Goal: Task Accomplishment & Management: Use online tool/utility

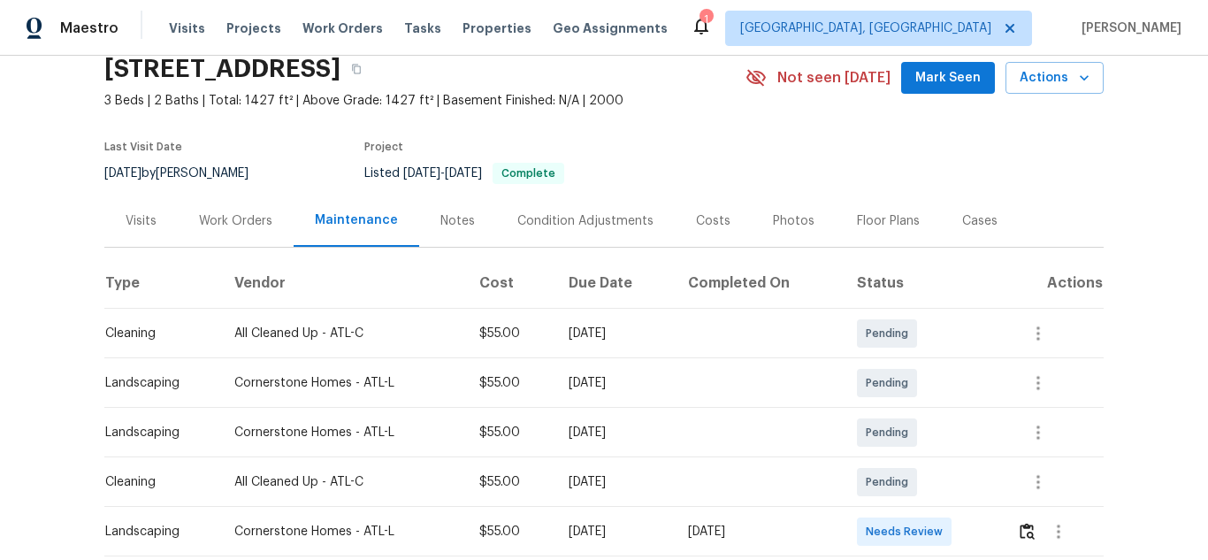
scroll to position [101, 0]
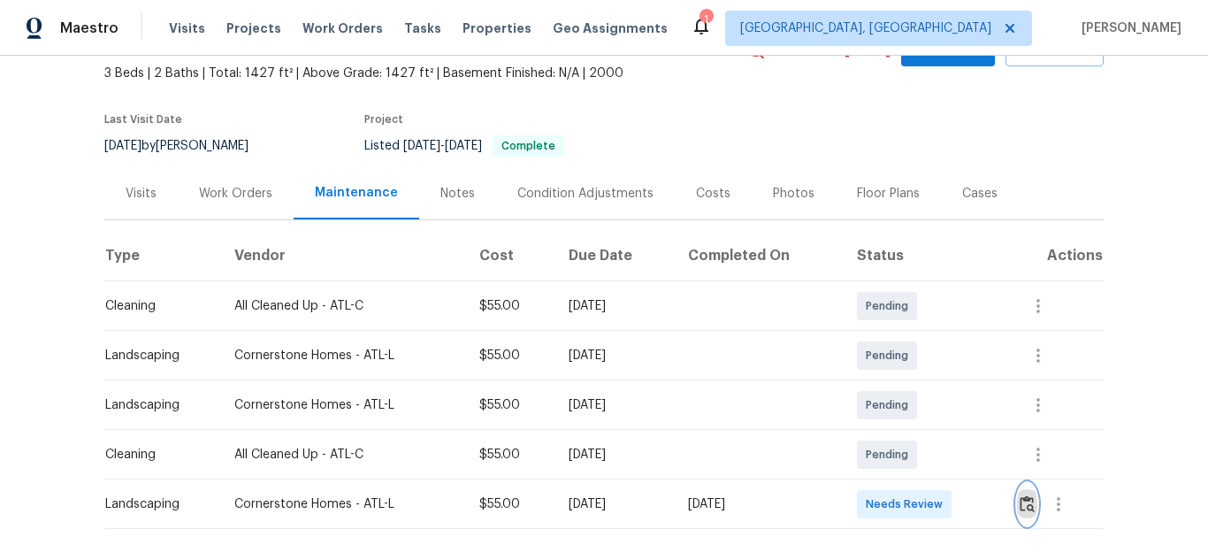
click at [1024, 500] on img "button" at bounding box center [1026, 503] width 15 height 17
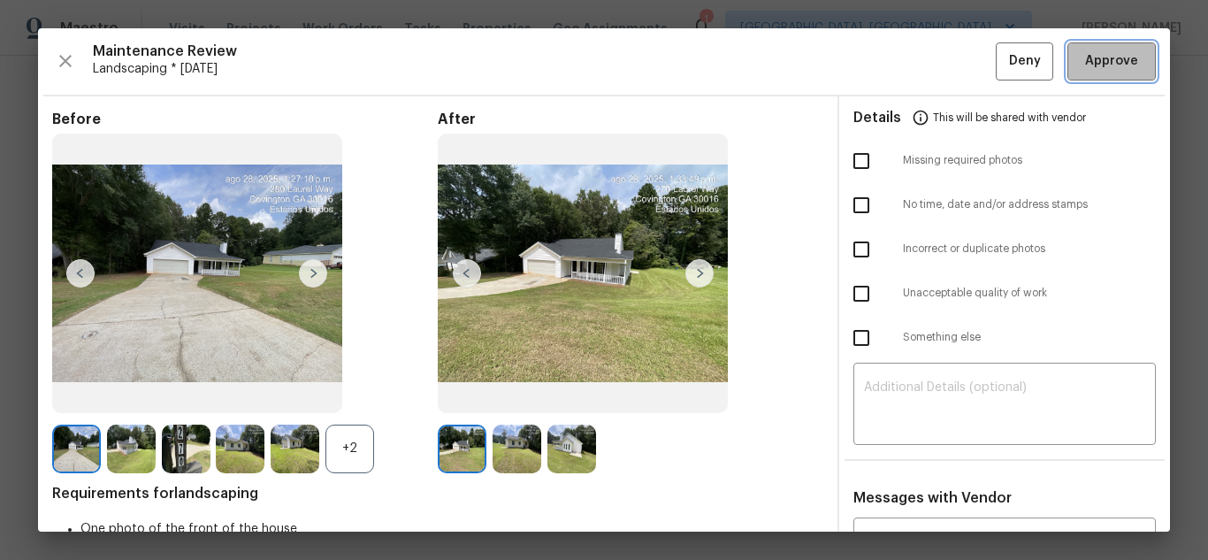
click at [1104, 73] on button "Approve" at bounding box center [1111, 61] width 88 height 38
click at [1088, 67] on span "Approve" at bounding box center [1111, 61] width 53 height 22
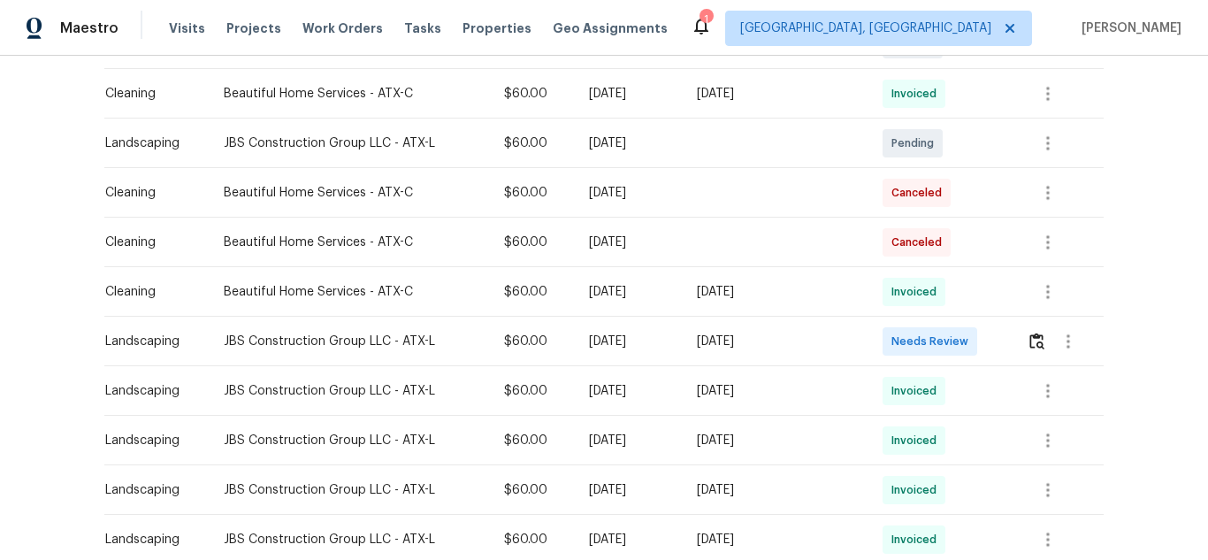
scroll to position [501, 0]
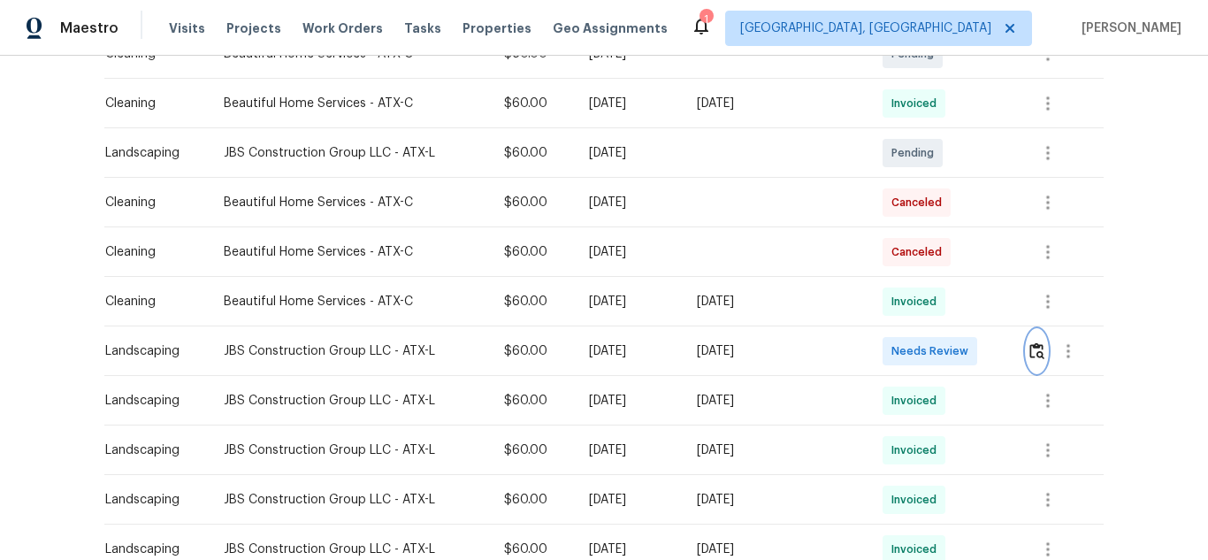
click at [1029, 353] on img "button" at bounding box center [1036, 350] width 15 height 17
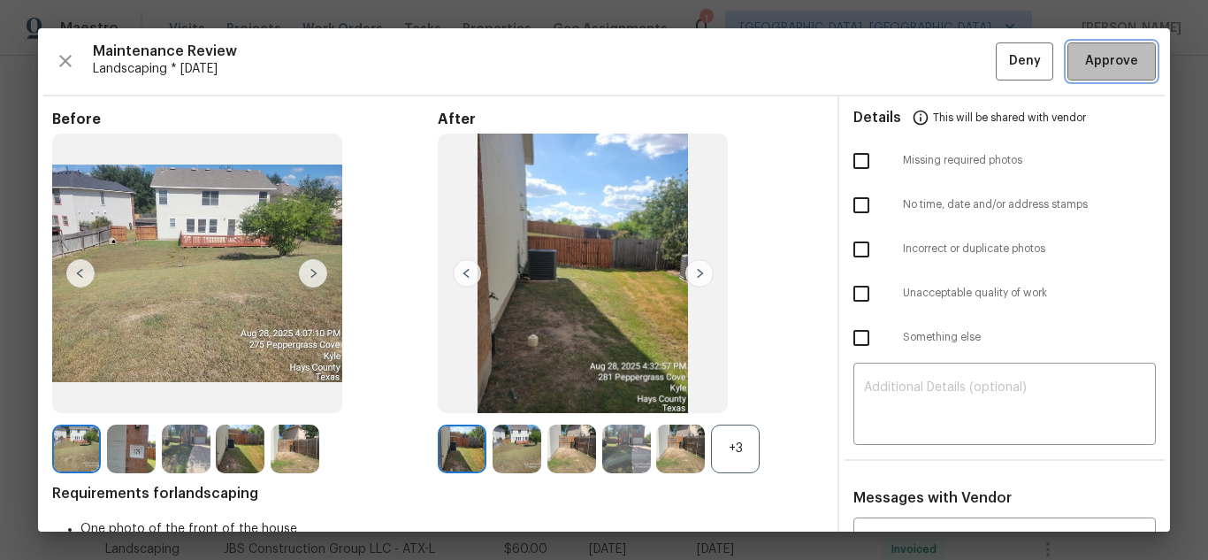
click at [1084, 73] on button "Approve" at bounding box center [1111, 61] width 88 height 38
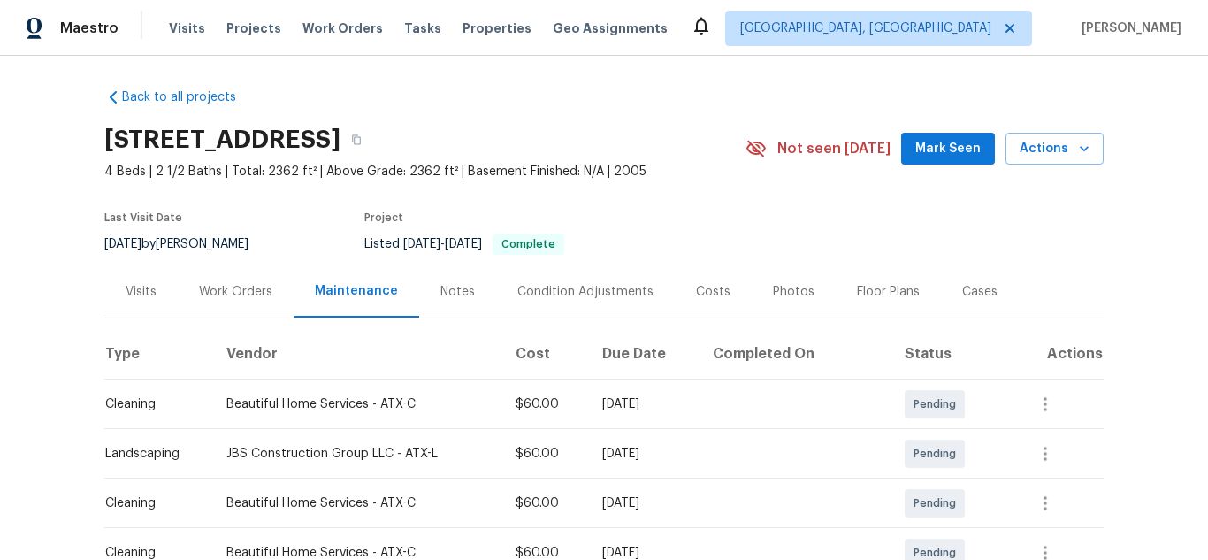
scroll to position [0, 0]
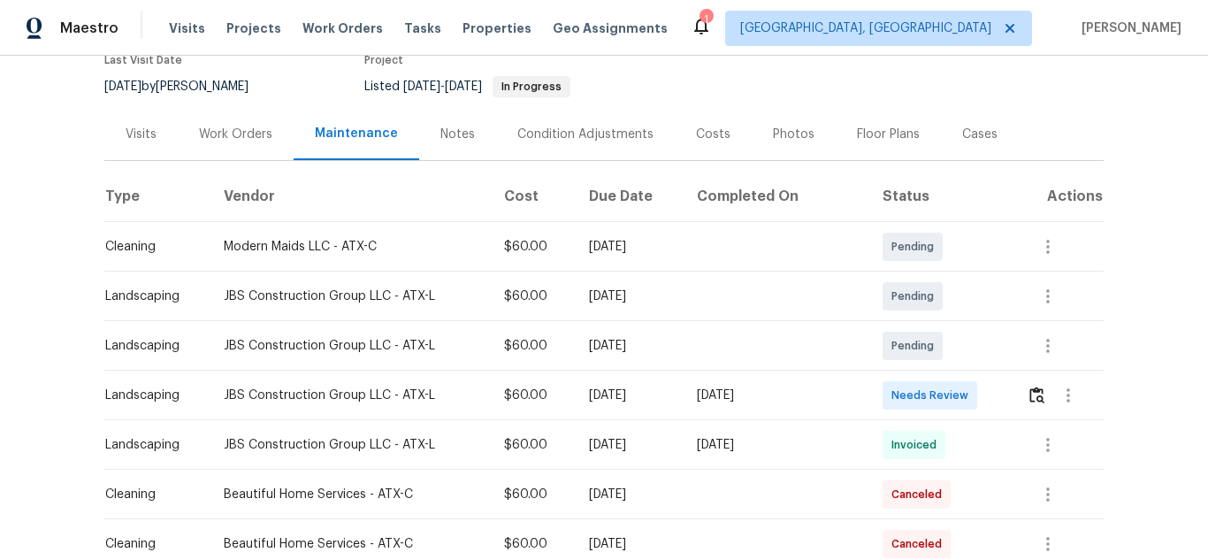
scroll to position [177, 0]
click at [1029, 387] on img "button" at bounding box center [1036, 395] width 15 height 17
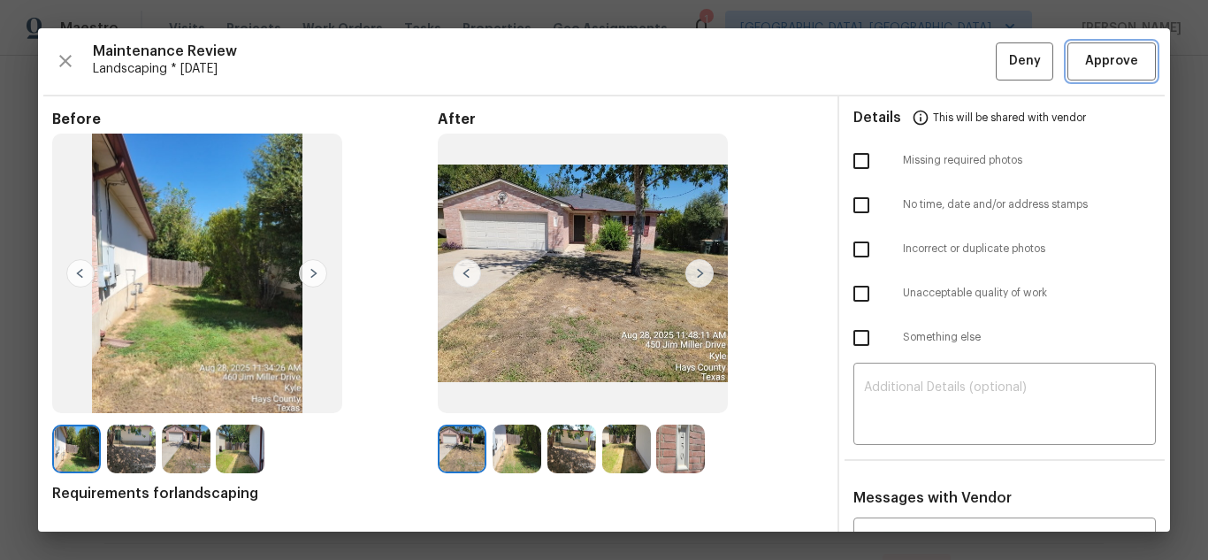
drag, startPoint x: 1089, startPoint y: 66, endPoint x: 1098, endPoint y: 114, distance: 48.6
click at [1089, 66] on span "Approve" at bounding box center [1111, 61] width 53 height 22
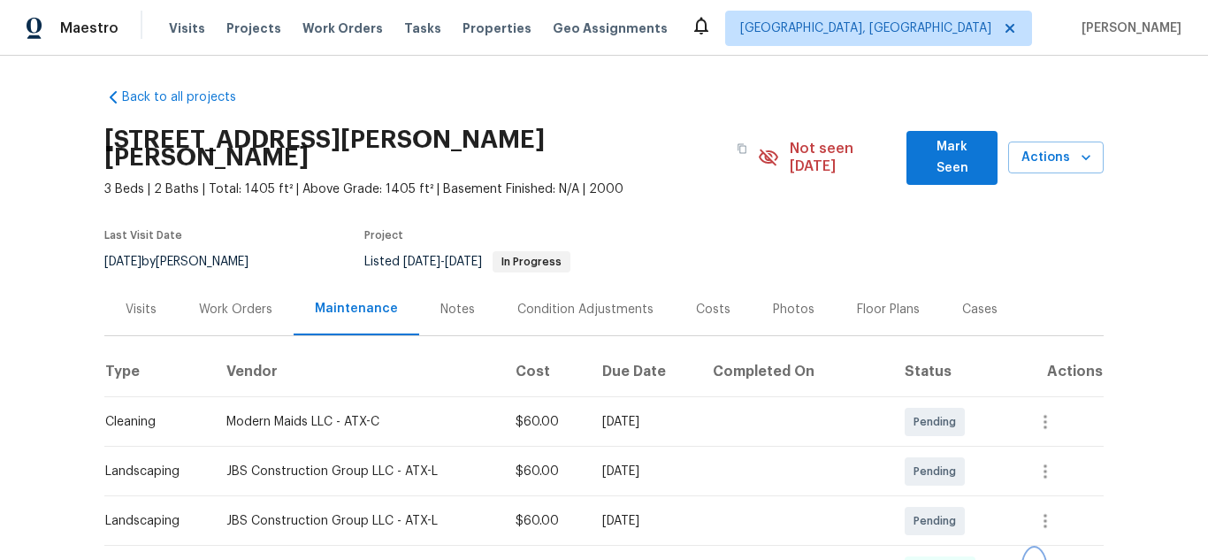
scroll to position [0, 0]
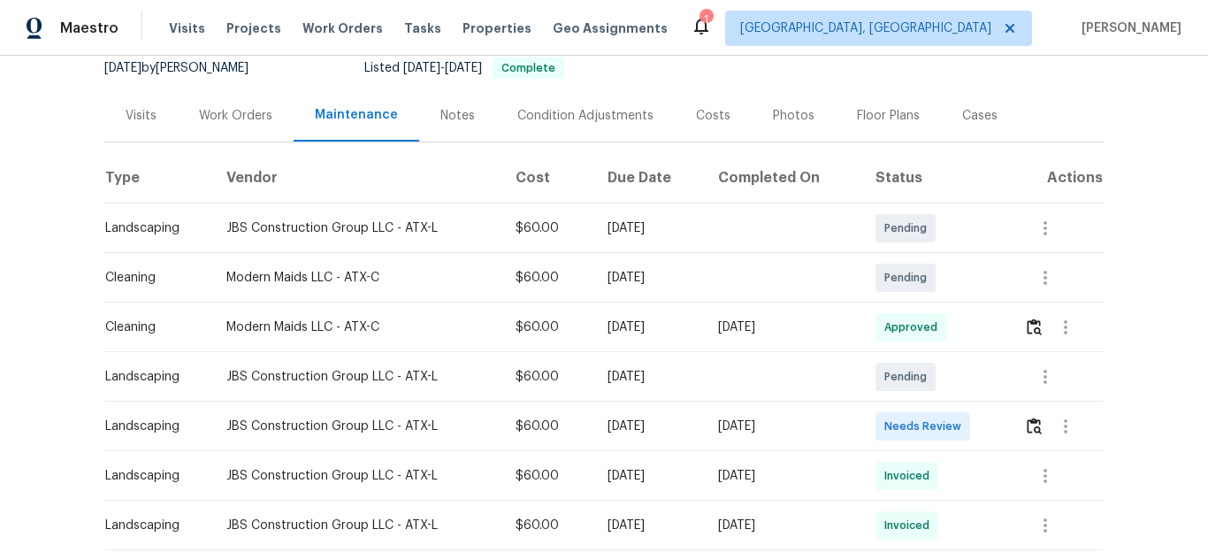
scroll to position [148, 0]
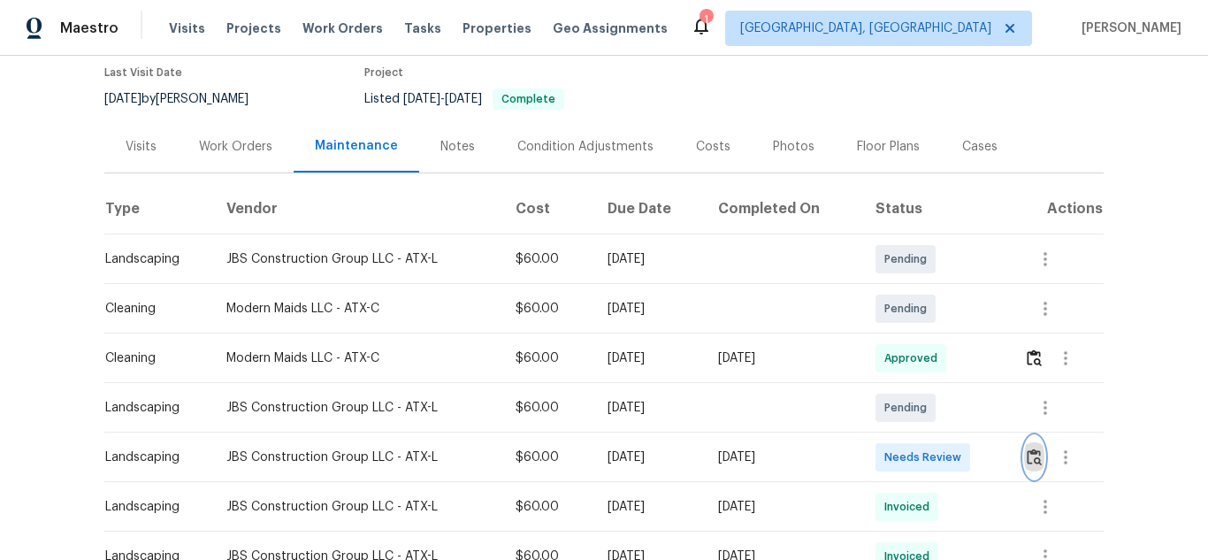
click at [1027, 445] on button "button" at bounding box center [1034, 457] width 20 height 42
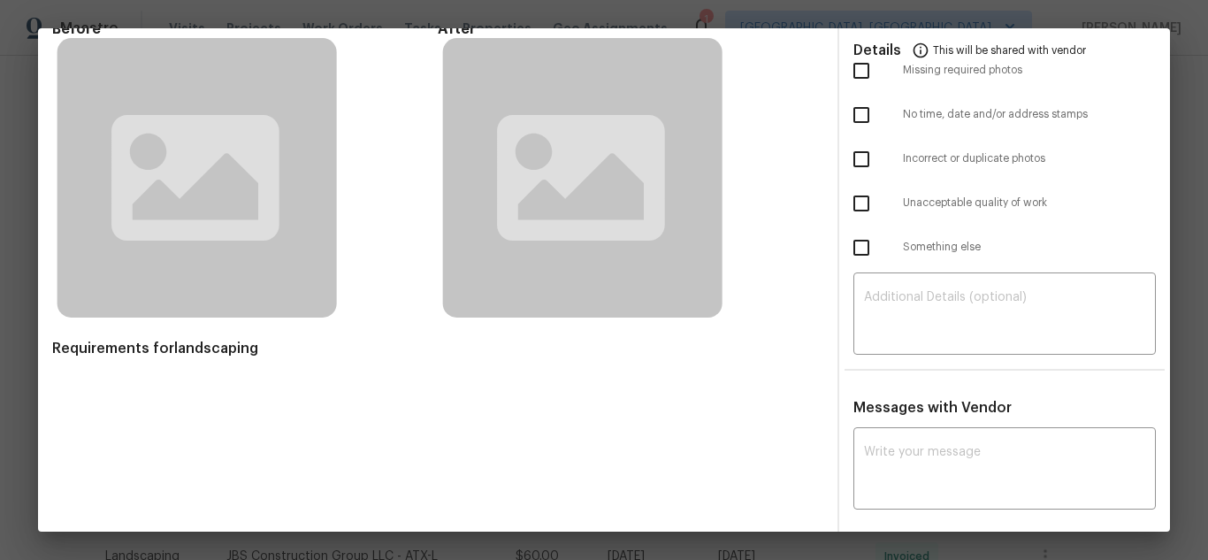
scroll to position [0, 0]
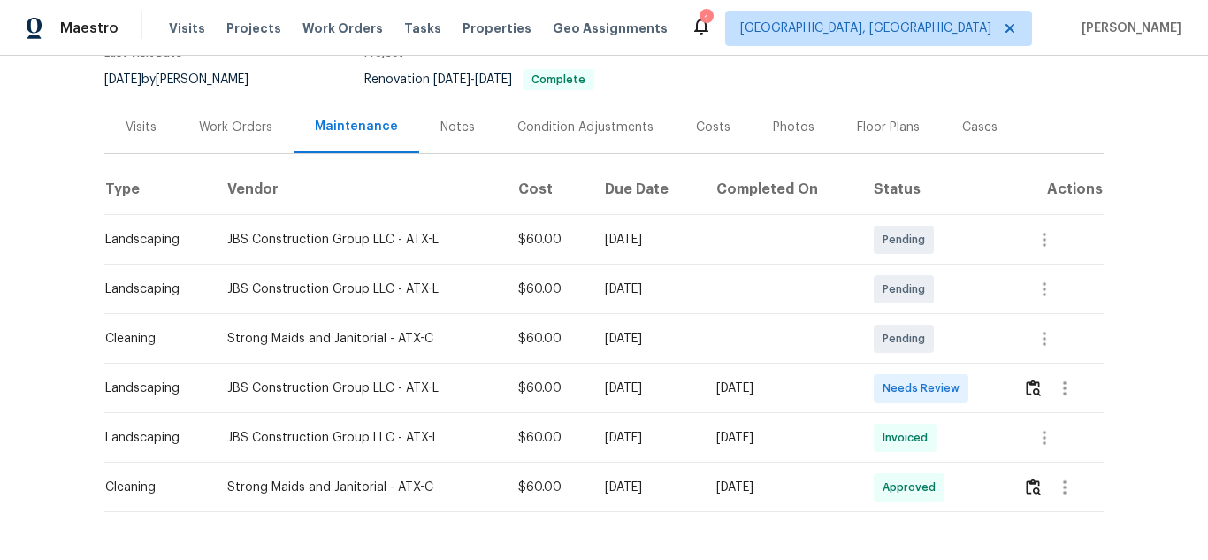
scroll to position [177, 0]
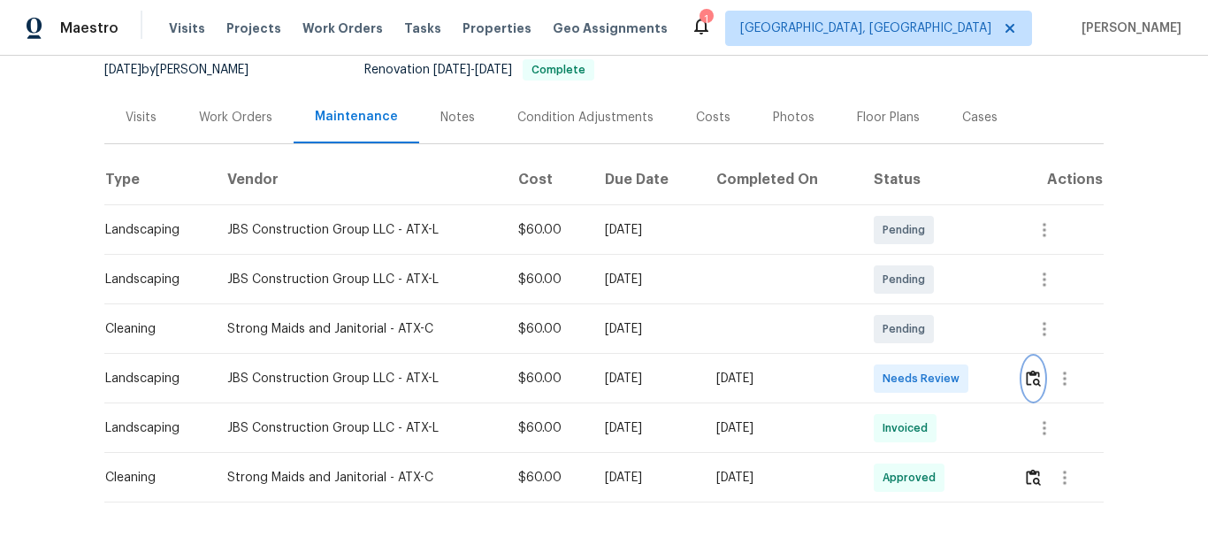
click at [1033, 384] on img "button" at bounding box center [1033, 378] width 15 height 17
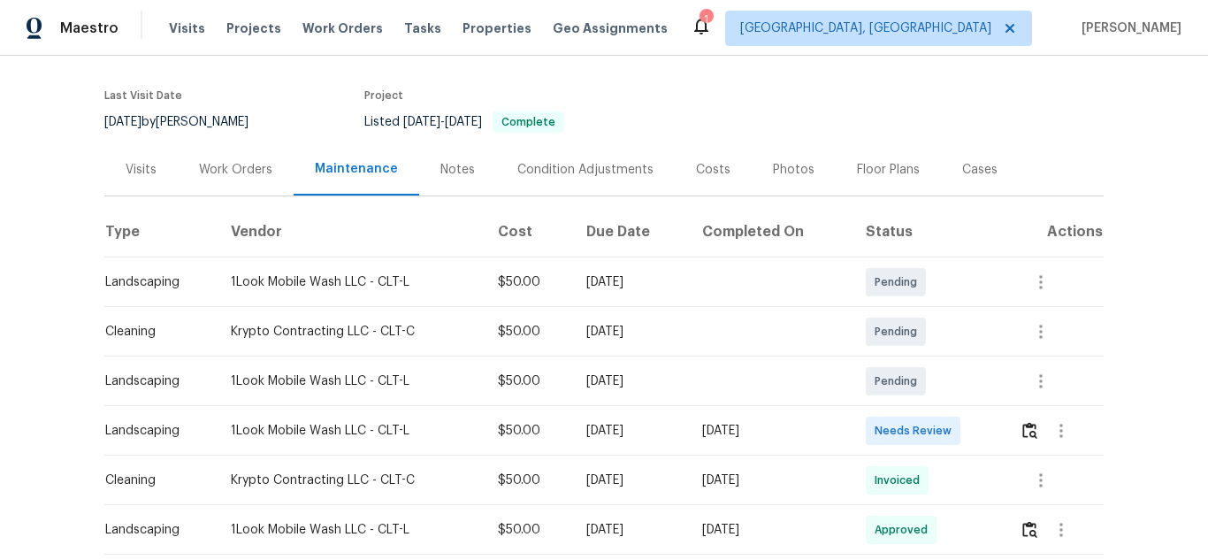
scroll to position [88, 0]
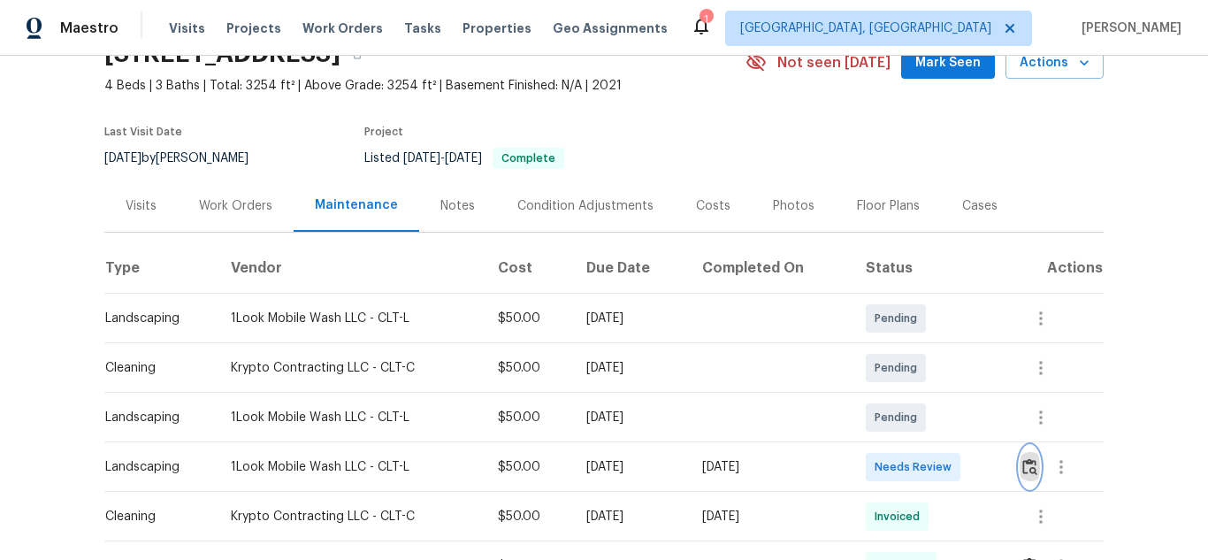
click at [1019, 466] on button "button" at bounding box center [1029, 467] width 20 height 42
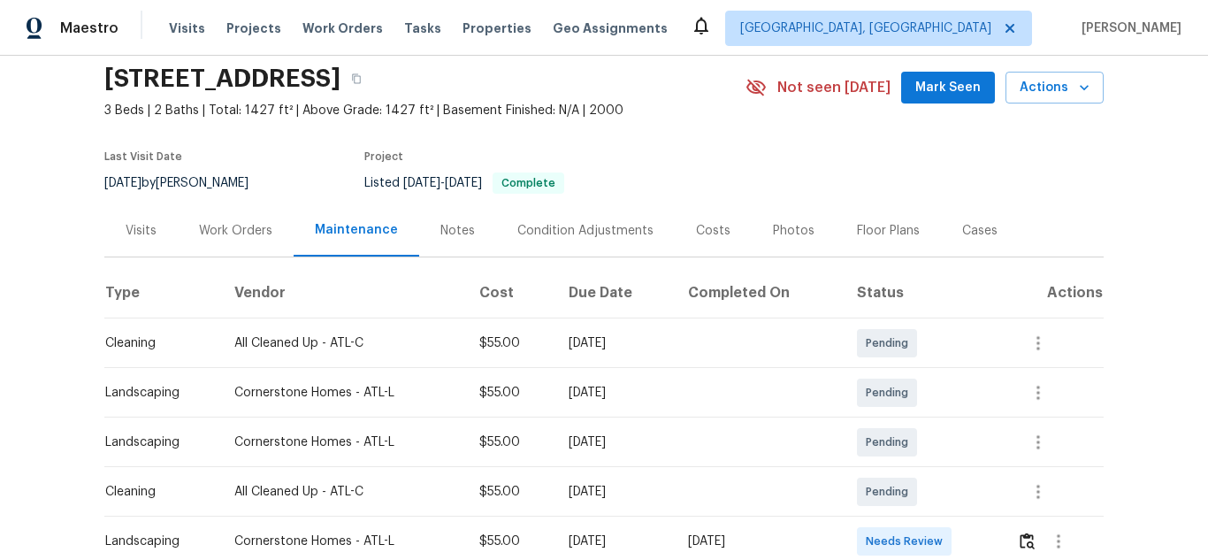
scroll to position [189, 0]
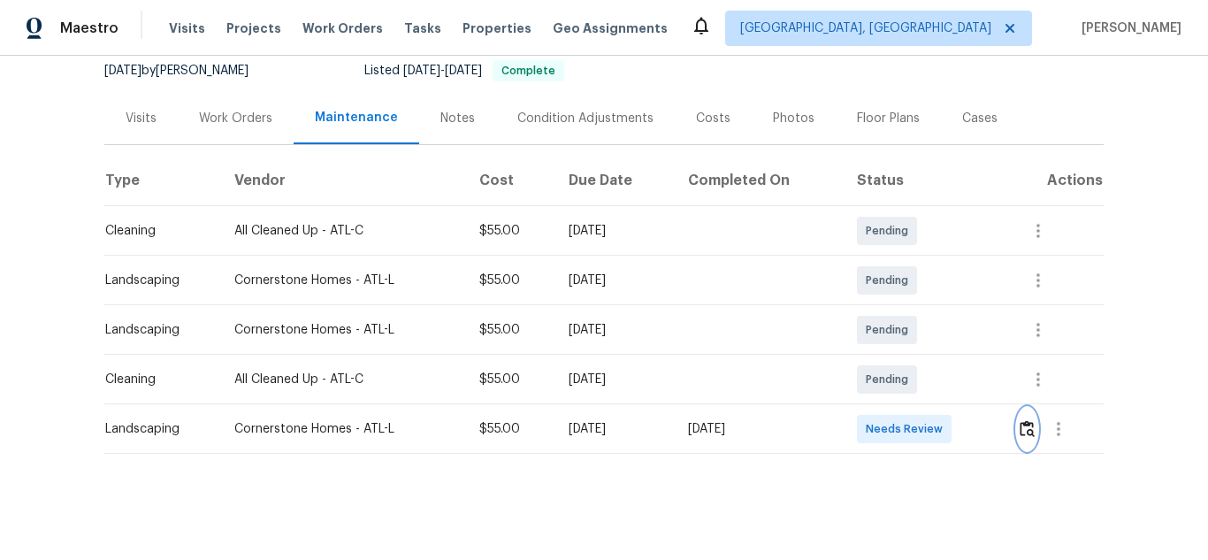
click at [1019, 421] on img "button" at bounding box center [1026, 428] width 15 height 17
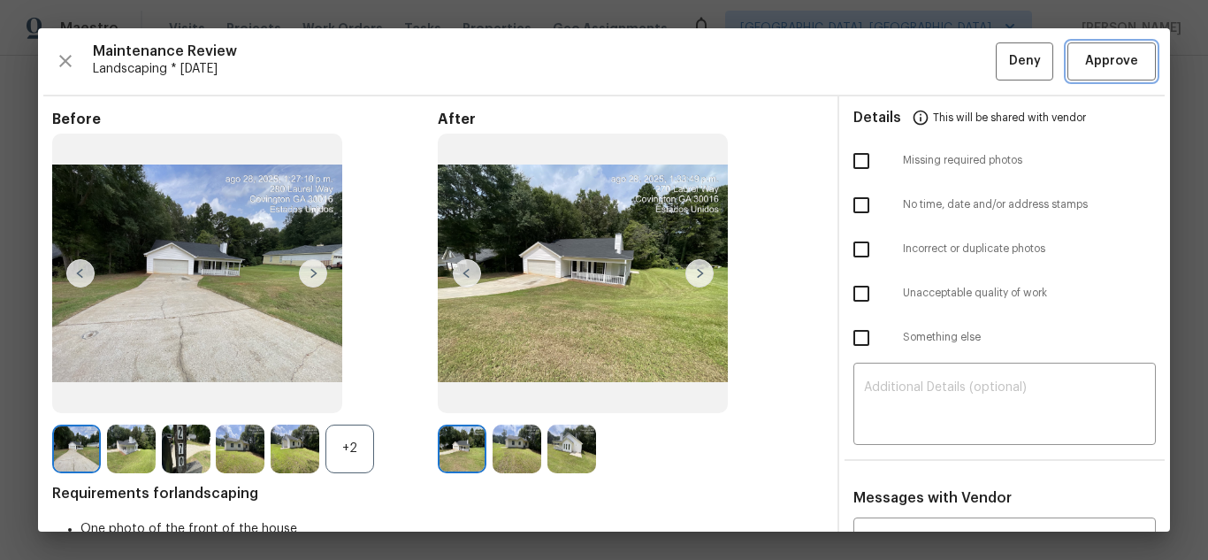
click at [1101, 73] on button "Approve" at bounding box center [1111, 61] width 88 height 38
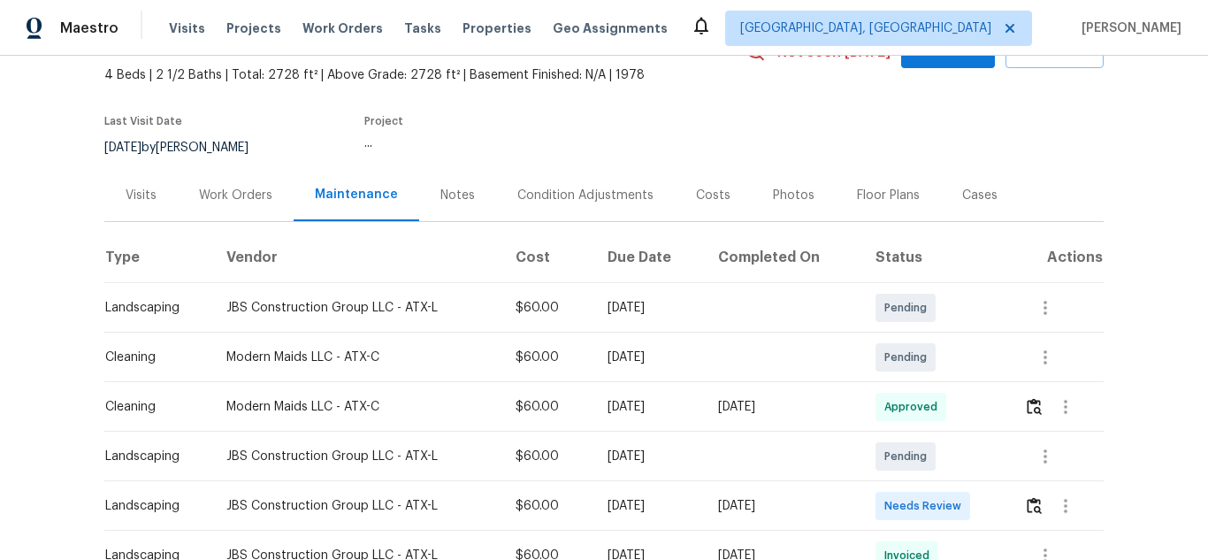
scroll to position [177, 0]
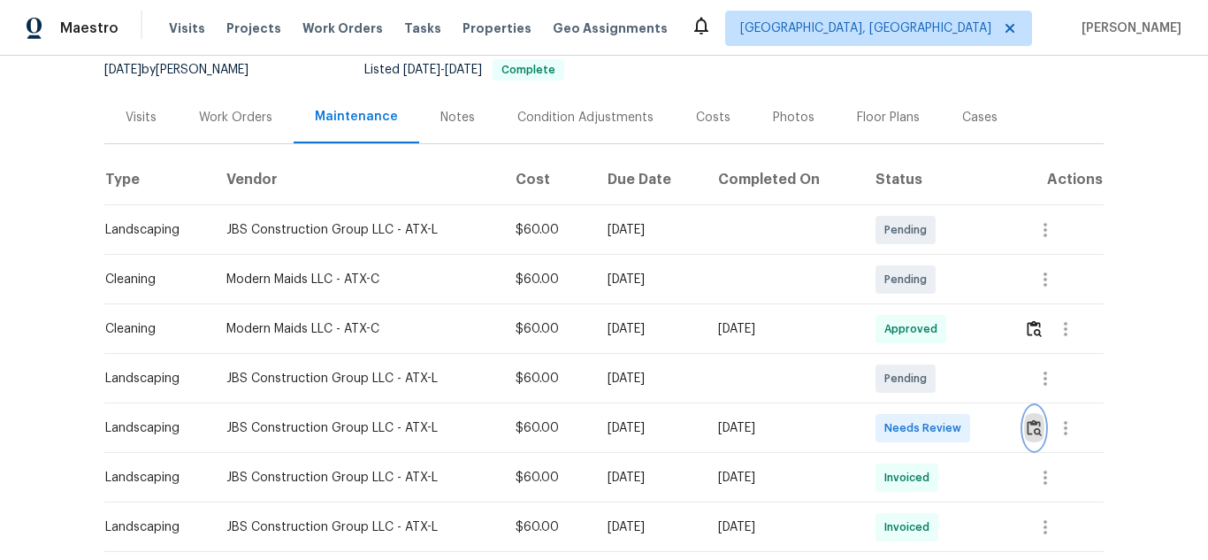
click at [1027, 426] on img "button" at bounding box center [1034, 427] width 15 height 17
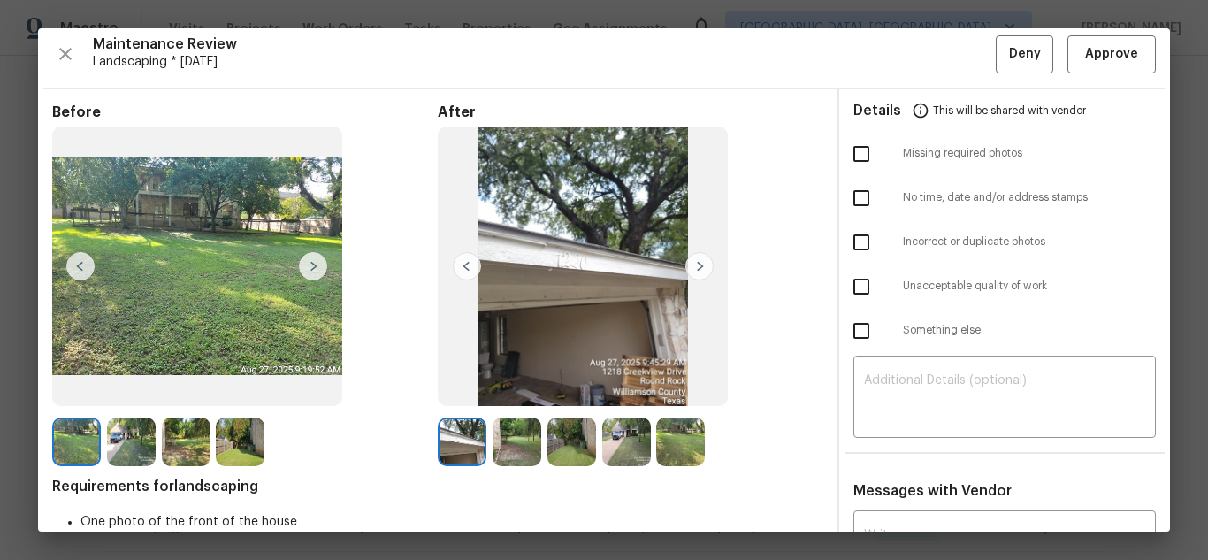
scroll to position [0, 0]
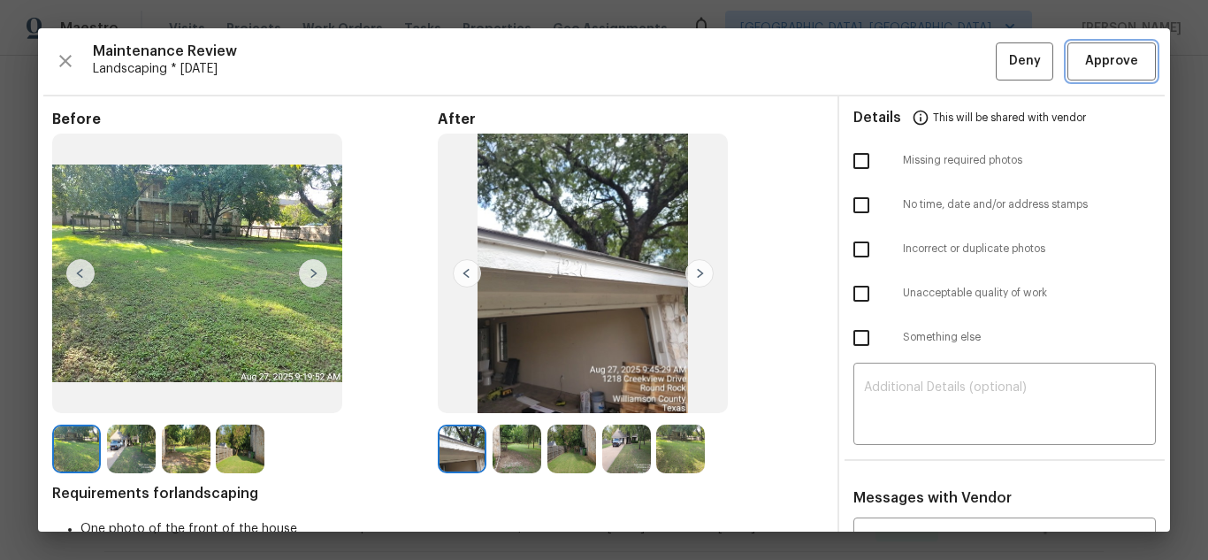
click at [1099, 64] on span "Approve" at bounding box center [1111, 61] width 53 height 22
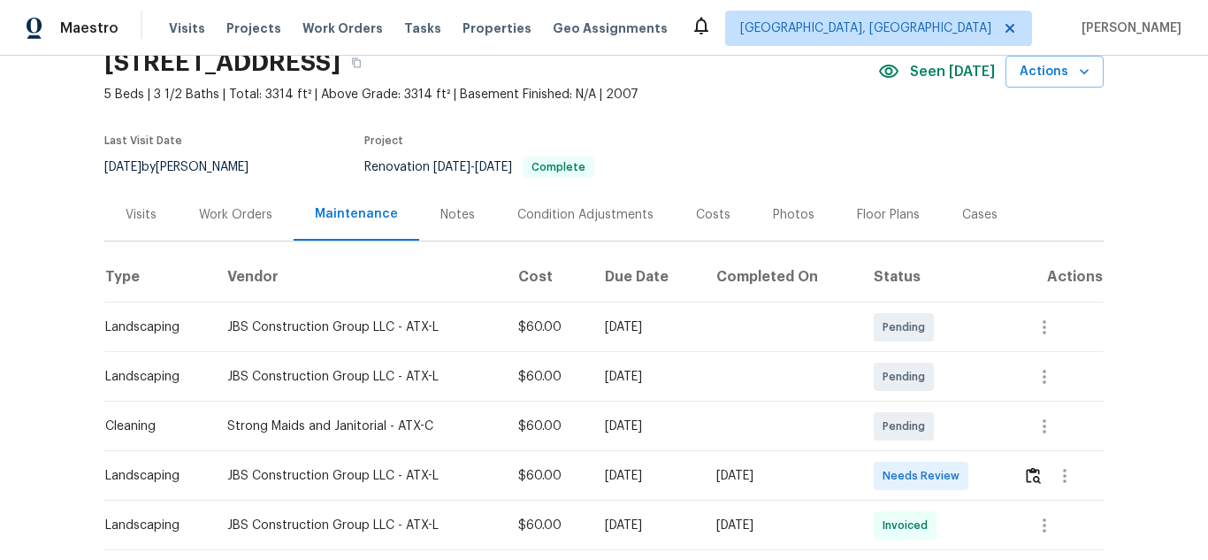
scroll to position [239, 0]
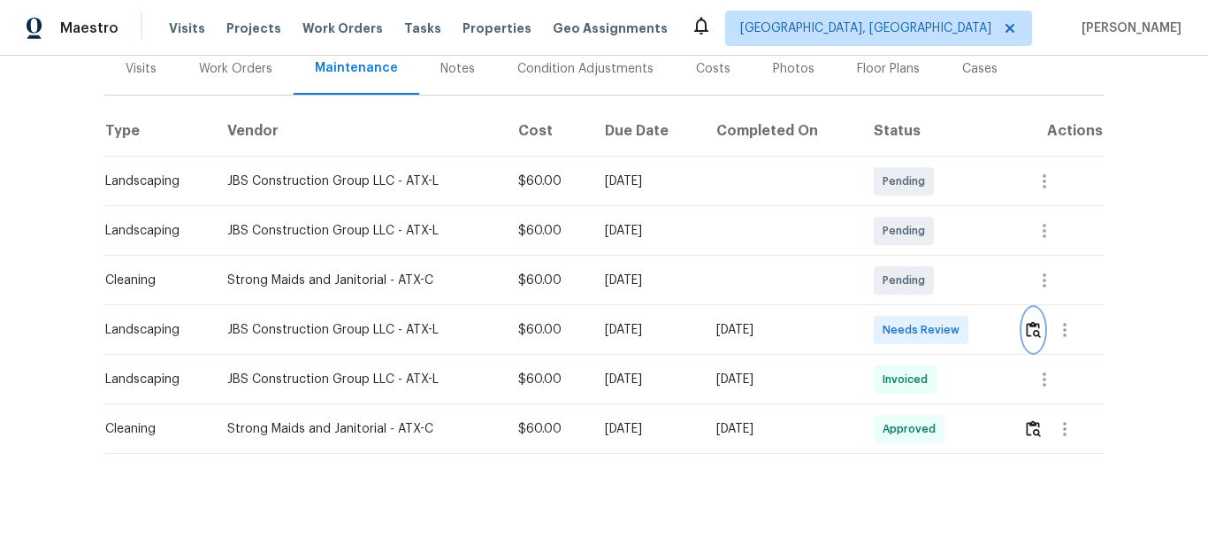
click at [1031, 321] on img "button" at bounding box center [1033, 329] width 15 height 17
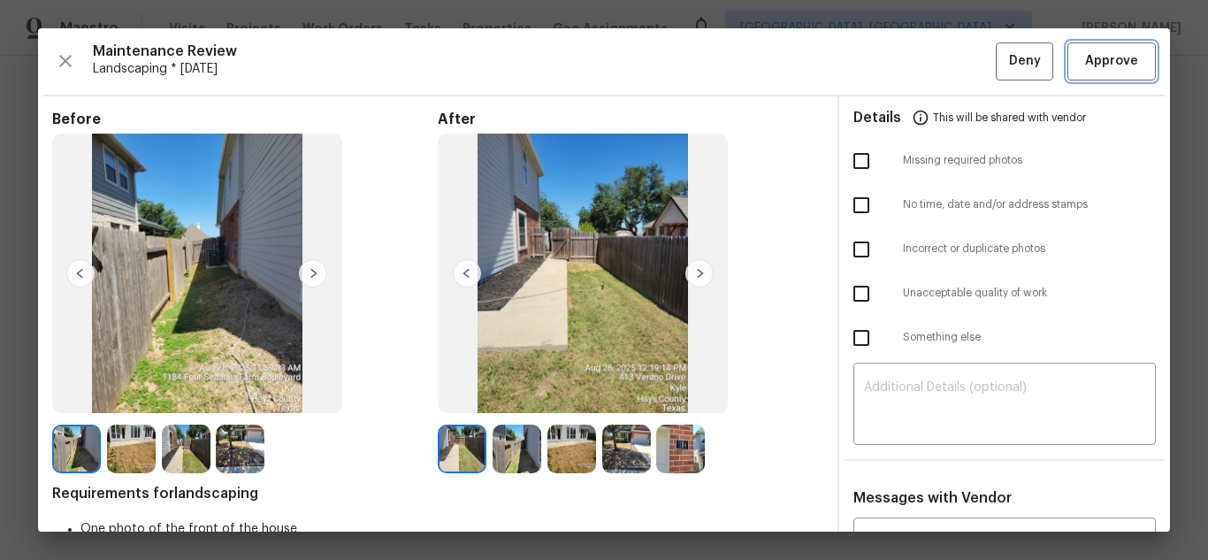
click at [1106, 64] on span "Approve" at bounding box center [1111, 61] width 53 height 22
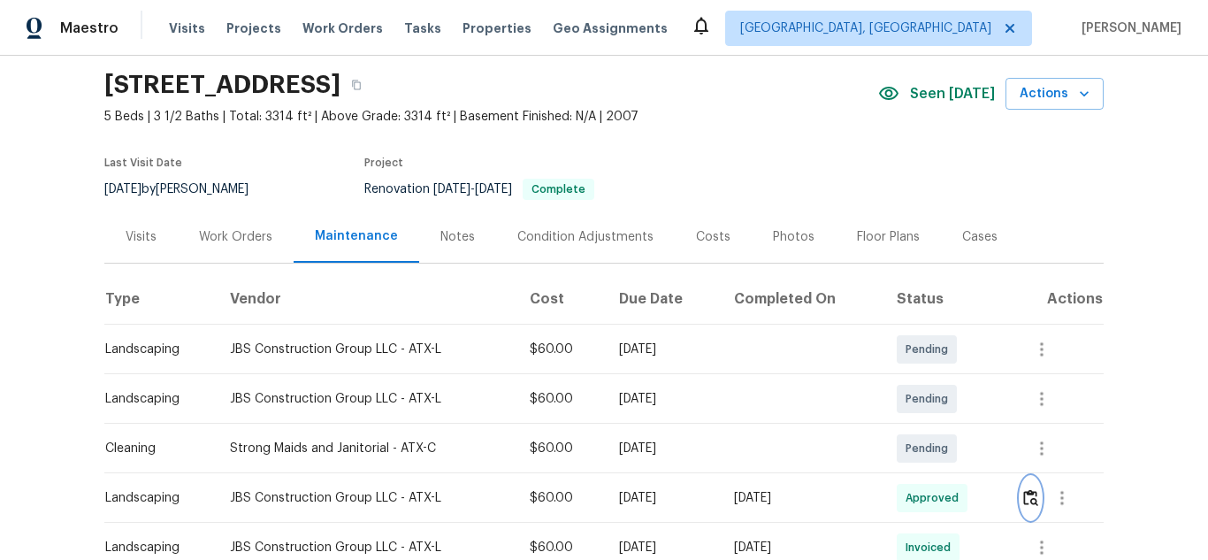
scroll to position [0, 0]
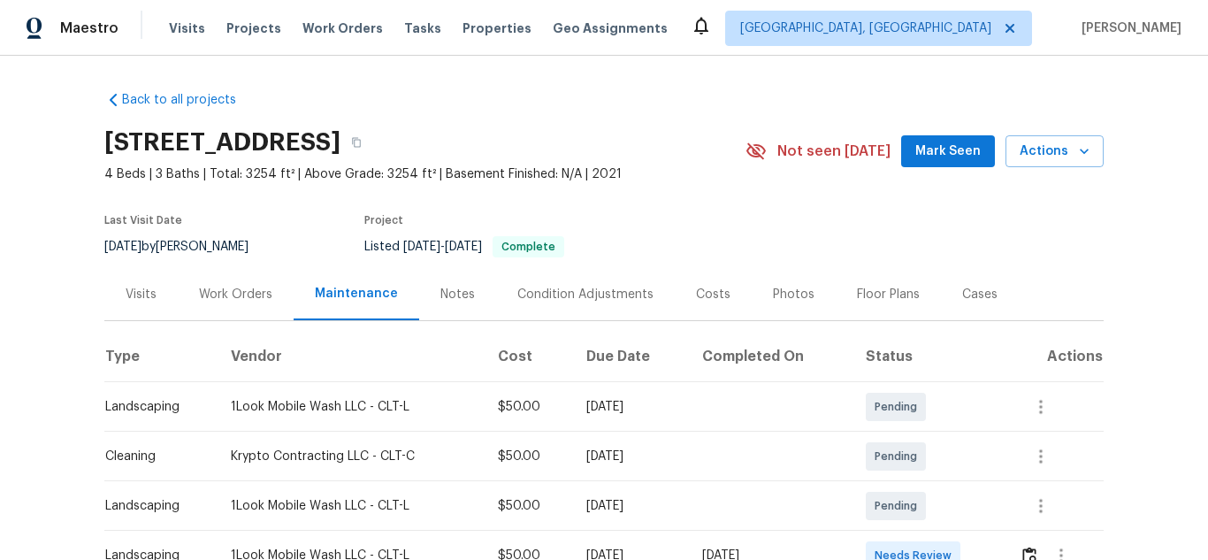
scroll to position [354, 0]
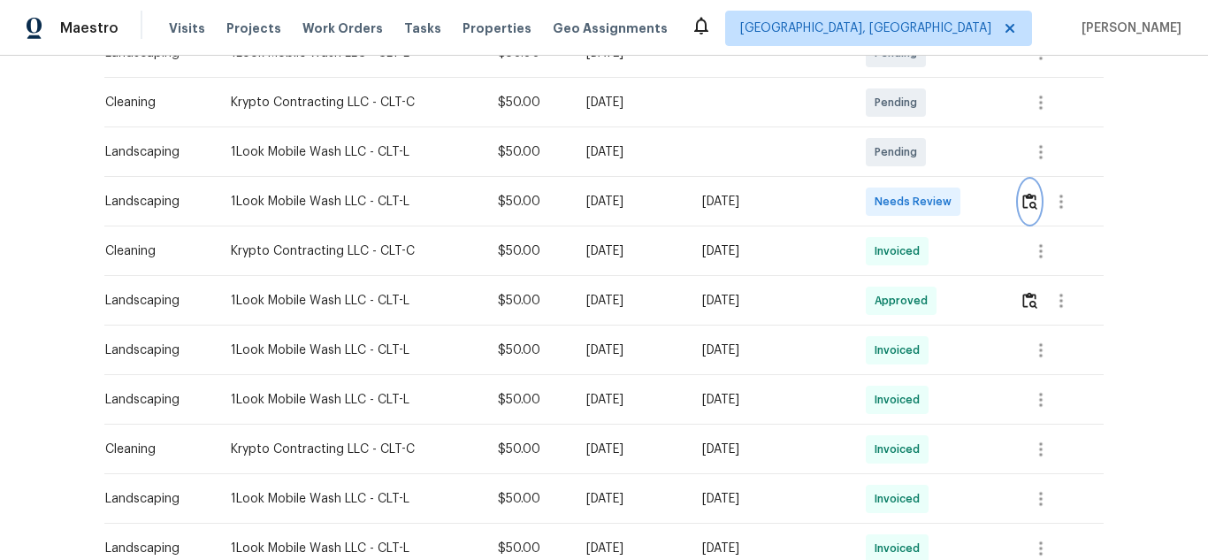
click at [1031, 209] on img "button" at bounding box center [1029, 201] width 15 height 17
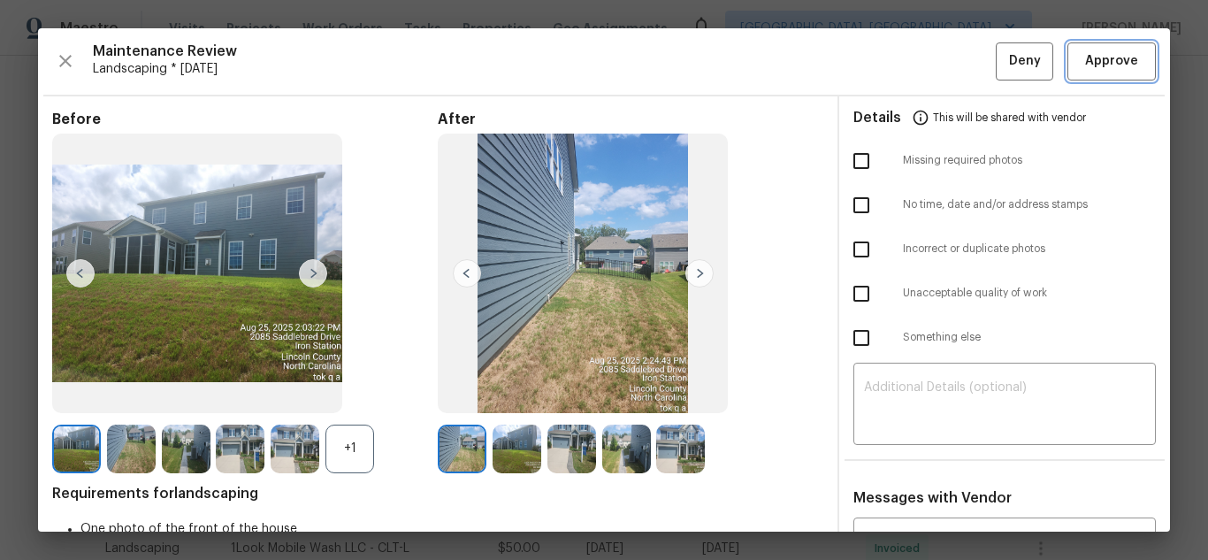
click at [1089, 73] on button "Approve" at bounding box center [1111, 61] width 88 height 38
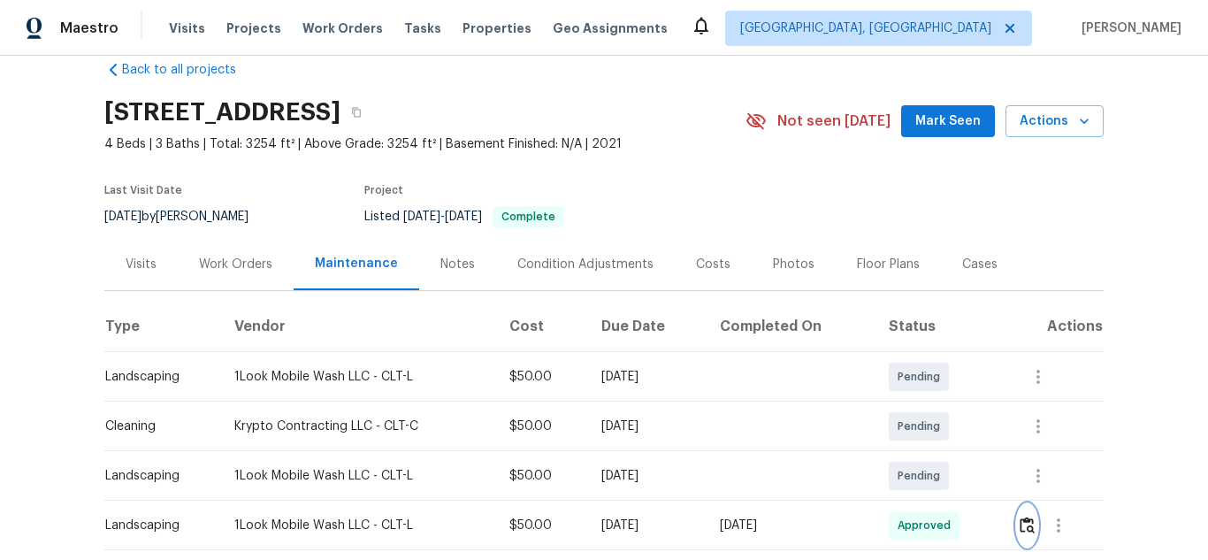
scroll to position [0, 0]
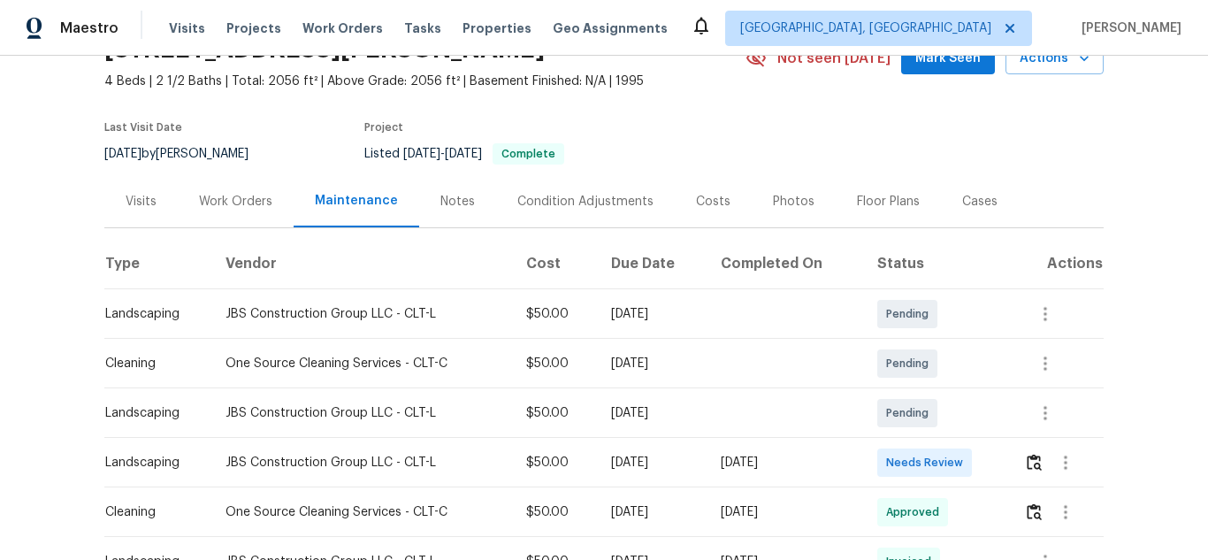
scroll to position [177, 0]
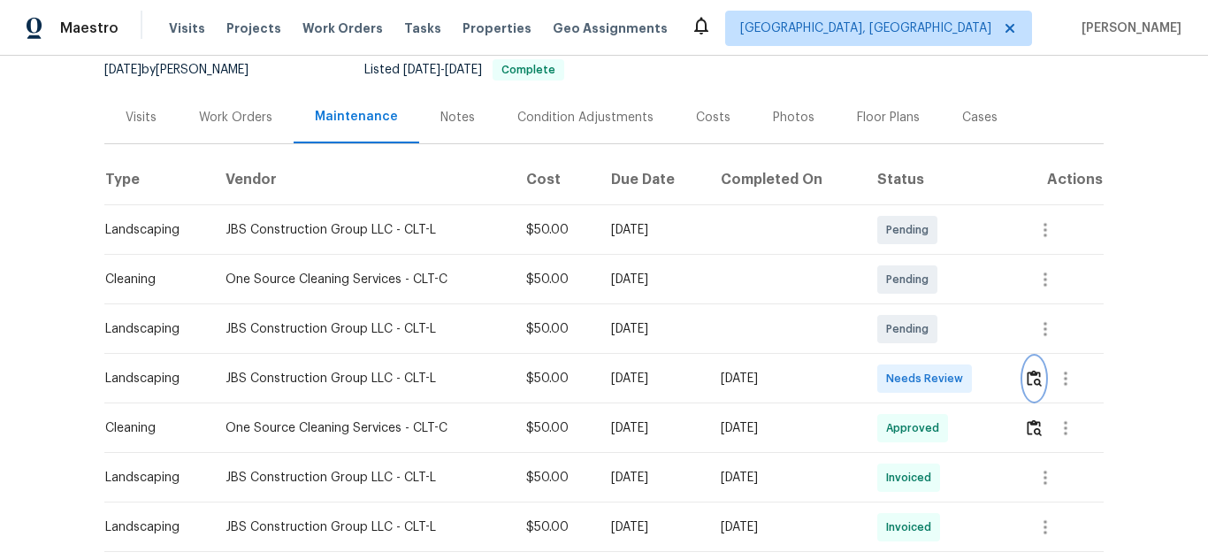
click at [1034, 373] on img "button" at bounding box center [1034, 378] width 15 height 17
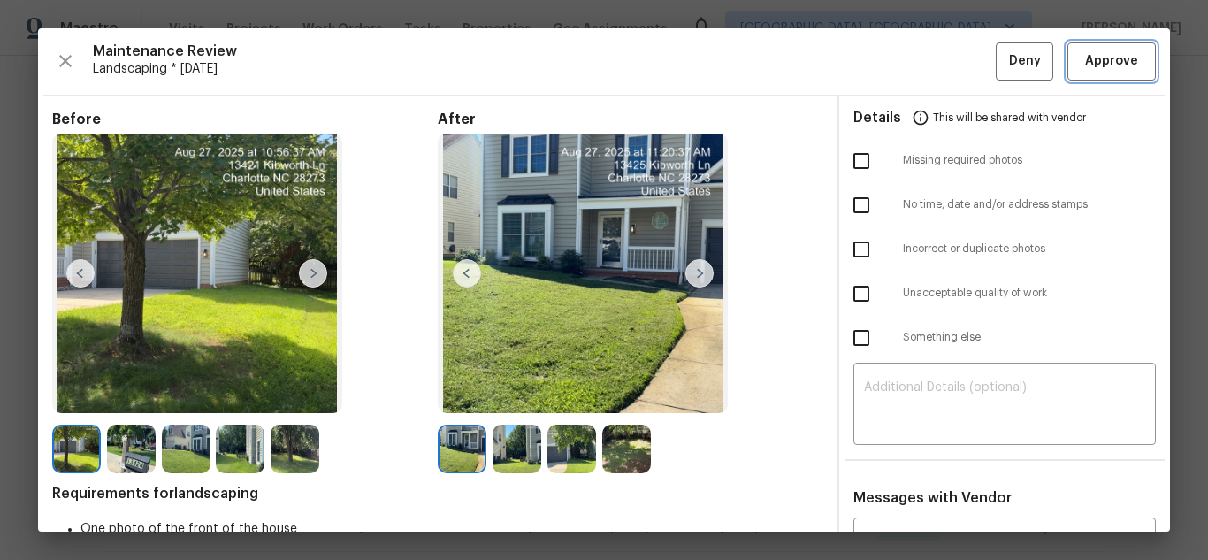
click at [1096, 73] on button "Approve" at bounding box center [1111, 61] width 88 height 38
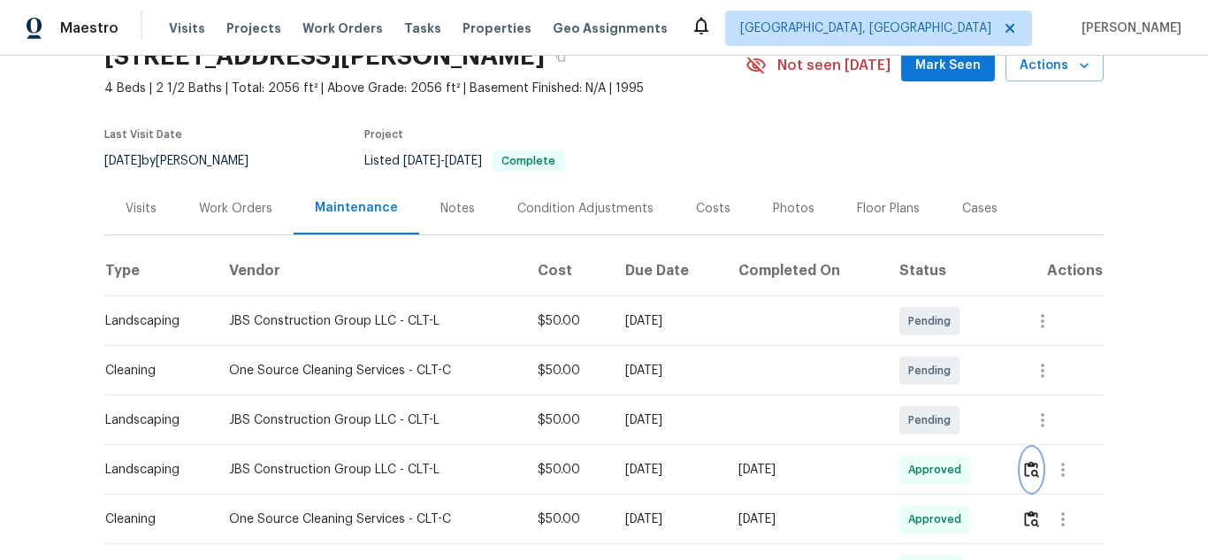
scroll to position [0, 0]
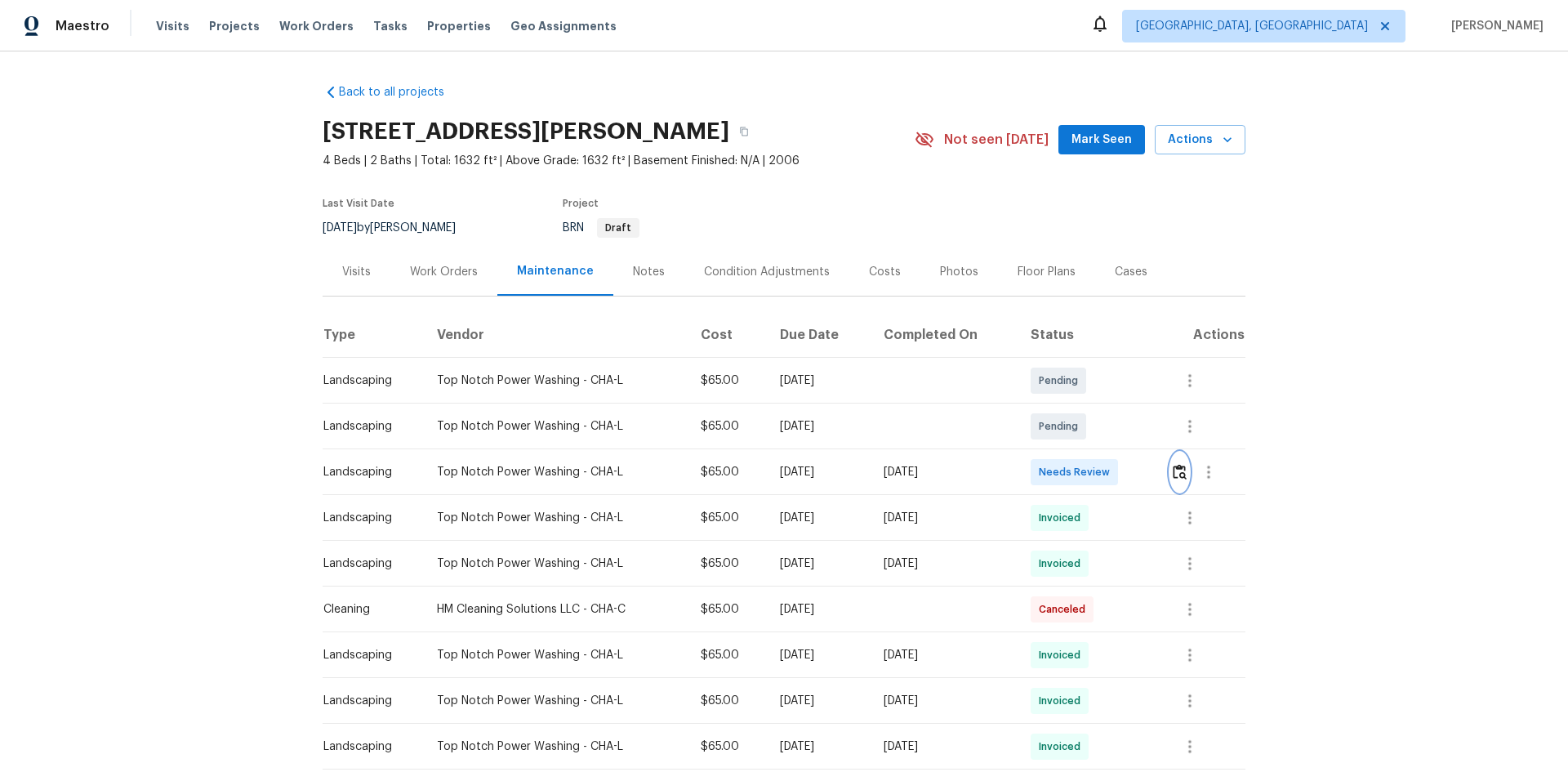
click at [1115, 467] on img "button" at bounding box center [1179, 471] width 14 height 16
click at [1115, 476] on img "button" at bounding box center [1179, 471] width 14 height 16
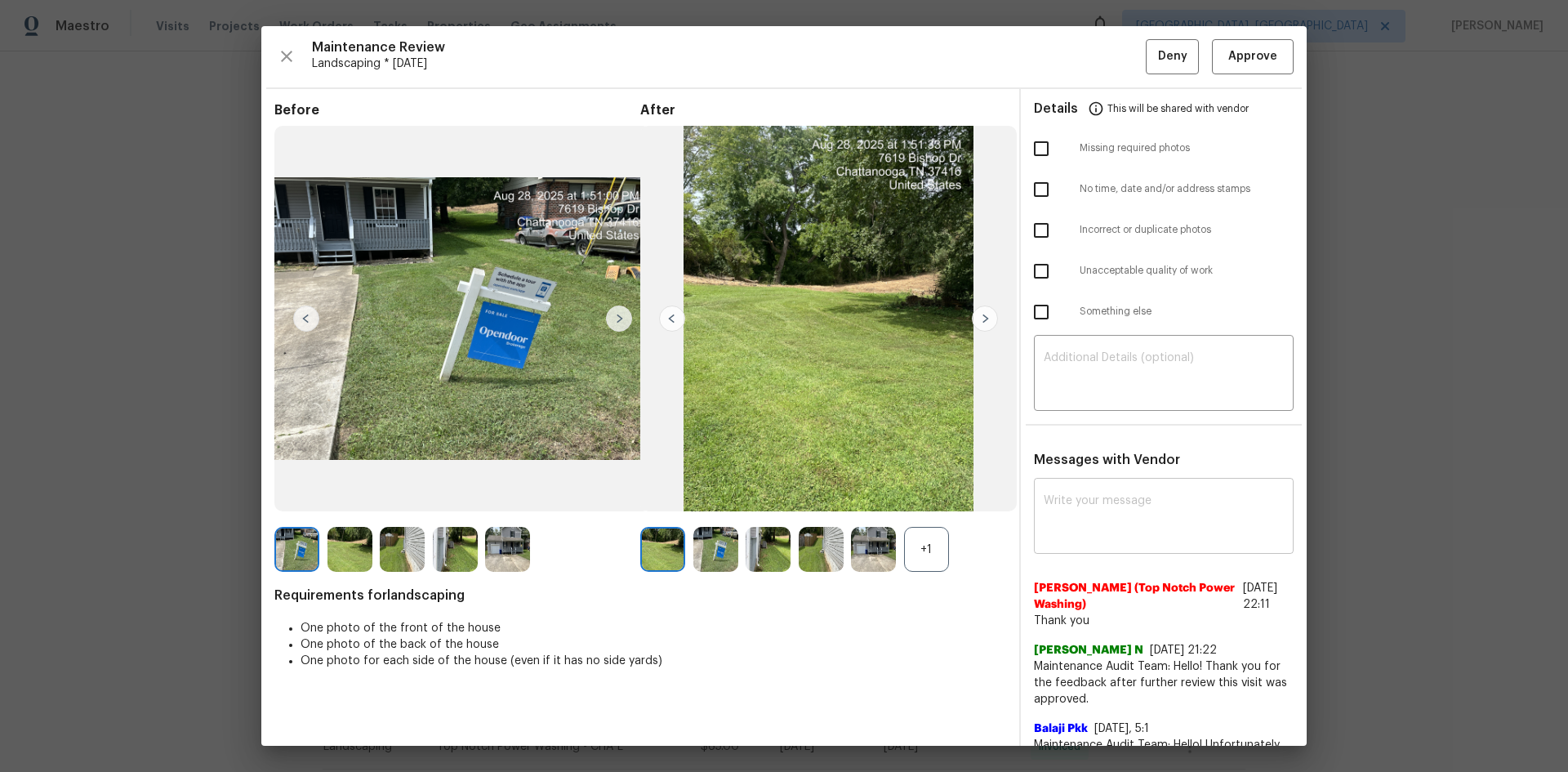
click at [1055, 516] on textarea at bounding box center [1164, 518] width 240 height 46
paste textarea "Maintenance Audit Team: Hello! Unfortunately this landscaping visit completed o…"
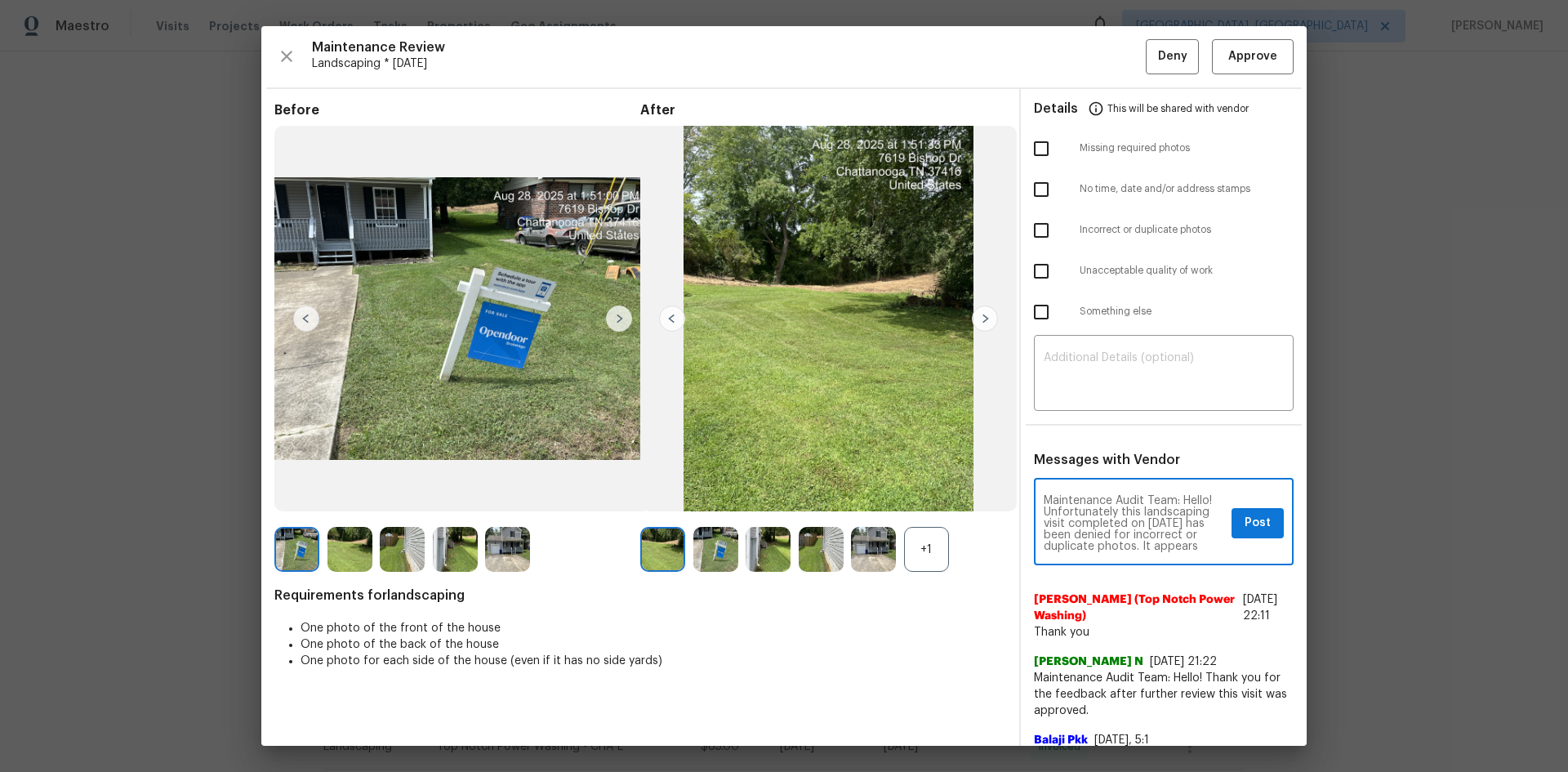
scroll to position [103, 0]
type textarea "Maintenance Audit Team: Hello! Unfortunately this landscaping visit completed o…"
click at [1115, 516] on span "Post" at bounding box center [1257, 523] width 26 height 20
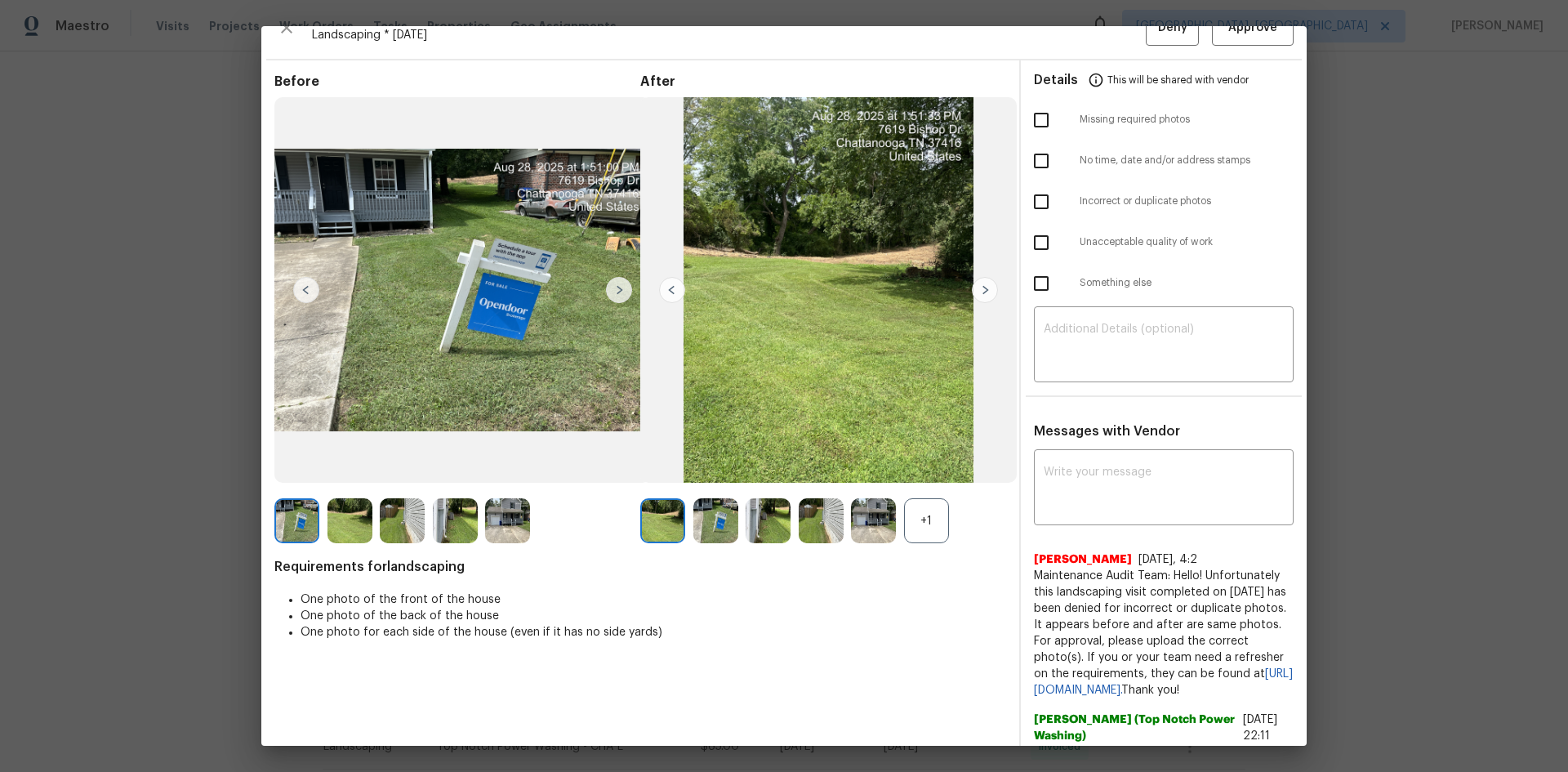
scroll to position [0, 0]
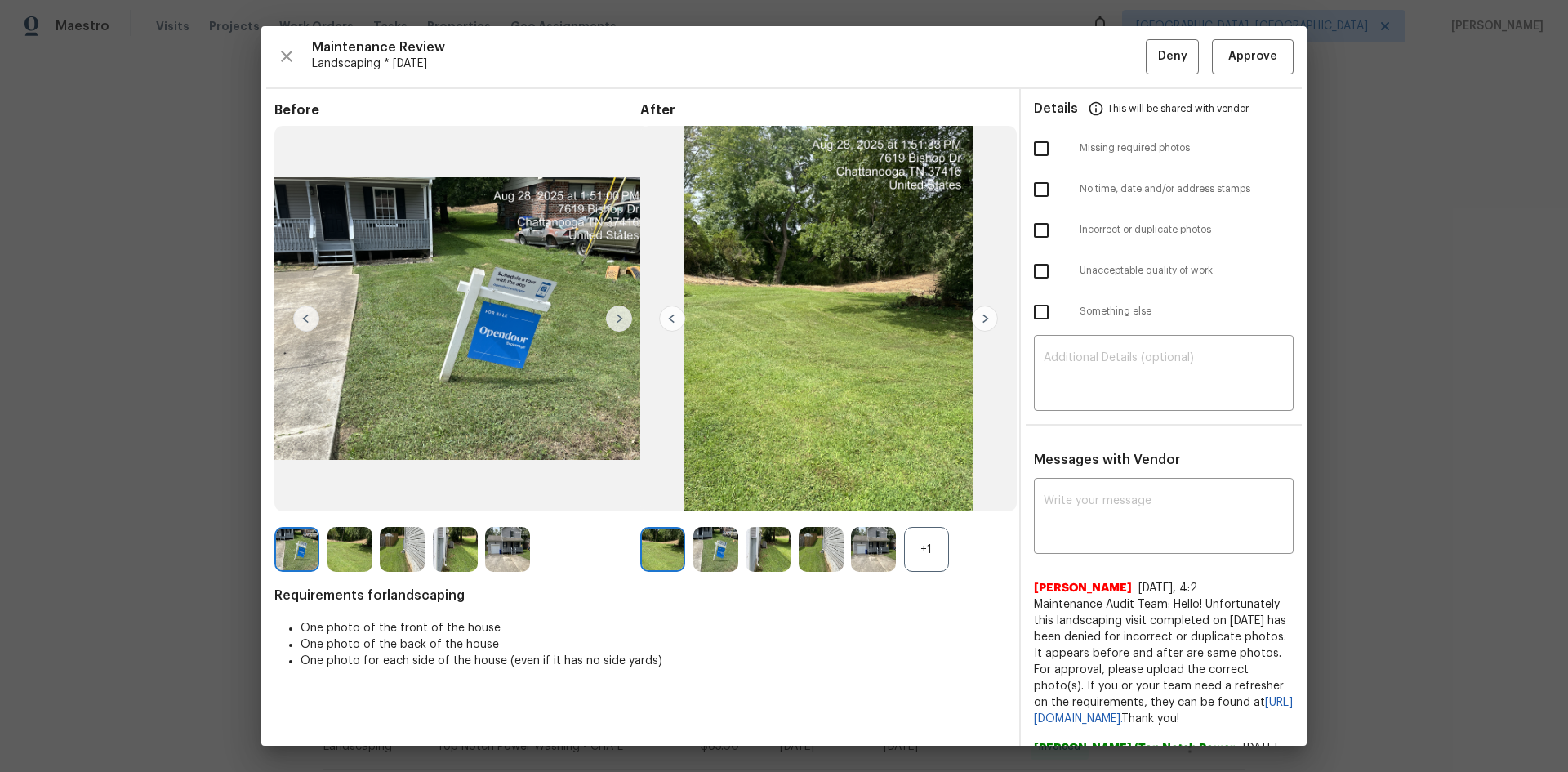
click at [1031, 229] on input "checkbox" at bounding box center [1041, 230] width 34 height 34
checkbox input "true"
click at [1115, 54] on span "Deny" at bounding box center [1173, 56] width 30 height 20
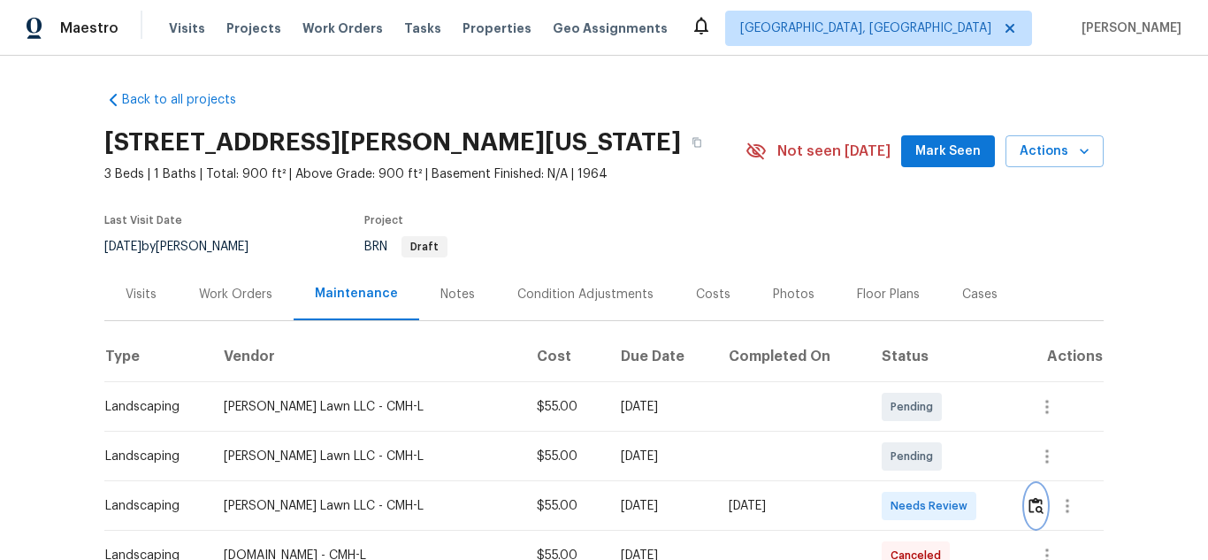
click at [1037, 508] on img "button" at bounding box center [1035, 505] width 15 height 17
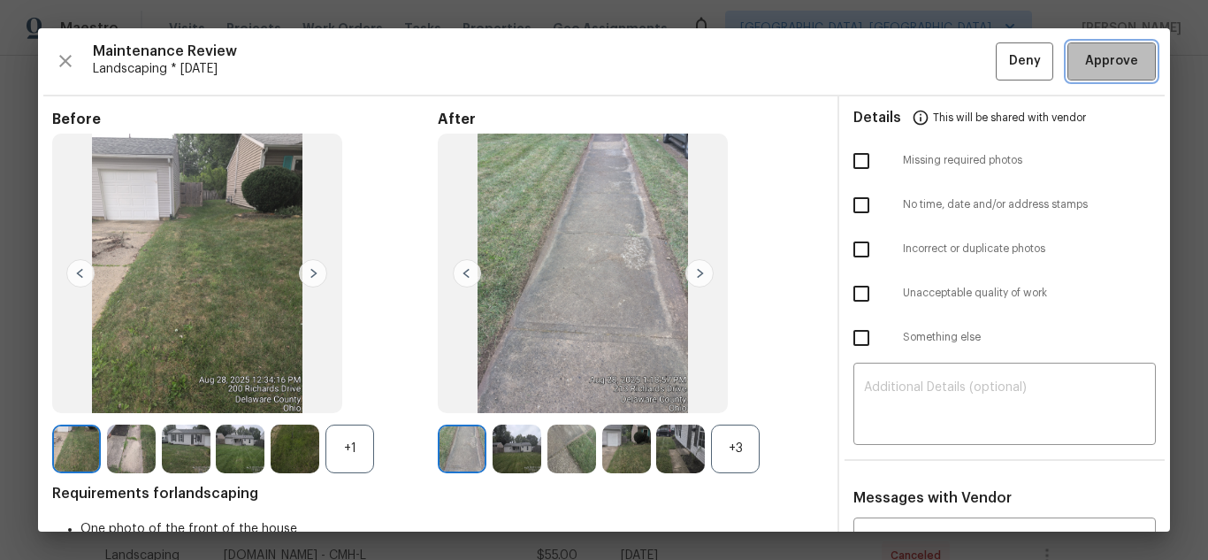
click at [1088, 73] on button "Approve" at bounding box center [1111, 61] width 88 height 38
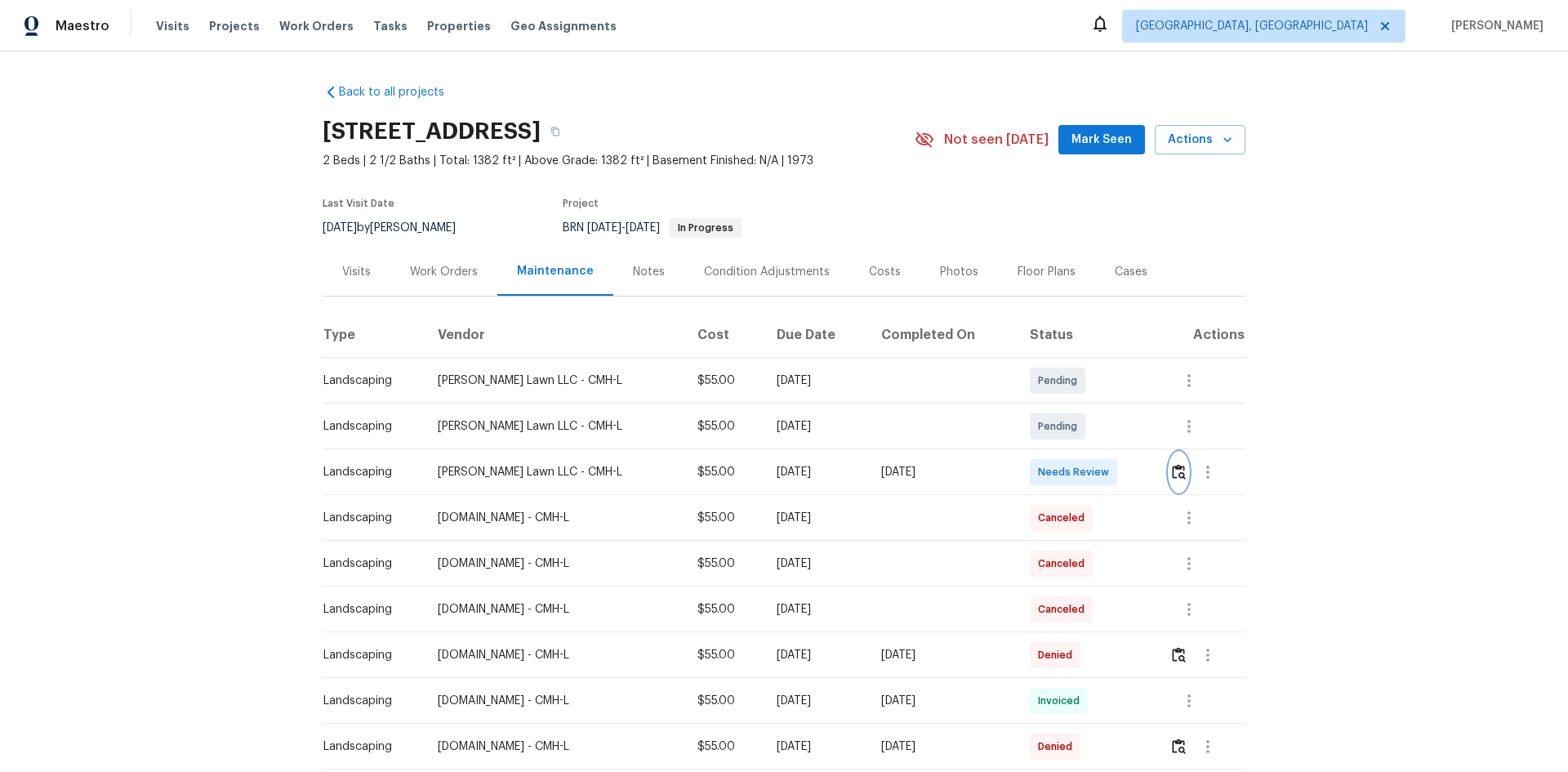
click at [1115, 475] on img "button" at bounding box center [1178, 471] width 14 height 16
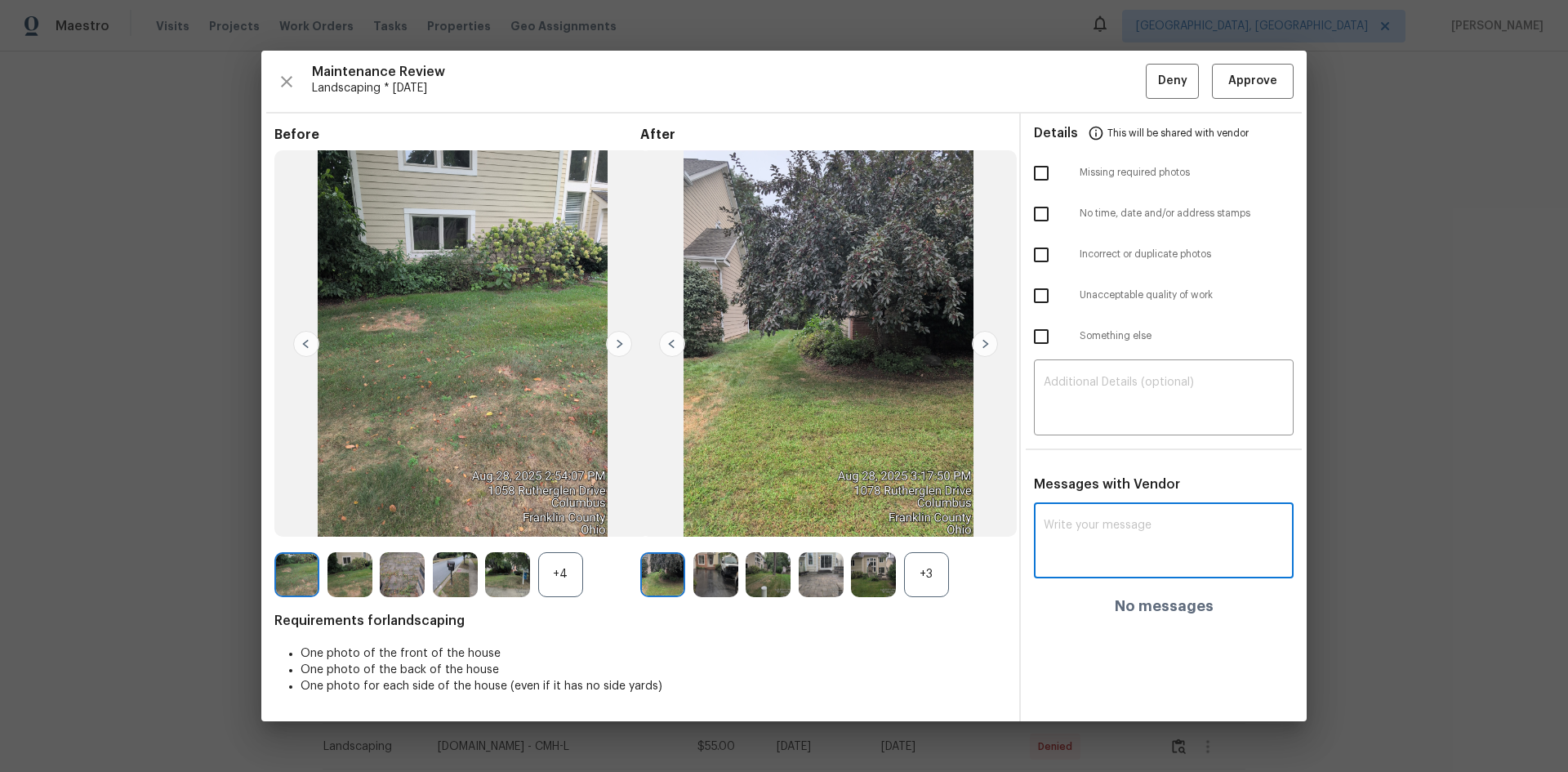
click at [1082, 516] on textarea at bounding box center [1164, 542] width 240 height 46
paste textarea "Maintenance Audit Team: Hello! Unfortunately this landscaping visit completed o…"
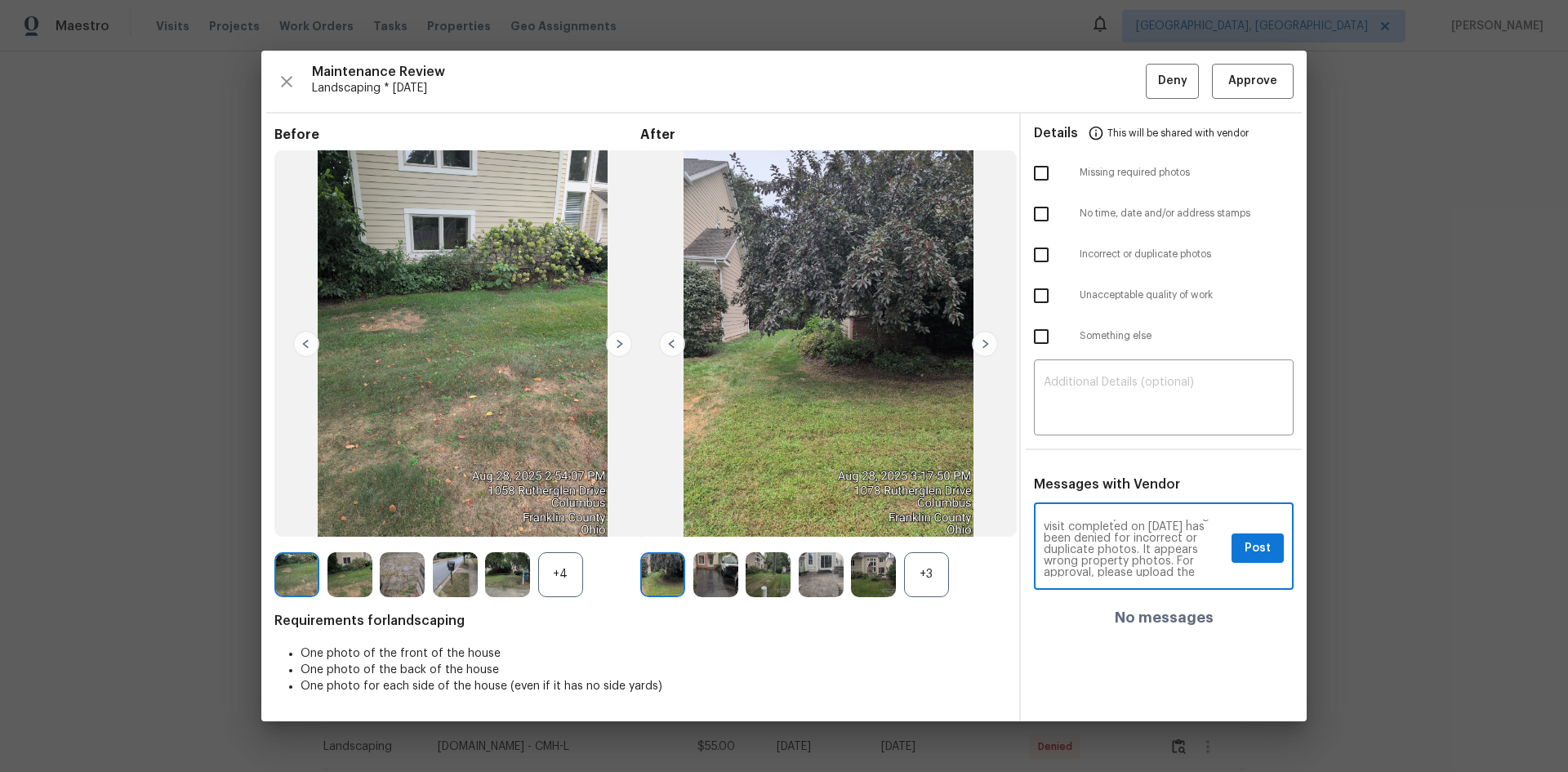
scroll to position [32, 0]
type textarea "Maintenance Audit Team: Hello! Unfortunately this landscaping visit completed o…"
click at [1115, 516] on span "Post" at bounding box center [1257, 549] width 26 height 20
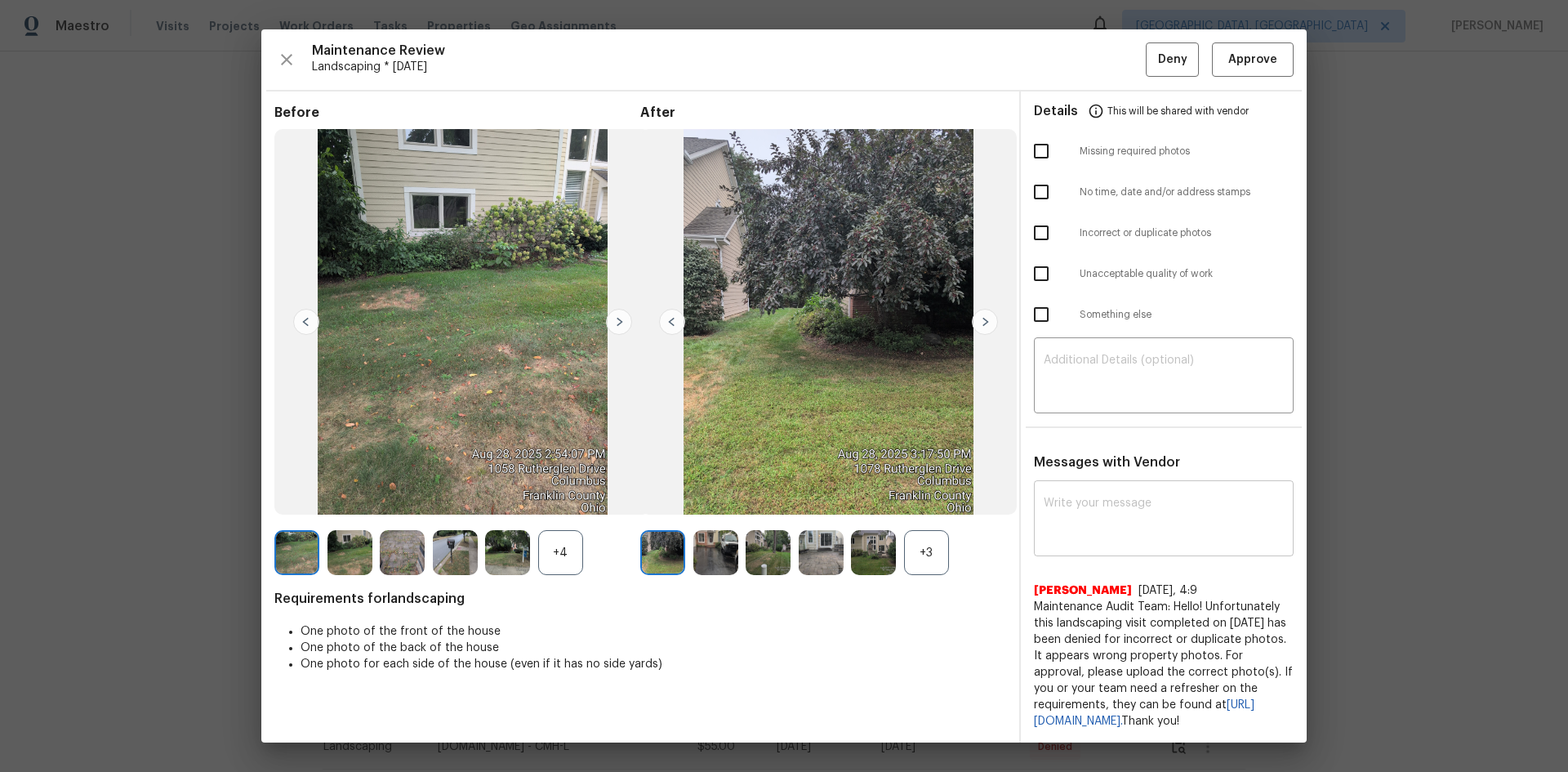
scroll to position [0, 0]
click at [1032, 234] on input "checkbox" at bounding box center [1041, 232] width 34 height 34
checkbox input "true"
click at [1115, 67] on button "Deny" at bounding box center [1171, 60] width 53 height 35
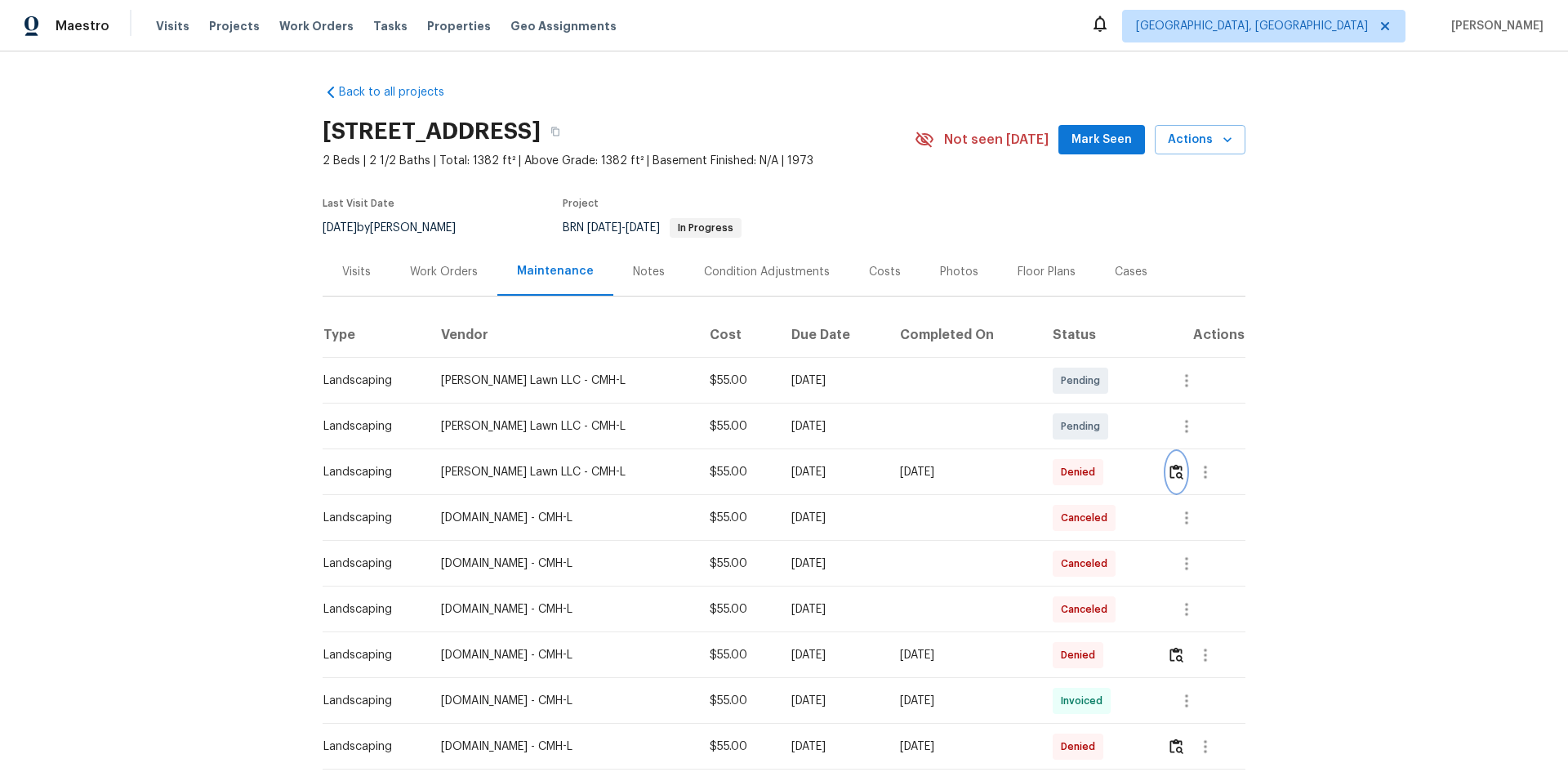
click at [1115, 469] on img "button" at bounding box center [1176, 471] width 14 height 16
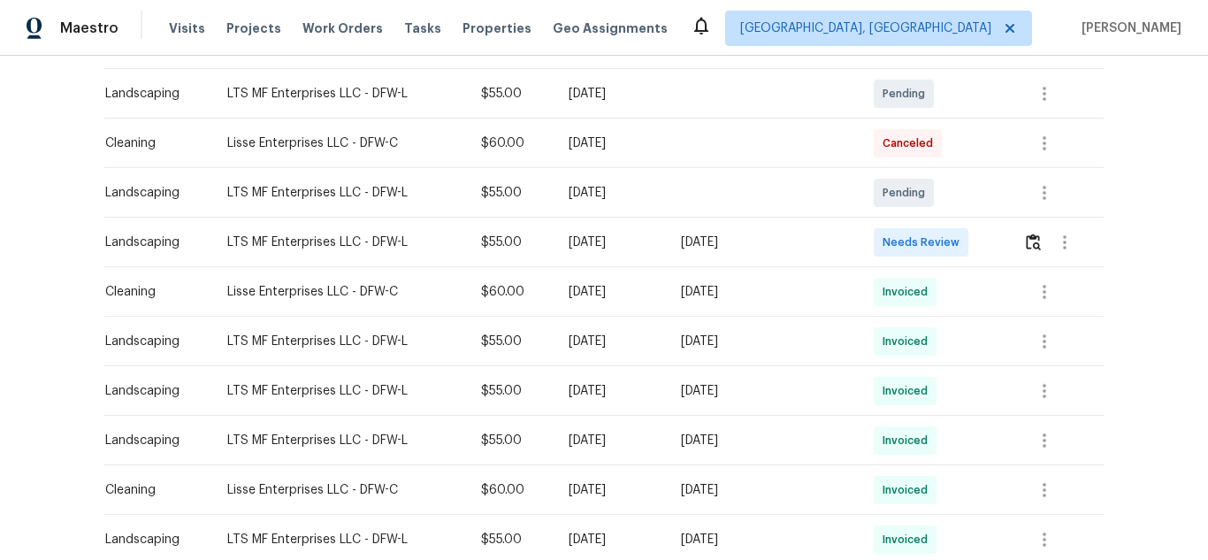
scroll to position [354, 0]
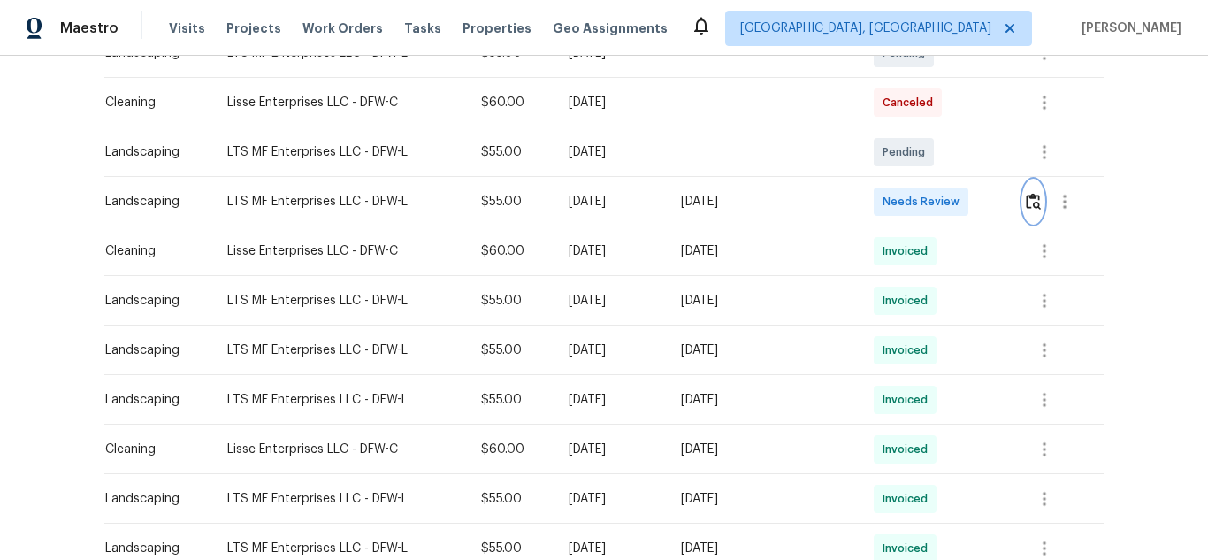
click at [1026, 206] on img "button" at bounding box center [1033, 201] width 15 height 17
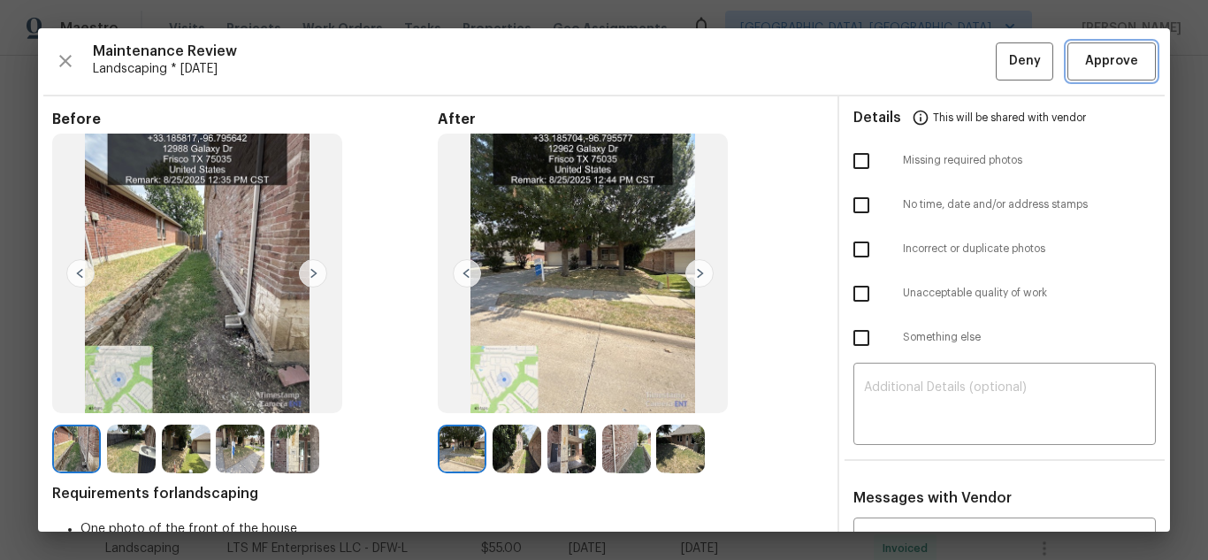
click at [1114, 67] on span "Approve" at bounding box center [1111, 61] width 53 height 22
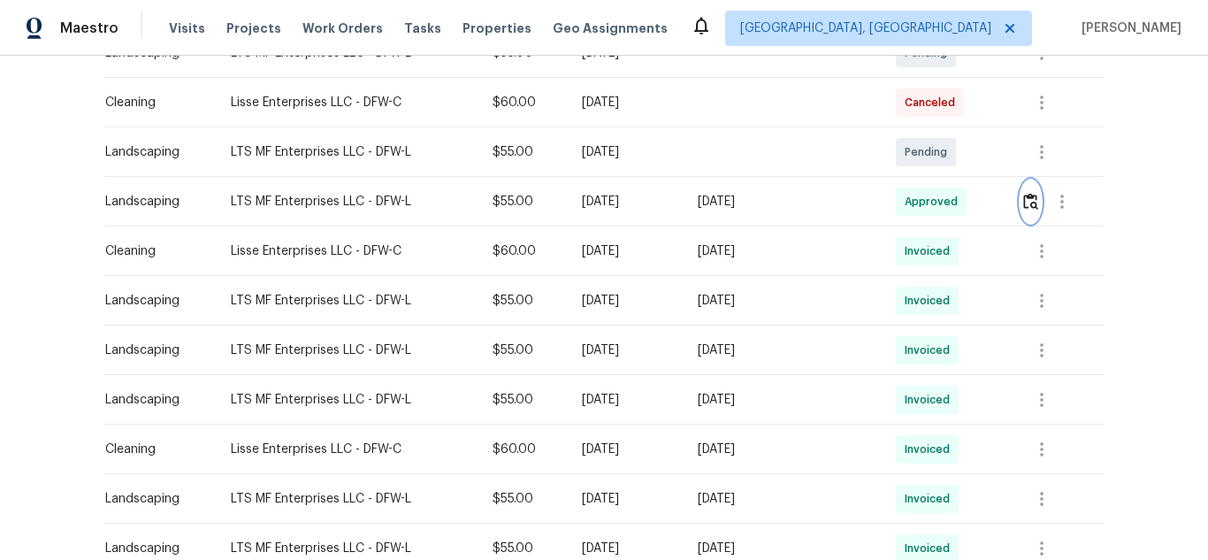
click at [1026, 208] on img "button" at bounding box center [1030, 201] width 15 height 17
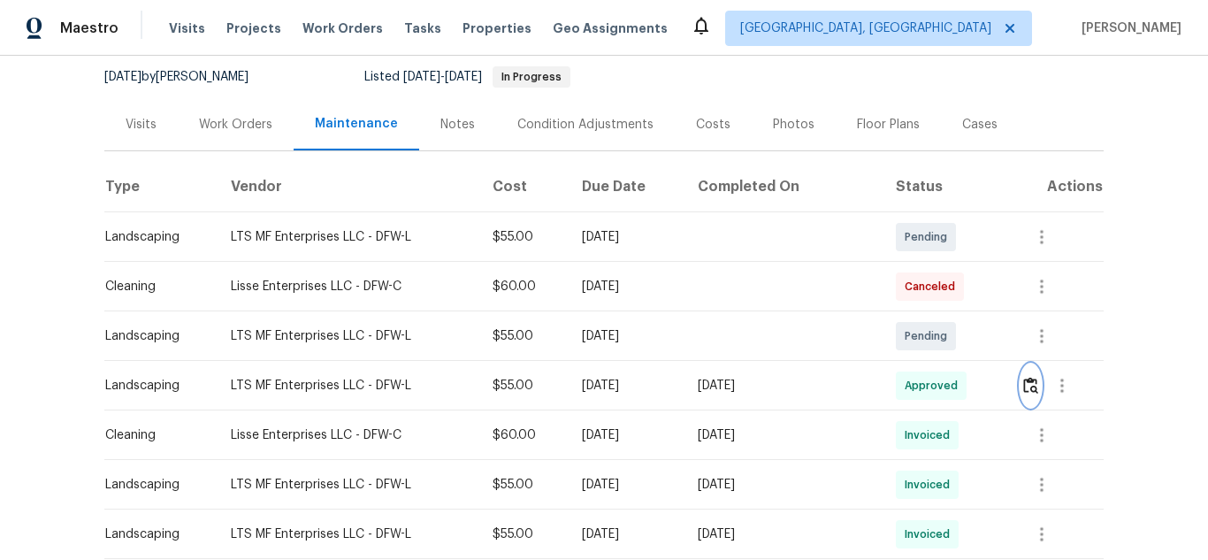
scroll to position [177, 0]
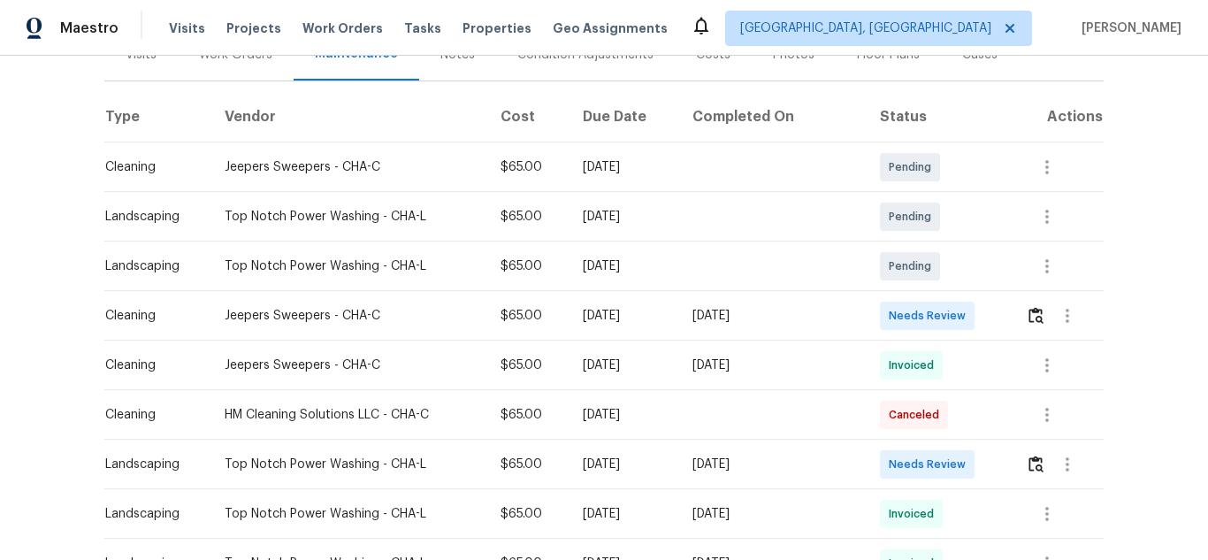
scroll to position [236, 0]
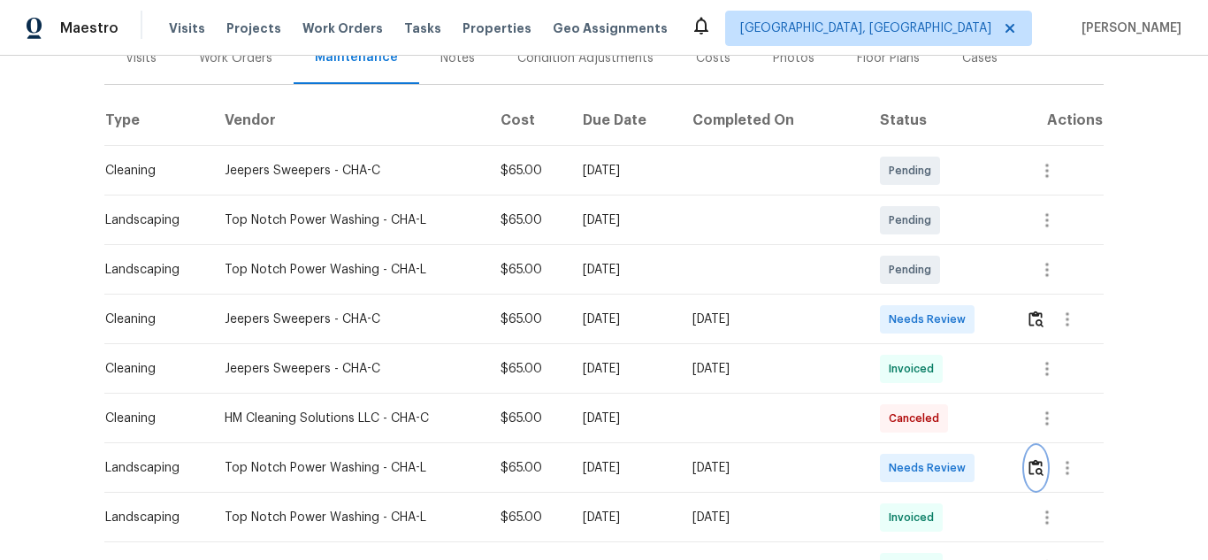
click at [1034, 473] on img "button" at bounding box center [1035, 467] width 15 height 17
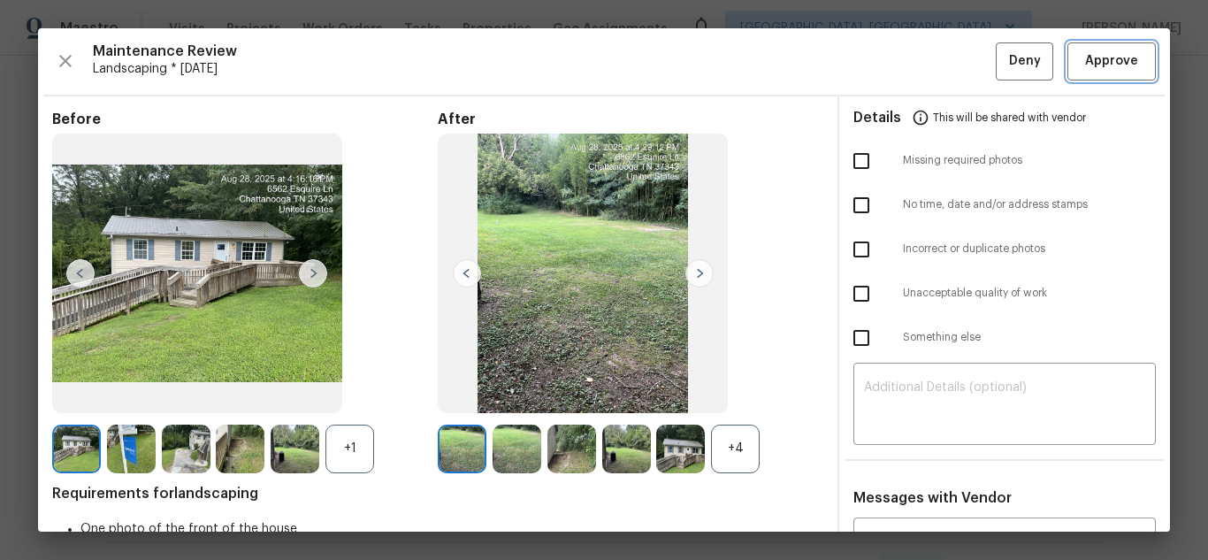
click at [1101, 72] on span "Approve" at bounding box center [1111, 61] width 53 height 22
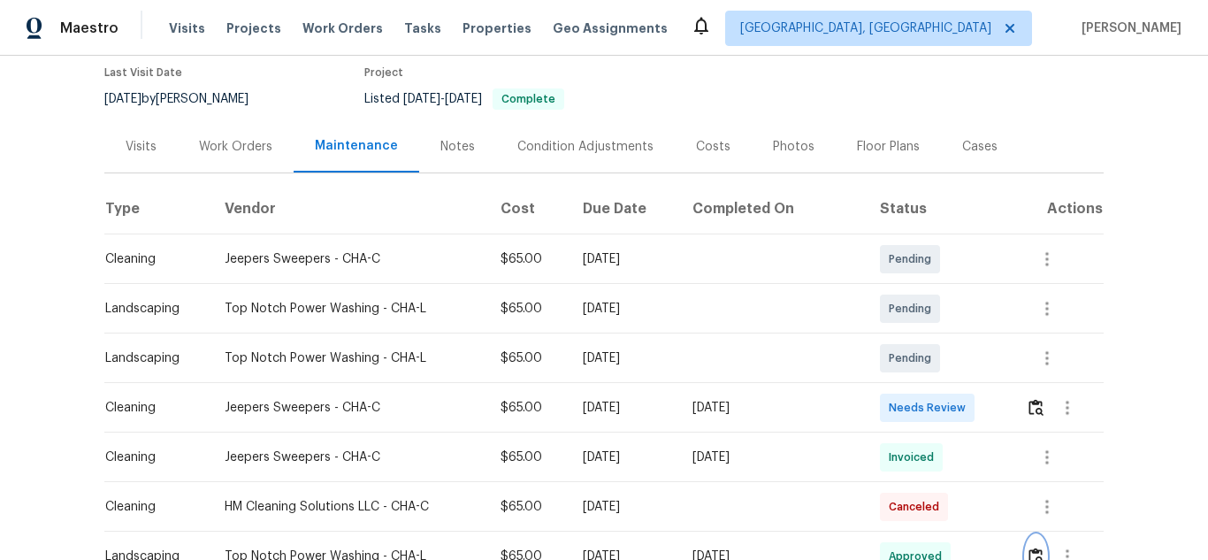
scroll to position [0, 0]
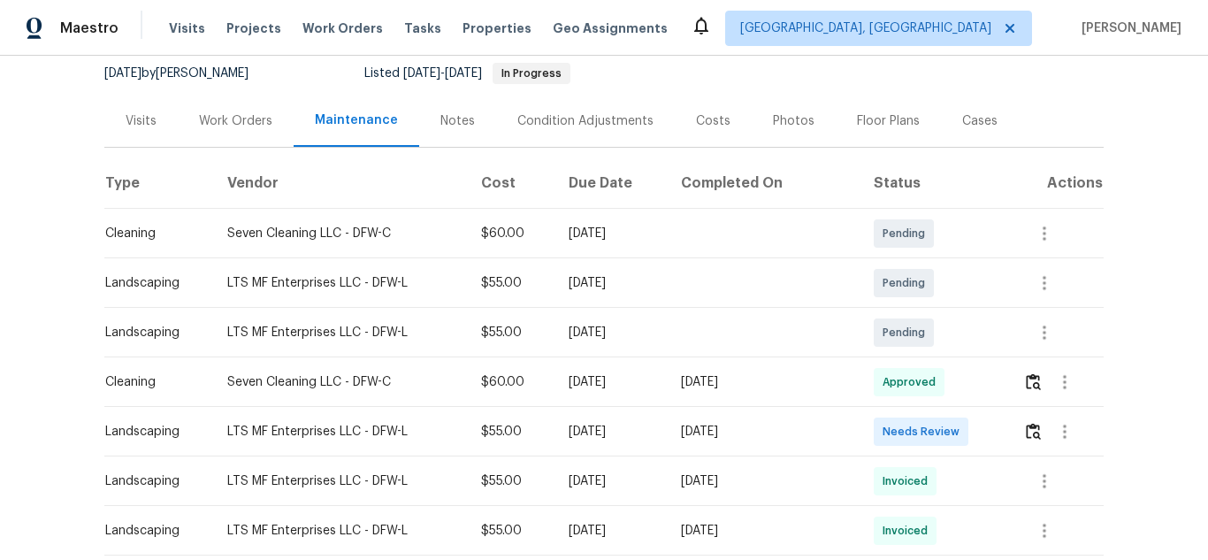
scroll to position [265, 0]
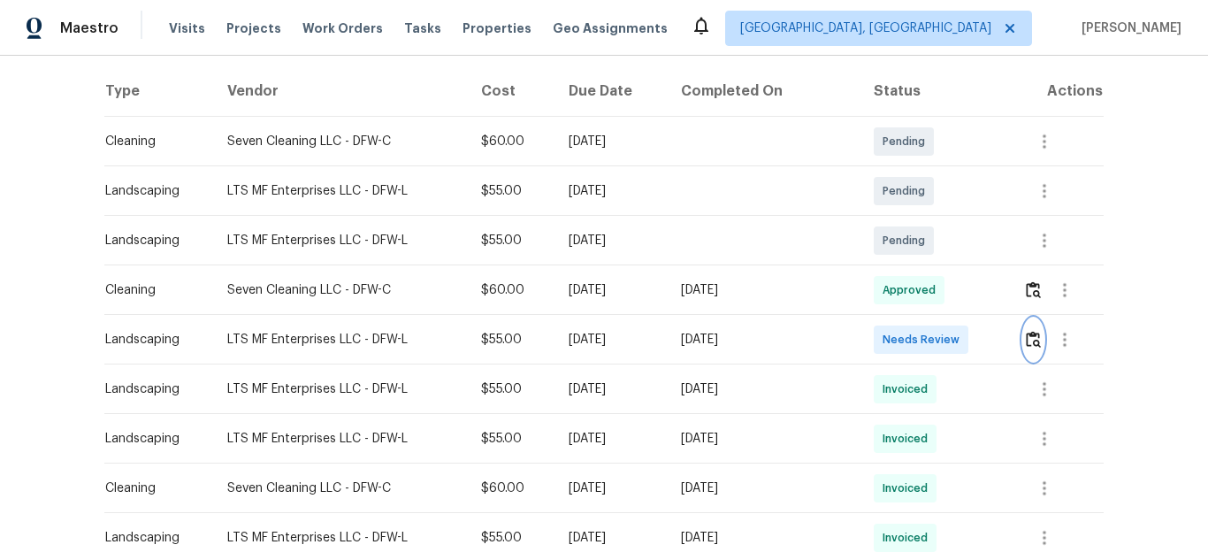
click at [1032, 340] on img "button" at bounding box center [1033, 339] width 15 height 17
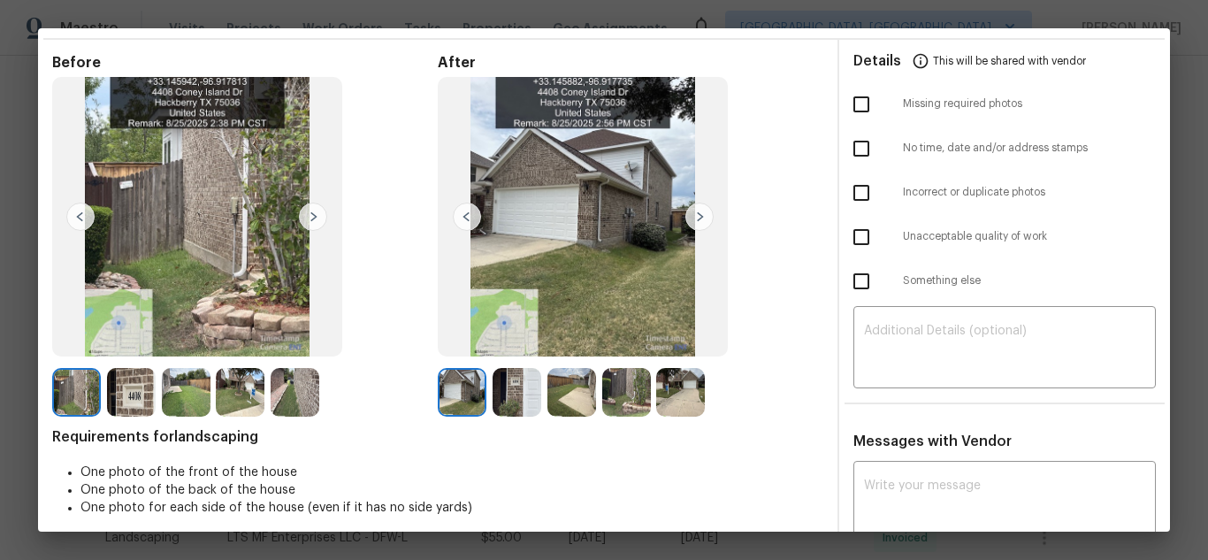
scroll to position [0, 0]
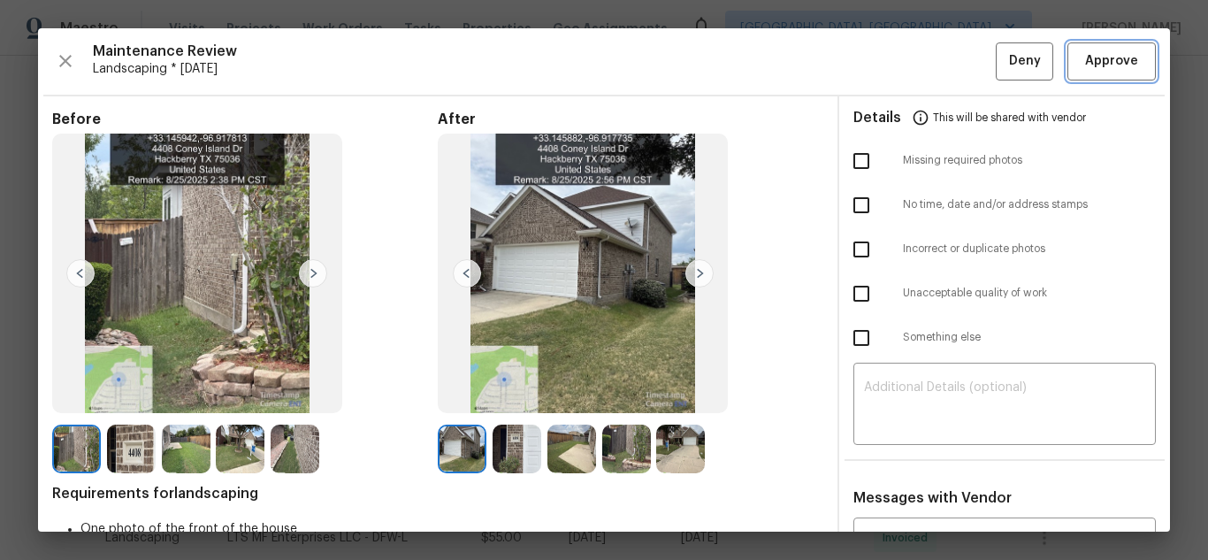
click at [1092, 69] on span "Approve" at bounding box center [1111, 61] width 53 height 22
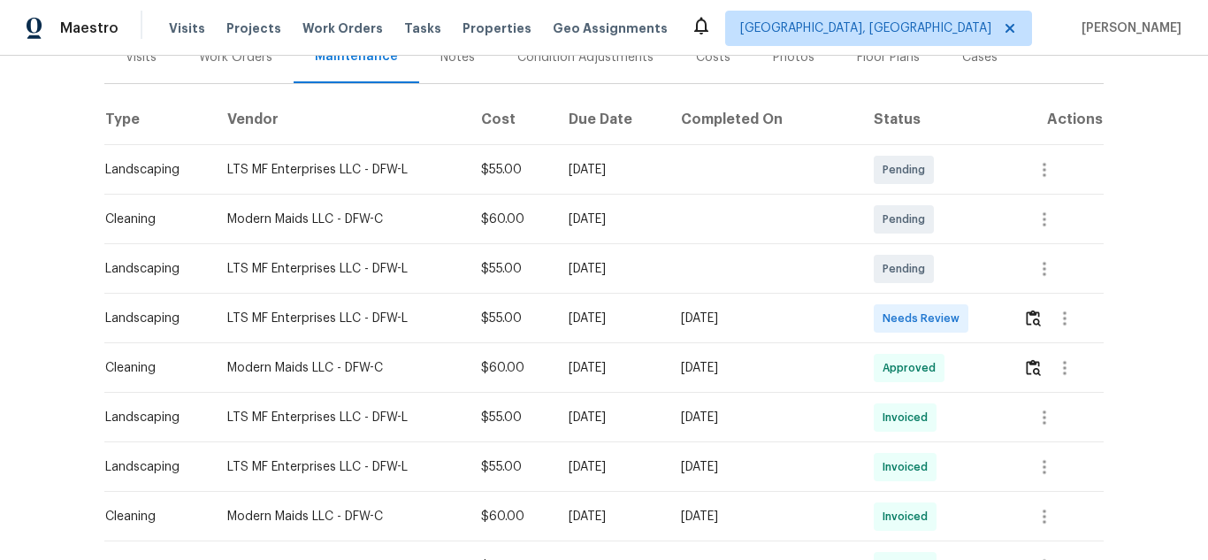
scroll to position [265, 0]
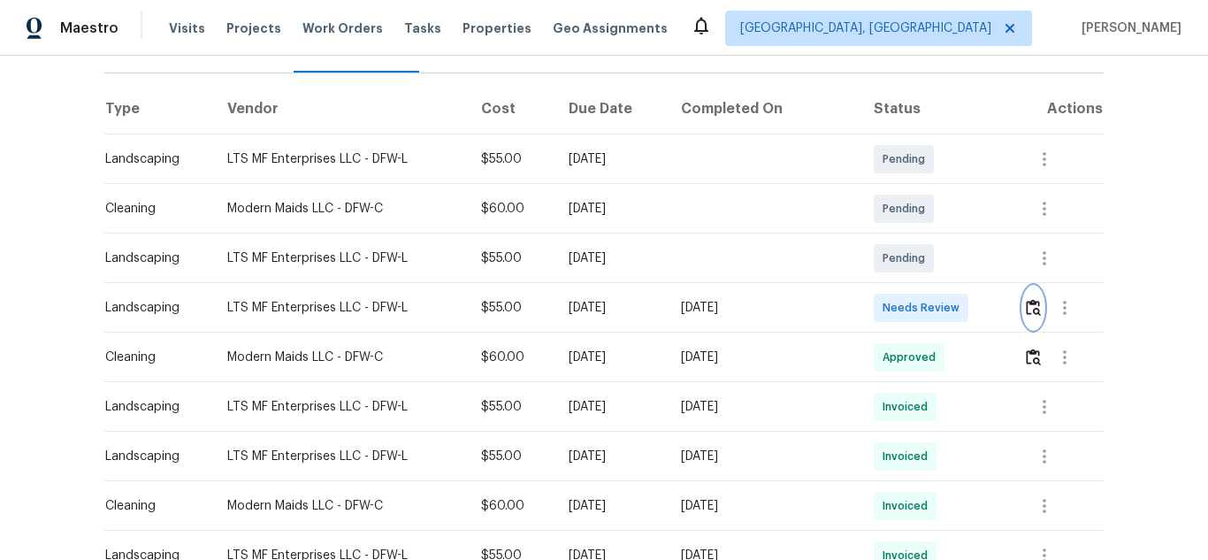
click at [1028, 301] on button "button" at bounding box center [1033, 307] width 20 height 42
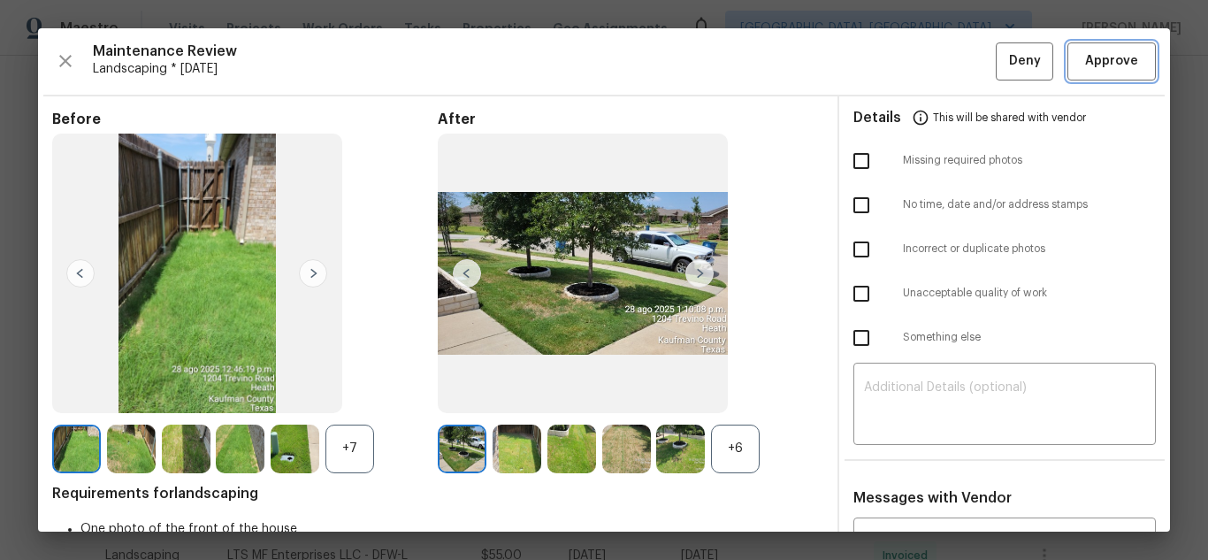
click at [1096, 71] on span "Approve" at bounding box center [1111, 61] width 53 height 22
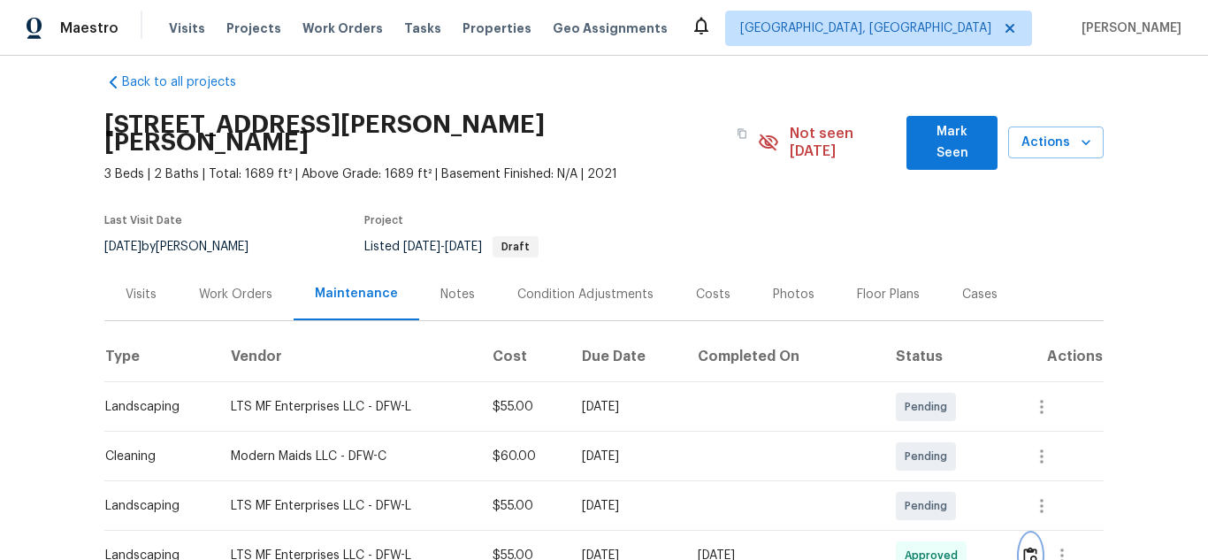
scroll to position [0, 0]
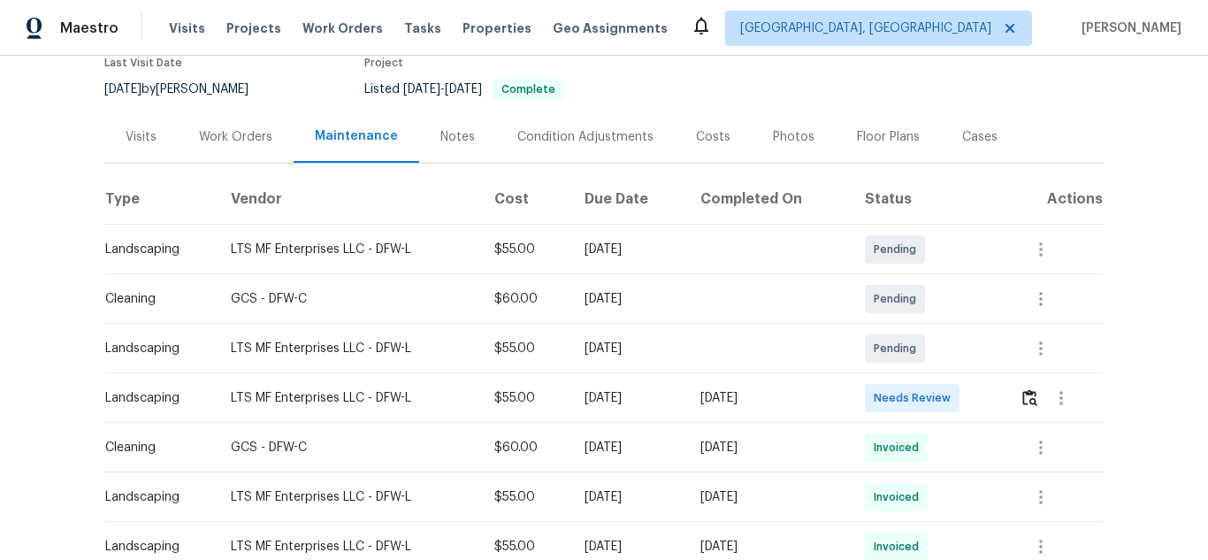
scroll to position [265, 0]
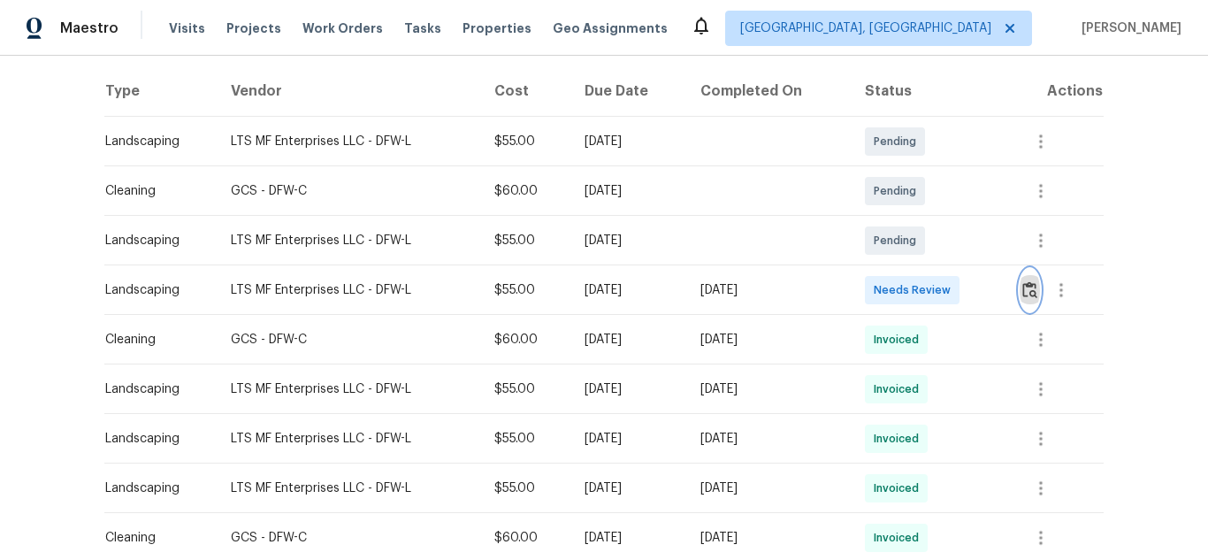
click at [1022, 299] on button "button" at bounding box center [1029, 290] width 20 height 42
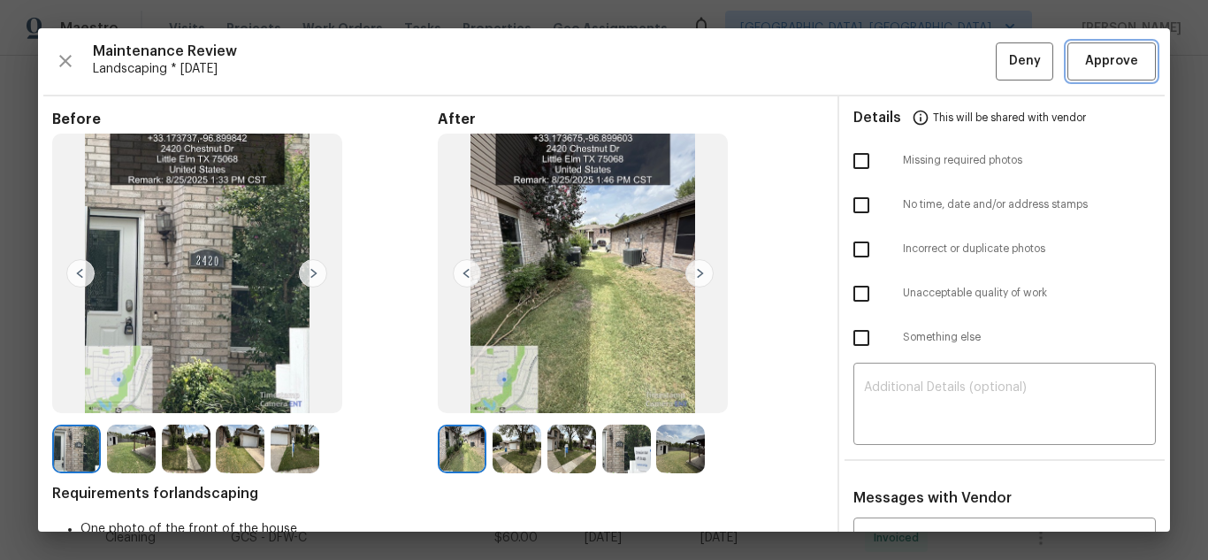
drag, startPoint x: 1091, startPoint y: 66, endPoint x: 1082, endPoint y: 73, distance: 10.8
click at [1091, 66] on span "Approve" at bounding box center [1111, 61] width 53 height 22
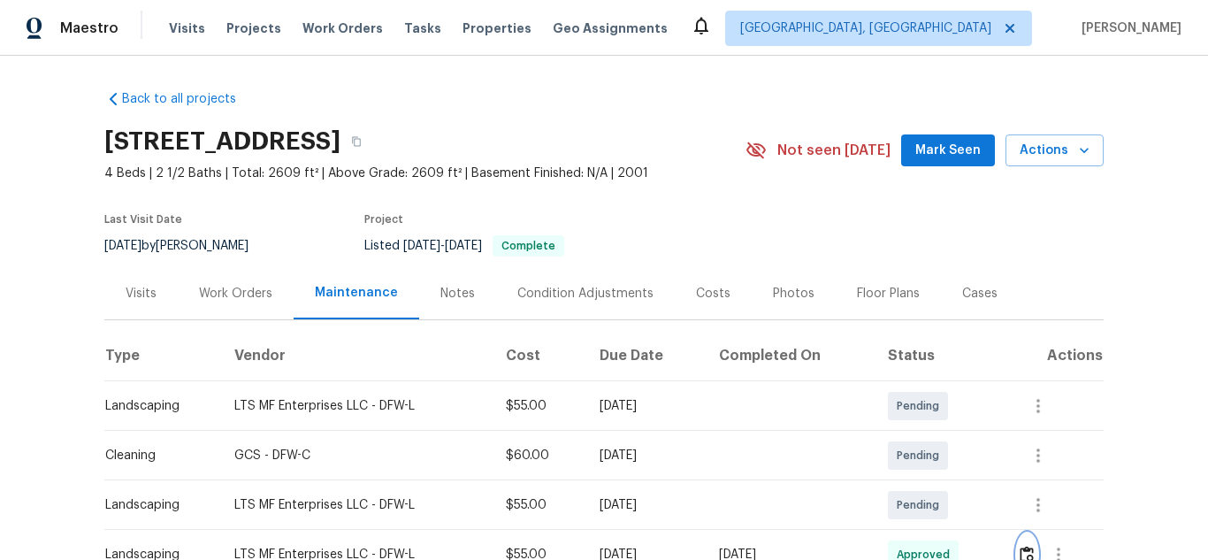
scroll to position [0, 0]
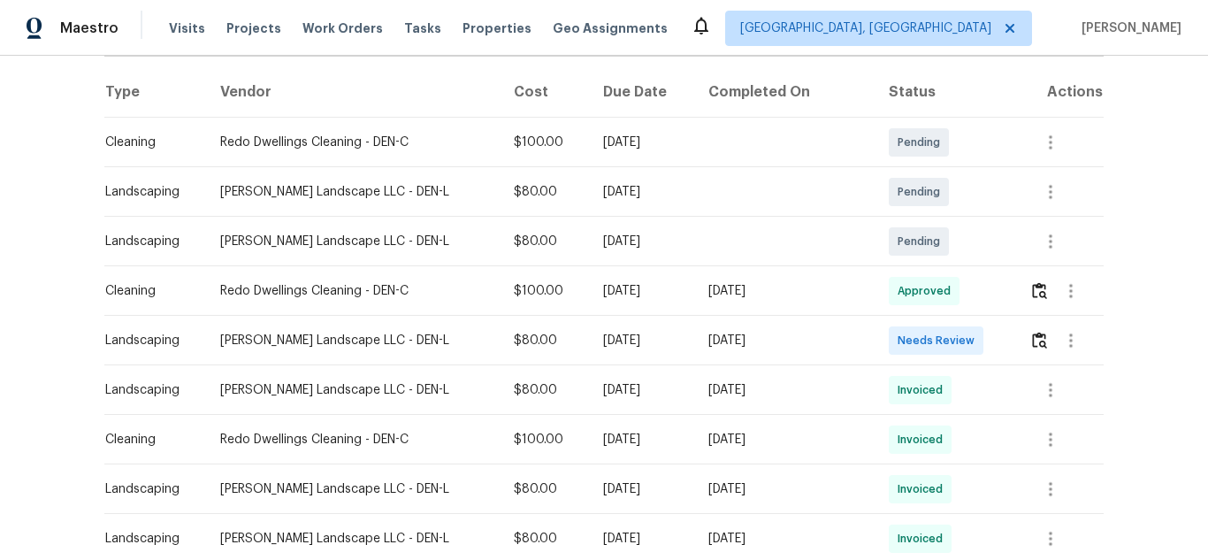
scroll to position [265, 0]
click at [1032, 340] on img "button" at bounding box center [1039, 339] width 15 height 17
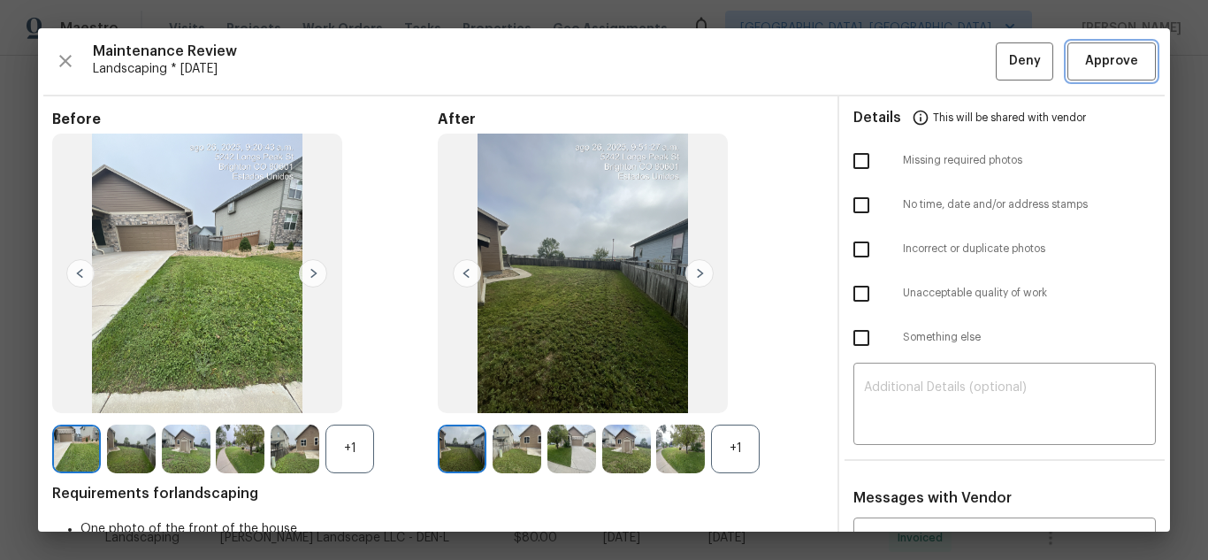
click at [1088, 60] on span "Approve" at bounding box center [1111, 61] width 53 height 22
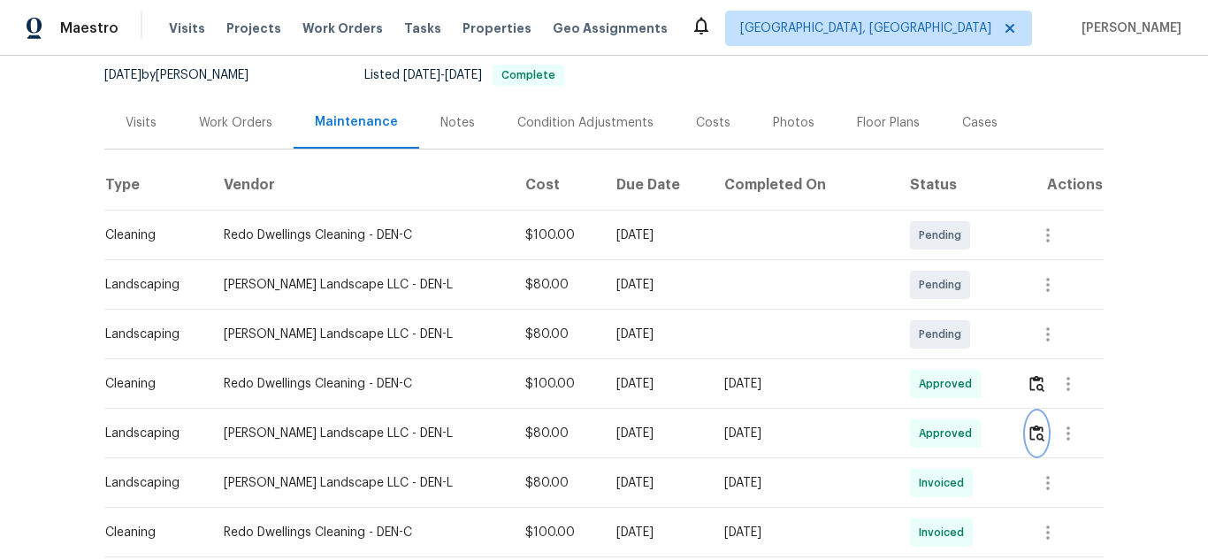
scroll to position [0, 0]
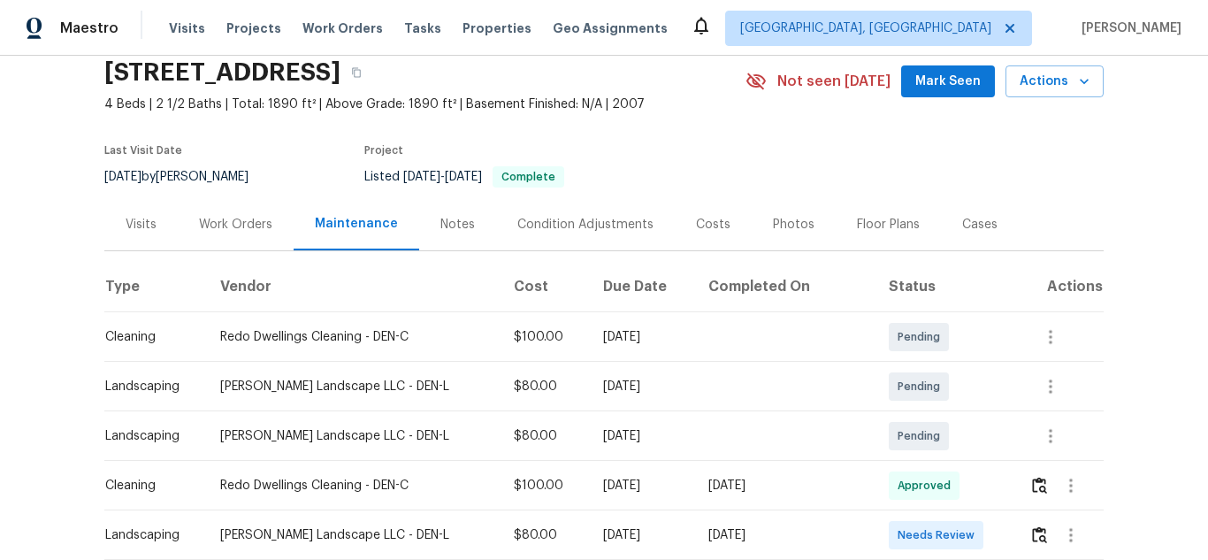
scroll to position [265, 0]
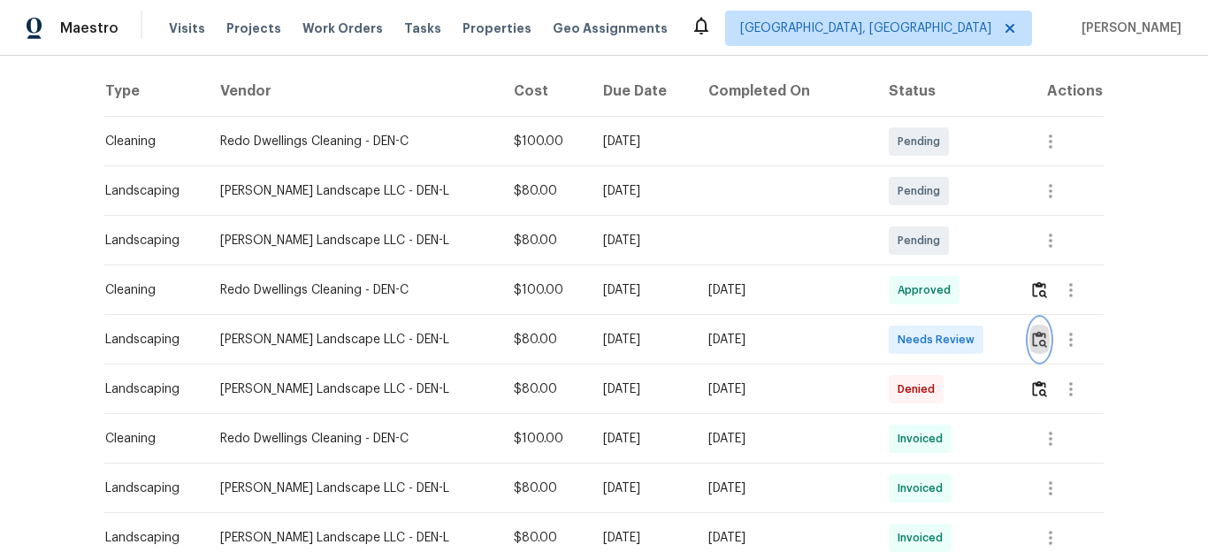
click at [1034, 345] on img "button" at bounding box center [1039, 339] width 15 height 17
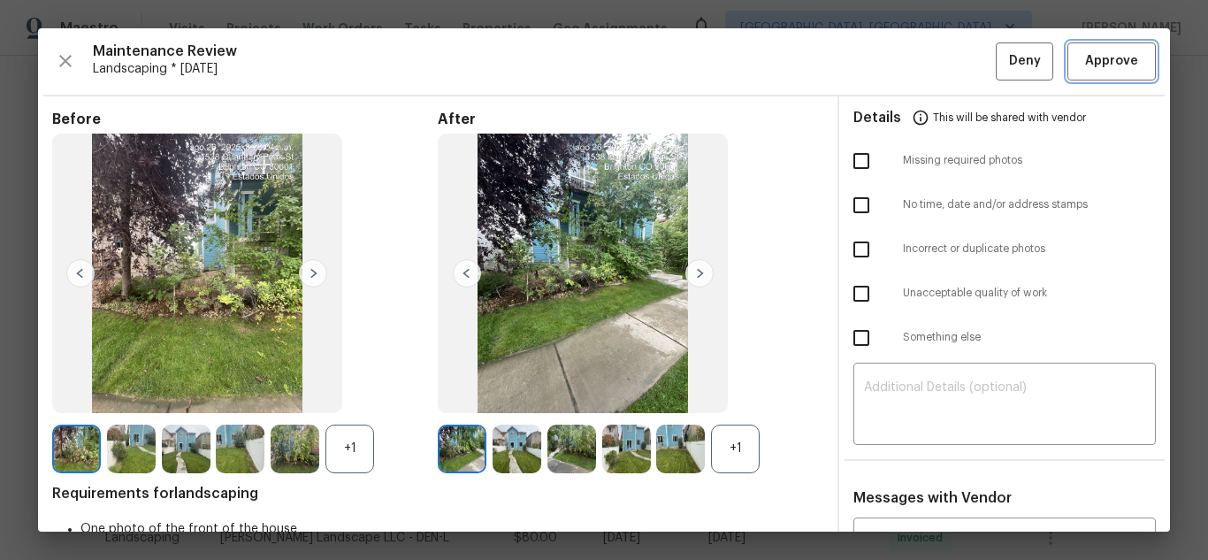
click at [1090, 65] on span "Approve" at bounding box center [1111, 61] width 53 height 22
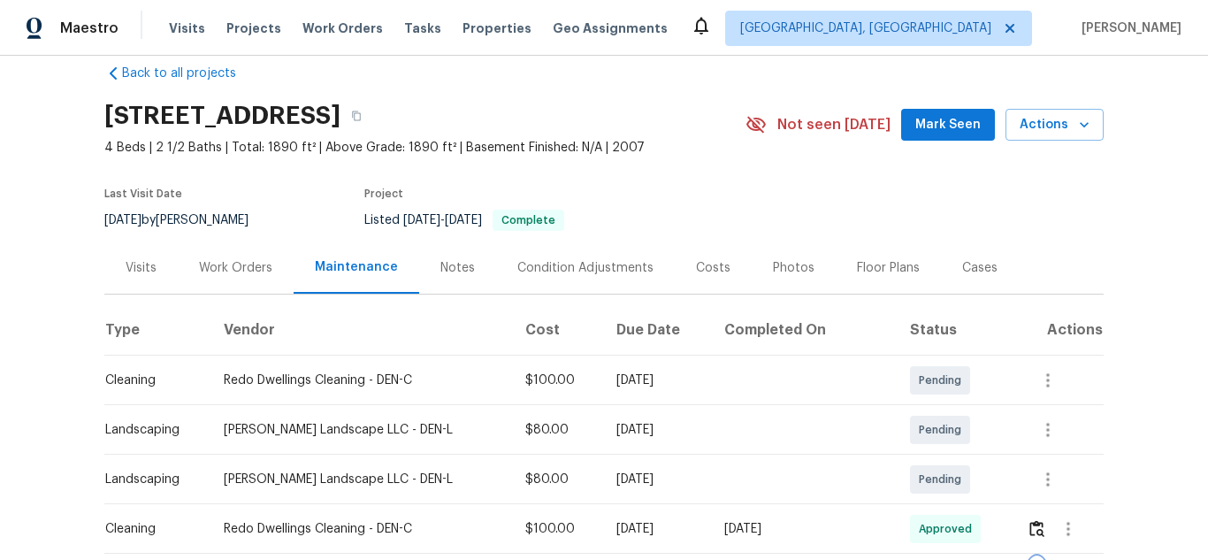
scroll to position [0, 0]
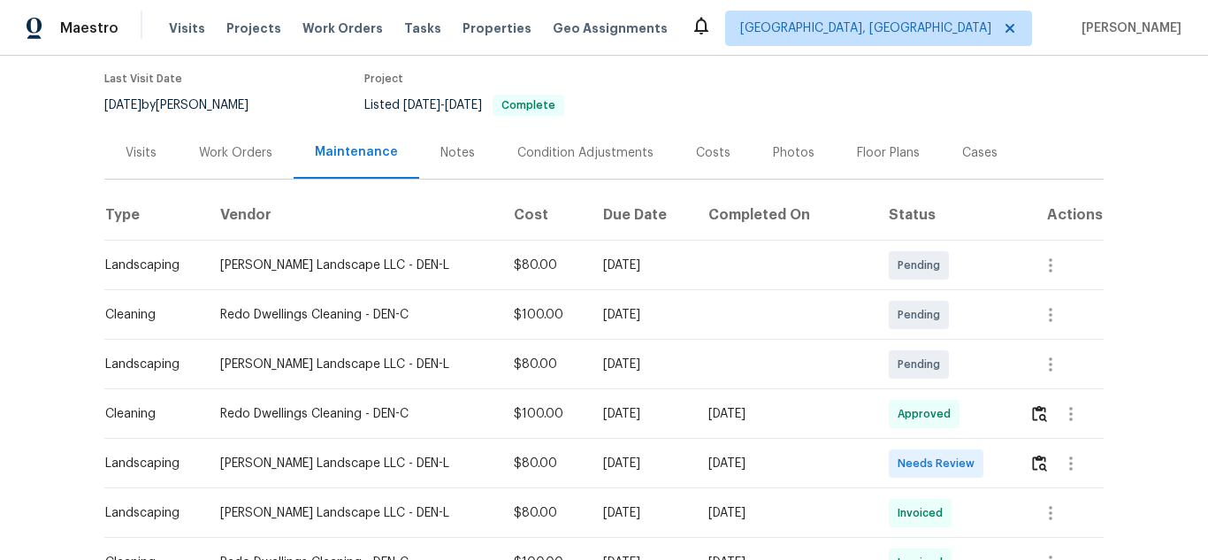
scroll to position [265, 0]
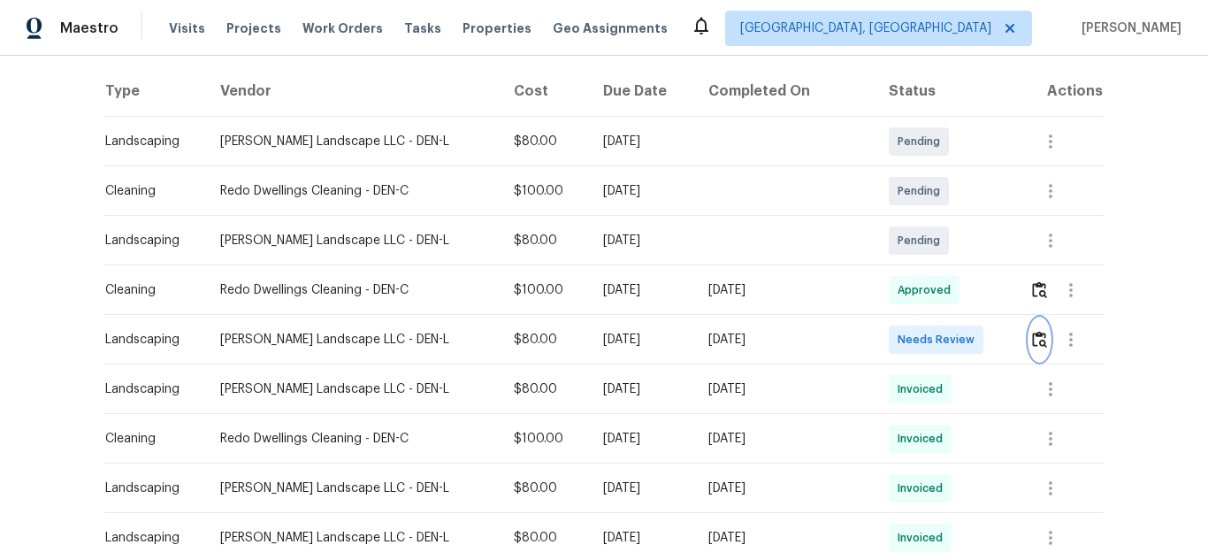
click at [1032, 334] on img "button" at bounding box center [1039, 339] width 15 height 17
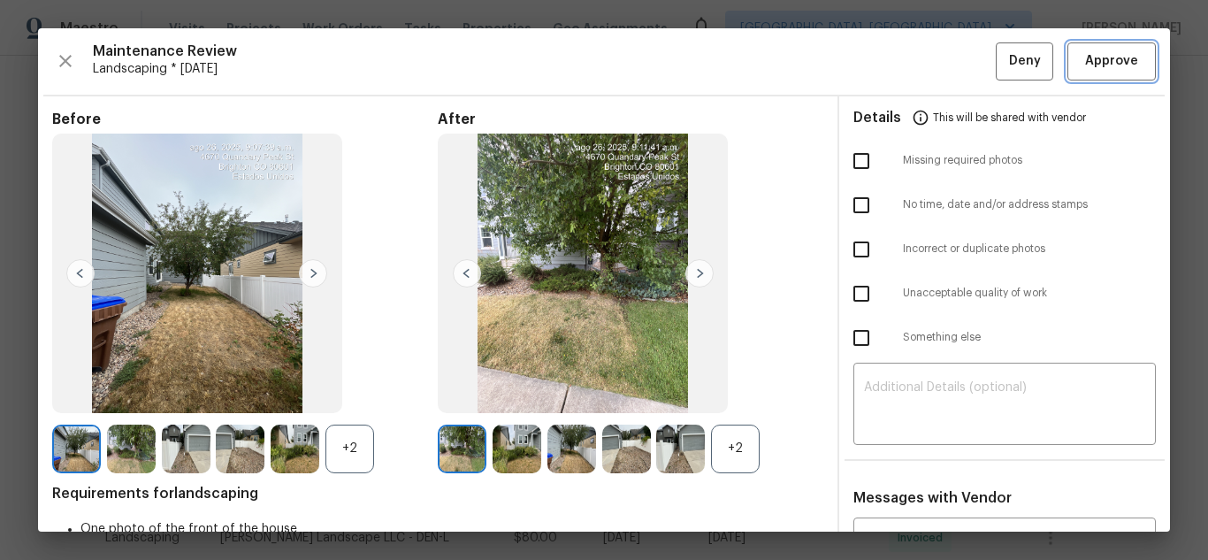
drag, startPoint x: 1105, startPoint y: 61, endPoint x: 1133, endPoint y: 93, distance: 42.0
click at [1105, 61] on span "Approve" at bounding box center [1111, 61] width 53 height 22
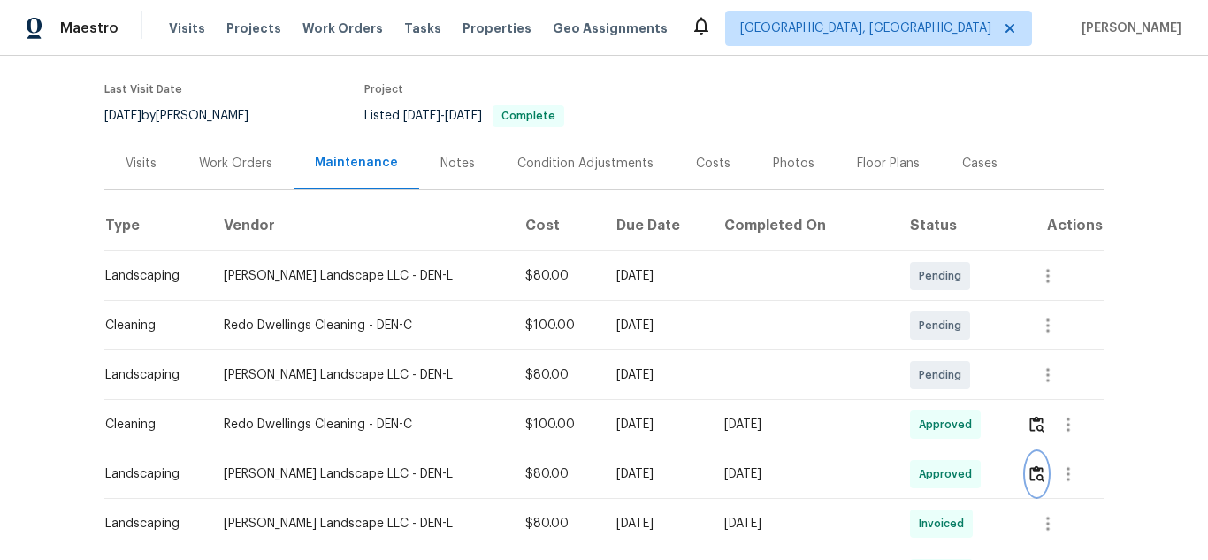
scroll to position [0, 0]
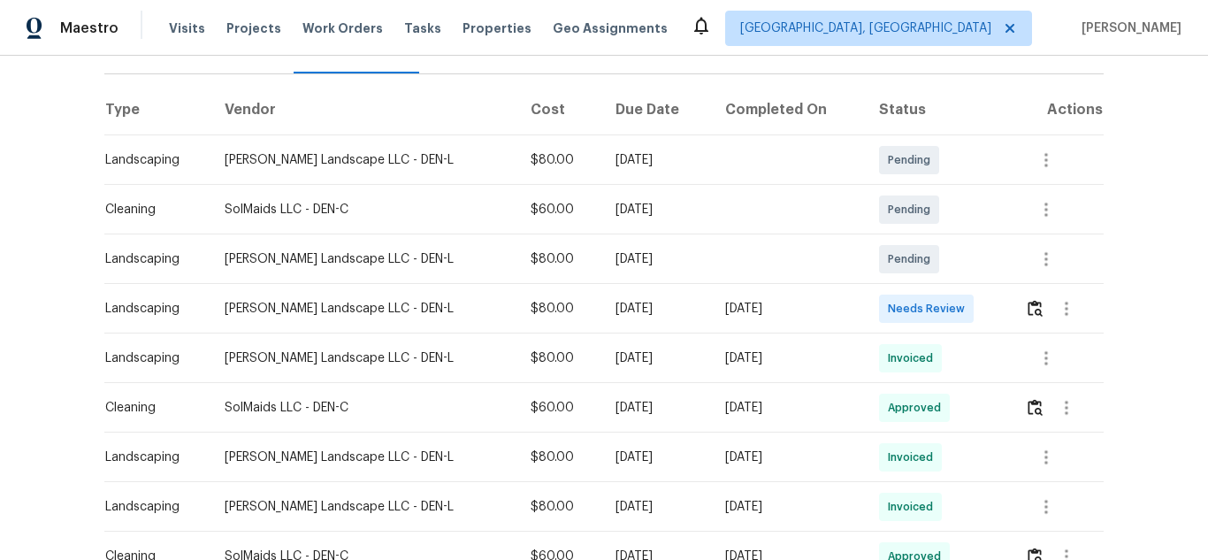
scroll to position [265, 0]
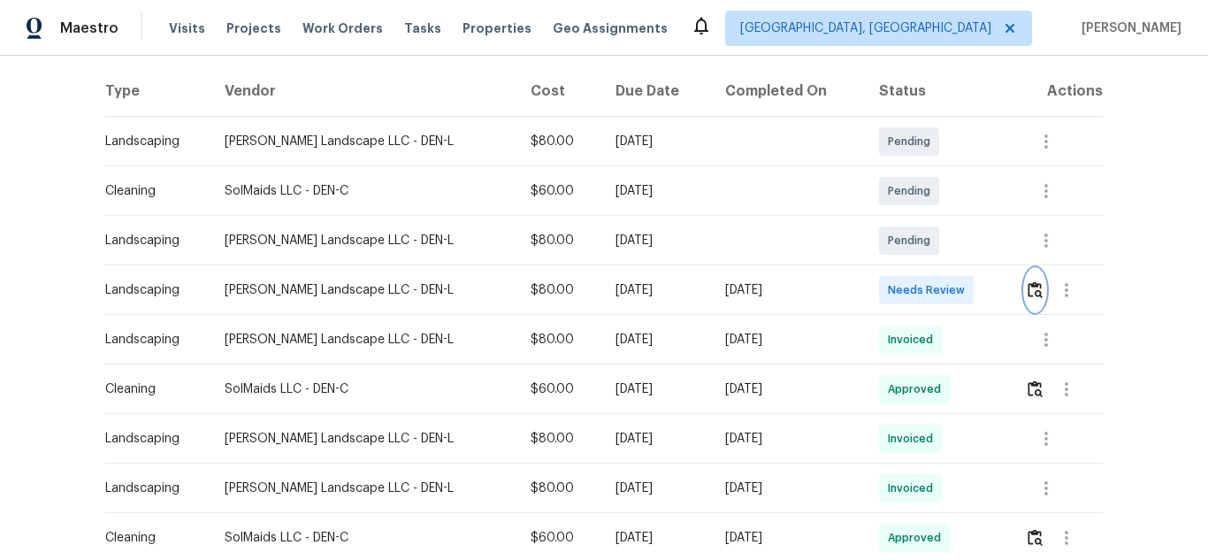
click at [1027, 295] on img "button" at bounding box center [1034, 289] width 15 height 17
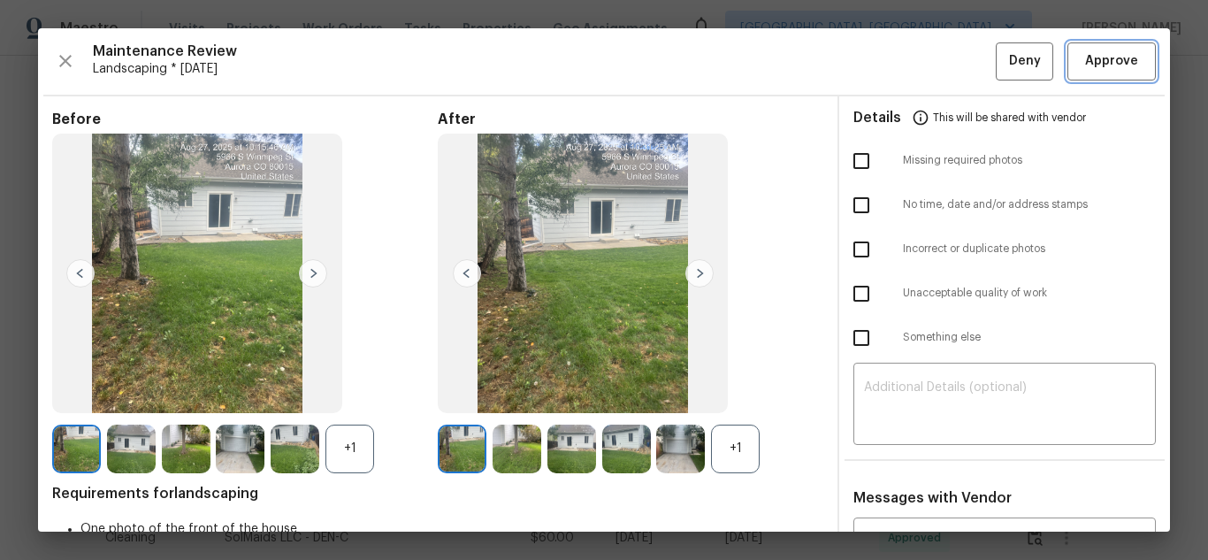
click at [1098, 69] on span "Approve" at bounding box center [1111, 61] width 53 height 22
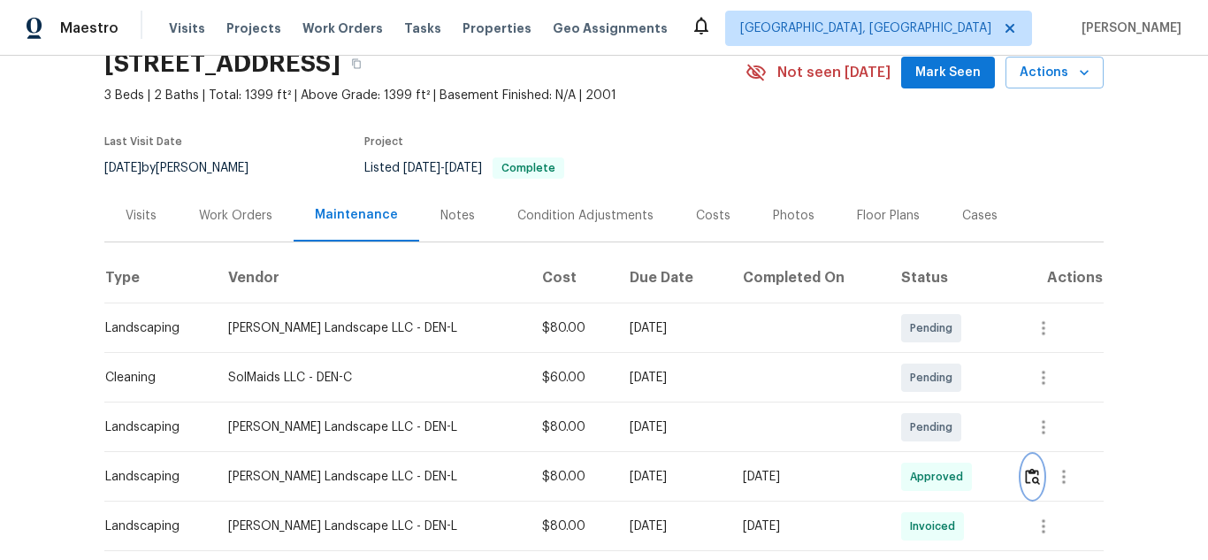
scroll to position [0, 0]
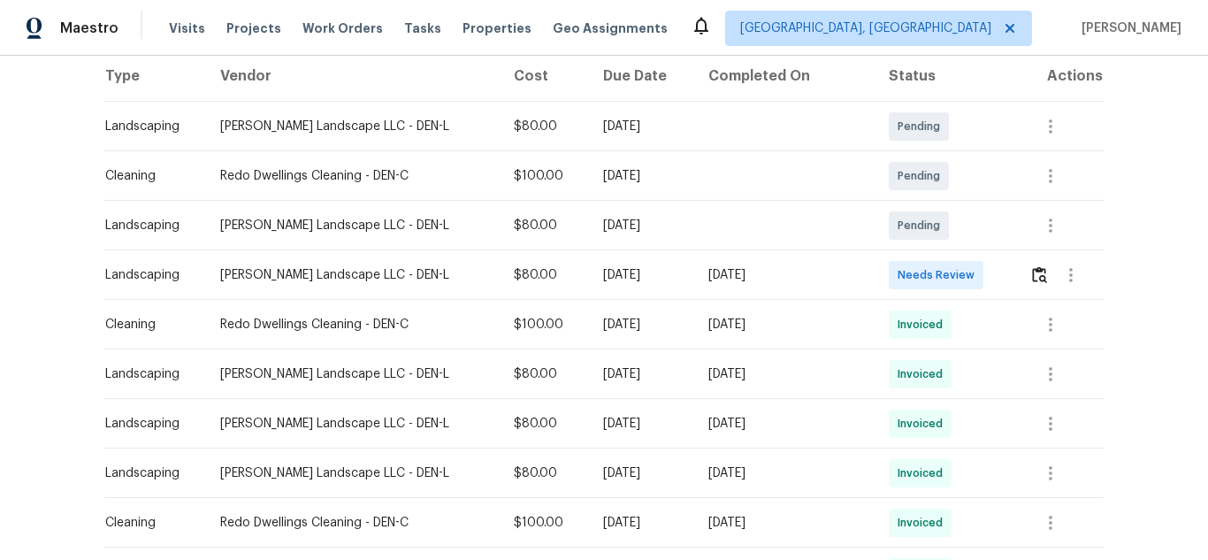
scroll to position [265, 0]
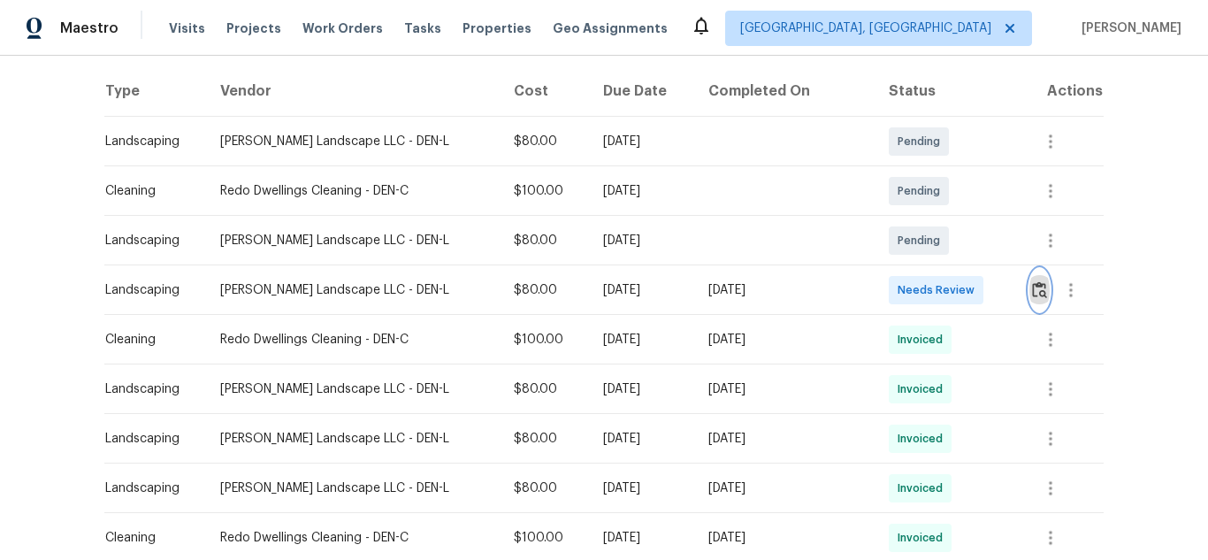
click at [1033, 291] on img "button" at bounding box center [1039, 289] width 15 height 17
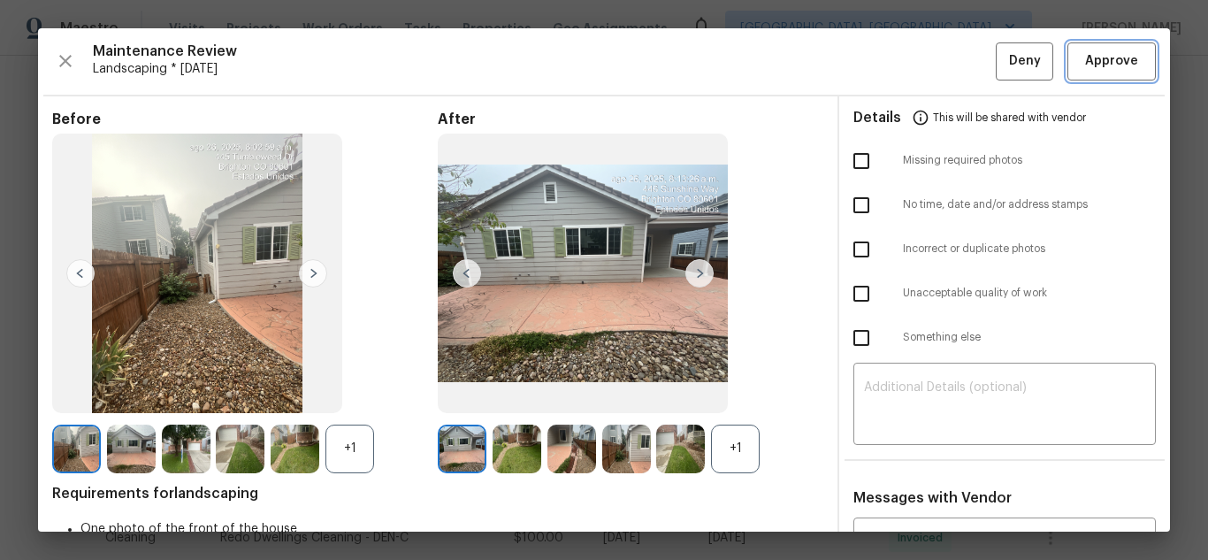
click at [1085, 64] on span "Approve" at bounding box center [1111, 61] width 53 height 22
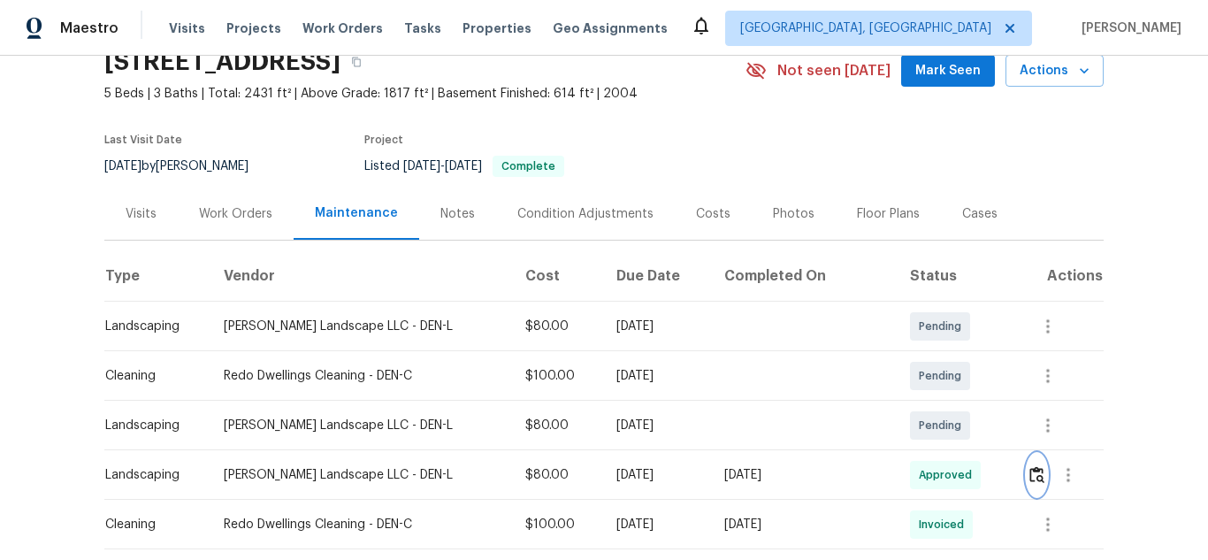
scroll to position [0, 0]
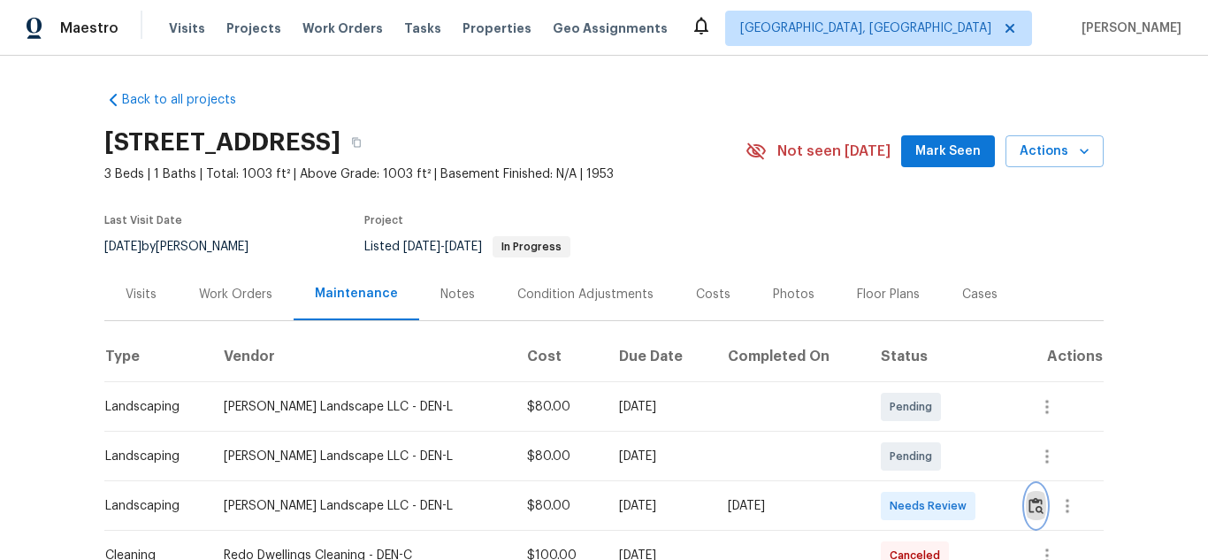
click at [1032, 500] on img "button" at bounding box center [1035, 505] width 15 height 17
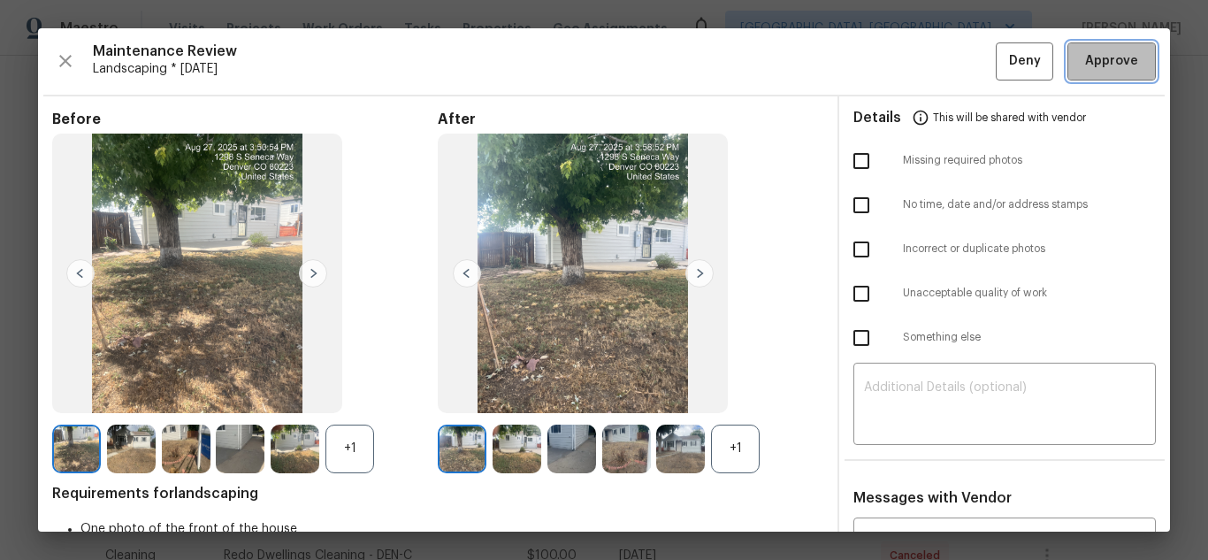
click at [1117, 73] on button "Approve" at bounding box center [1111, 61] width 88 height 38
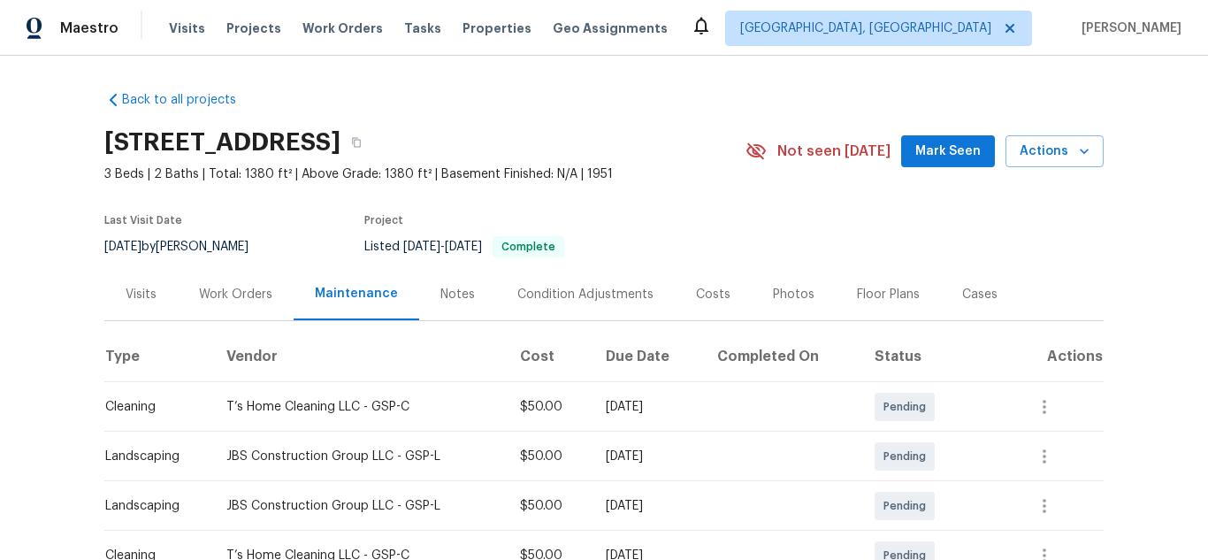
scroll to position [265, 0]
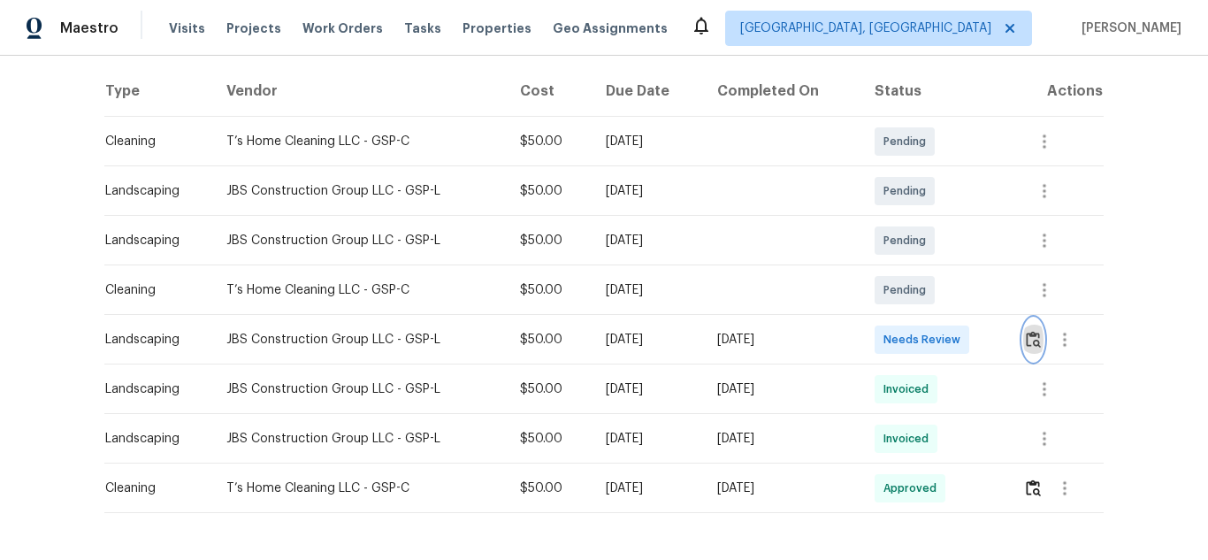
click at [1032, 340] on img "button" at bounding box center [1033, 339] width 15 height 17
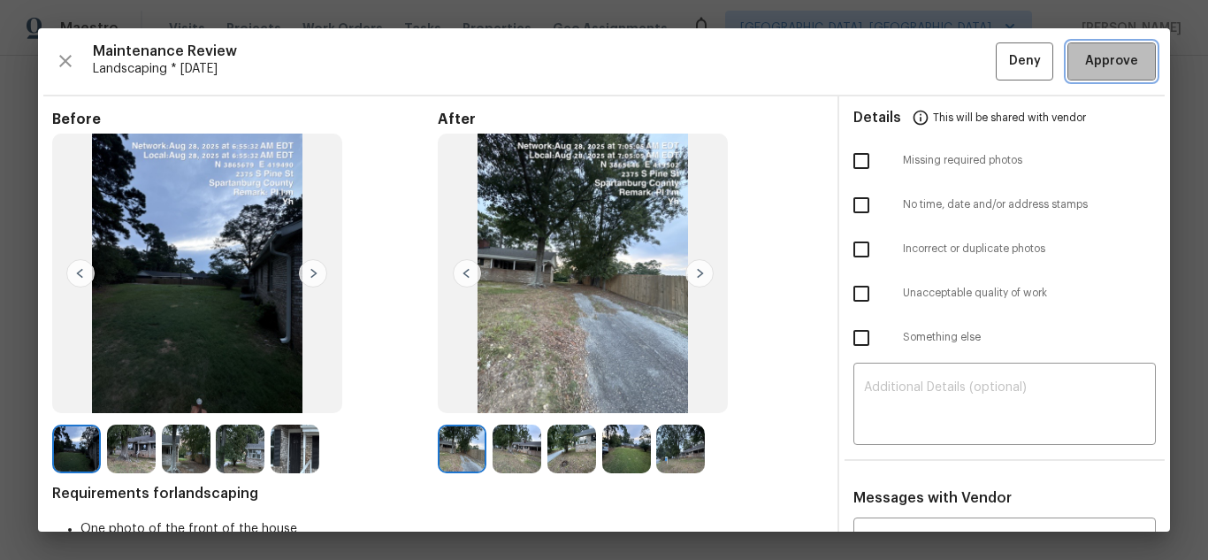
click at [1092, 66] on span "Approve" at bounding box center [1111, 61] width 53 height 22
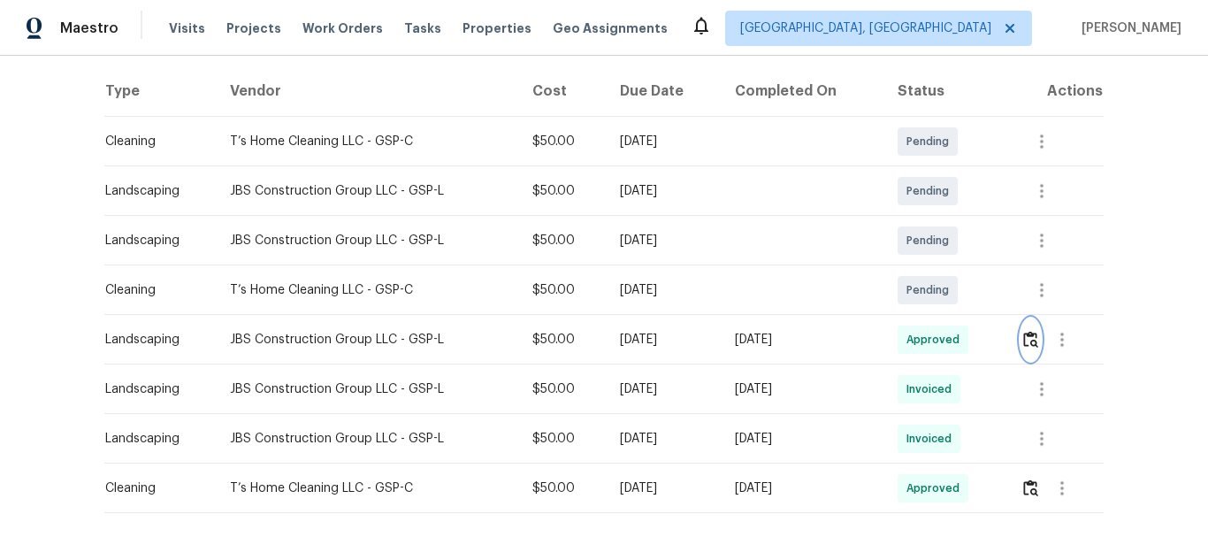
scroll to position [0, 0]
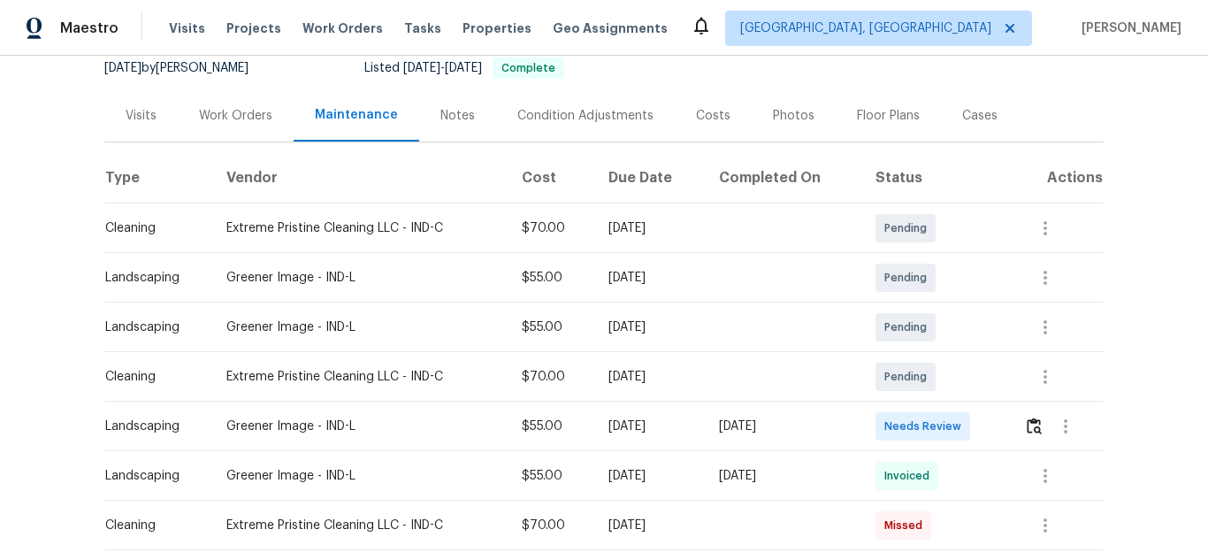
scroll to position [265, 0]
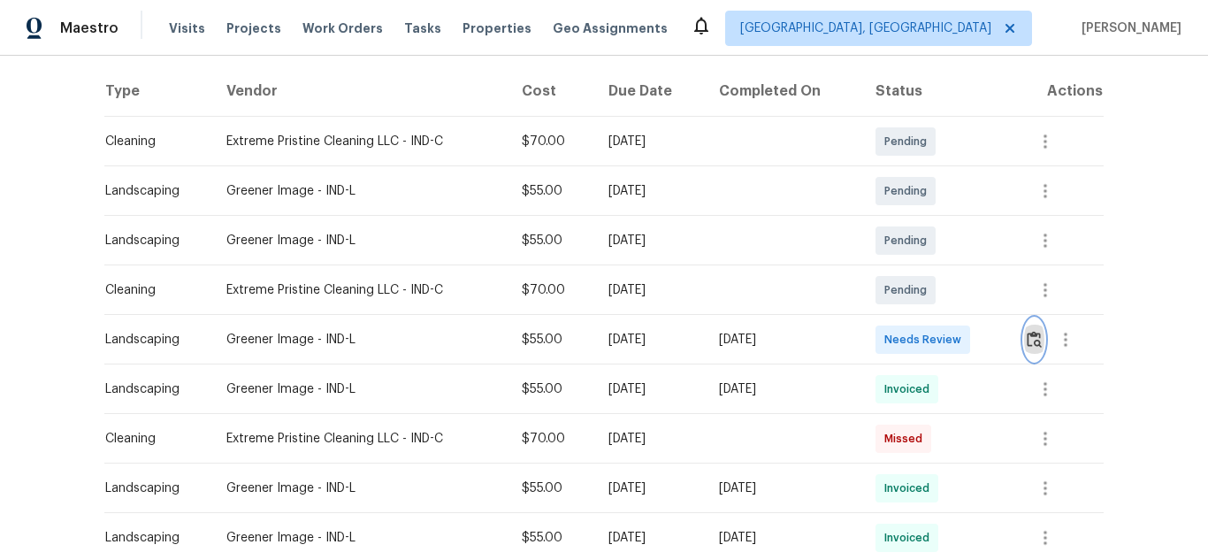
click at [1024, 340] on button "button" at bounding box center [1034, 339] width 20 height 42
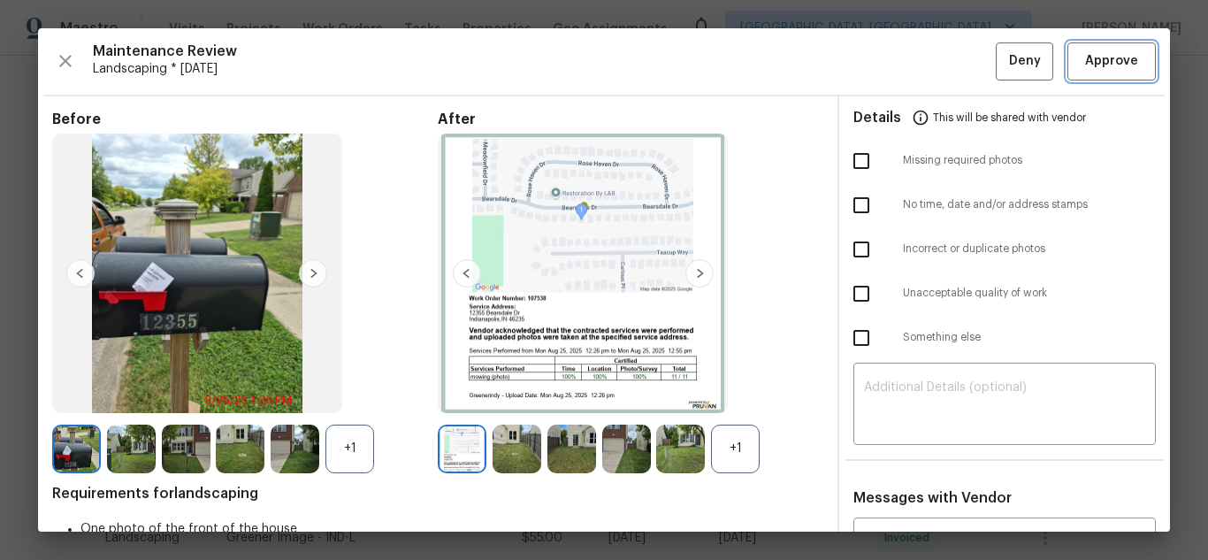
click at [1094, 63] on span "Approve" at bounding box center [1111, 61] width 53 height 22
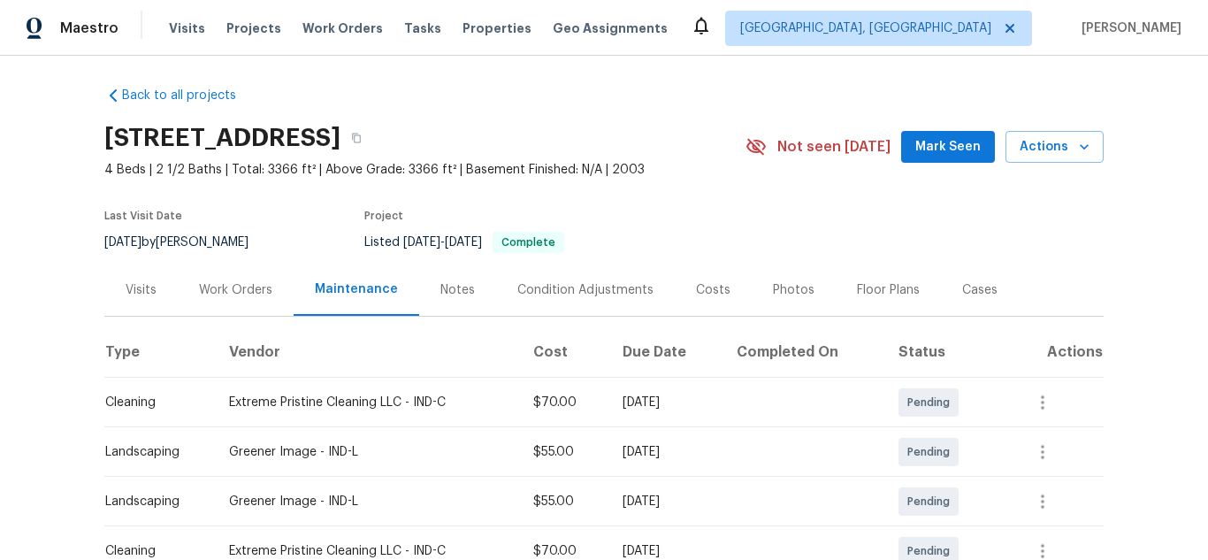
scroll to position [0, 0]
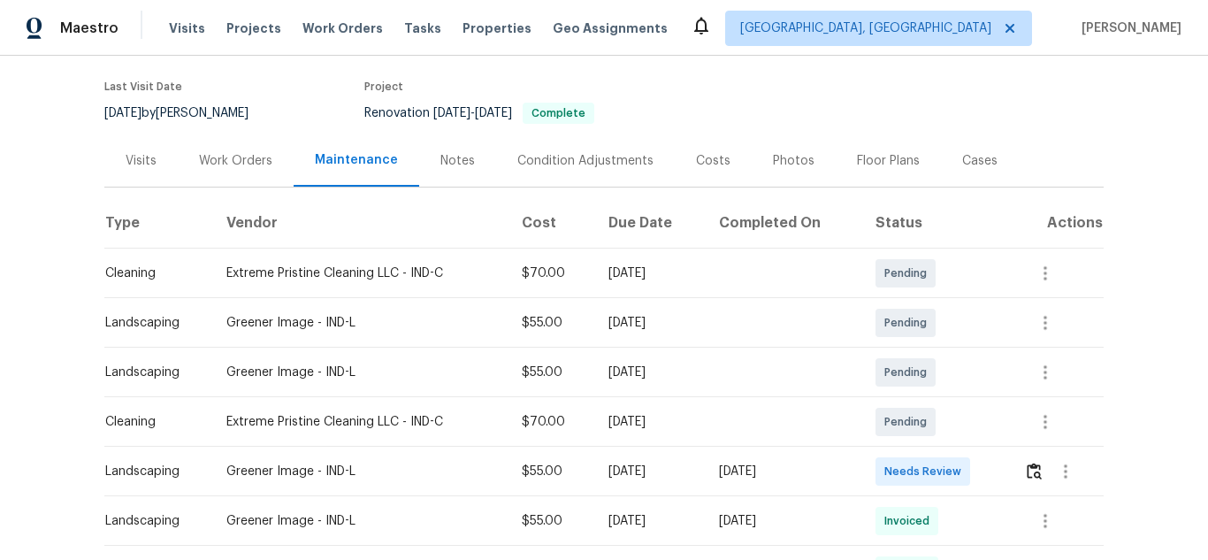
scroll to position [265, 0]
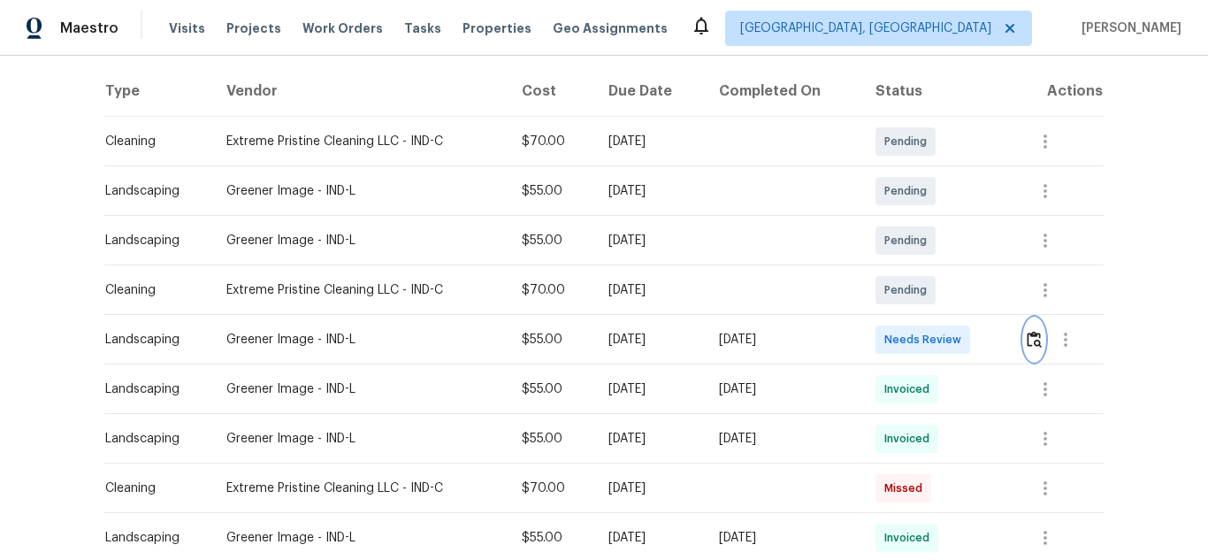
click at [1027, 337] on img "button" at bounding box center [1034, 339] width 15 height 17
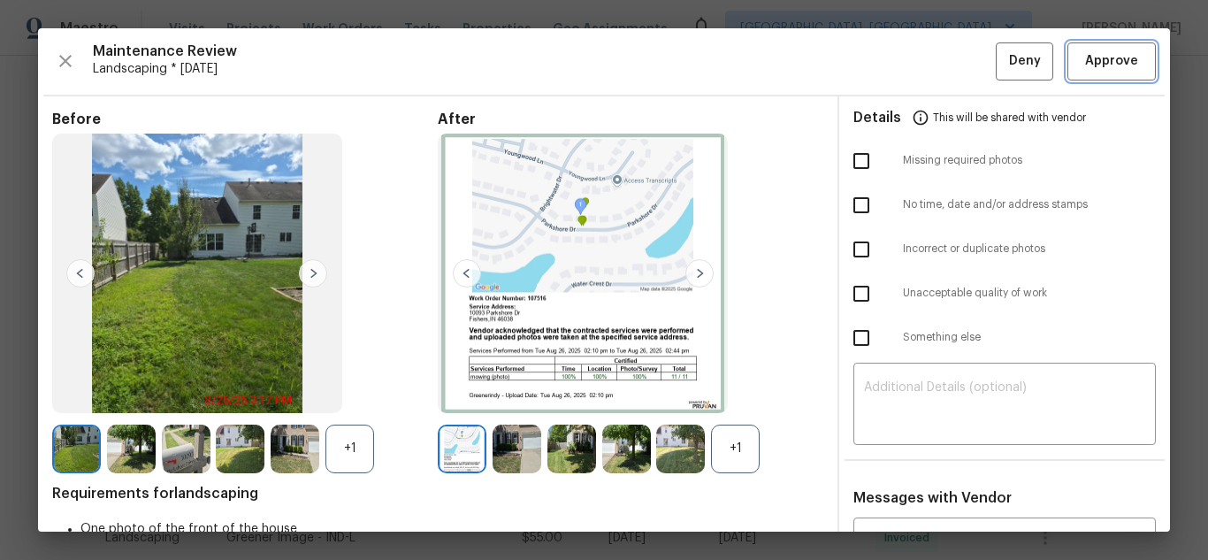
drag, startPoint x: 1100, startPoint y: 73, endPoint x: 948, endPoint y: 49, distance: 153.9
click at [1100, 73] on button "Approve" at bounding box center [1111, 61] width 88 height 38
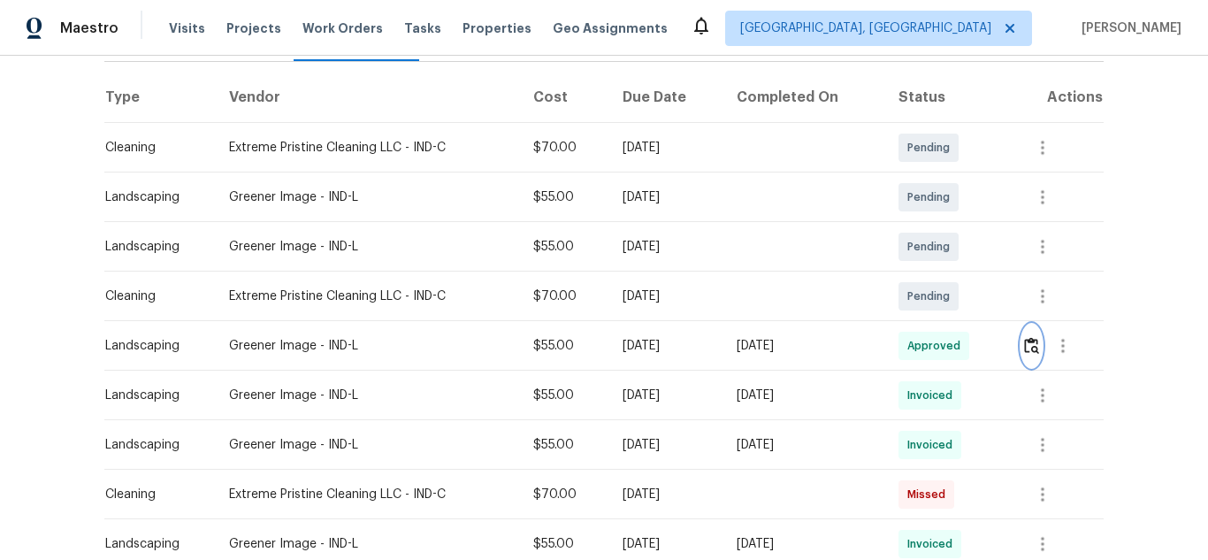
scroll to position [0, 0]
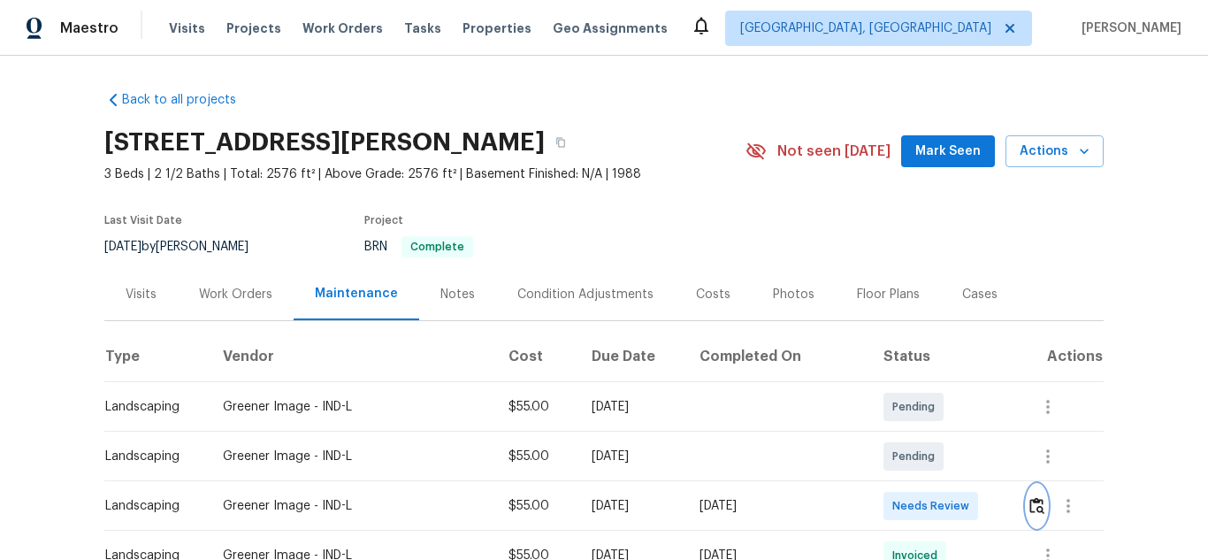
click at [1030, 496] on button "button" at bounding box center [1037, 506] width 20 height 42
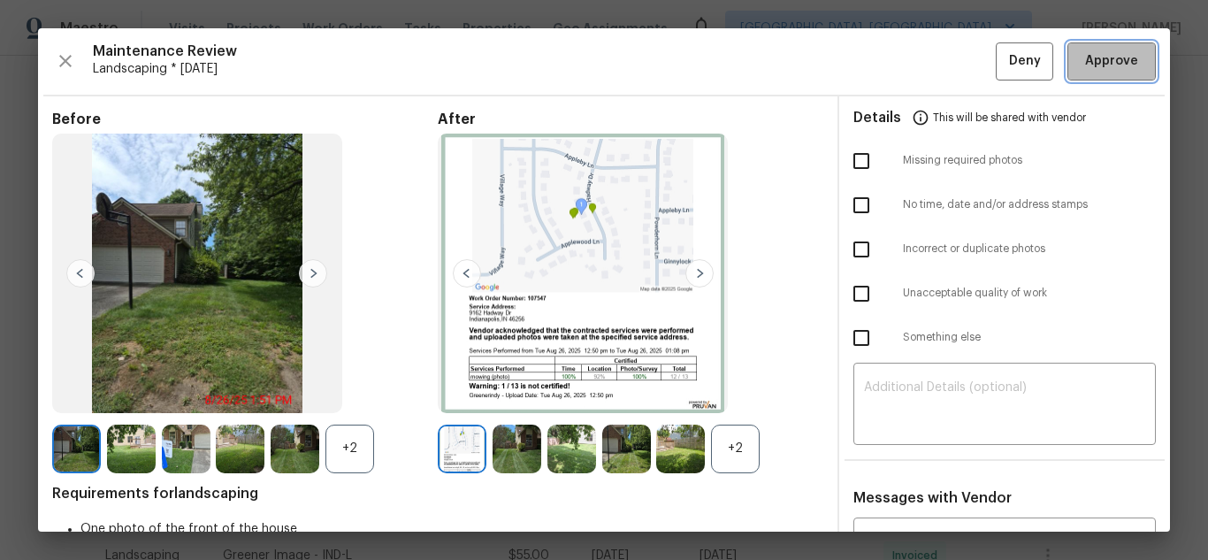
click at [1090, 65] on span "Approve" at bounding box center [1111, 61] width 53 height 22
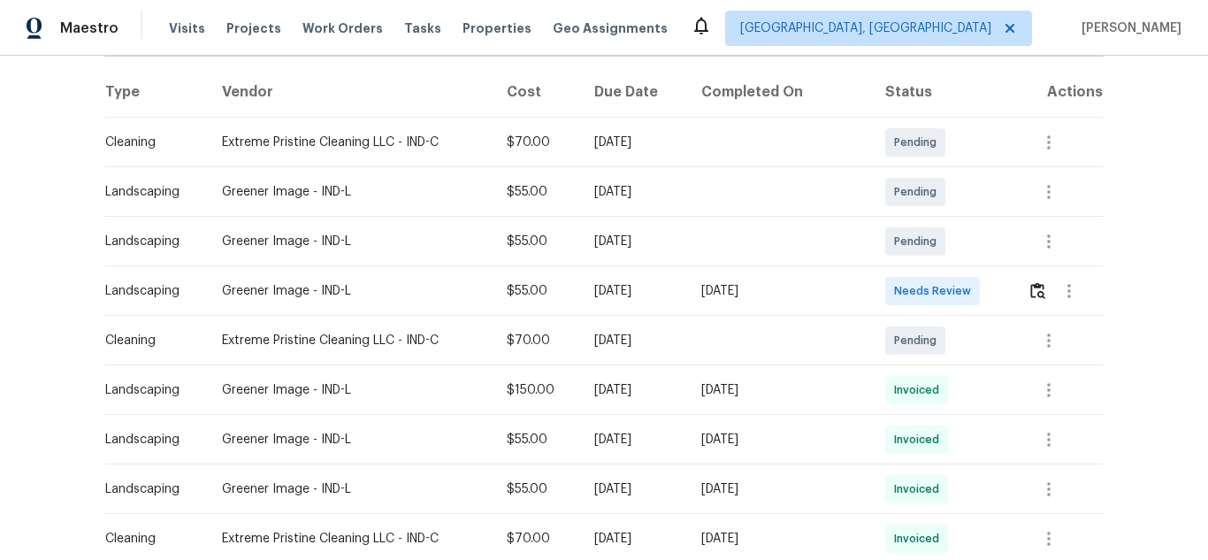
scroll to position [265, 0]
click at [1036, 294] on img "button" at bounding box center [1037, 289] width 15 height 17
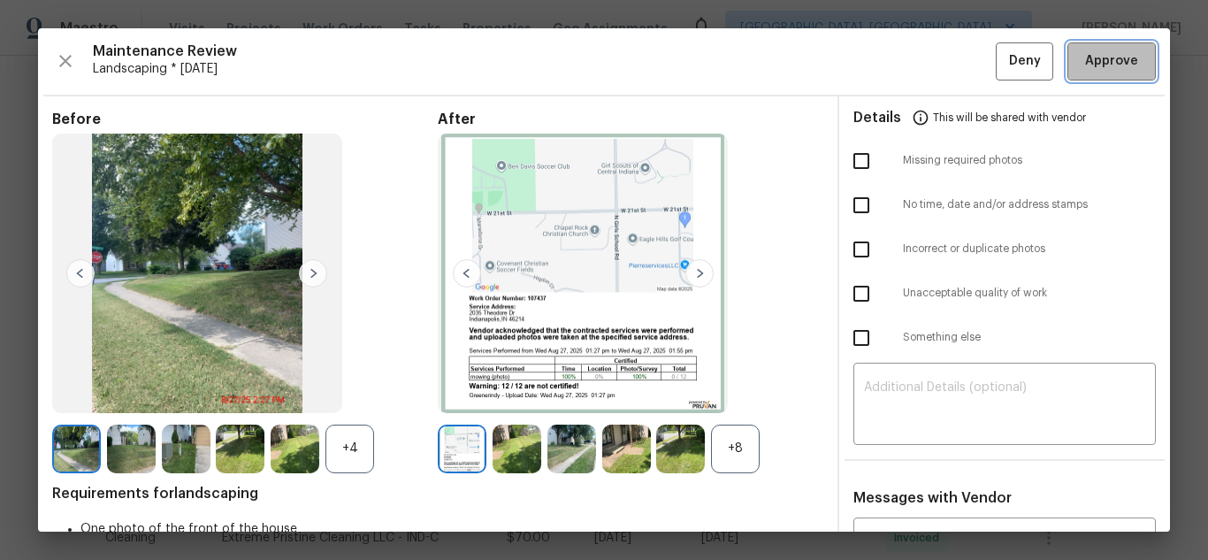
click at [1091, 49] on button "Approve" at bounding box center [1111, 61] width 88 height 38
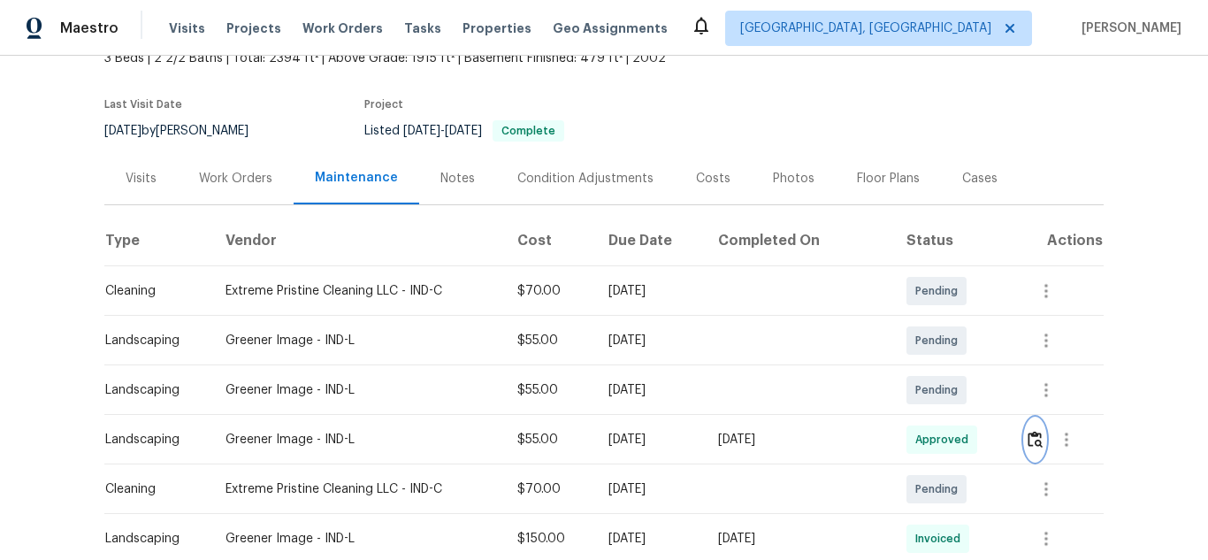
scroll to position [0, 0]
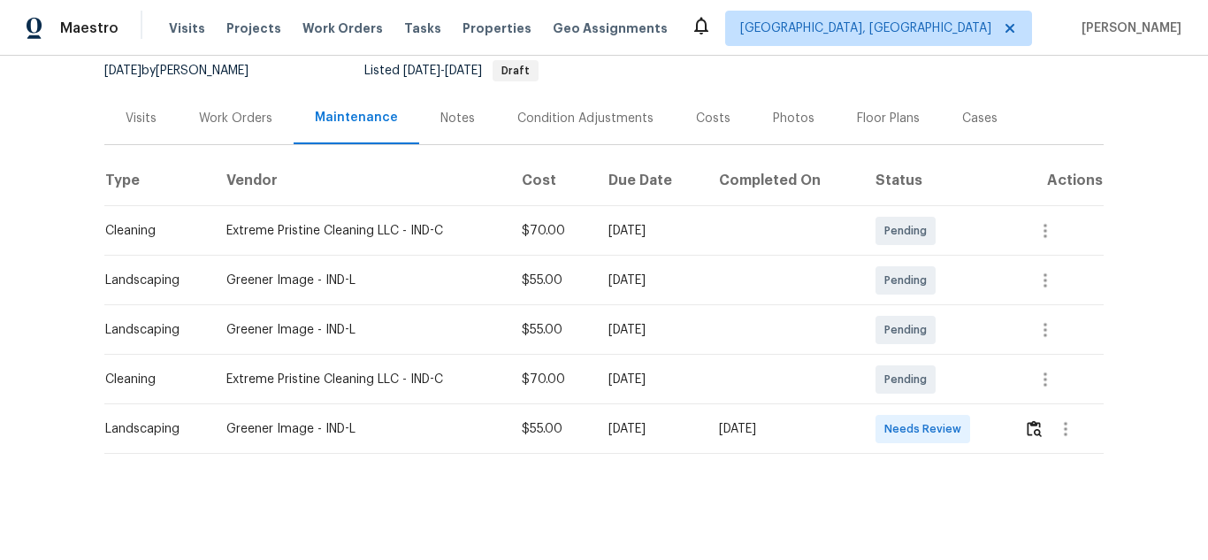
scroll to position [189, 0]
click at [1028, 421] on img "button" at bounding box center [1034, 428] width 15 height 17
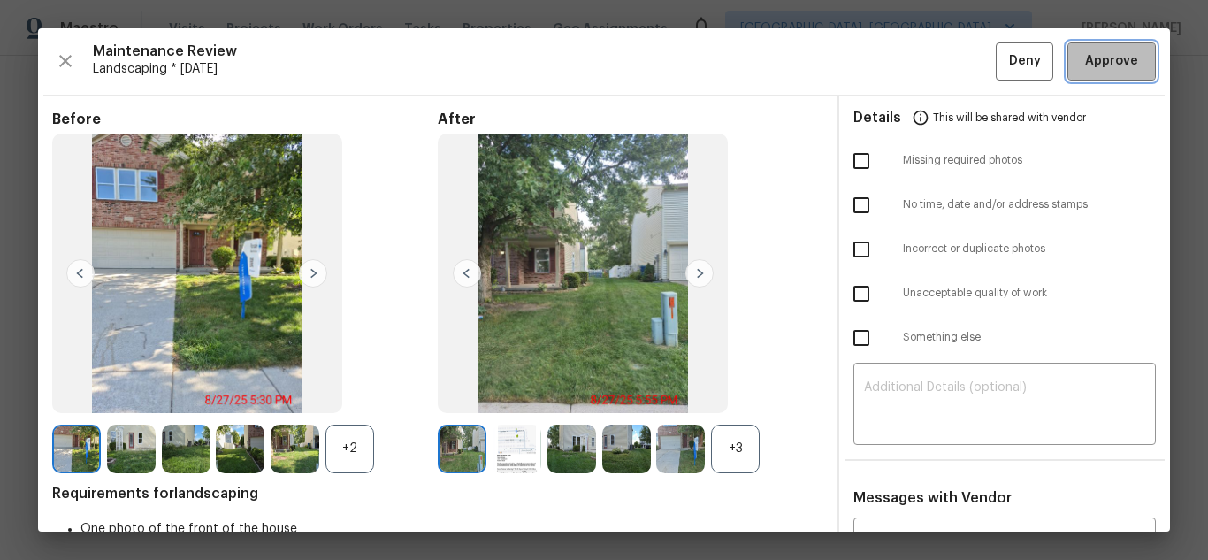
click at [1099, 50] on span "Approve" at bounding box center [1111, 61] width 53 height 22
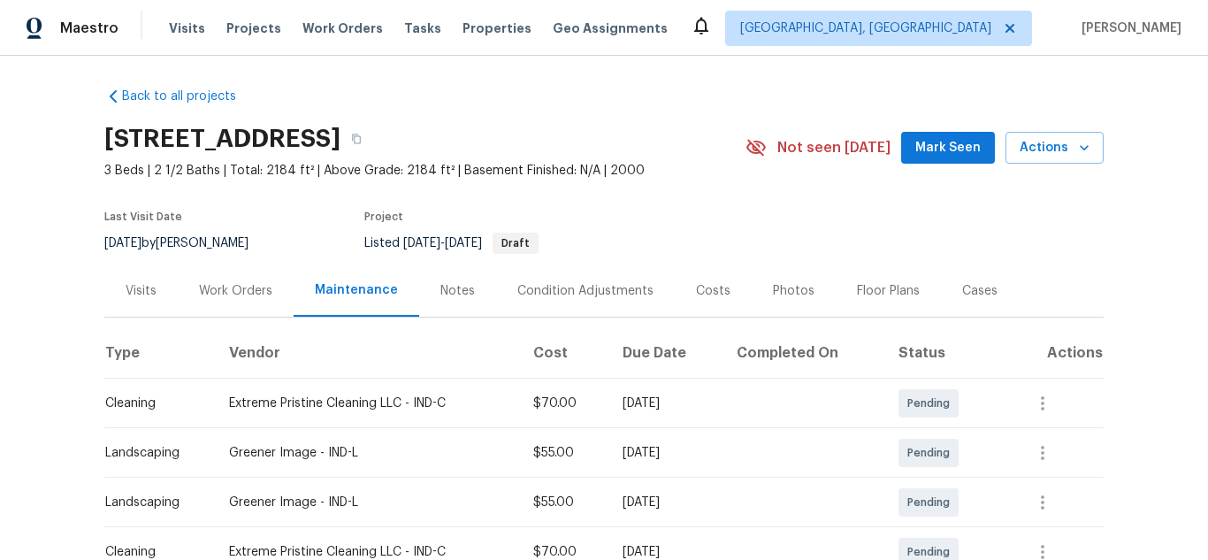
scroll to position [0, 0]
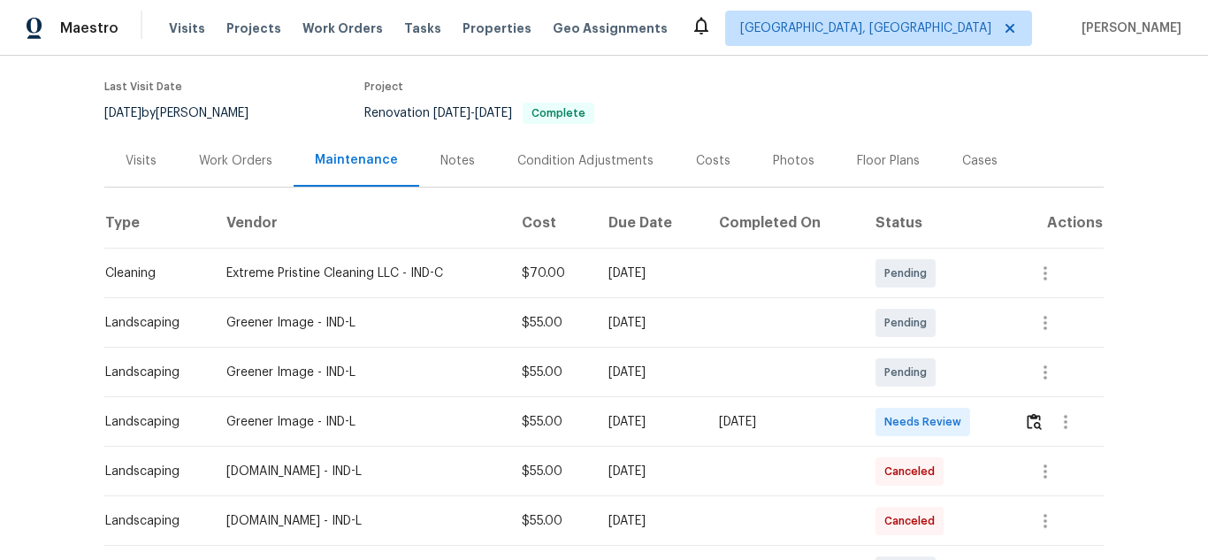
scroll to position [265, 0]
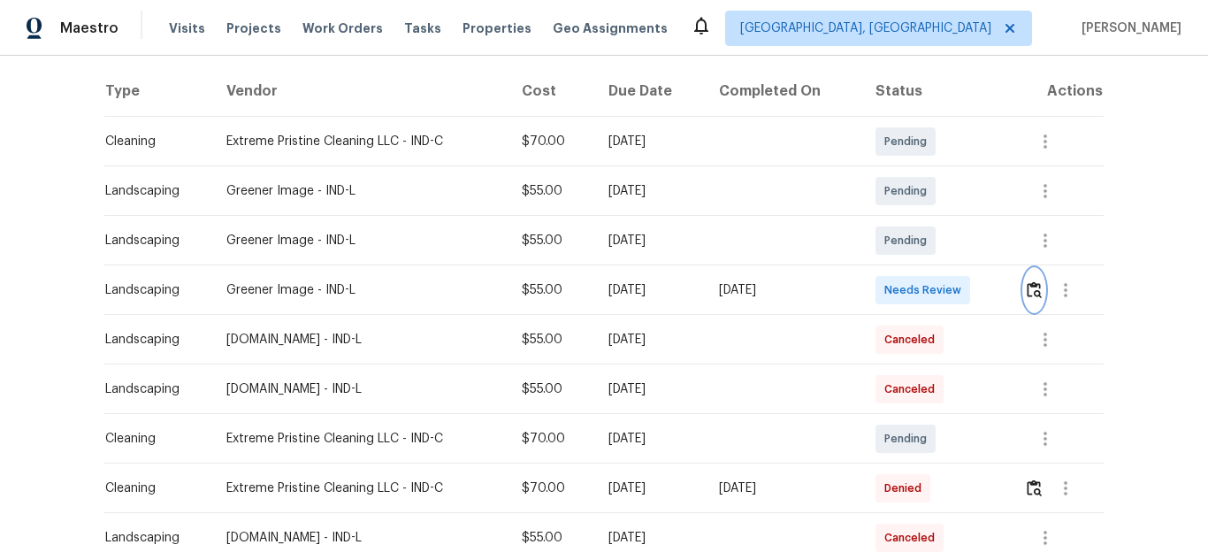
click at [1030, 295] on img "button" at bounding box center [1034, 289] width 15 height 17
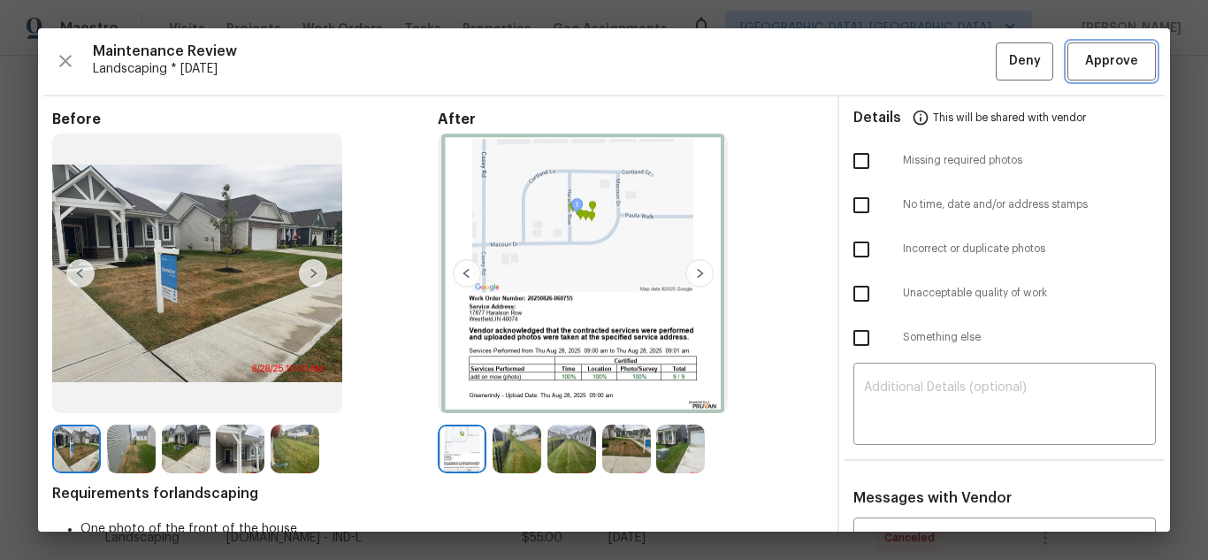
click at [1101, 65] on span "Approve" at bounding box center [1111, 61] width 53 height 22
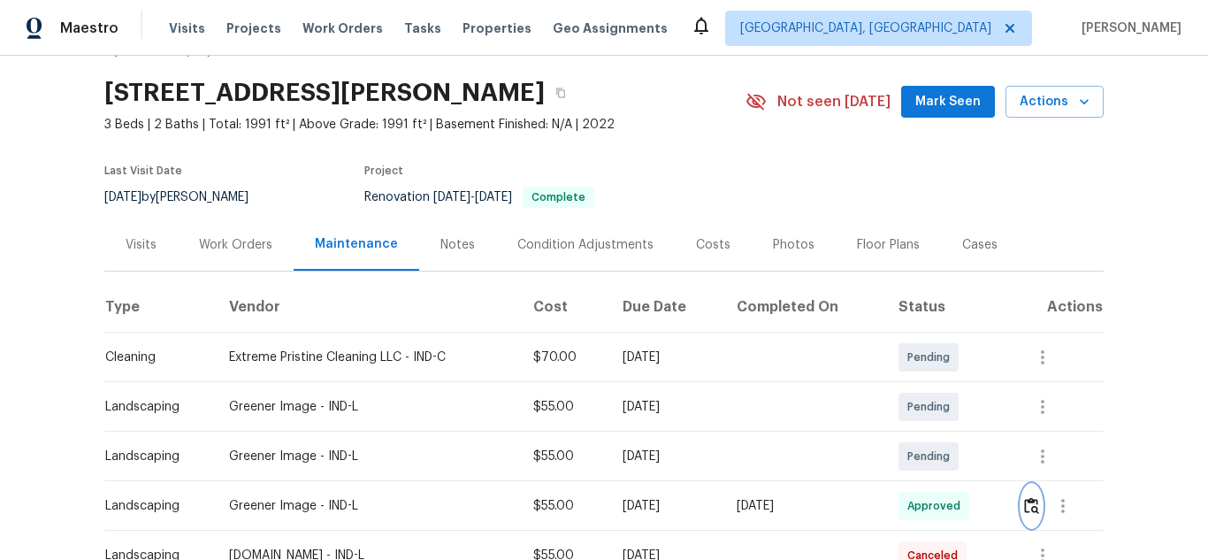
scroll to position [0, 0]
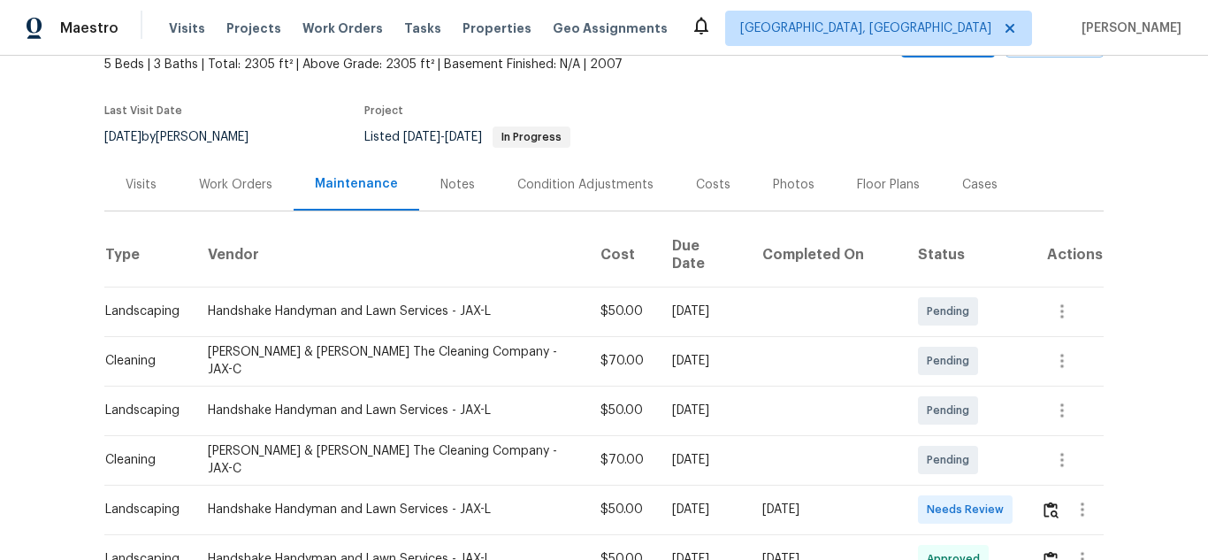
scroll to position [265, 0]
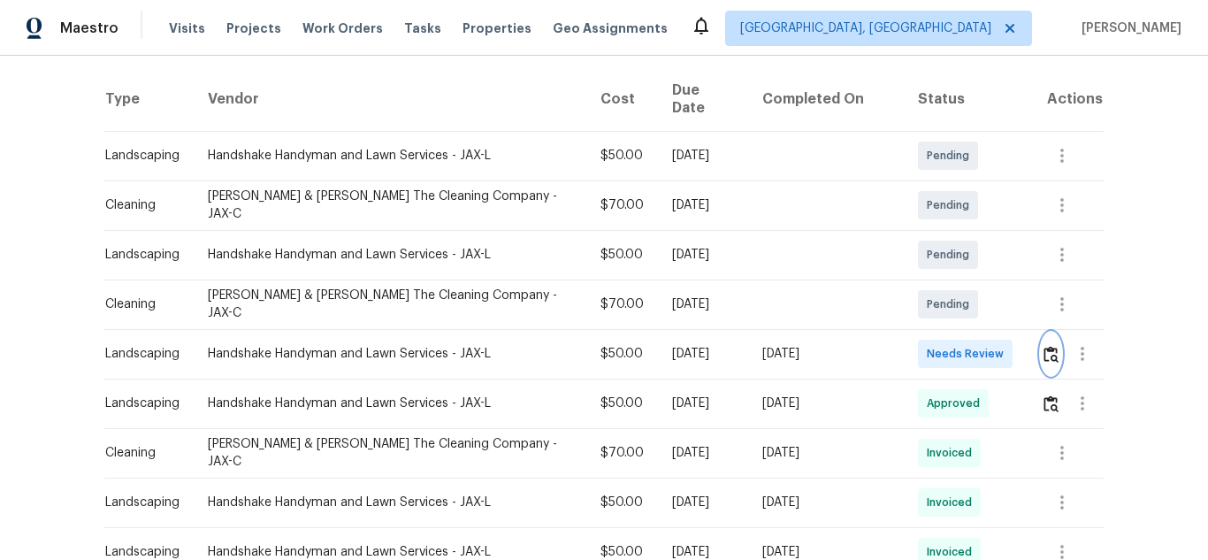
click at [1046, 346] on img "button" at bounding box center [1050, 354] width 15 height 17
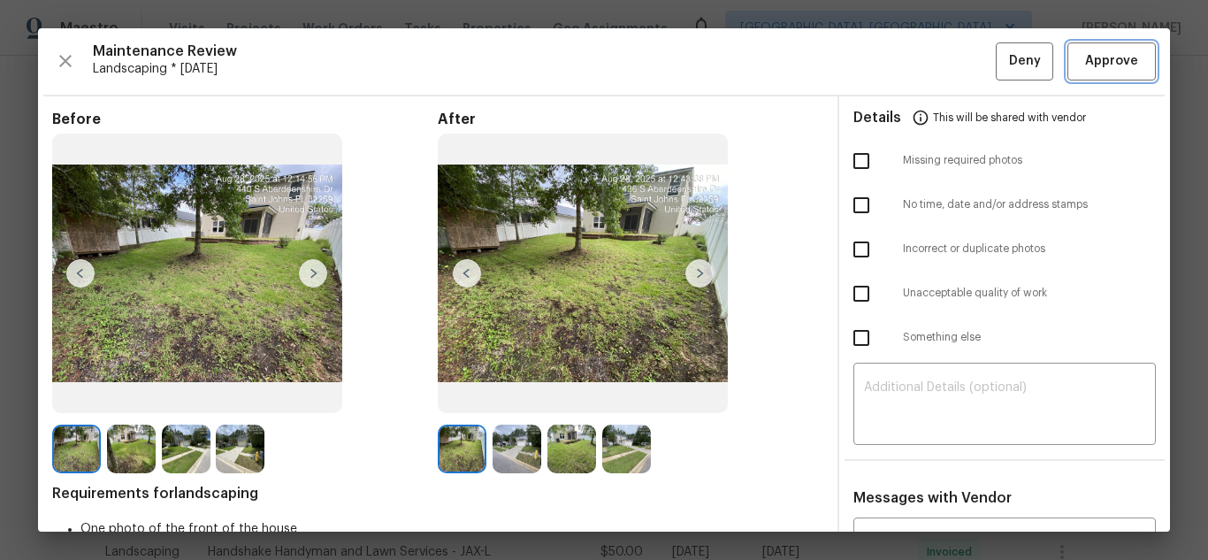
click at [1097, 55] on span "Approve" at bounding box center [1111, 61] width 53 height 22
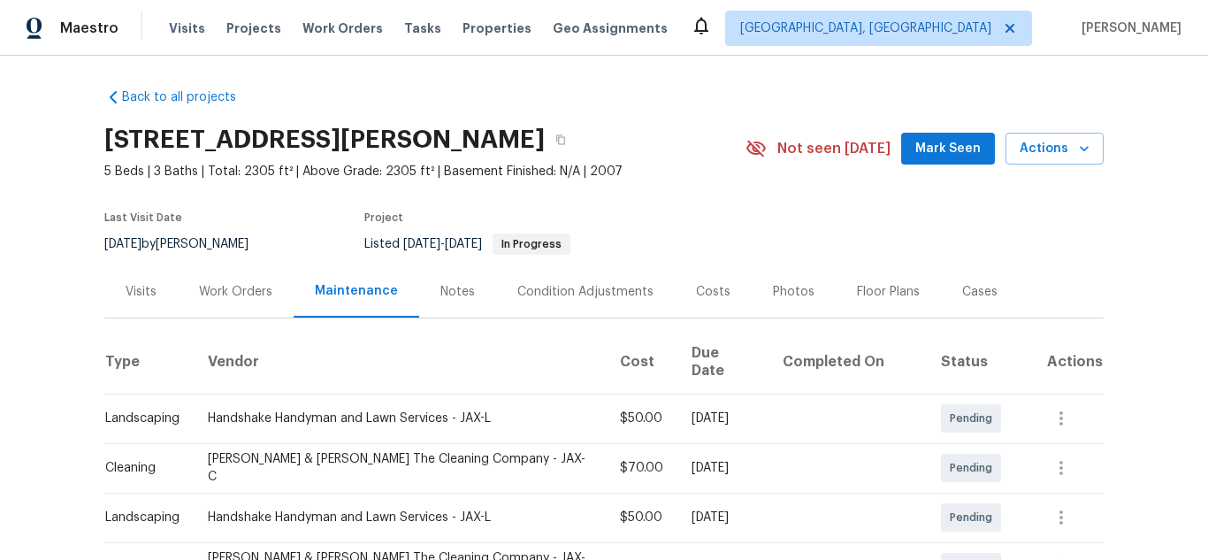
scroll to position [0, 0]
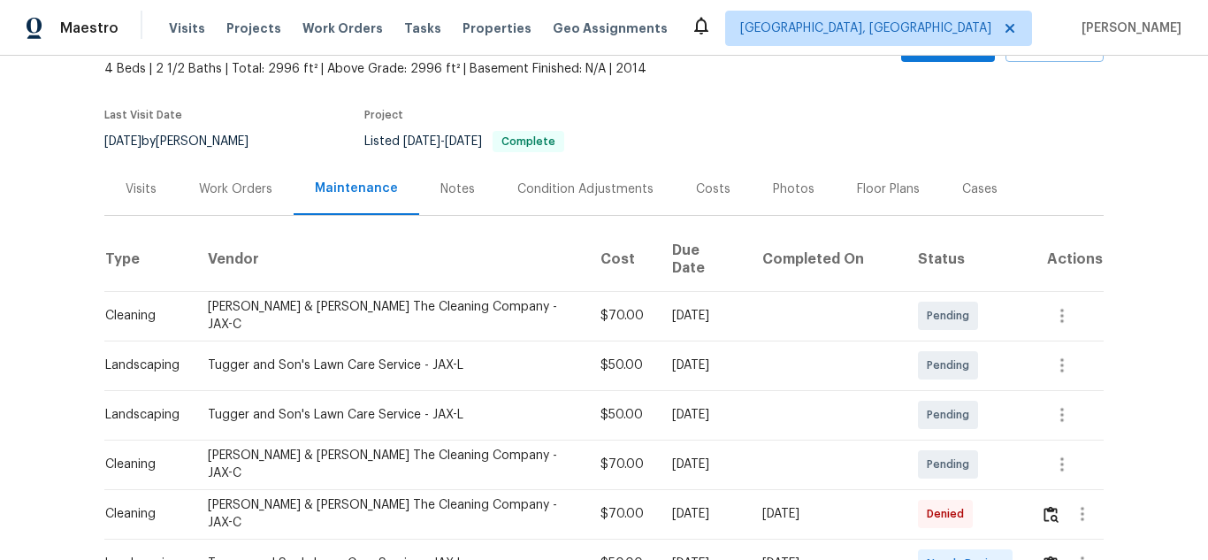
scroll to position [177, 0]
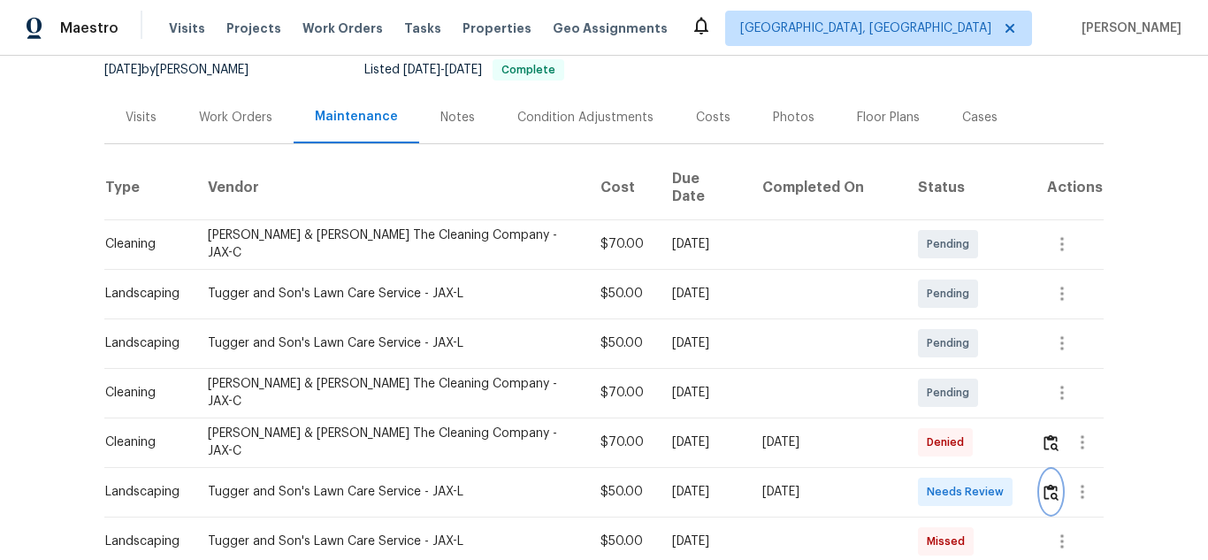
click at [1043, 484] on img "button" at bounding box center [1050, 492] width 15 height 17
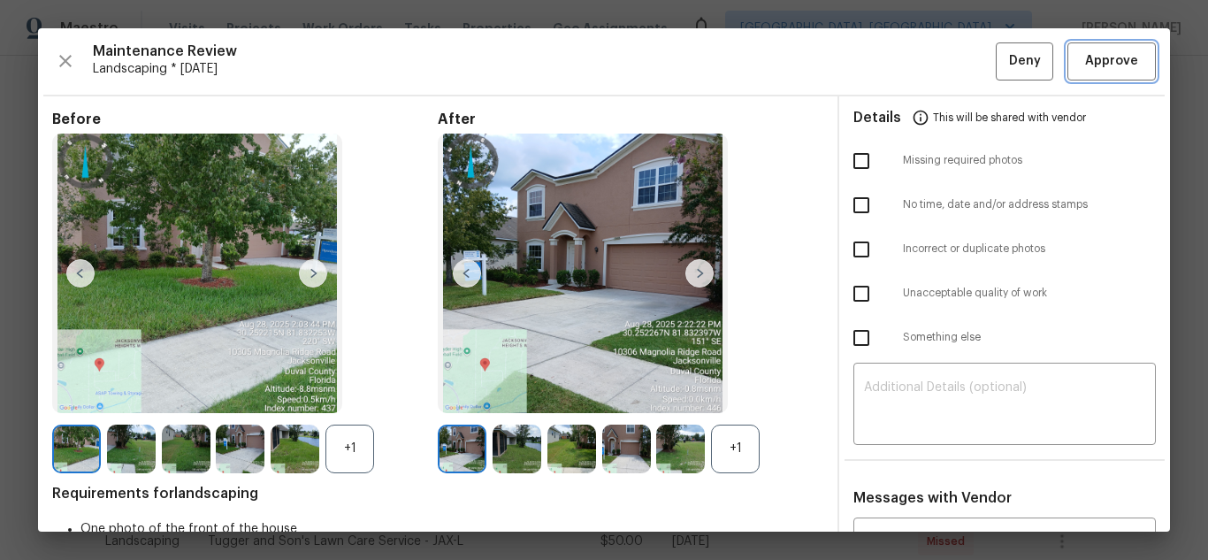
click at [1090, 67] on span "Approve" at bounding box center [1111, 61] width 53 height 22
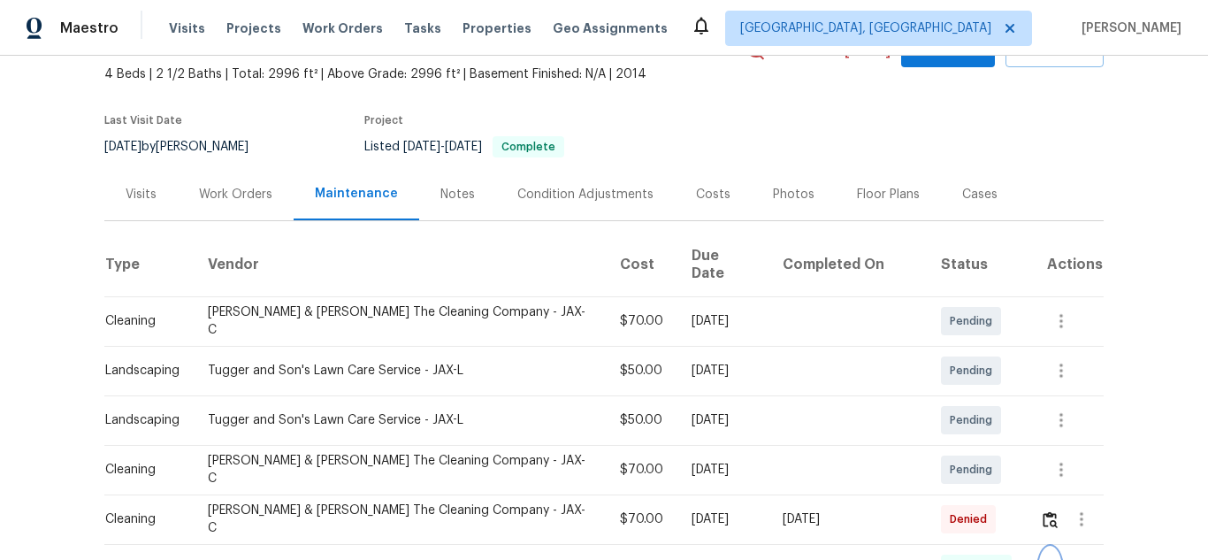
scroll to position [0, 0]
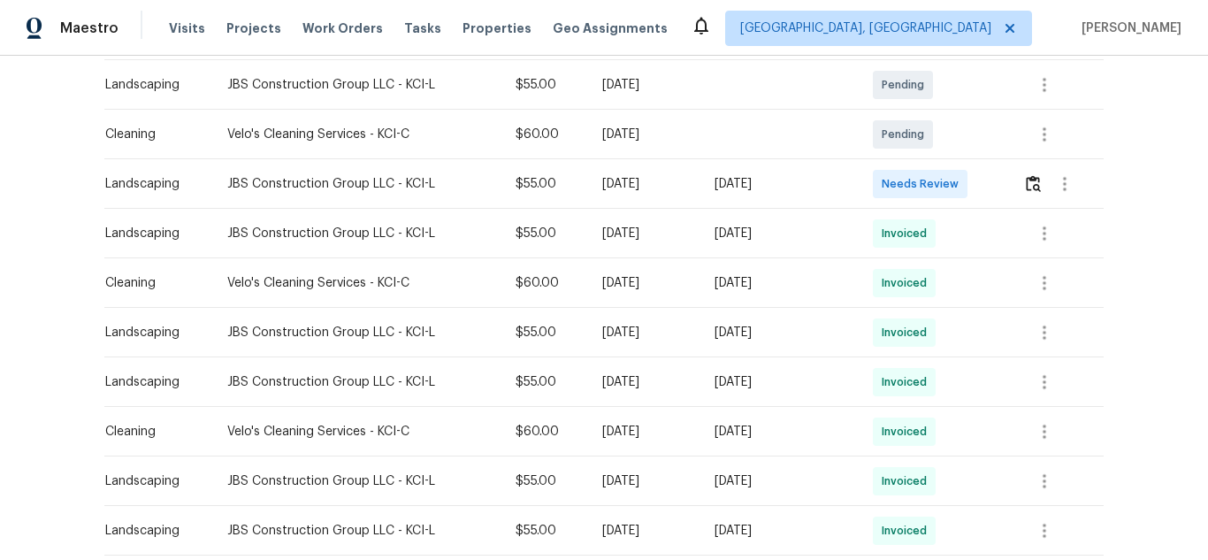
scroll to position [177, 0]
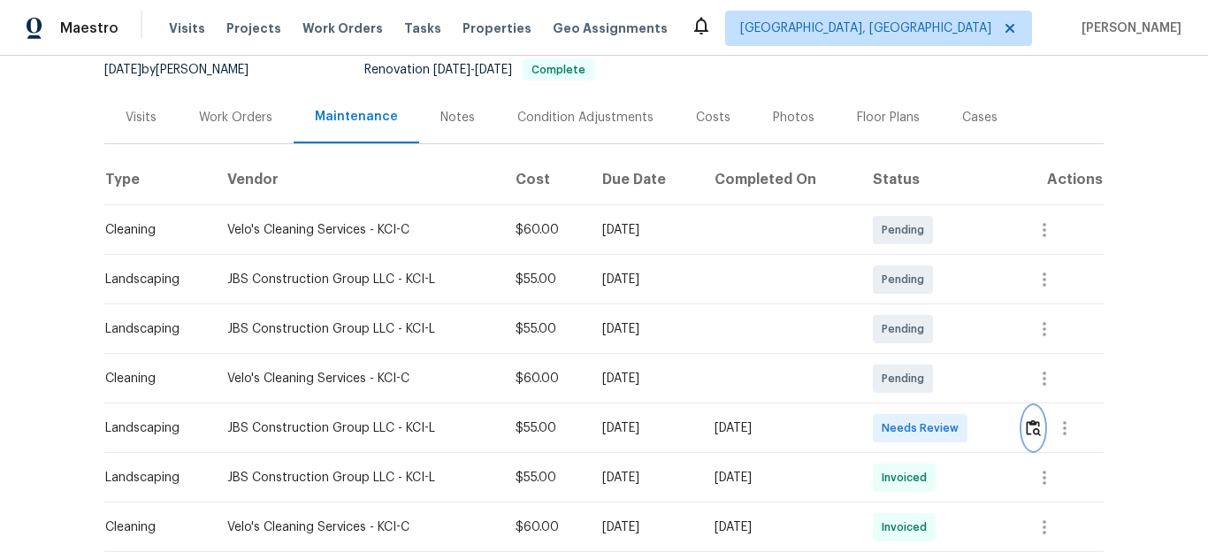
click at [1026, 429] on img "button" at bounding box center [1033, 427] width 15 height 17
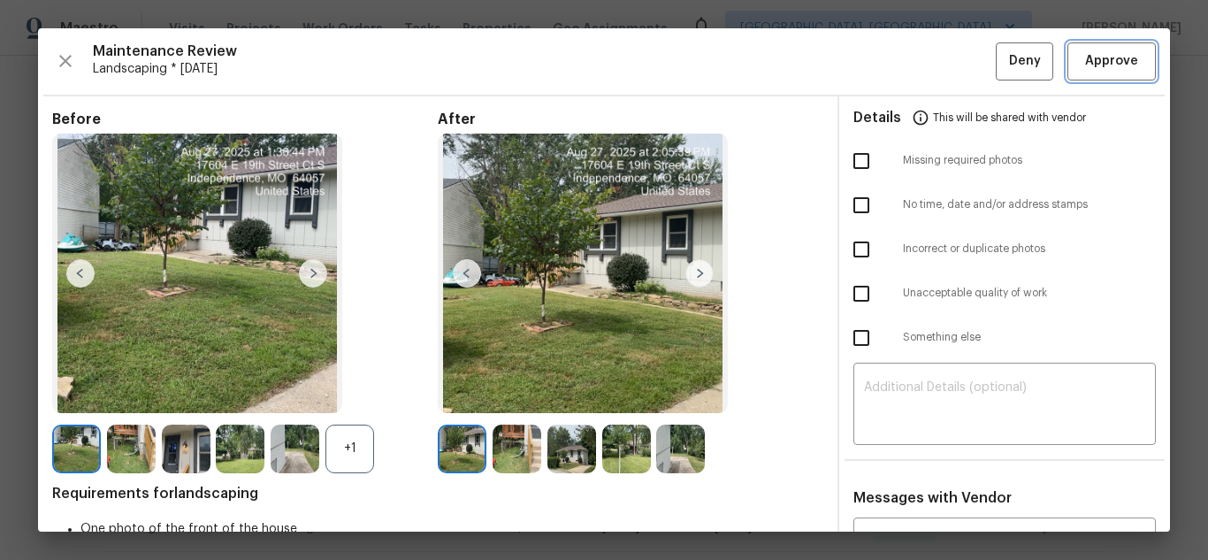
drag, startPoint x: 1108, startPoint y: 74, endPoint x: 1087, endPoint y: 79, distance: 21.7
click at [1108, 74] on button "Approve" at bounding box center [1111, 61] width 88 height 38
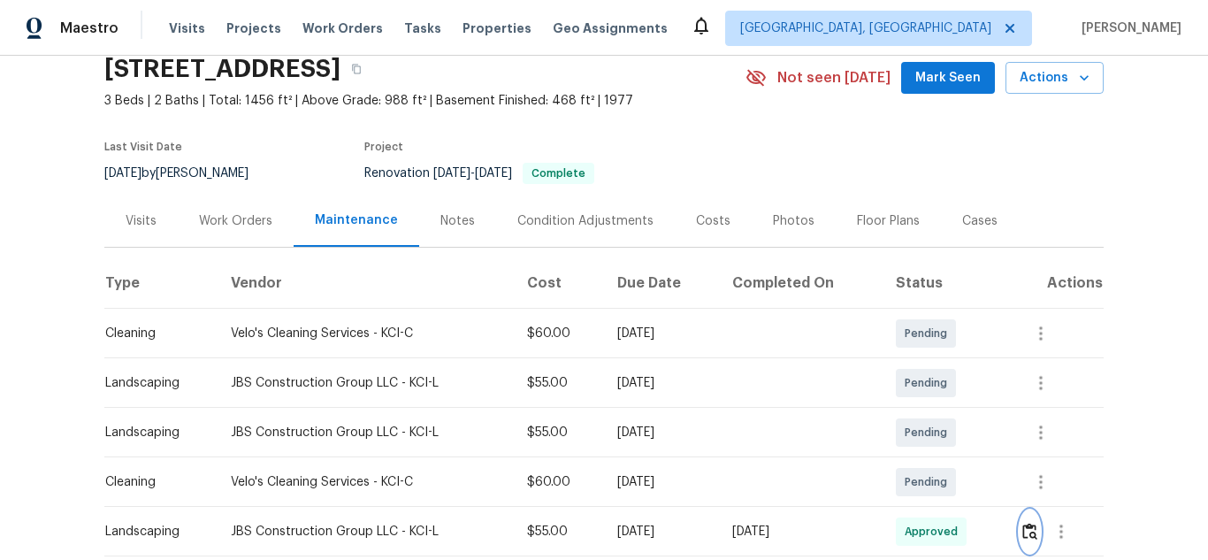
scroll to position [0, 0]
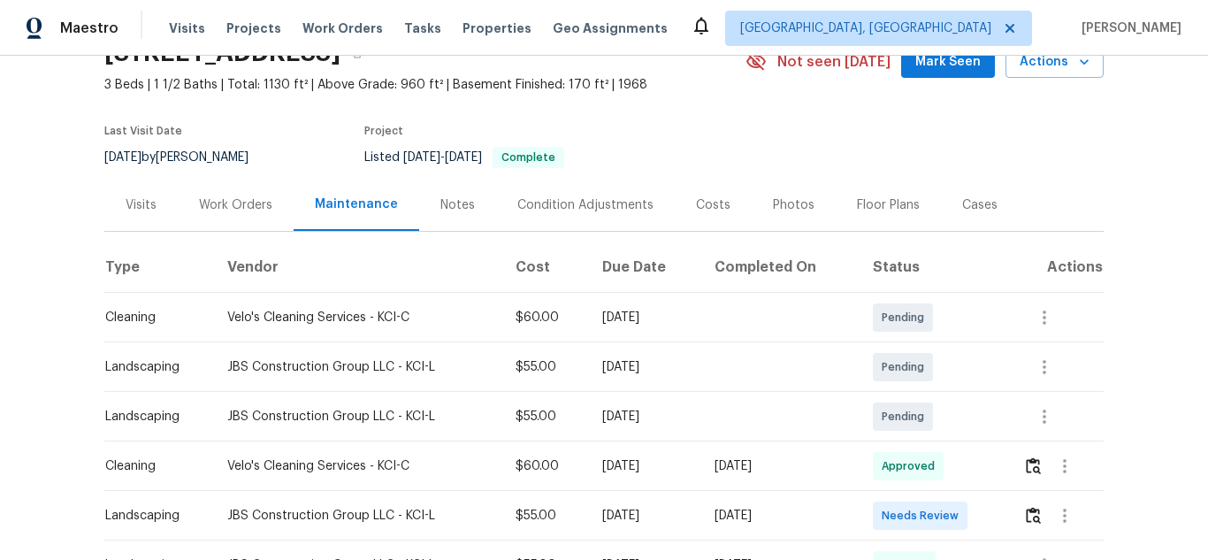
scroll to position [265, 0]
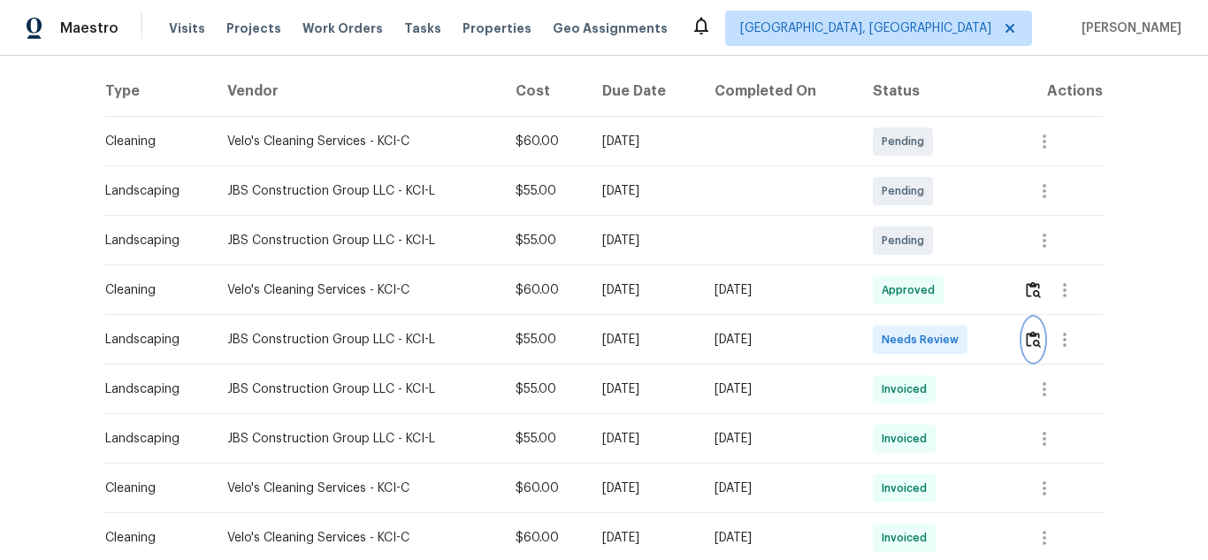
click at [1023, 340] on button "button" at bounding box center [1033, 339] width 20 height 42
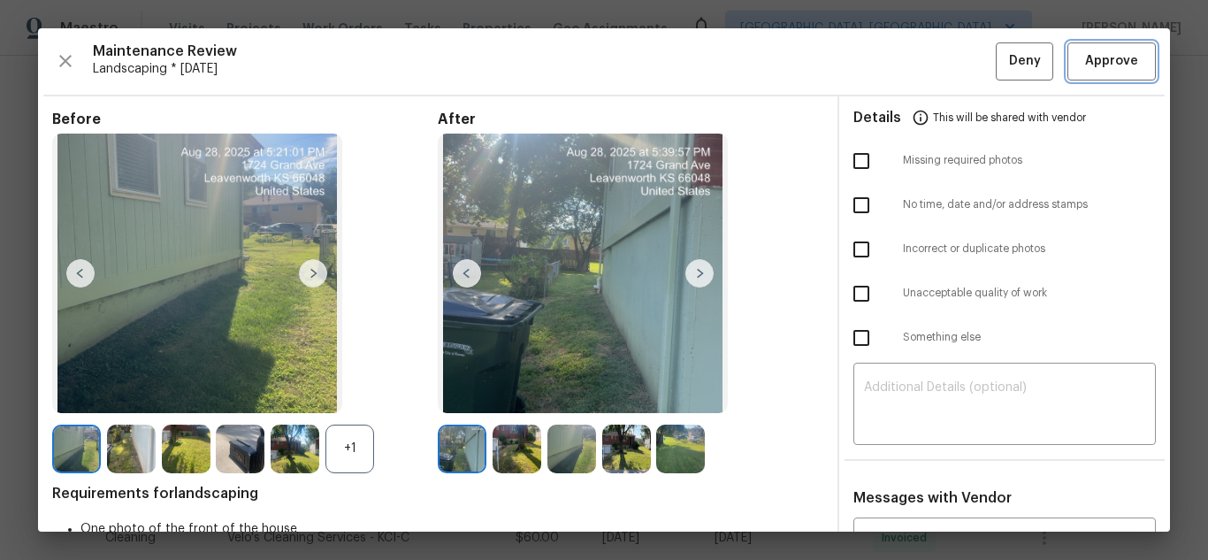
click at [1102, 65] on span "Approve" at bounding box center [1111, 61] width 53 height 22
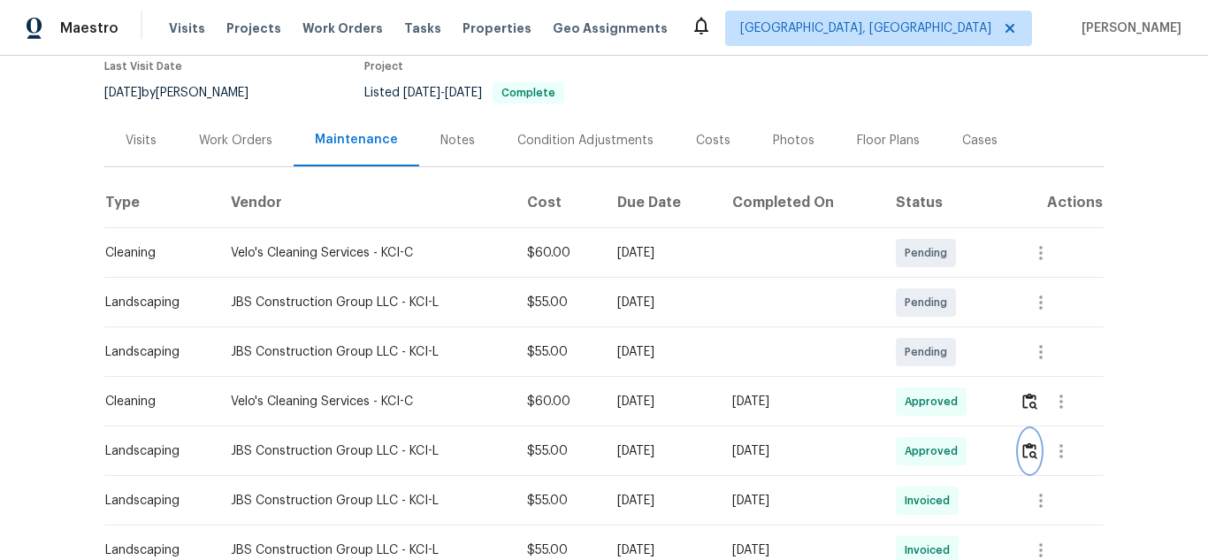
scroll to position [0, 0]
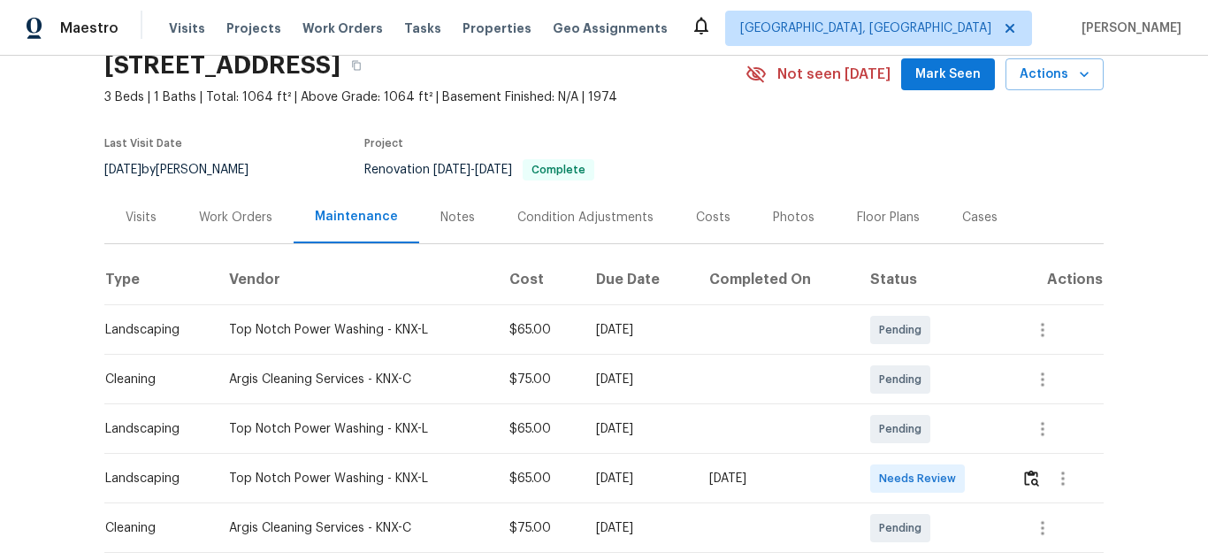
scroll to position [265, 0]
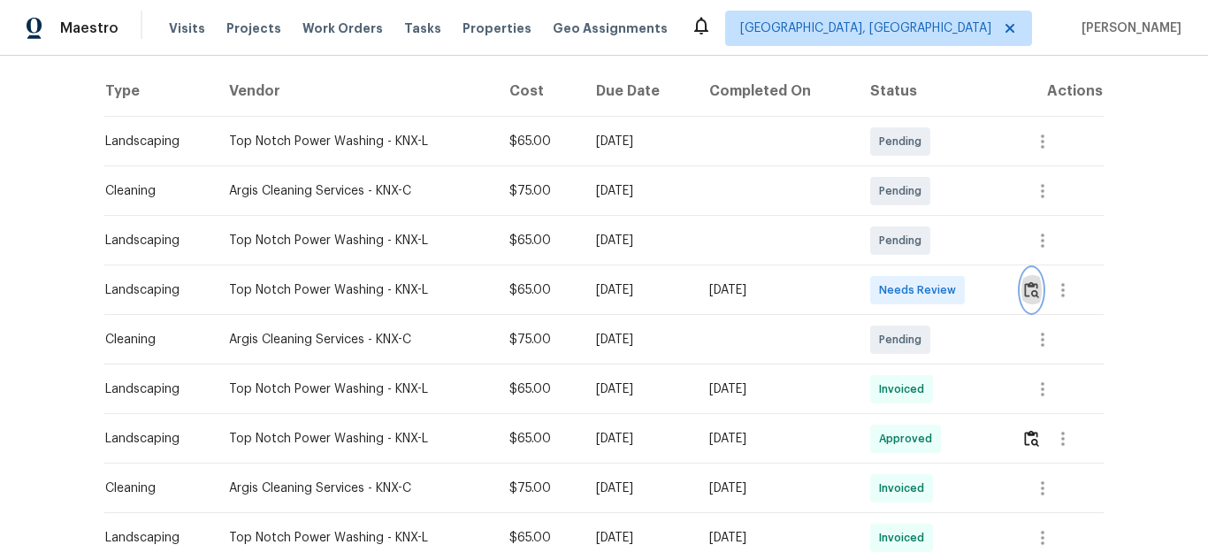
click at [1024, 298] on img "button" at bounding box center [1031, 289] width 15 height 17
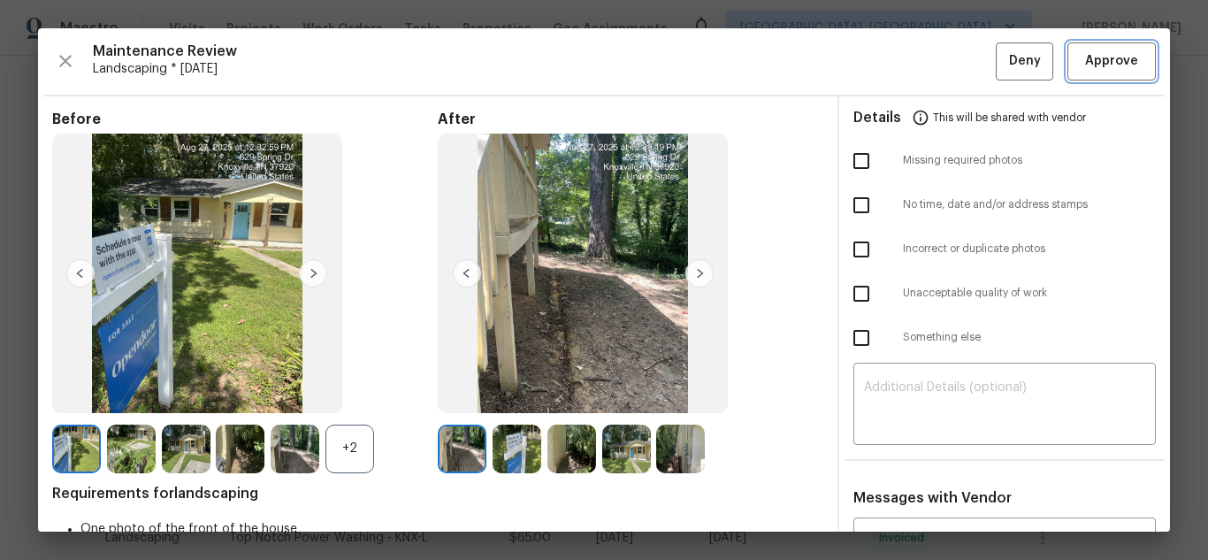
click at [1100, 70] on span "Approve" at bounding box center [1111, 61] width 53 height 22
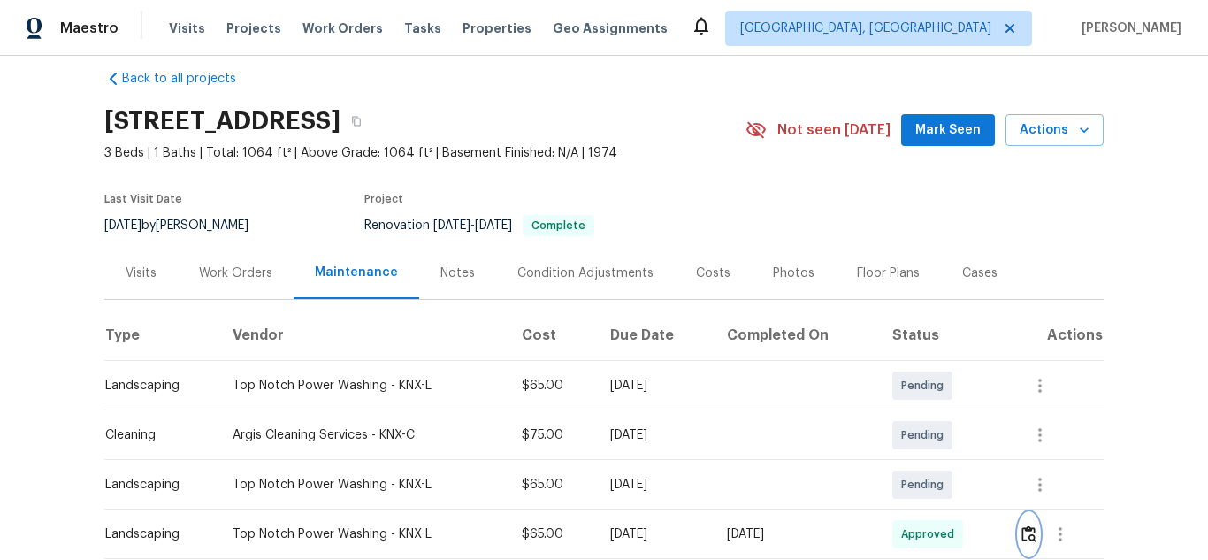
scroll to position [0, 0]
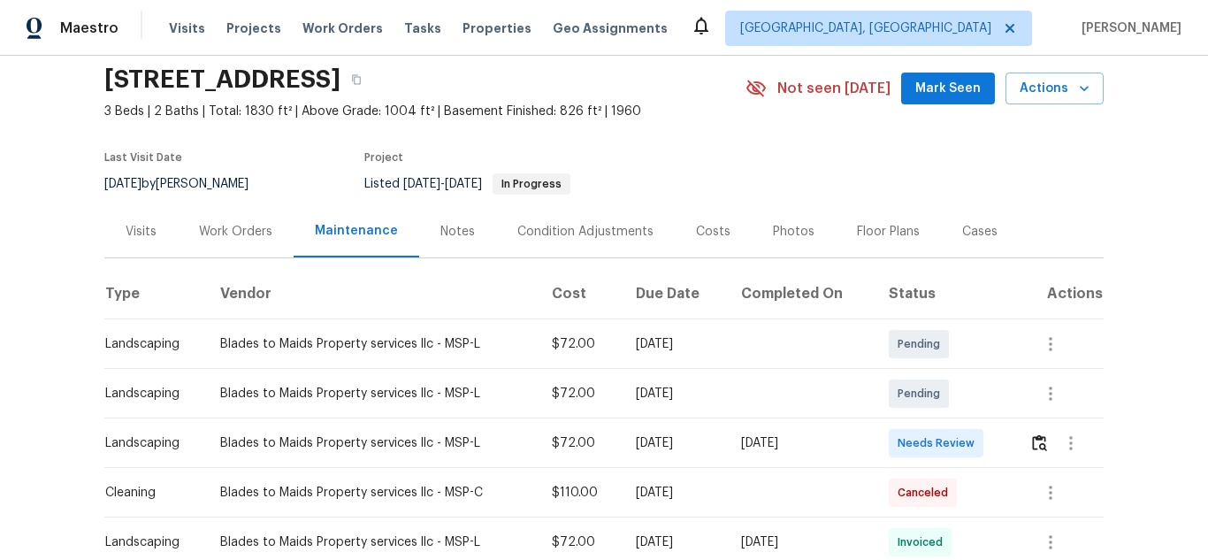
scroll to position [265, 0]
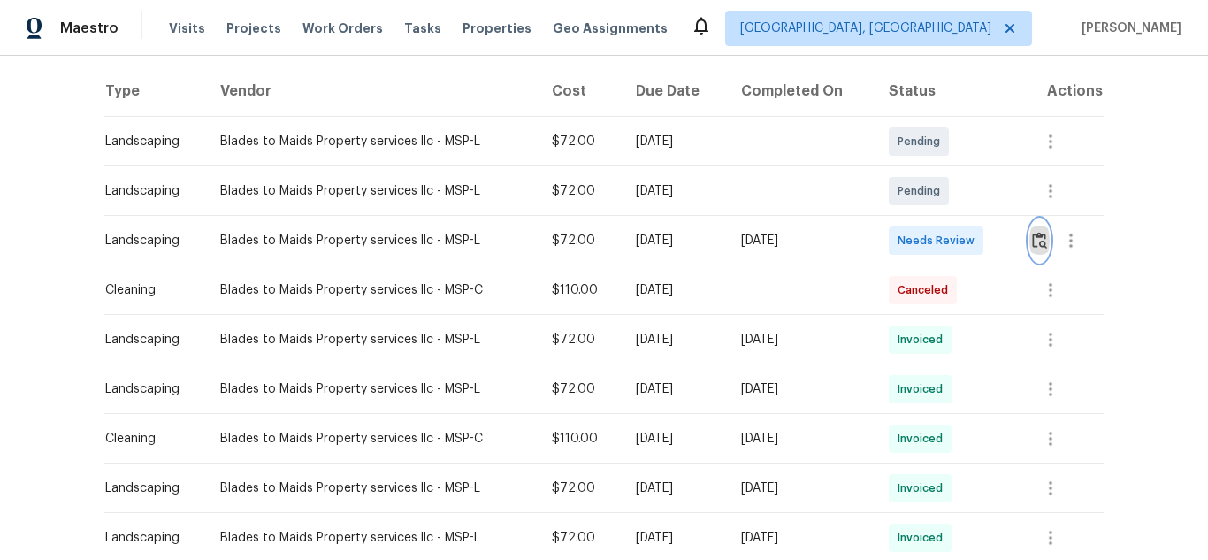
click at [1039, 248] on img "button" at bounding box center [1039, 240] width 15 height 17
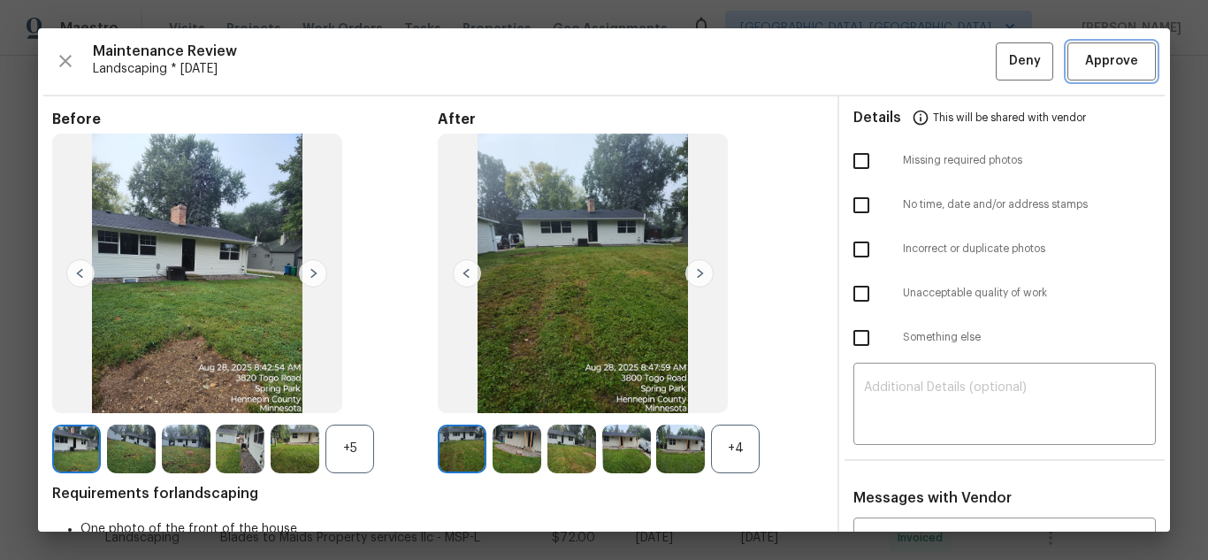
click at [1094, 54] on span "Approve" at bounding box center [1111, 61] width 53 height 22
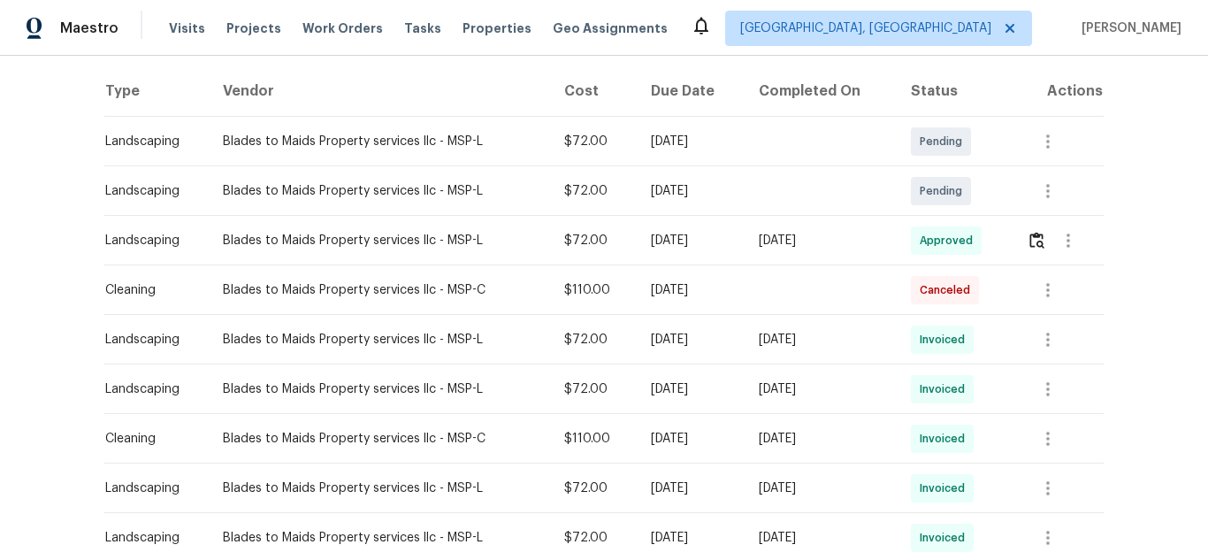
scroll to position [0, 0]
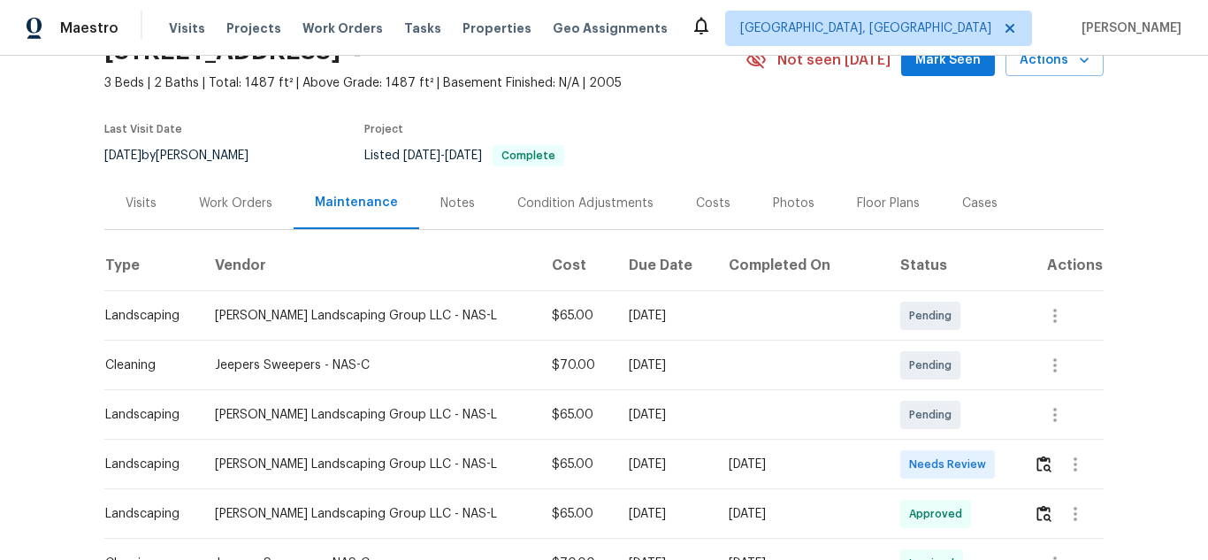
scroll to position [177, 0]
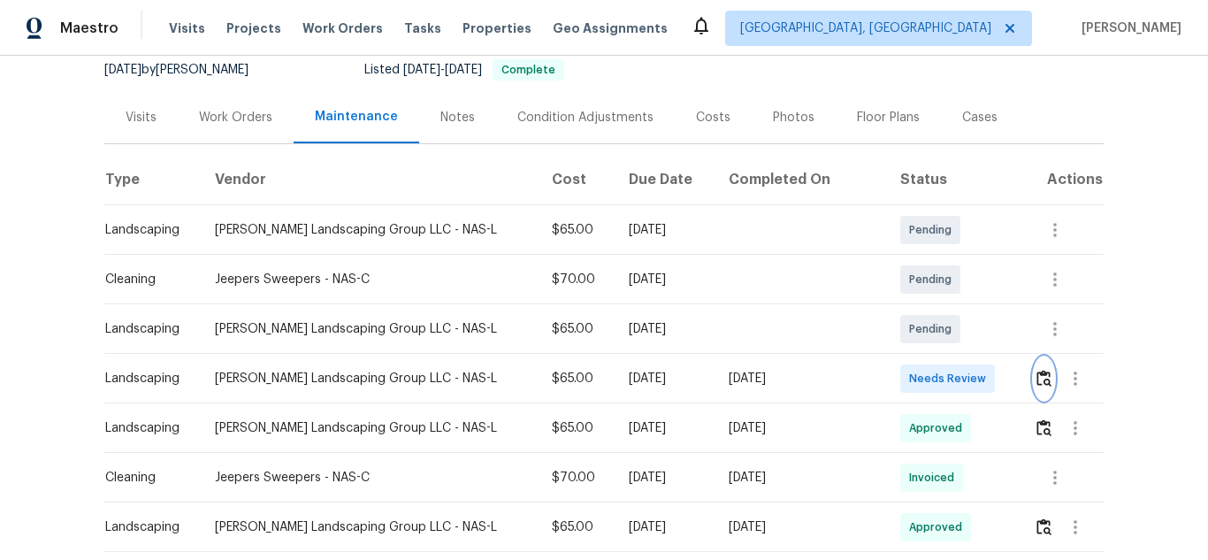
click at [1036, 382] on img "button" at bounding box center [1043, 378] width 15 height 17
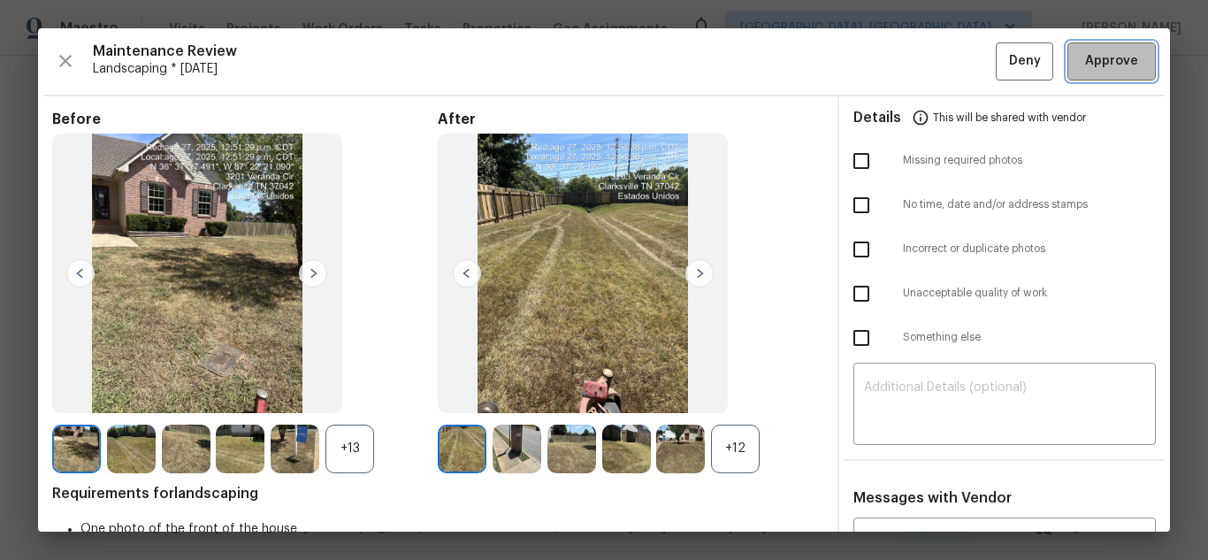
click at [1085, 66] on span "Approve" at bounding box center [1111, 61] width 53 height 22
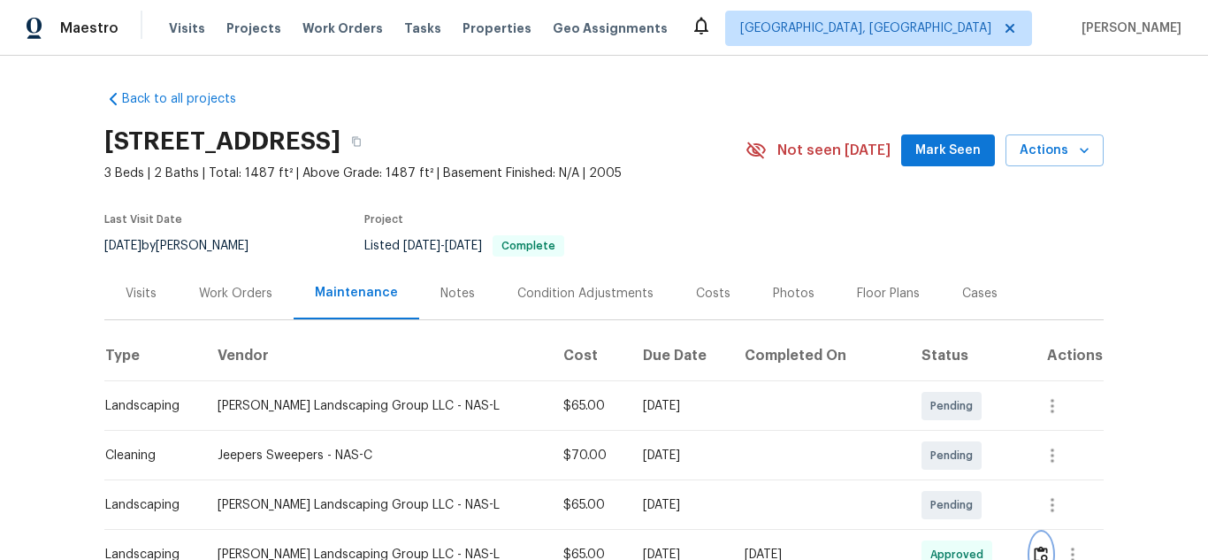
scroll to position [0, 0]
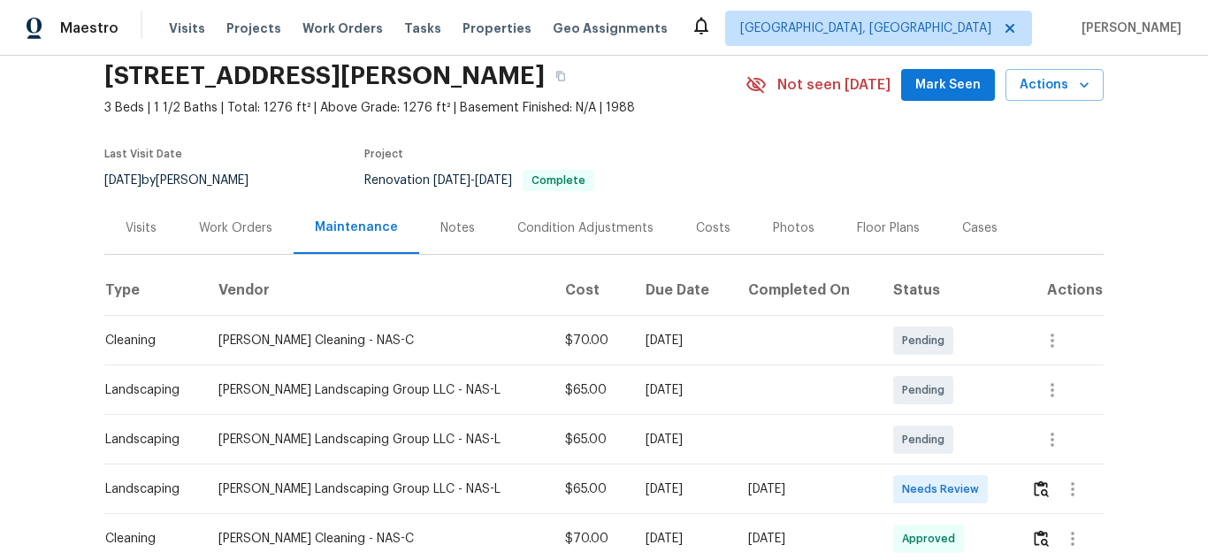
scroll to position [265, 0]
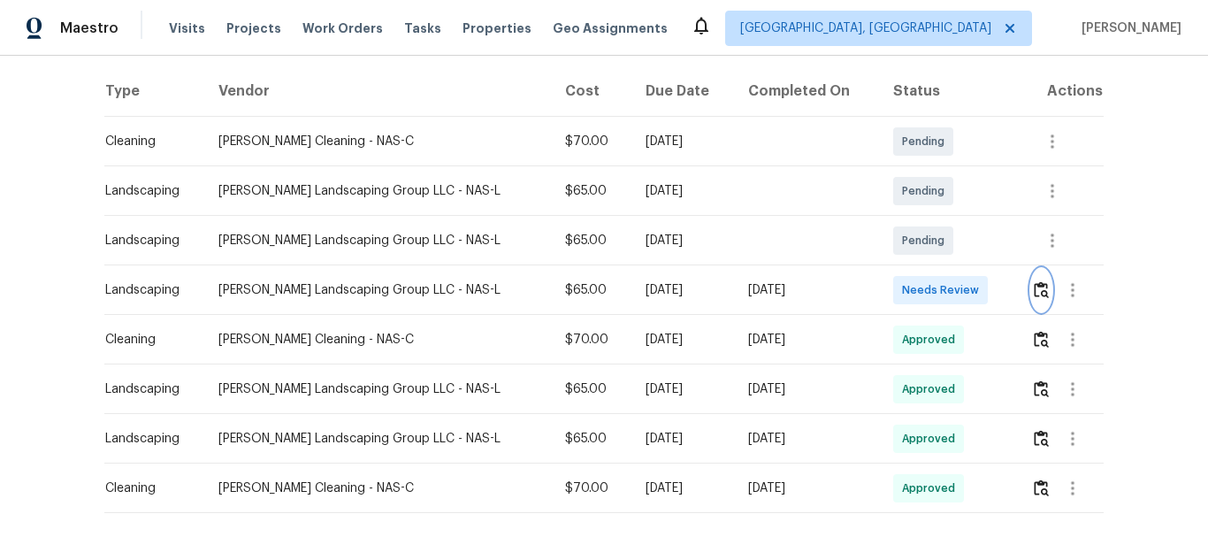
click at [1034, 295] on img "button" at bounding box center [1041, 289] width 15 height 17
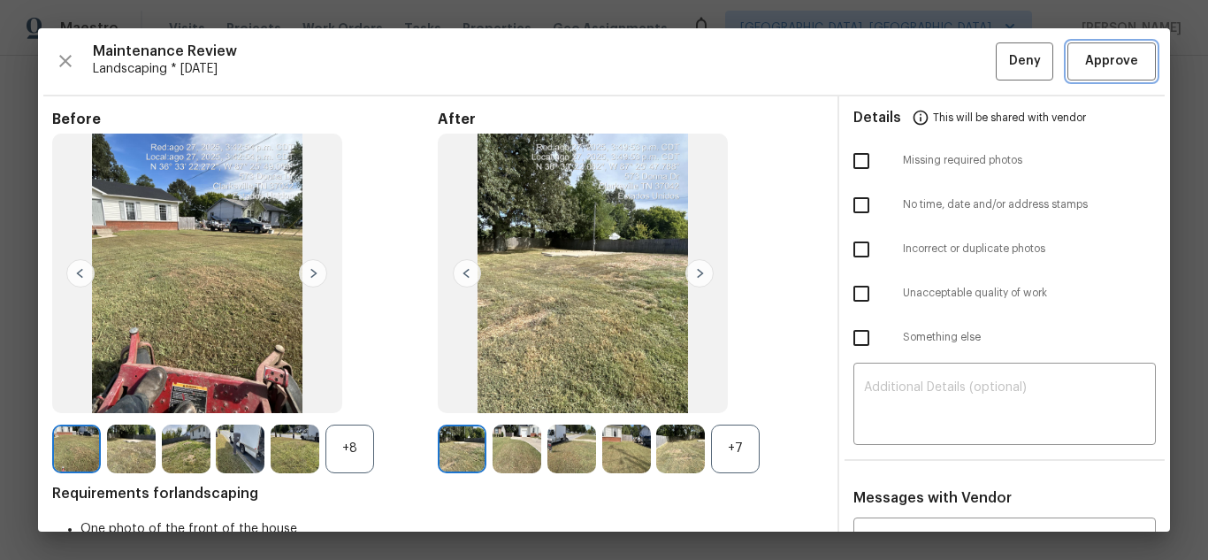
click at [1091, 66] on span "Approve" at bounding box center [1111, 61] width 53 height 22
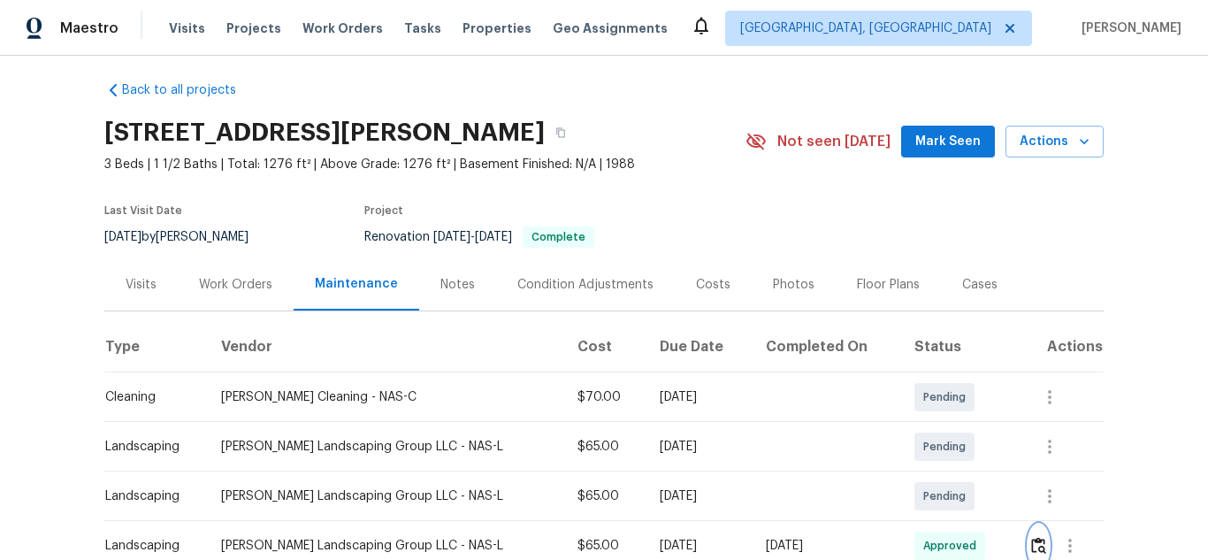
scroll to position [0, 0]
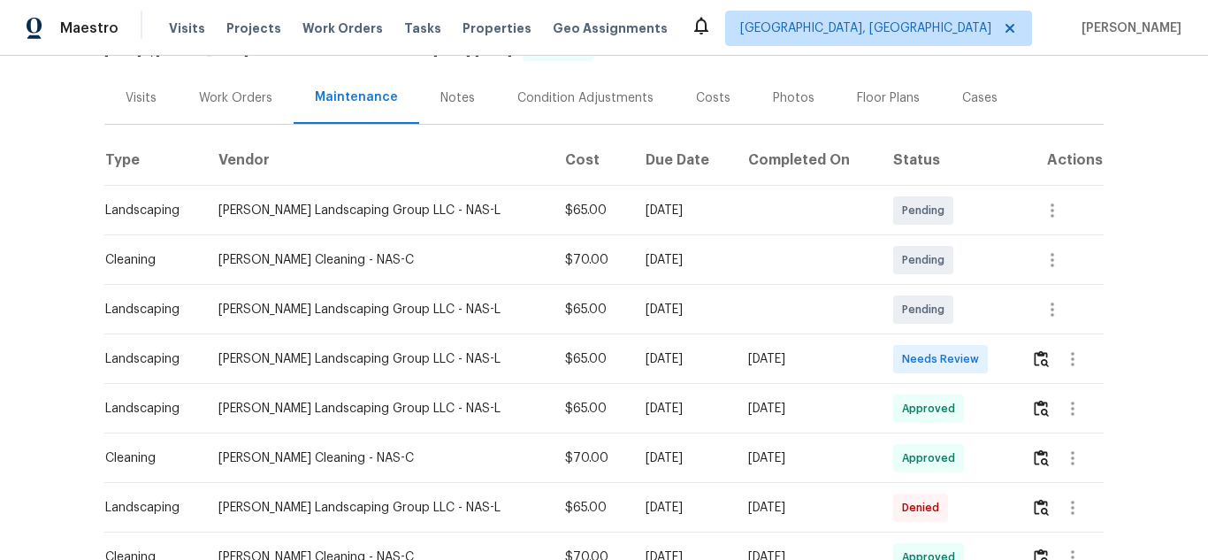
scroll to position [265, 0]
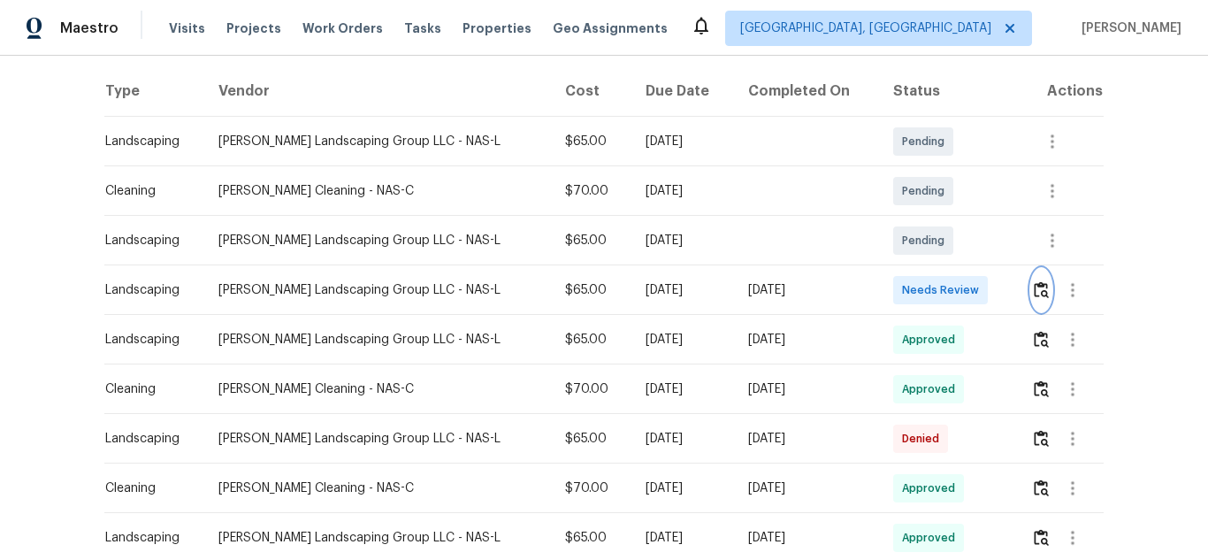
click at [1034, 292] on img "button" at bounding box center [1041, 289] width 15 height 17
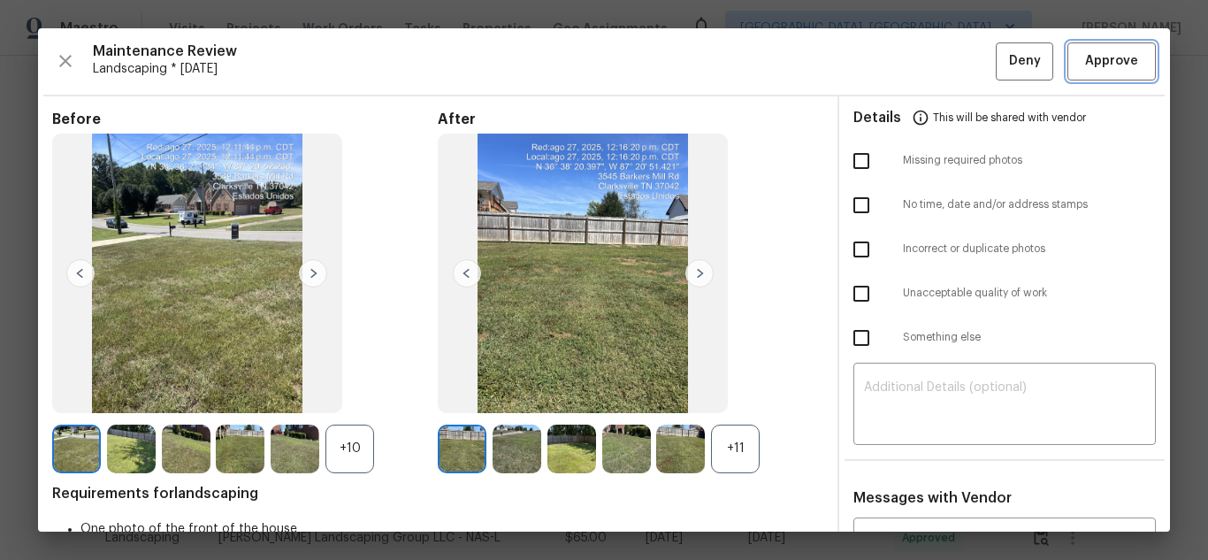
click at [1117, 57] on span "Approve" at bounding box center [1111, 61] width 53 height 22
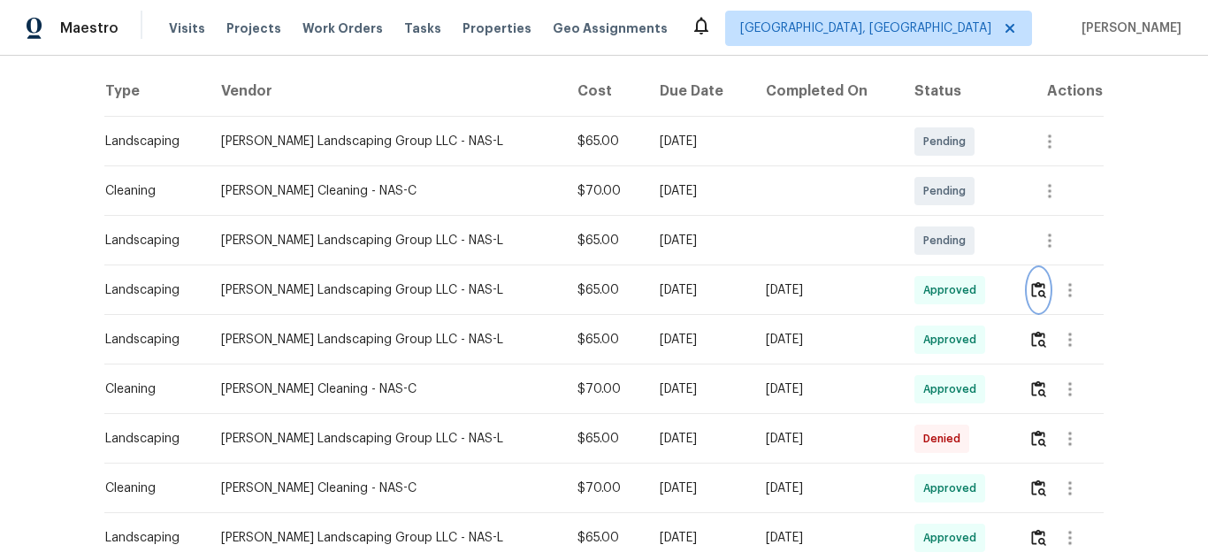
scroll to position [0, 0]
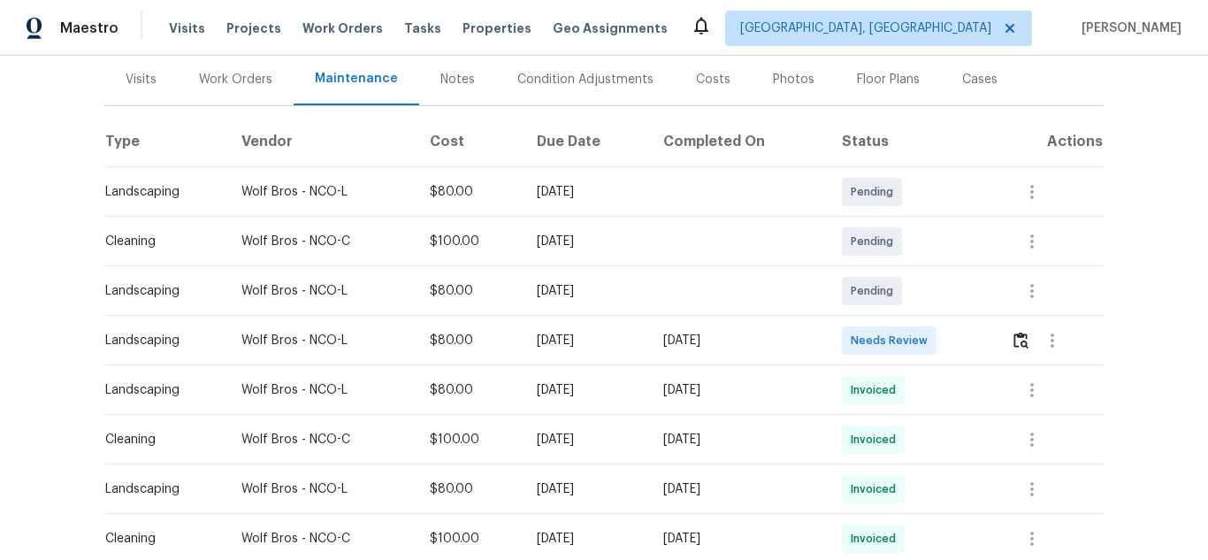
scroll to position [265, 0]
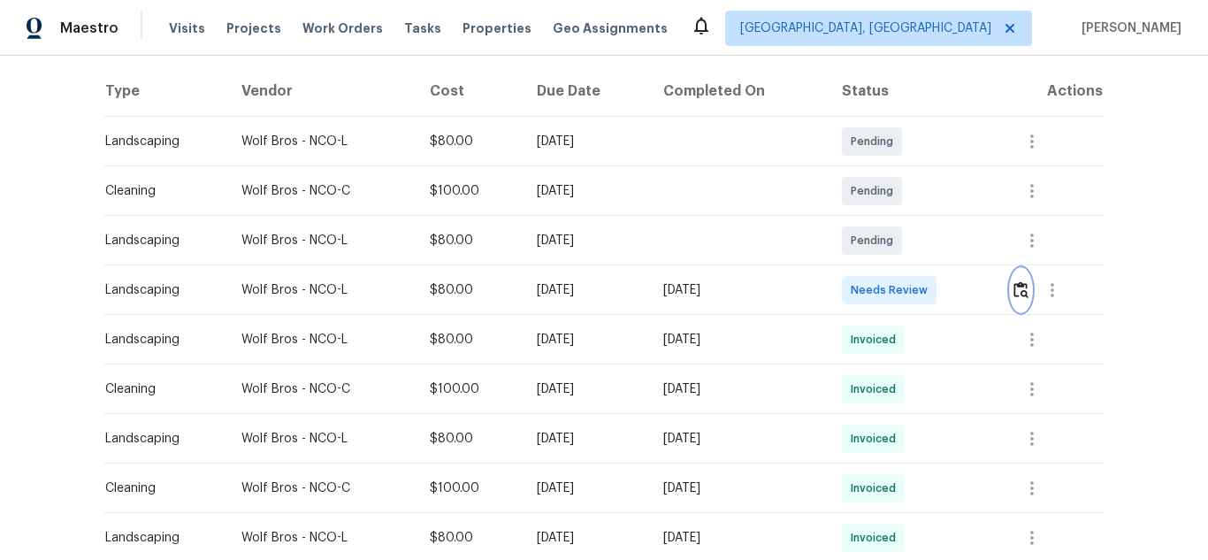
click at [1017, 287] on img "button" at bounding box center [1020, 289] width 15 height 17
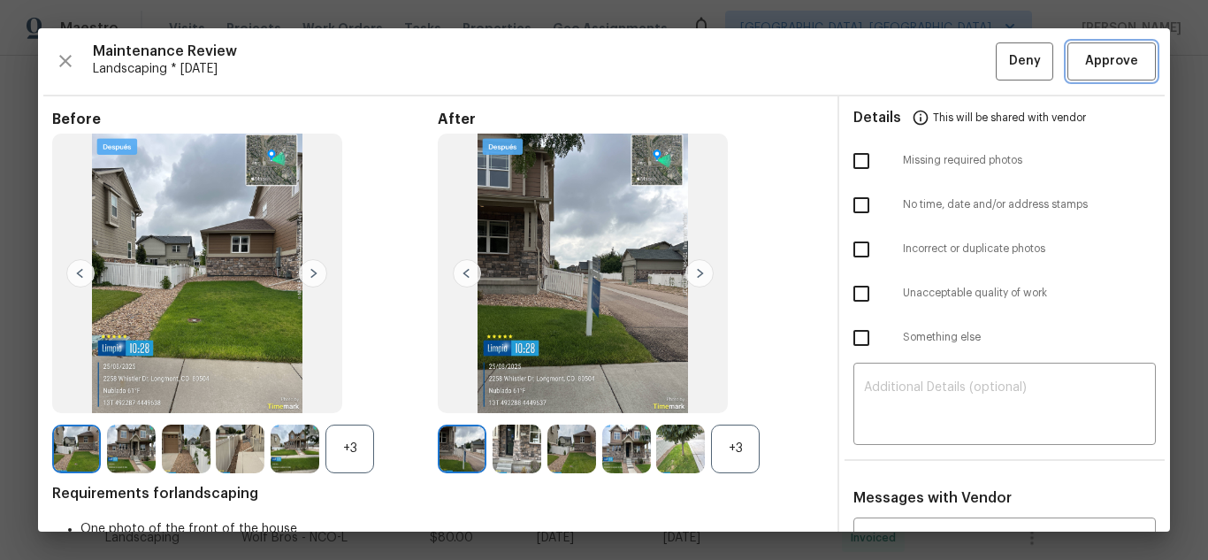
click at [1085, 68] on span "Approve" at bounding box center [1111, 61] width 53 height 22
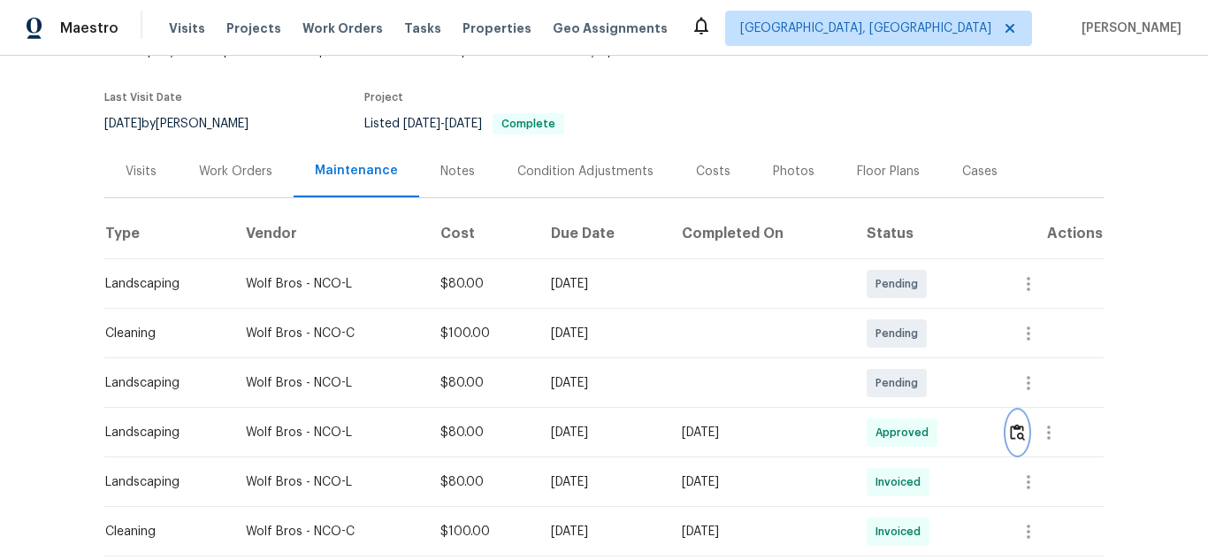
scroll to position [0, 0]
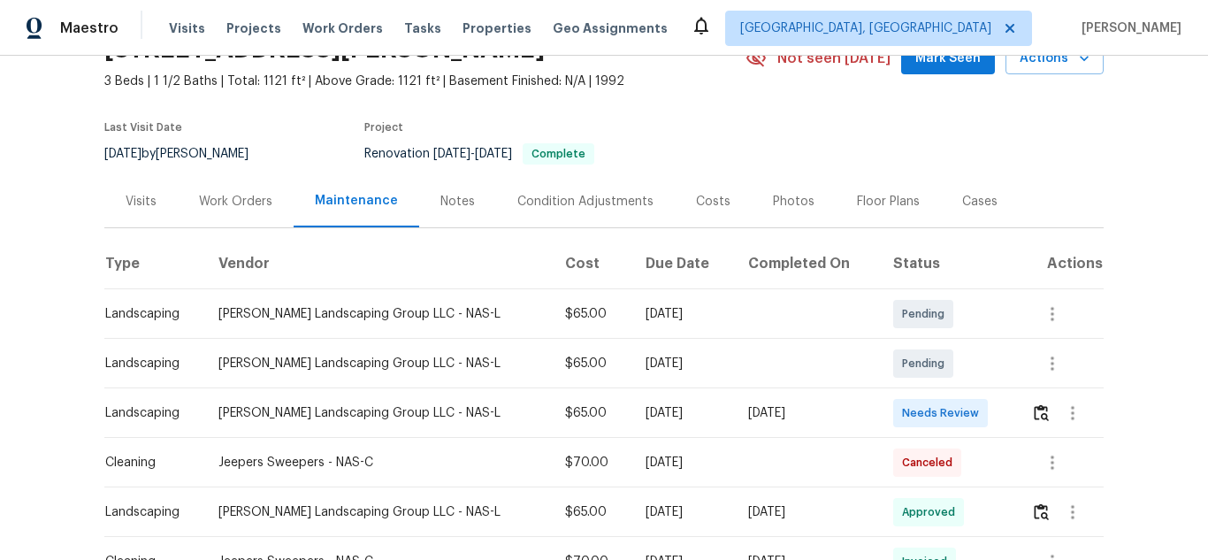
scroll to position [177, 0]
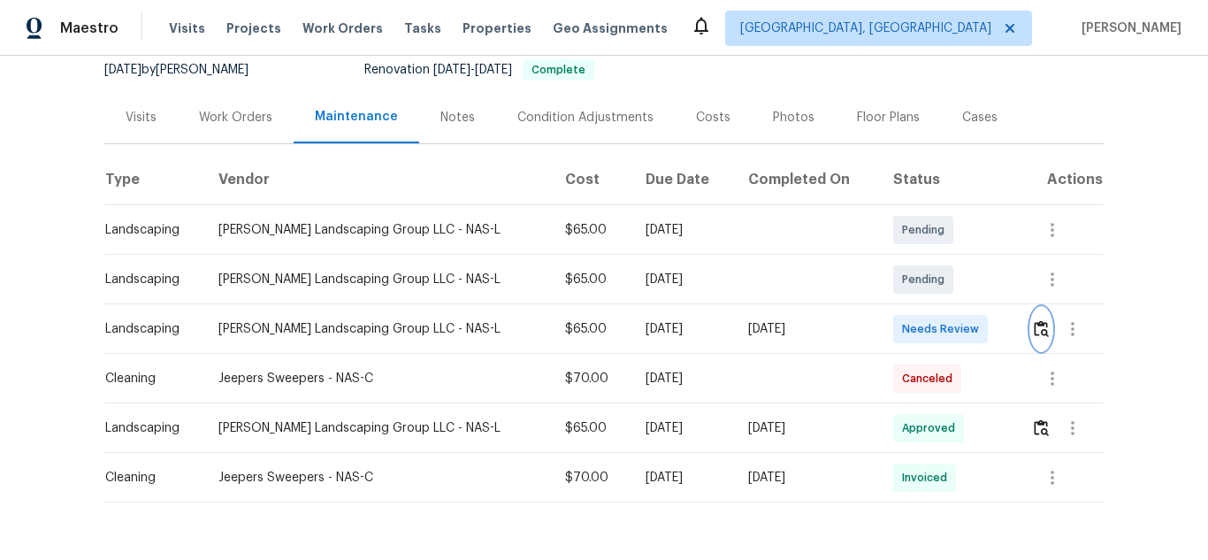
click at [1039, 329] on img "button" at bounding box center [1041, 328] width 15 height 17
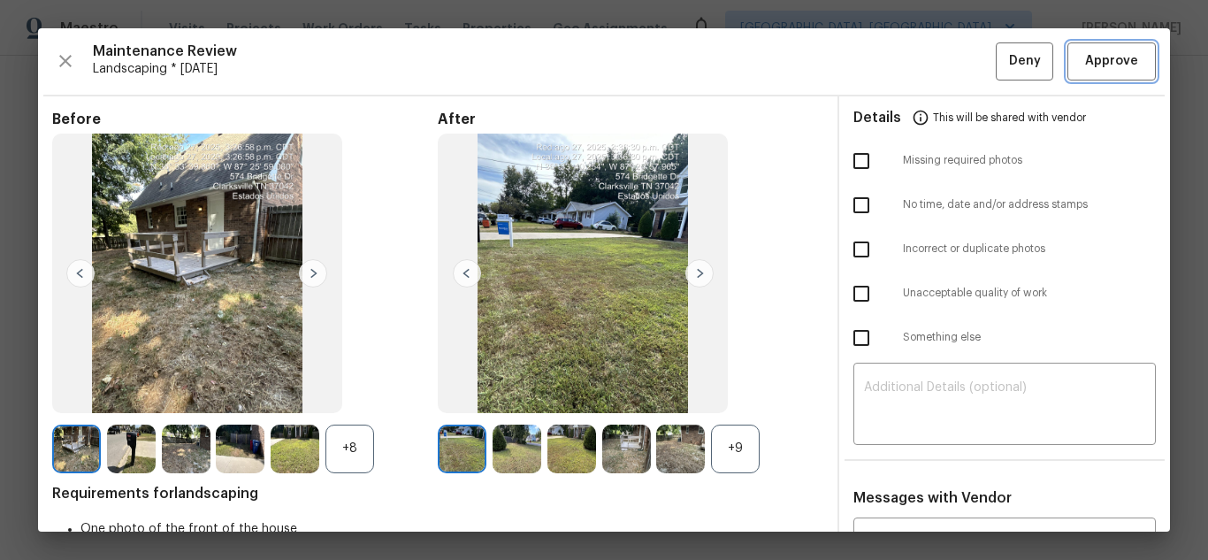
click at [1118, 70] on span "Approve" at bounding box center [1111, 61] width 53 height 22
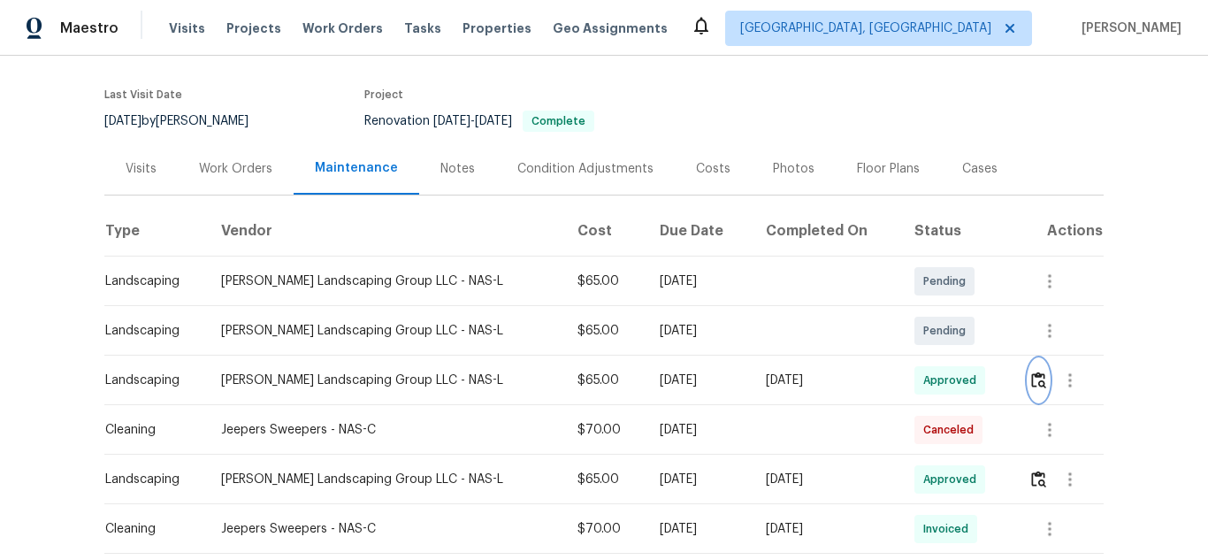
scroll to position [0, 0]
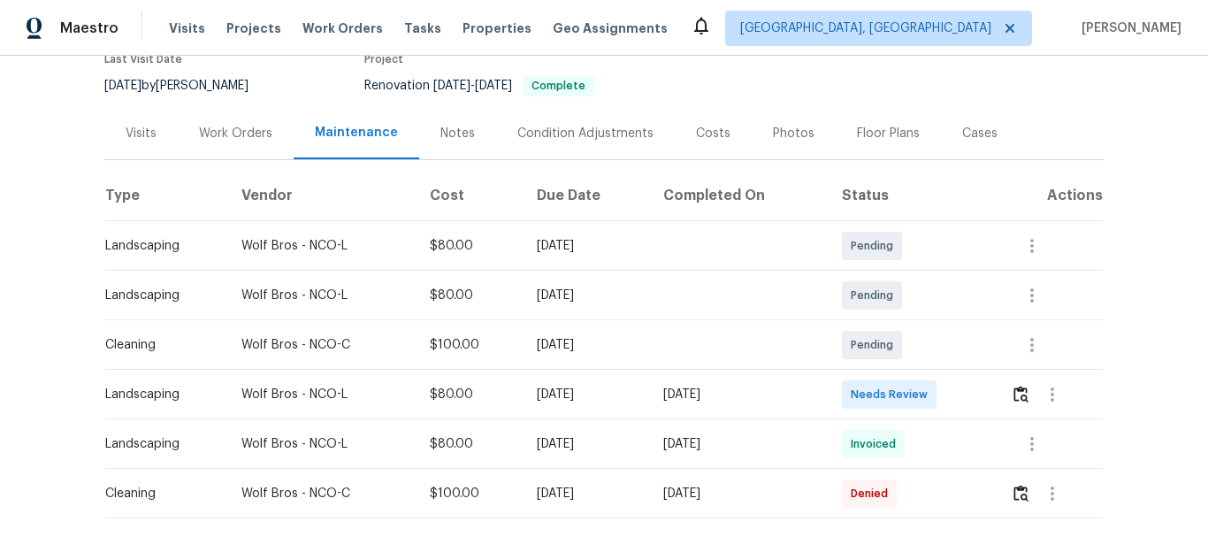
scroll to position [177, 0]
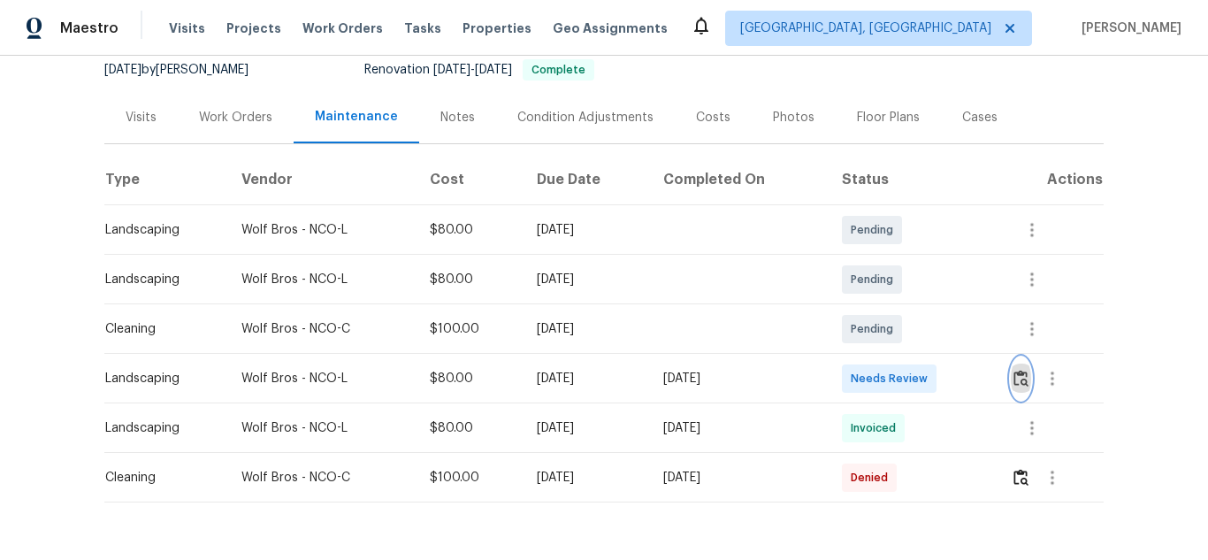
click at [1014, 388] on button "button" at bounding box center [1021, 378] width 20 height 42
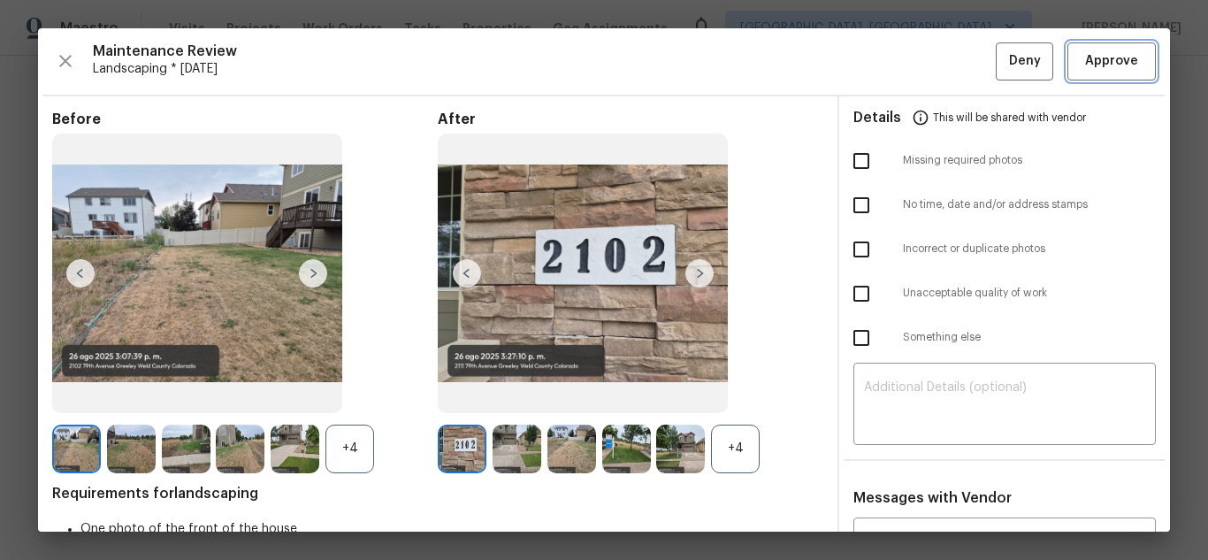
click at [1111, 57] on span "Approve" at bounding box center [1111, 61] width 53 height 22
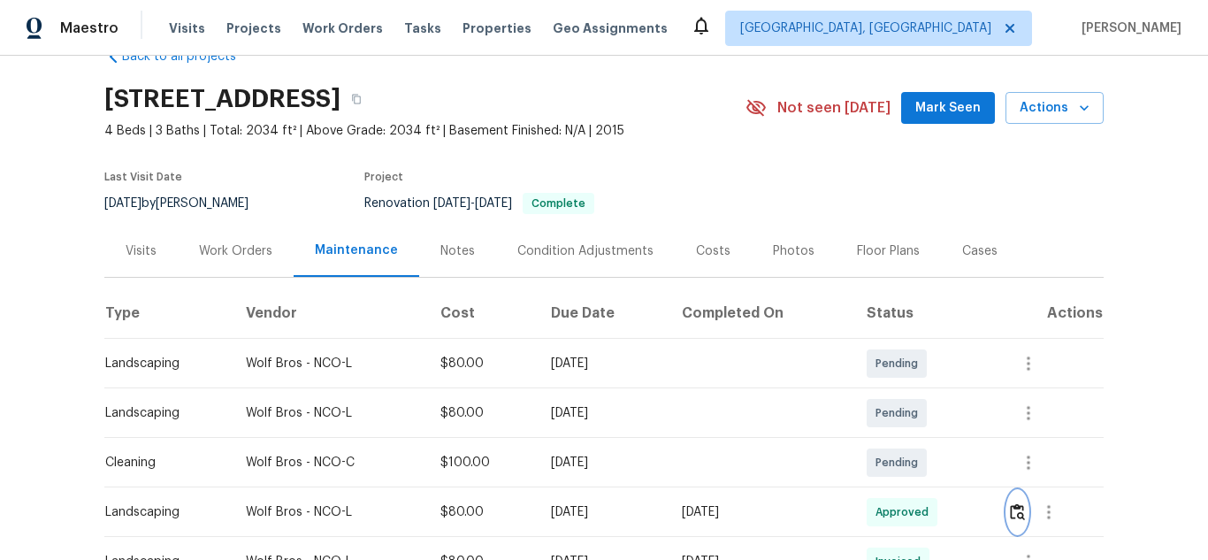
scroll to position [0, 0]
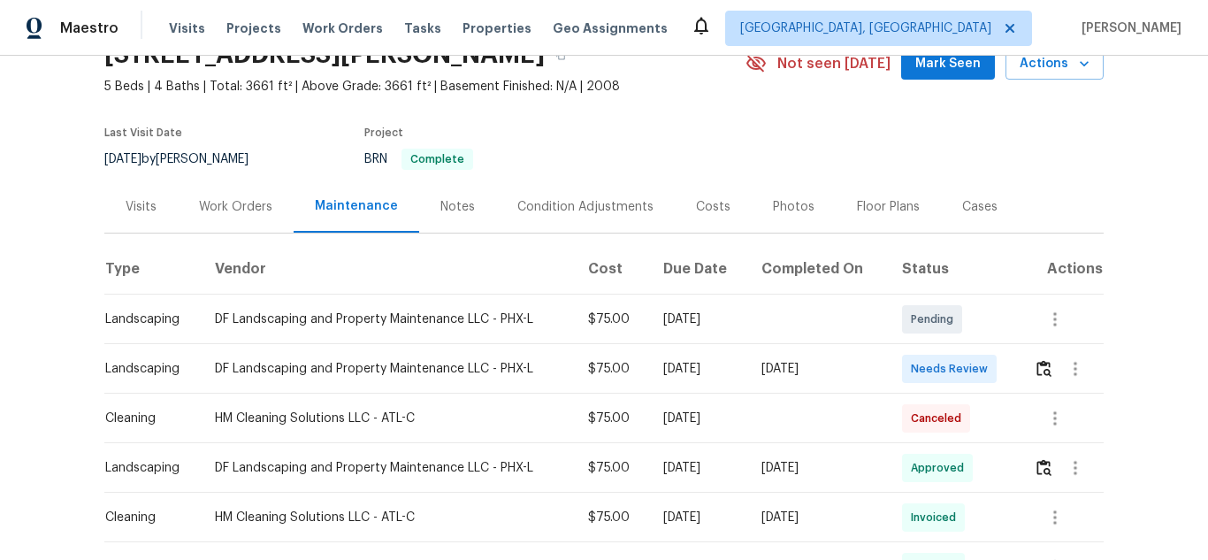
scroll to position [177, 0]
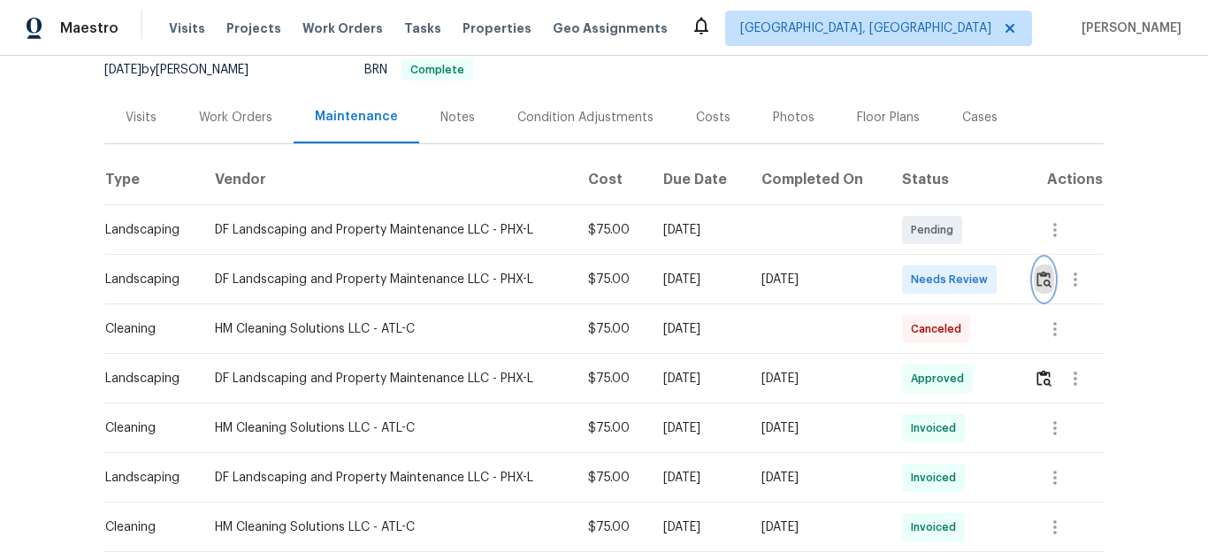
click at [1037, 283] on img "button" at bounding box center [1043, 279] width 15 height 17
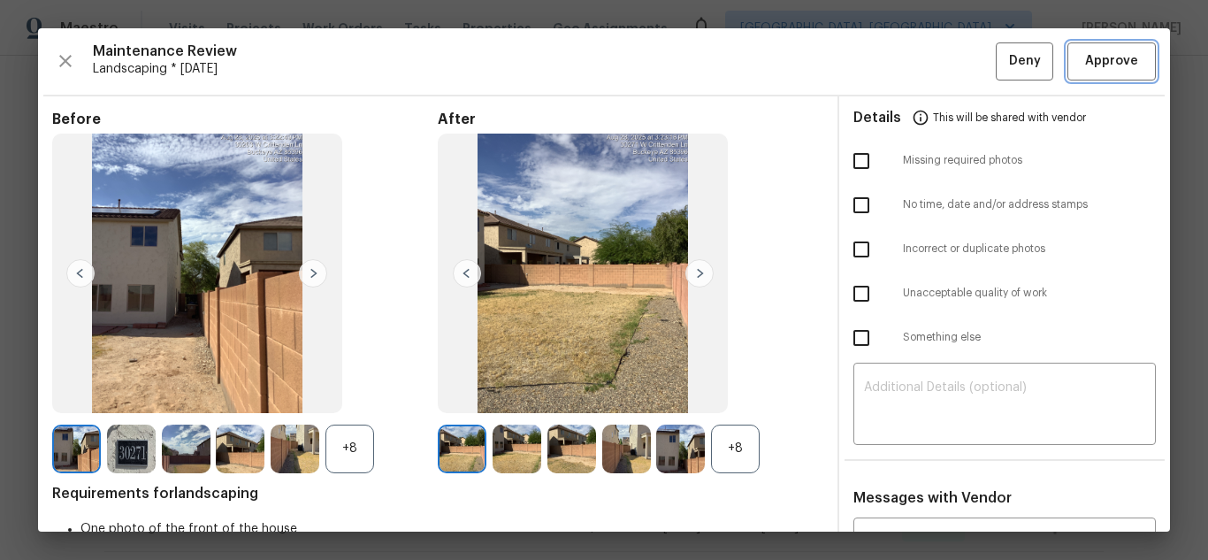
click at [1085, 66] on span "Approve" at bounding box center [1111, 61] width 53 height 22
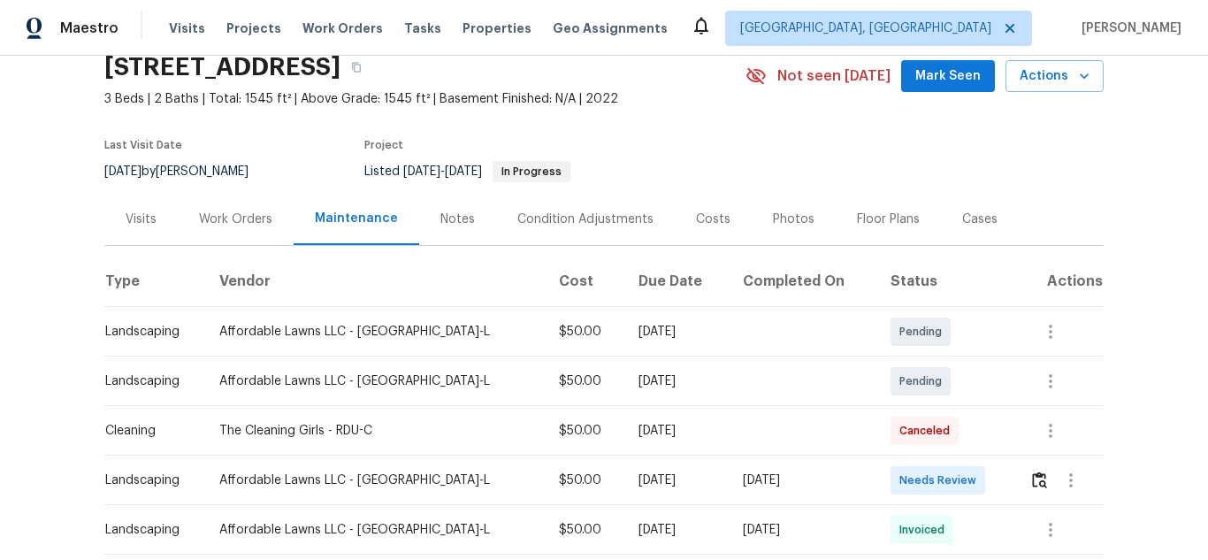
scroll to position [177, 0]
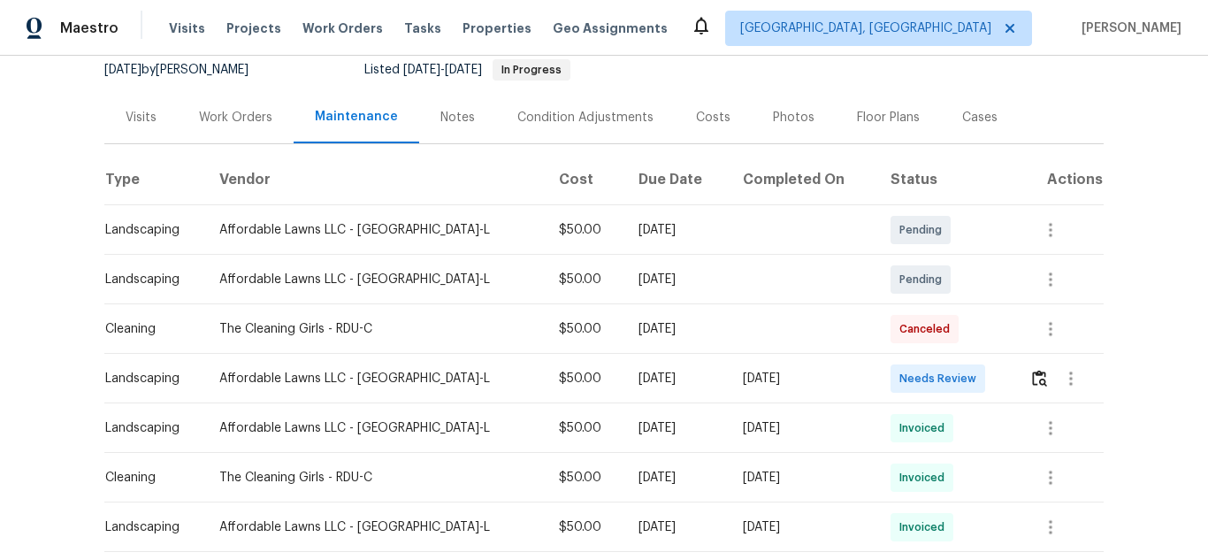
click at [1029, 375] on div at bounding box center [1065, 378] width 73 height 42
click at [1032, 380] on img "button" at bounding box center [1039, 378] width 15 height 17
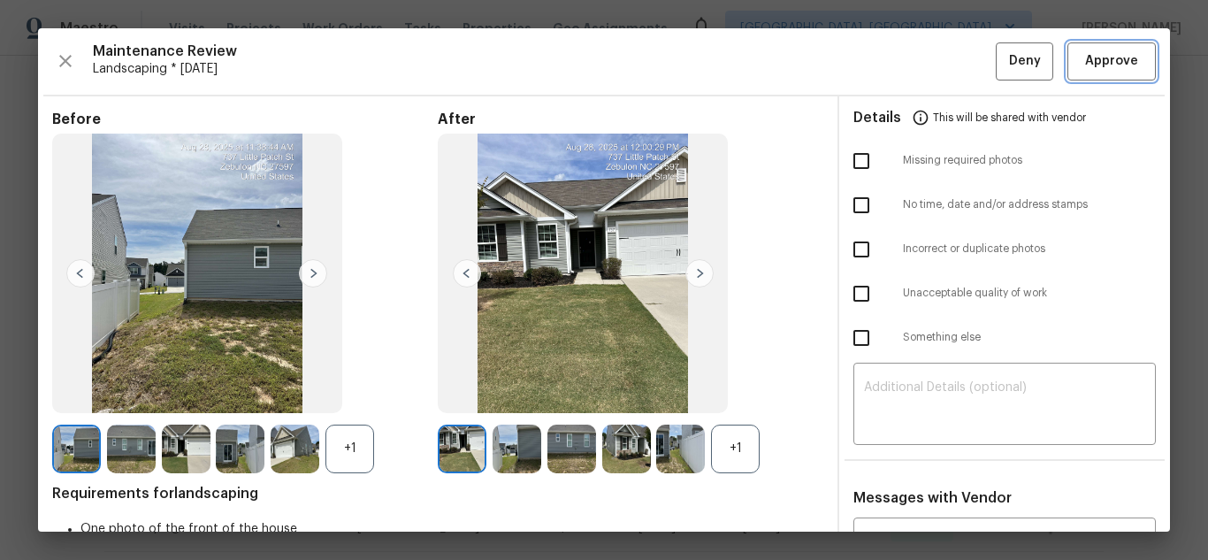
click at [1105, 70] on button "Approve" at bounding box center [1111, 61] width 88 height 38
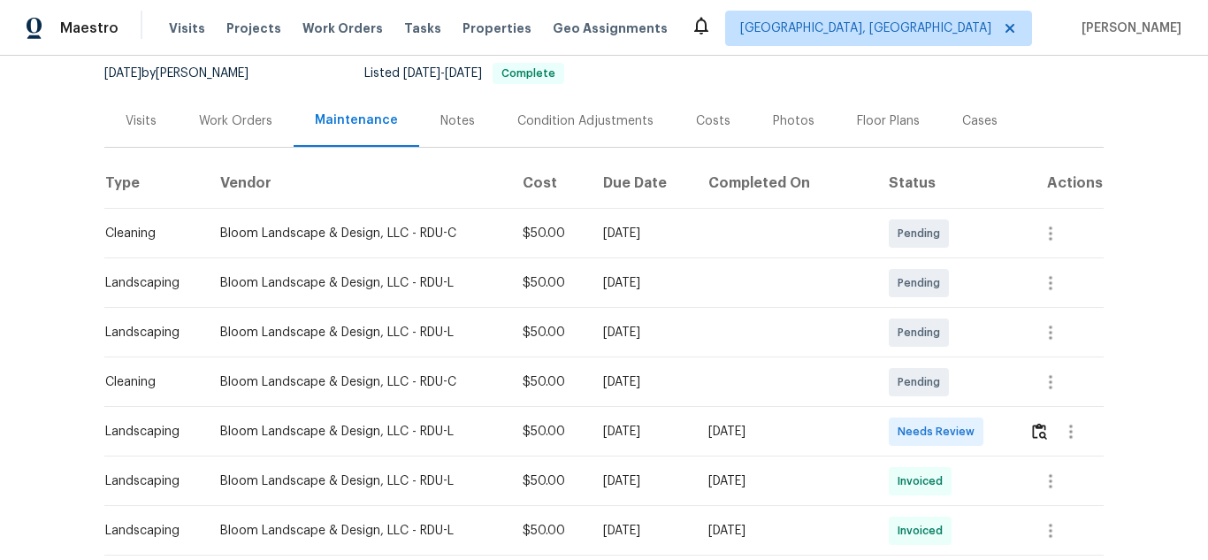
scroll to position [177, 0]
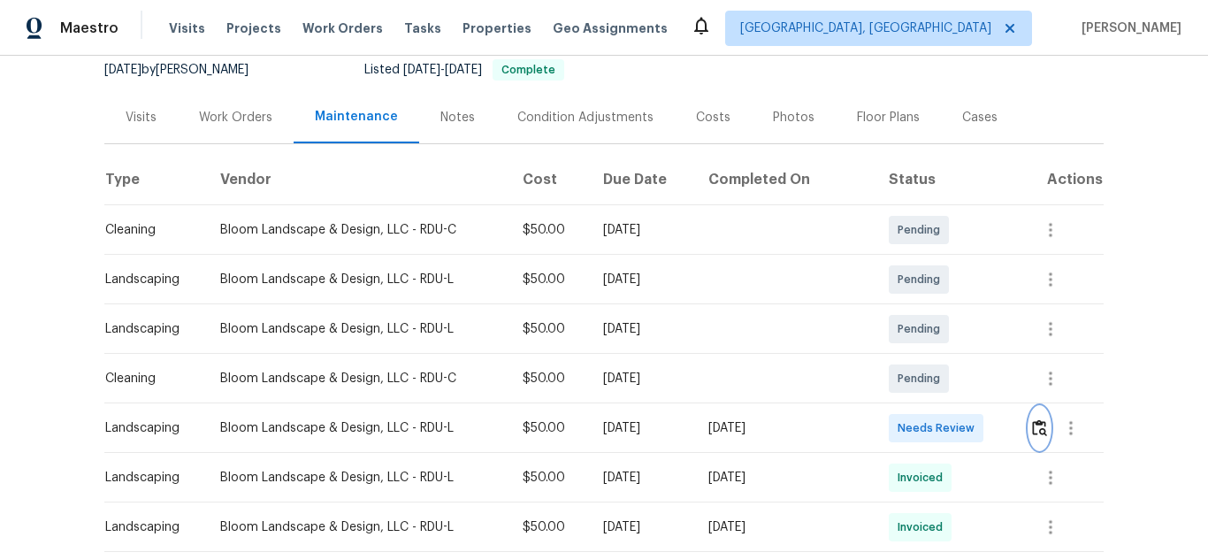
click at [1035, 431] on img "button" at bounding box center [1039, 427] width 15 height 17
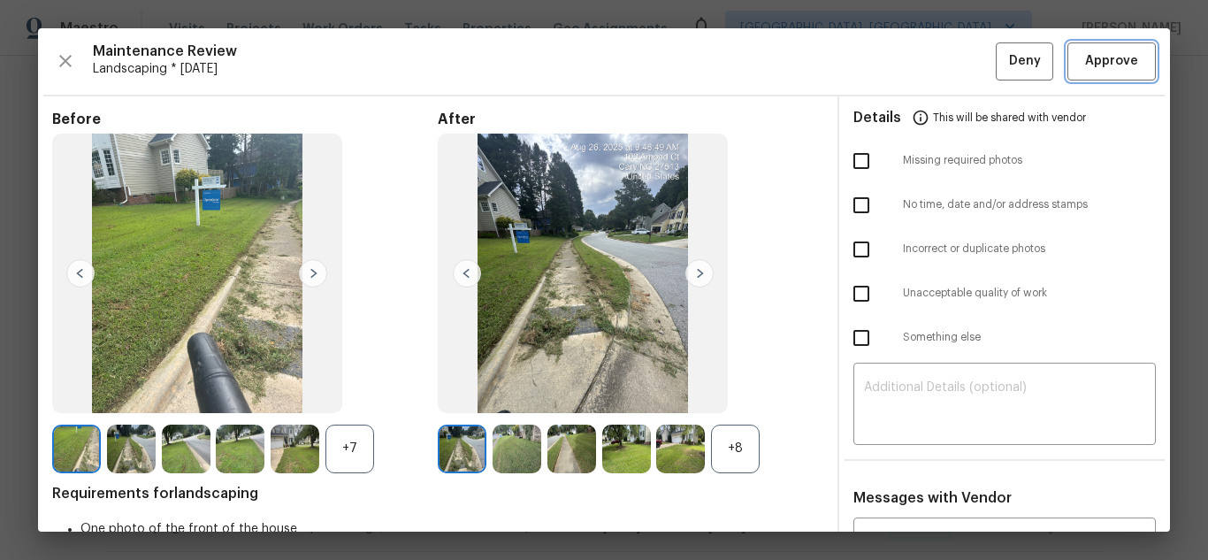
click at [1067, 60] on button "Approve" at bounding box center [1111, 61] width 88 height 38
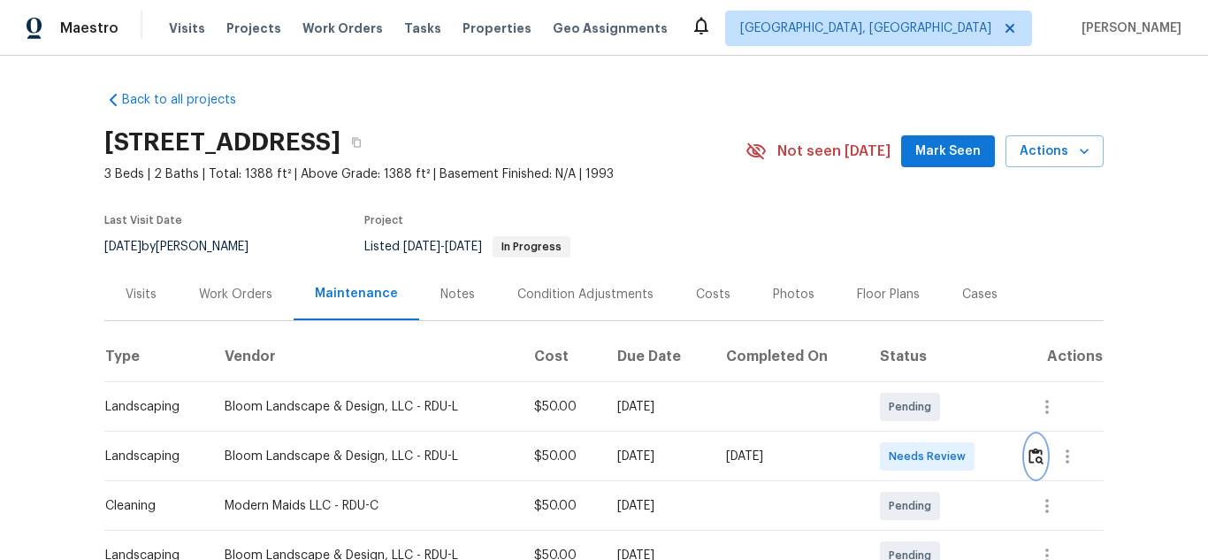
click at [1038, 455] on img "button" at bounding box center [1035, 455] width 15 height 17
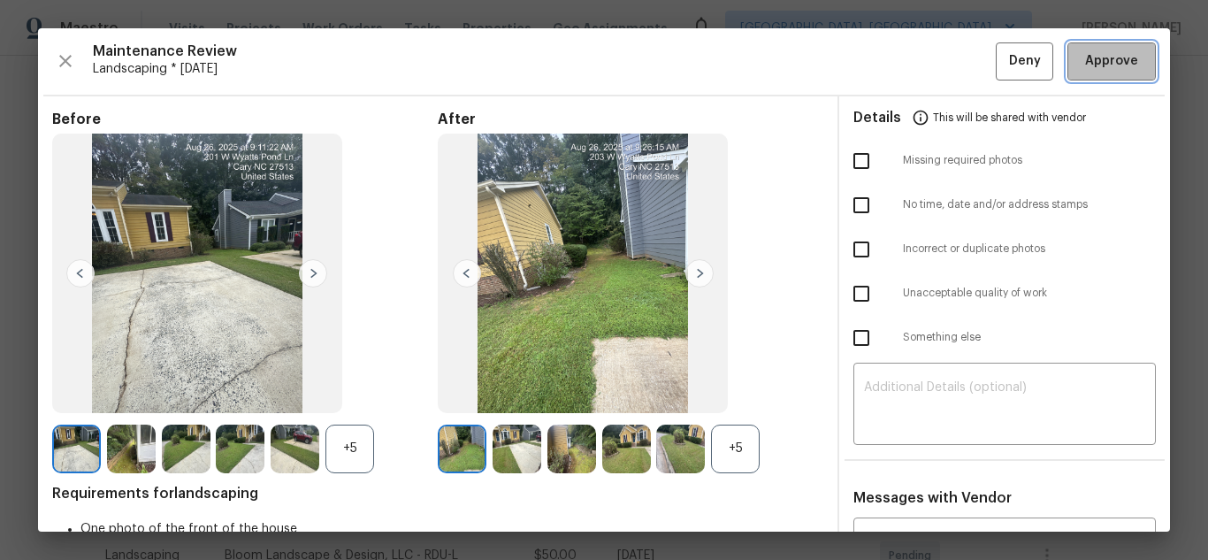
click at [1101, 69] on span "Approve" at bounding box center [1111, 61] width 53 height 22
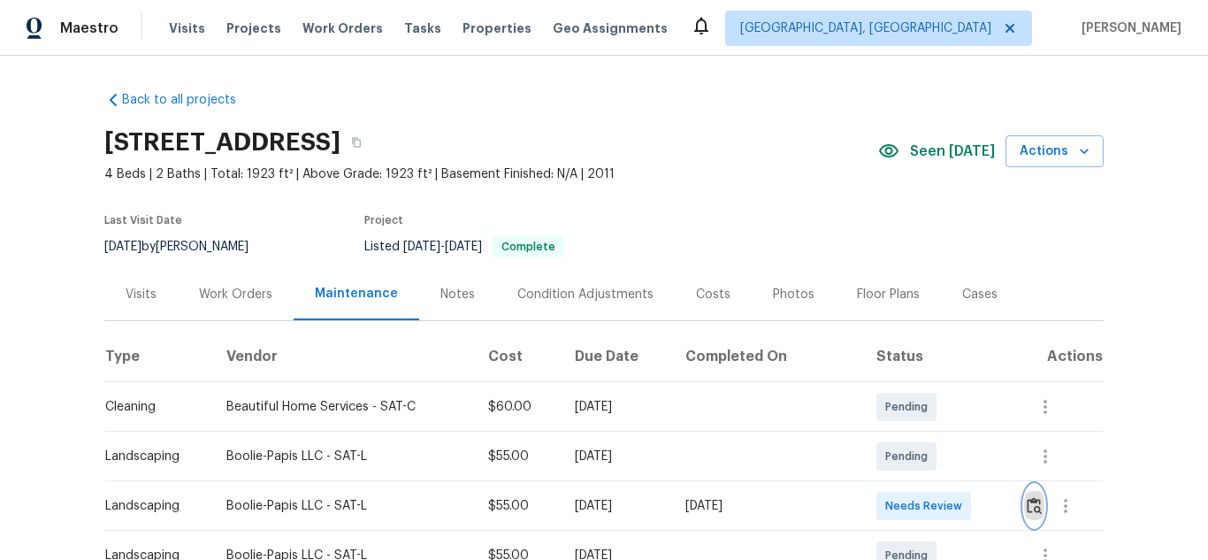
click at [1027, 508] on img "button" at bounding box center [1034, 505] width 15 height 17
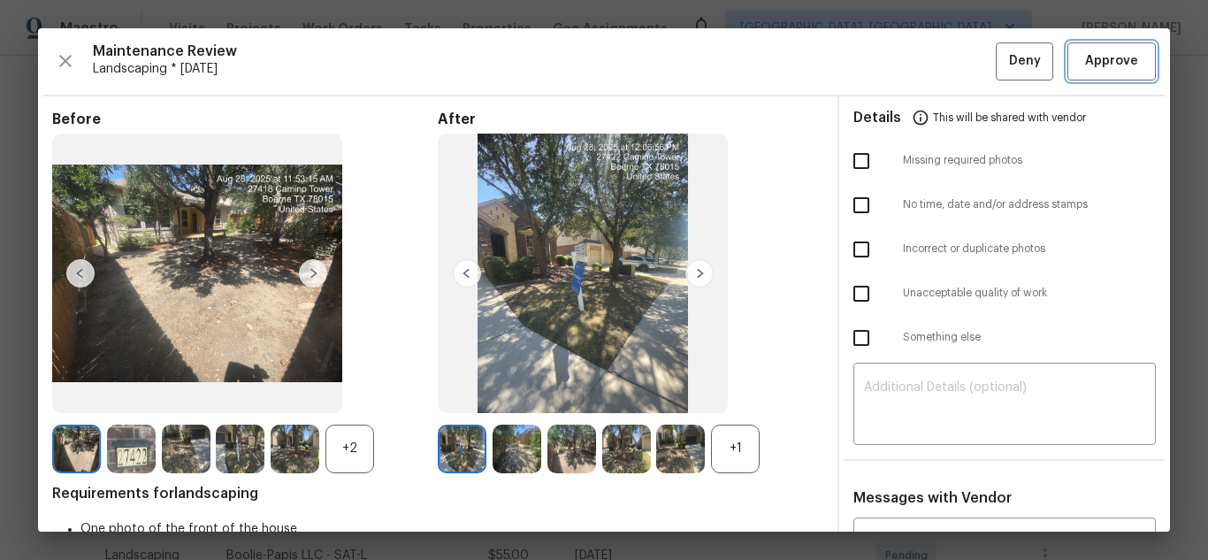
click at [1103, 64] on span "Approve" at bounding box center [1111, 61] width 53 height 22
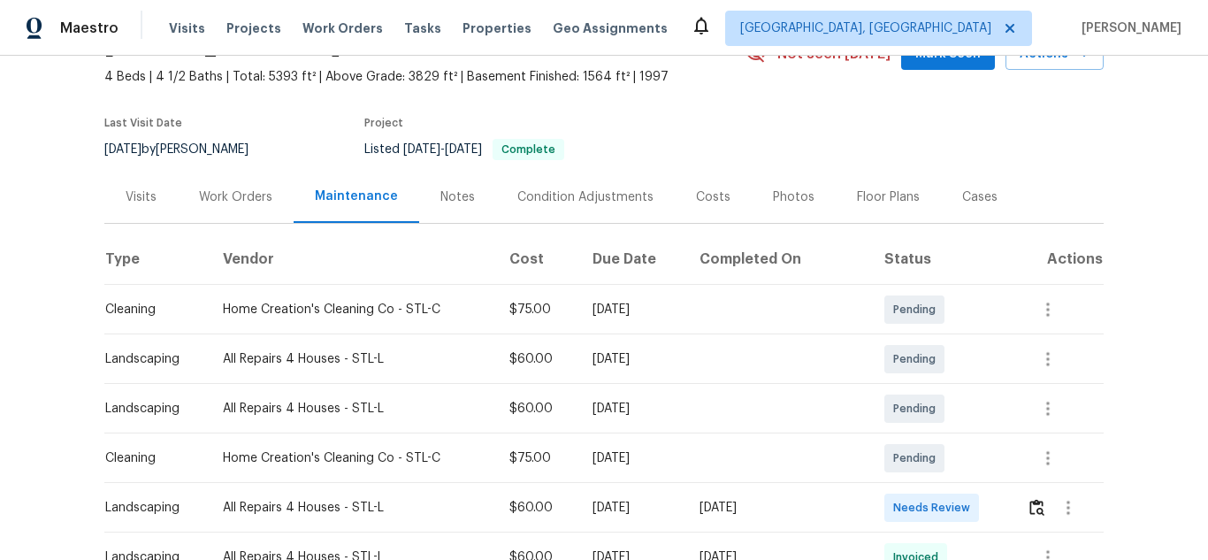
scroll to position [265, 0]
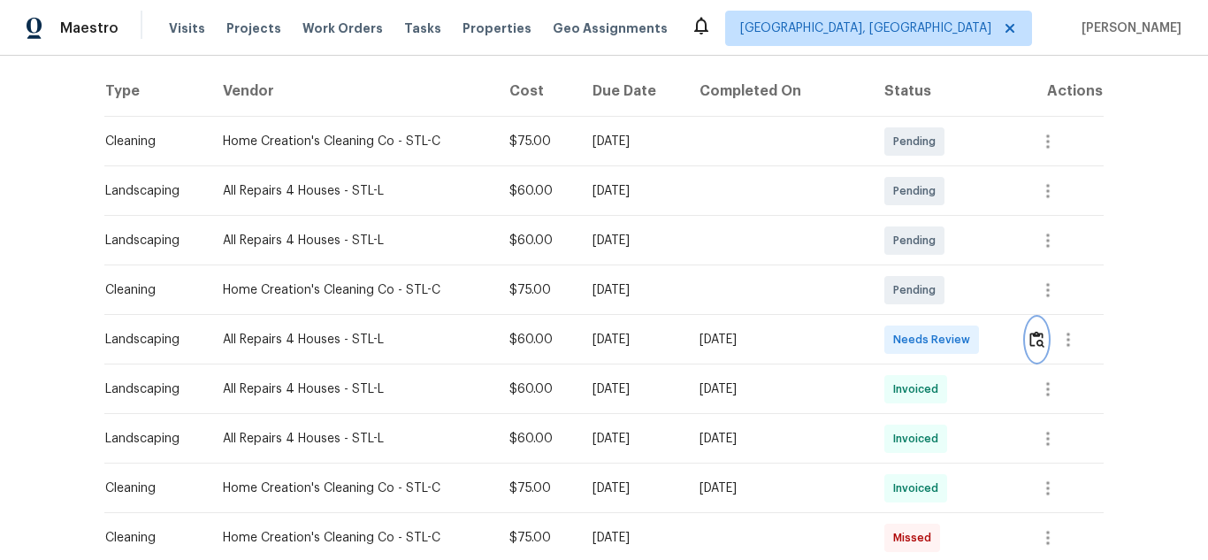
click at [1031, 329] on button "button" at bounding box center [1037, 339] width 20 height 42
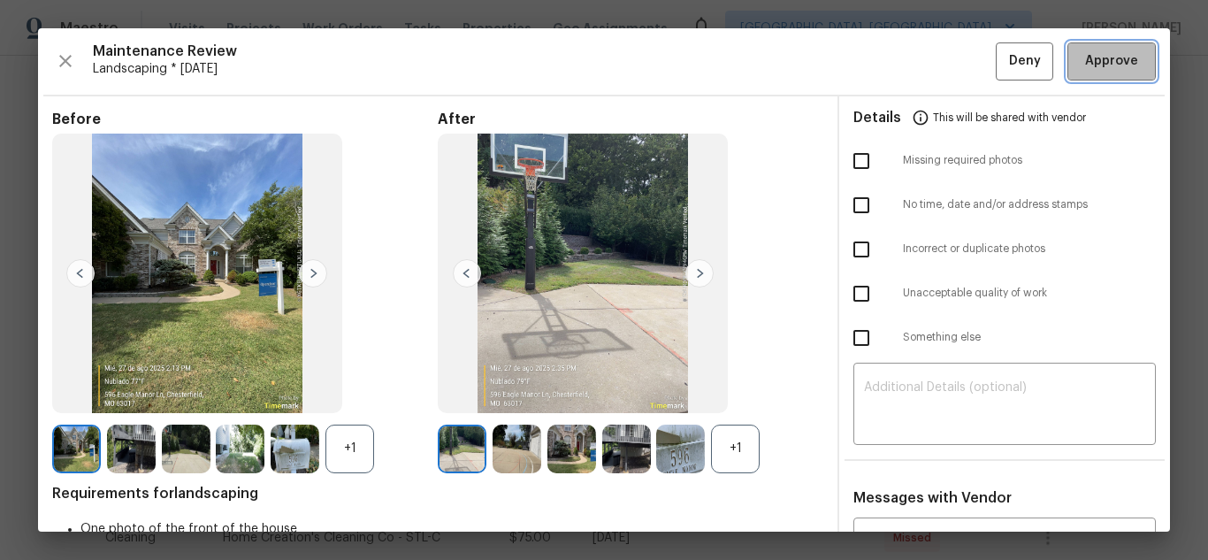
click at [1078, 50] on button "Approve" at bounding box center [1111, 61] width 88 height 38
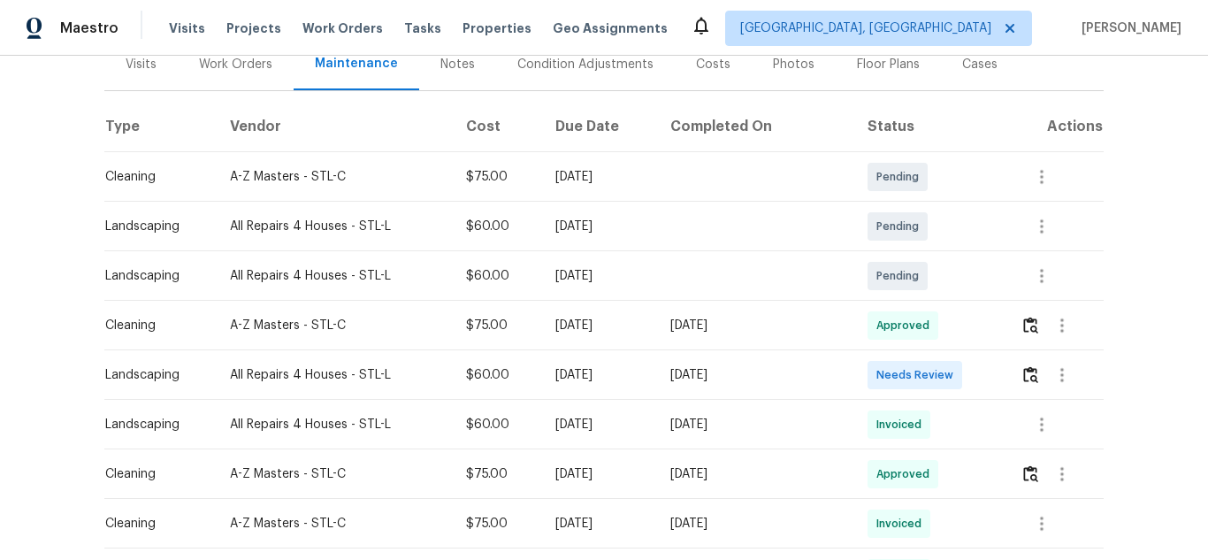
scroll to position [265, 0]
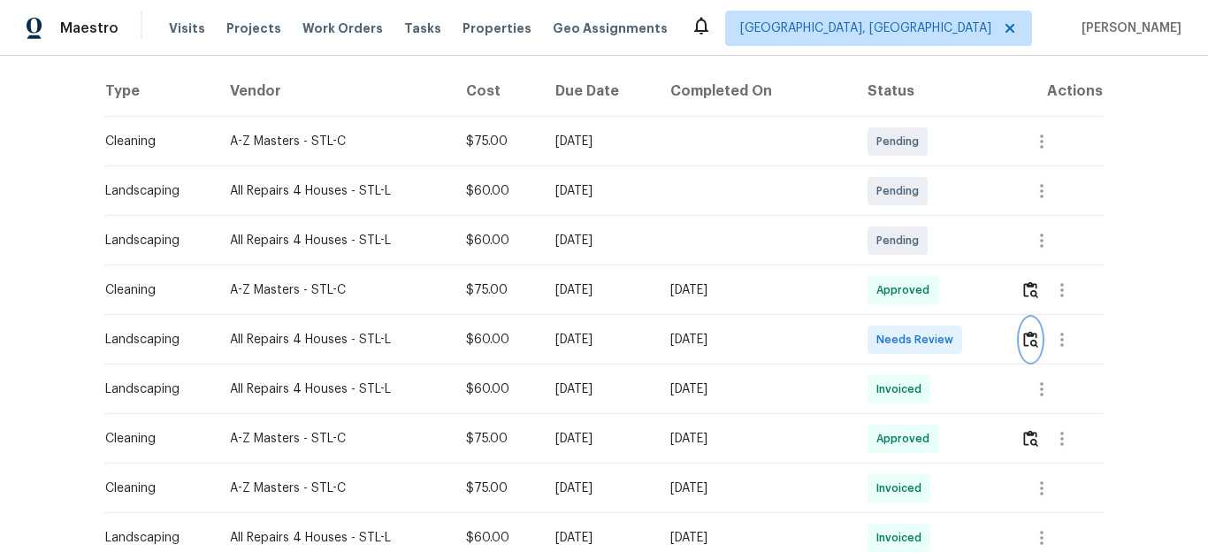
click at [1028, 333] on img "button" at bounding box center [1030, 339] width 15 height 17
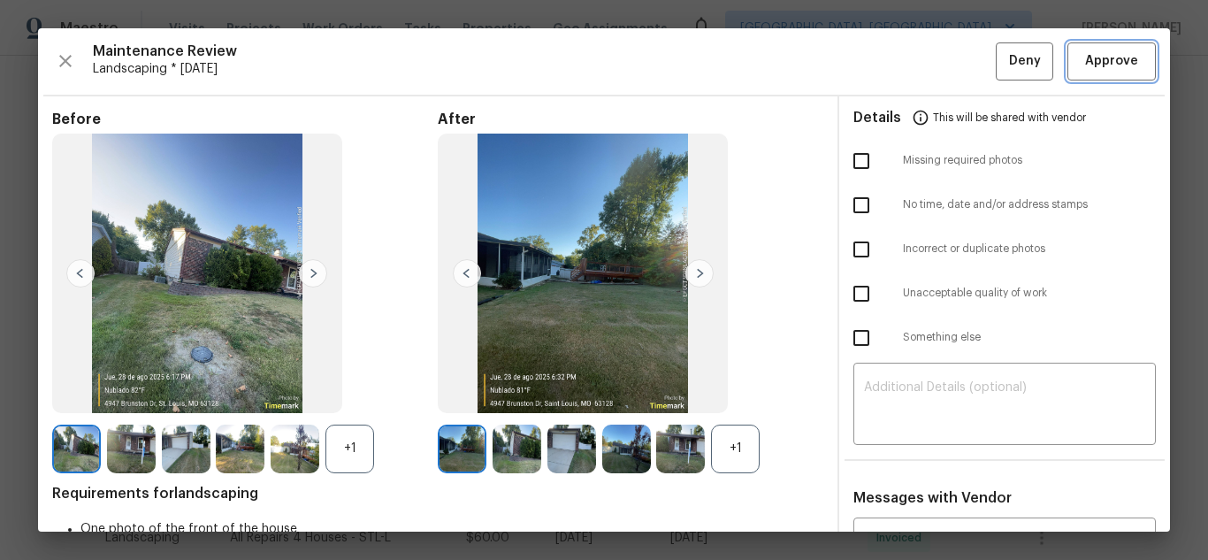
click at [1137, 63] on button "Approve" at bounding box center [1111, 61] width 88 height 38
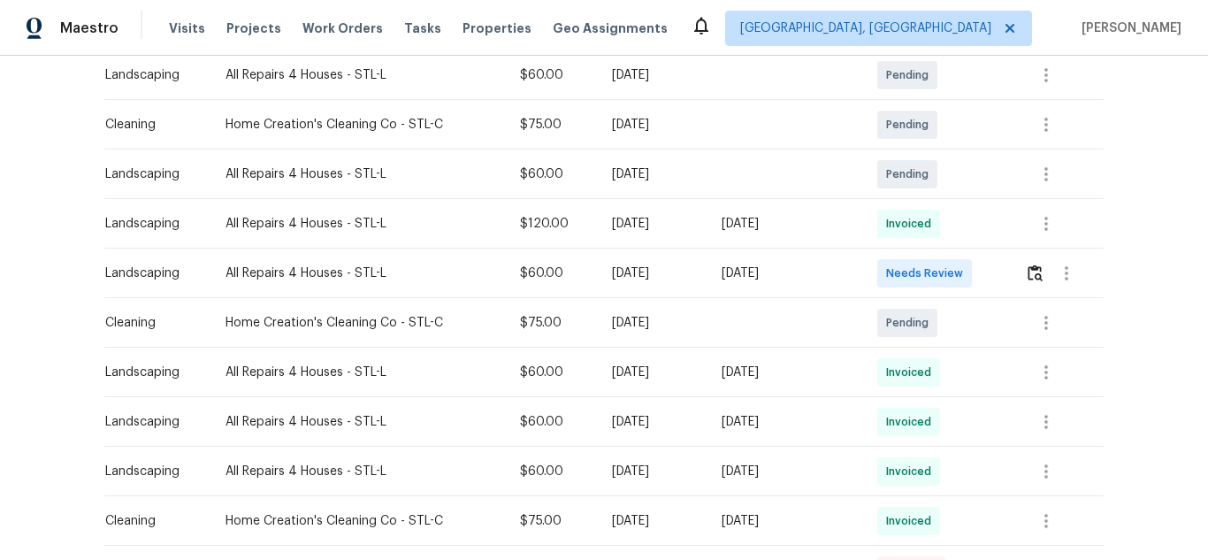
scroll to position [354, 0]
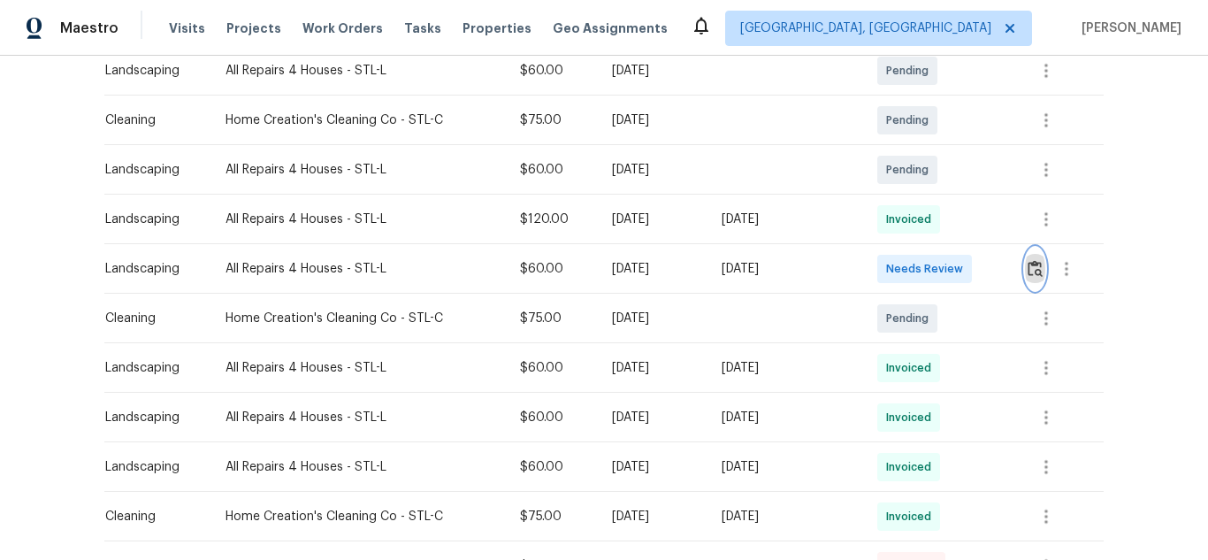
click at [1032, 260] on img "button" at bounding box center [1034, 268] width 15 height 17
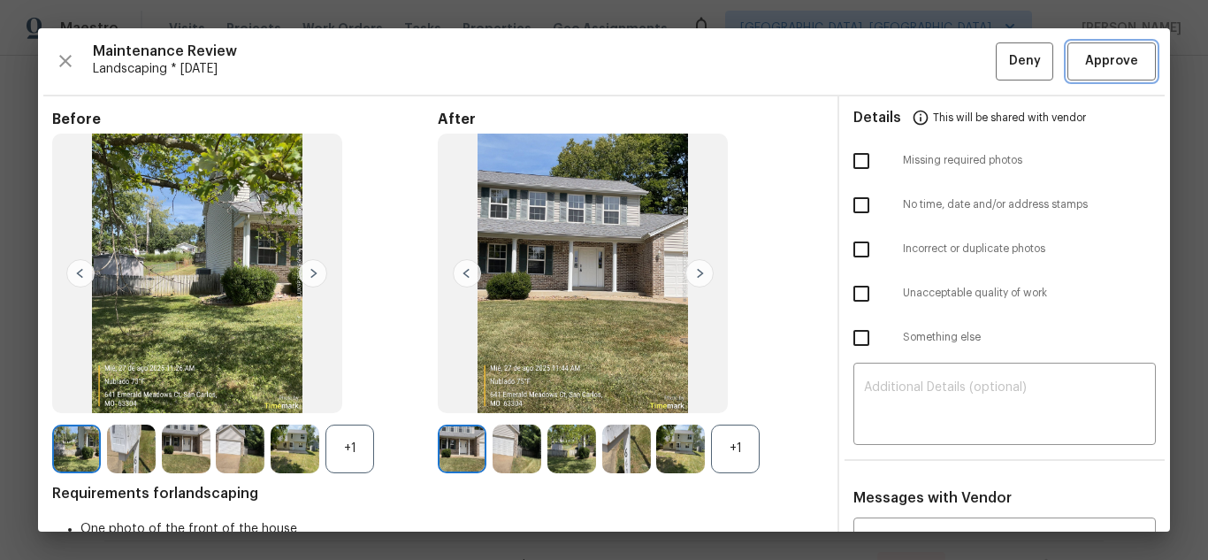
drag, startPoint x: 1095, startPoint y: 66, endPoint x: 1078, endPoint y: 52, distance: 22.6
click at [1095, 64] on span "Approve" at bounding box center [1111, 61] width 53 height 22
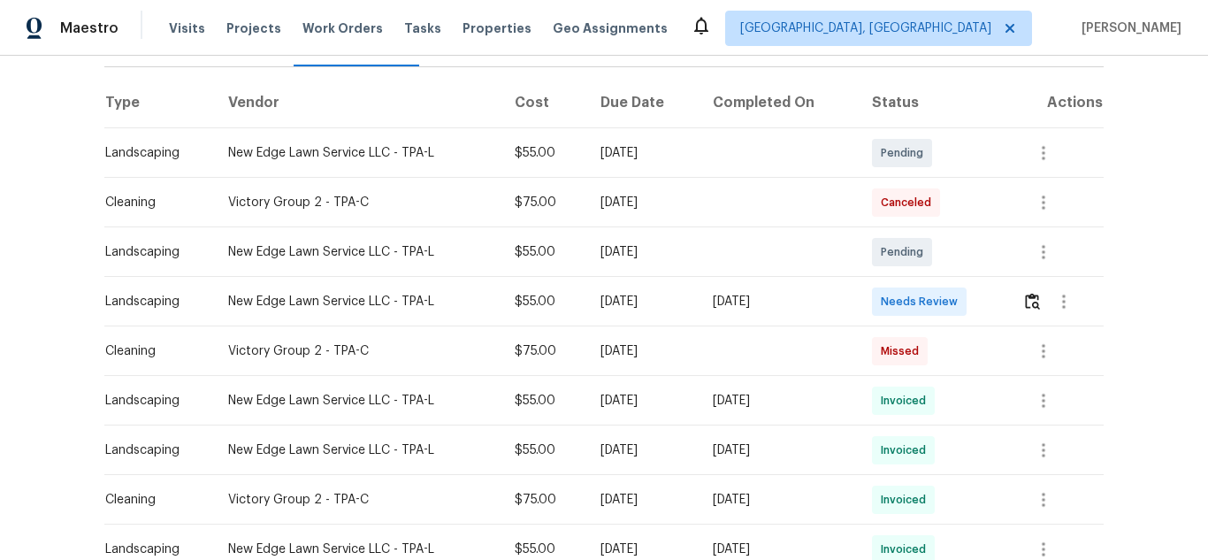
scroll to position [354, 0]
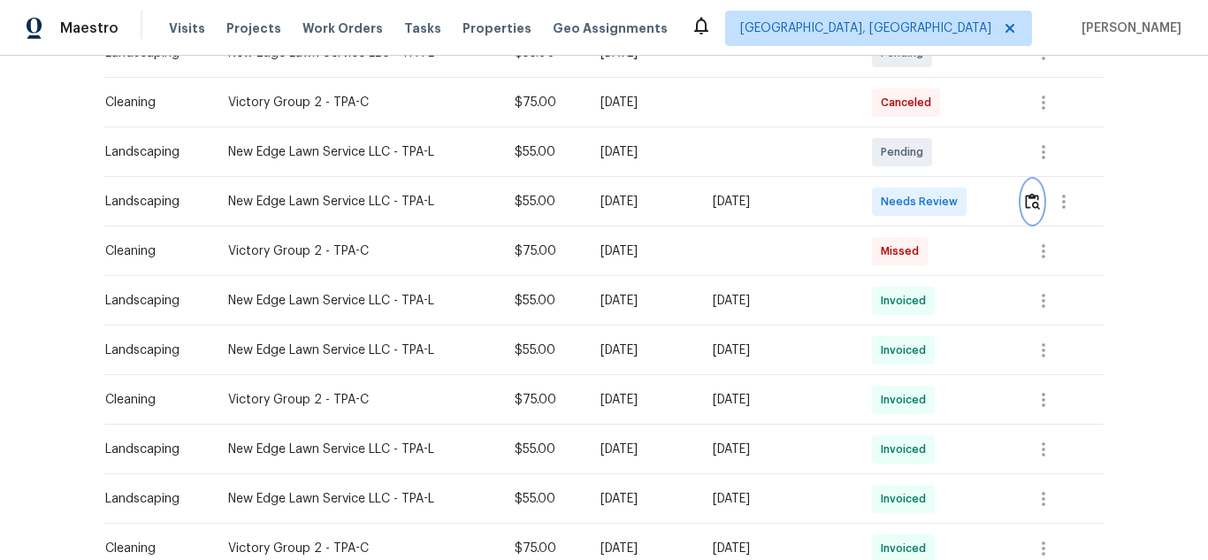
click at [1030, 201] on img "button" at bounding box center [1032, 201] width 15 height 17
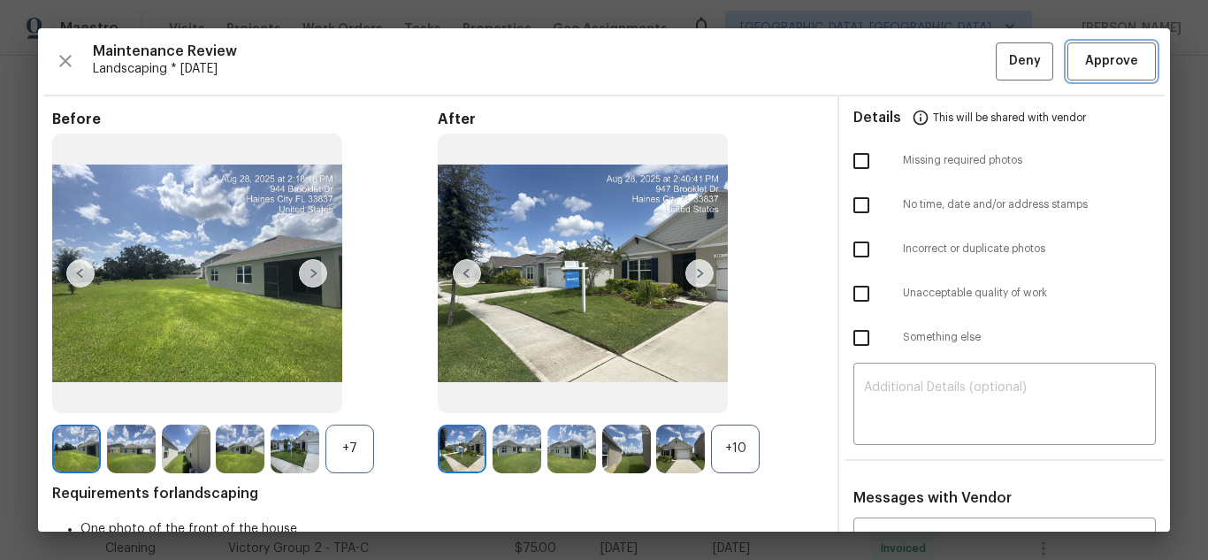
click at [1124, 57] on span "Approve" at bounding box center [1111, 61] width 60 height 22
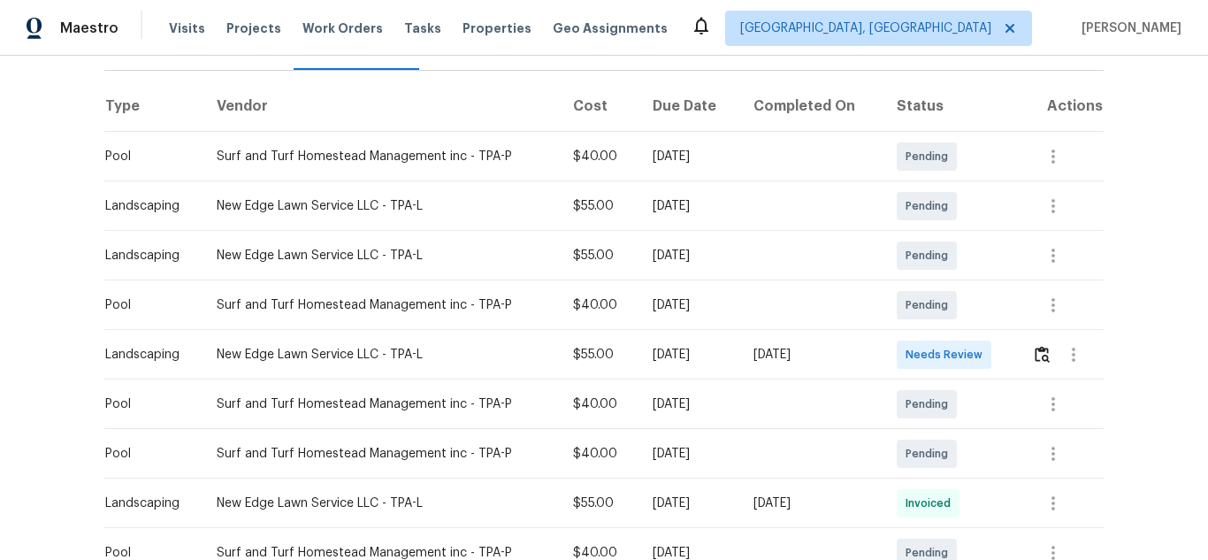
scroll to position [265, 0]
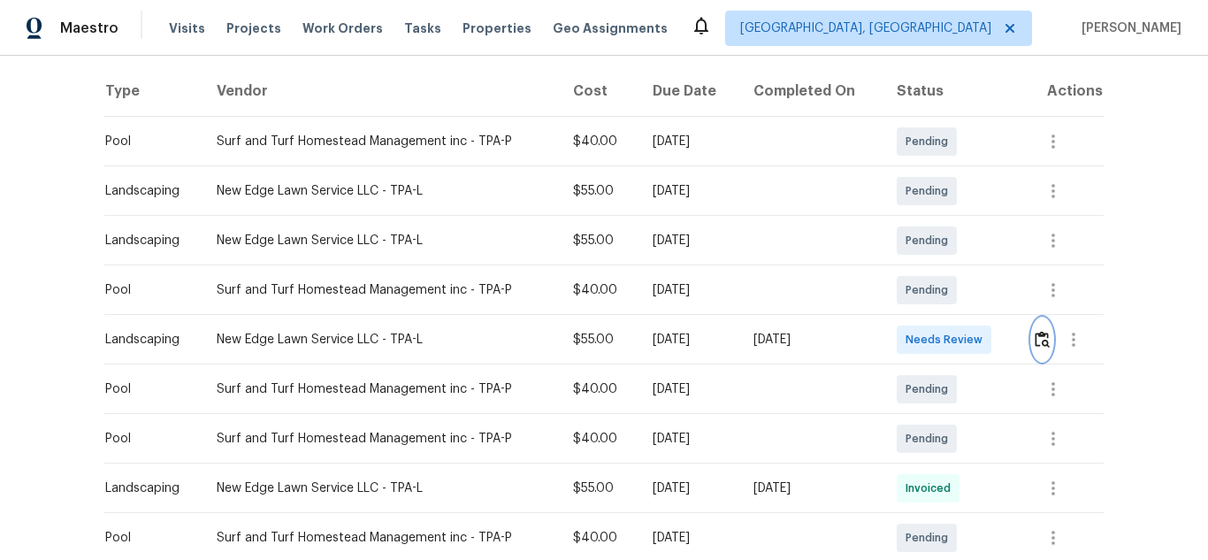
click at [1034, 335] on img "button" at bounding box center [1041, 339] width 15 height 17
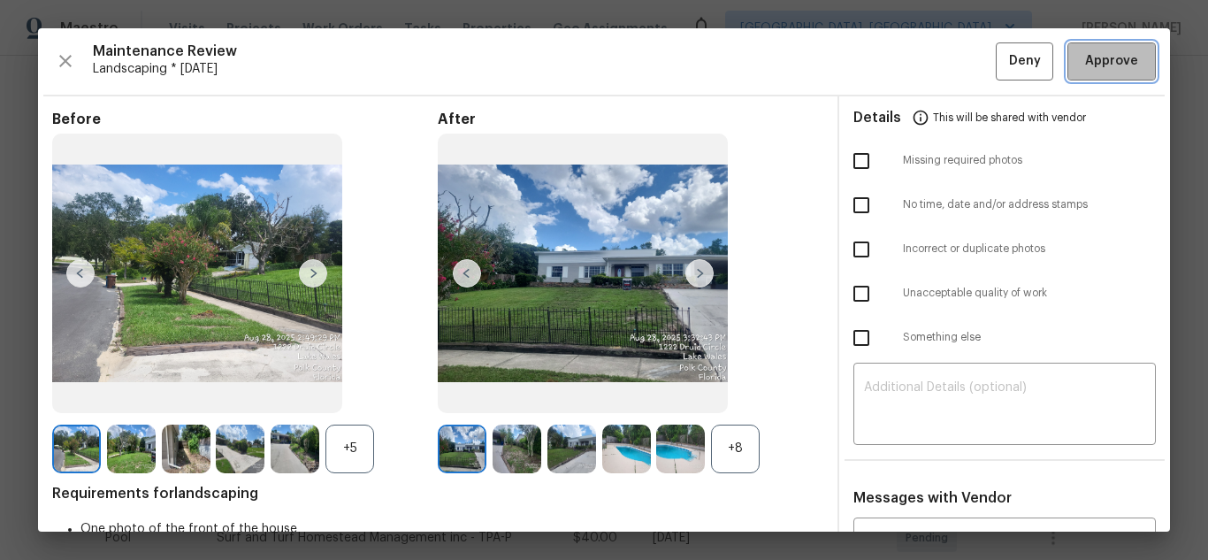
drag, startPoint x: 1117, startPoint y: 57, endPoint x: 1061, endPoint y: 70, distance: 57.1
click at [1118, 57] on span "Approve" at bounding box center [1111, 61] width 53 height 22
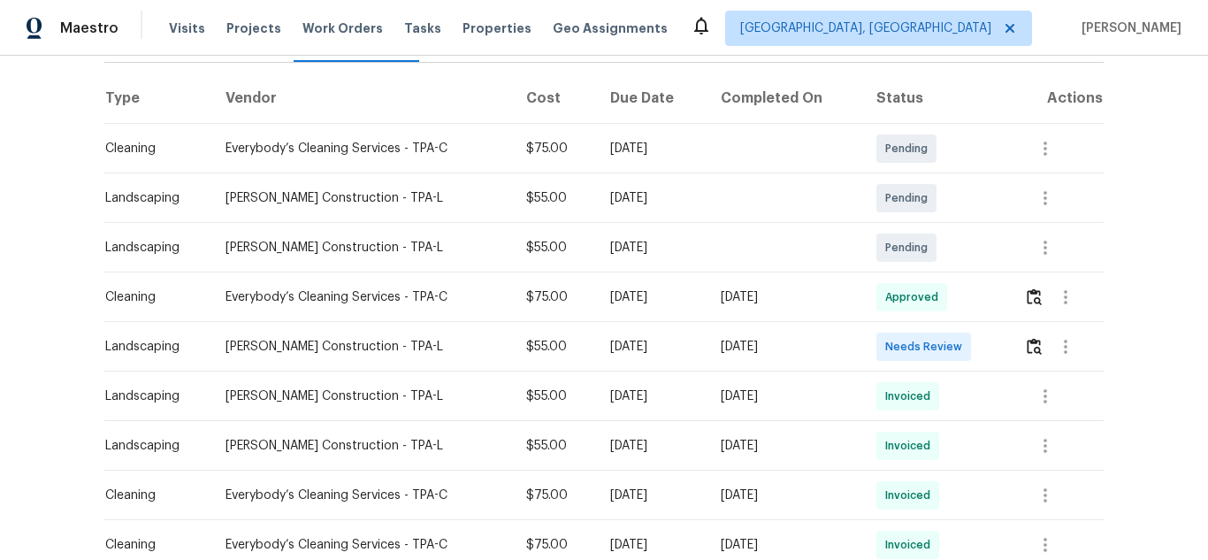
scroll to position [265, 0]
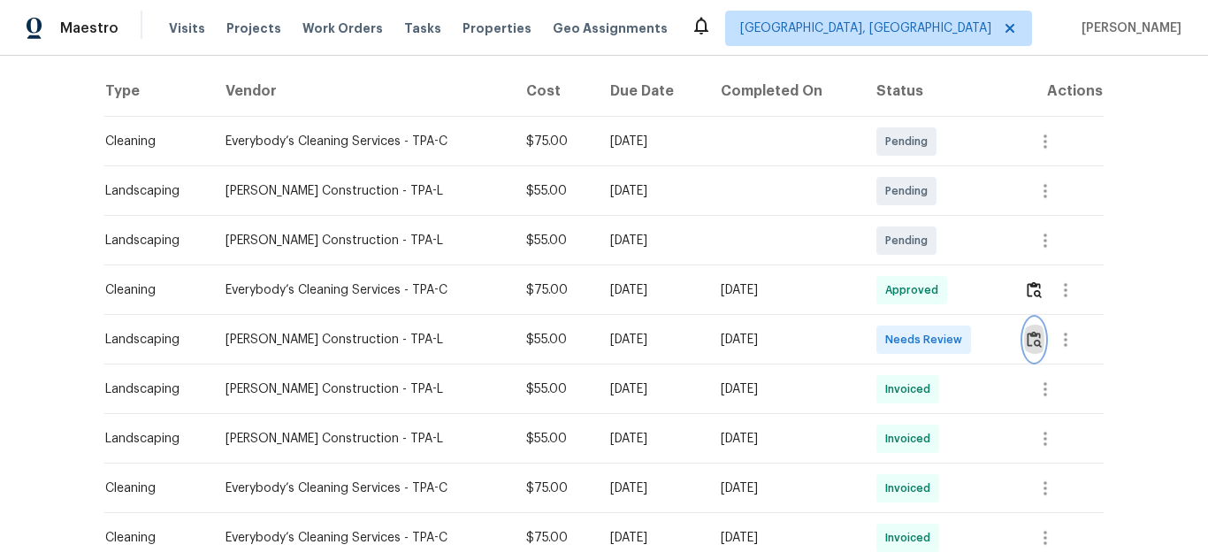
click at [1027, 344] on img "button" at bounding box center [1034, 339] width 15 height 17
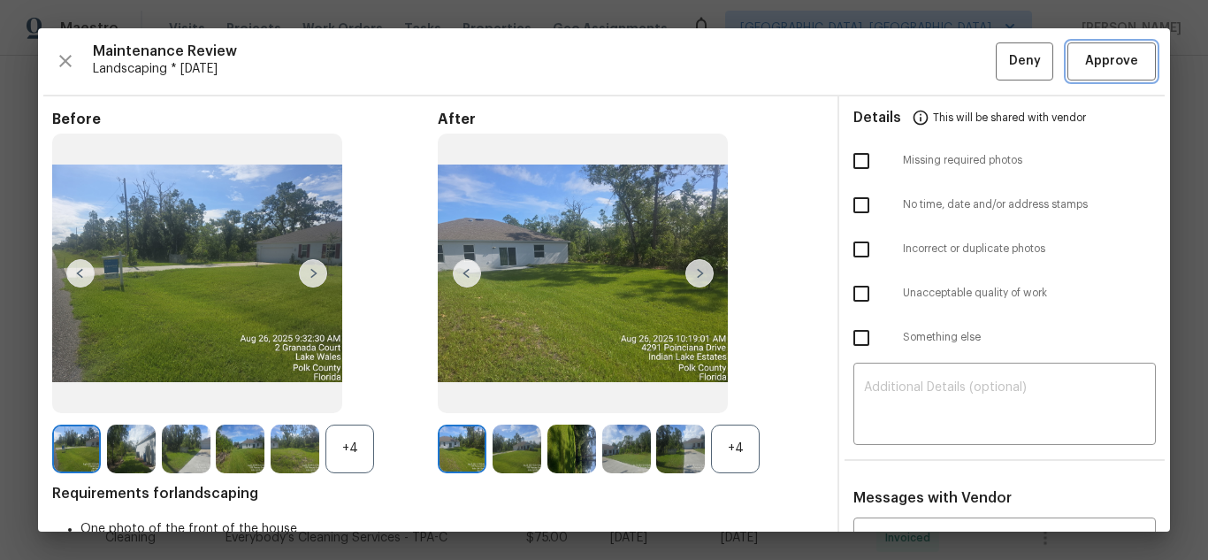
drag, startPoint x: 1078, startPoint y: 65, endPoint x: 1019, endPoint y: 56, distance: 59.2
click at [1085, 65] on span "Approve" at bounding box center [1111, 61] width 53 height 22
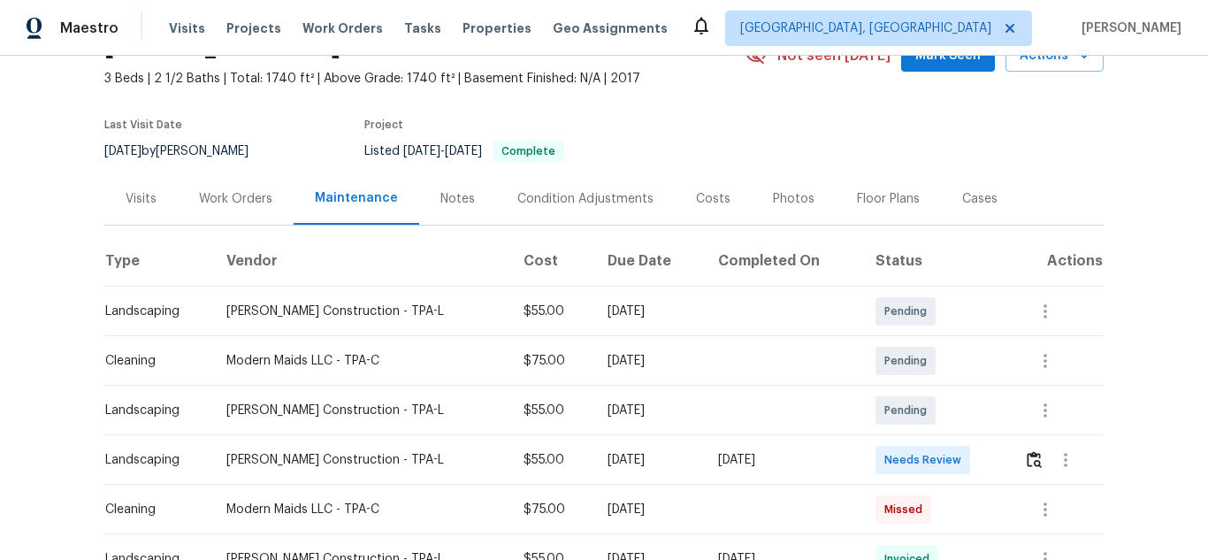
scroll to position [239, 0]
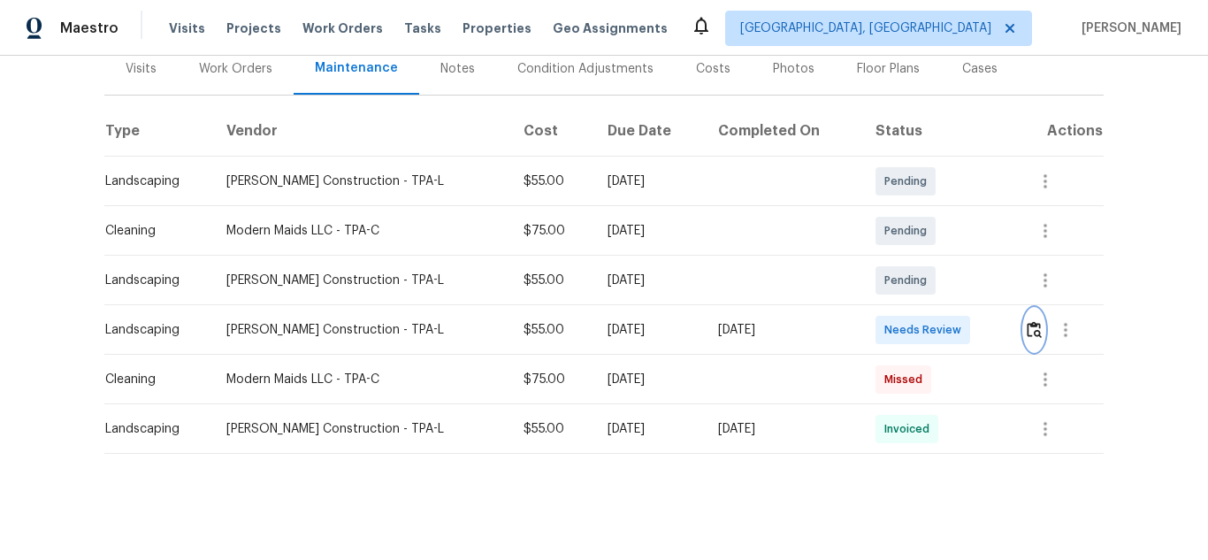
click at [1027, 321] on img "button" at bounding box center [1034, 329] width 15 height 17
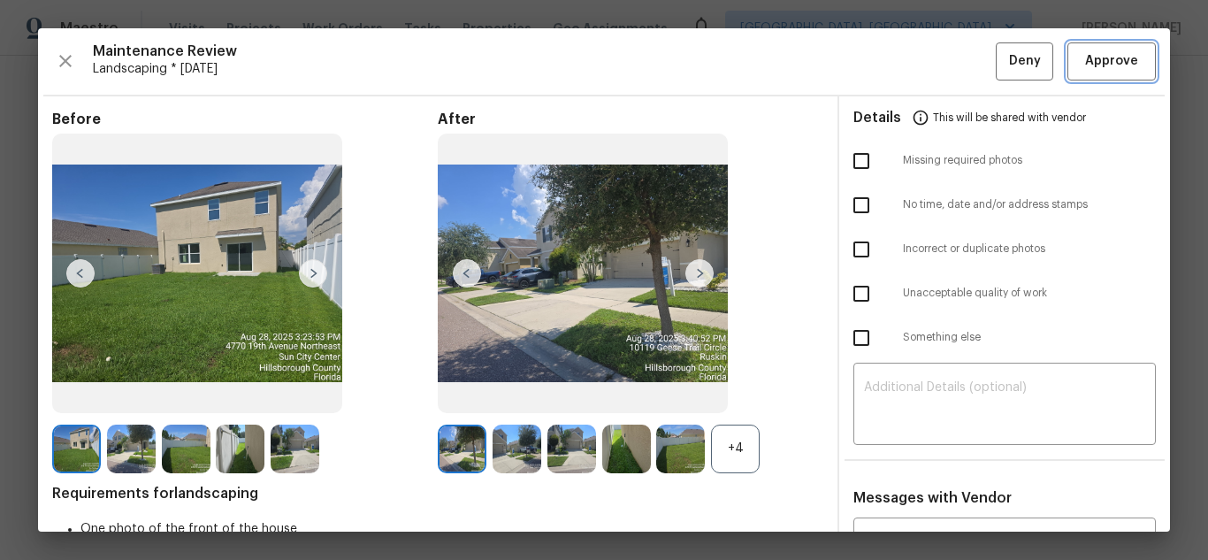
click at [1080, 79] on button "Approve" at bounding box center [1111, 61] width 88 height 38
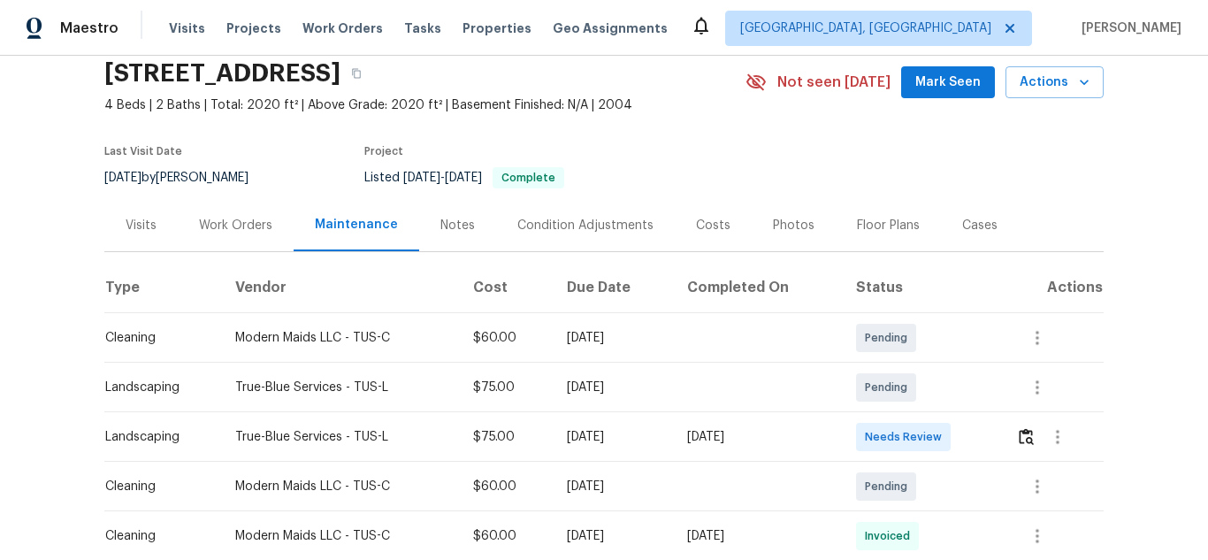
scroll to position [177, 0]
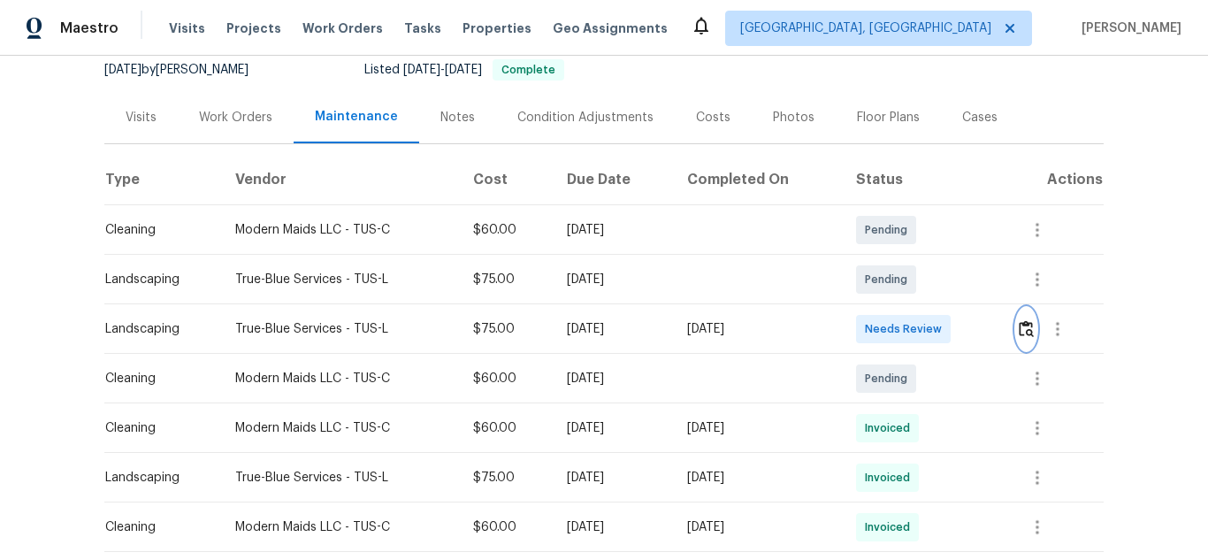
click at [1021, 332] on img "button" at bounding box center [1026, 328] width 15 height 17
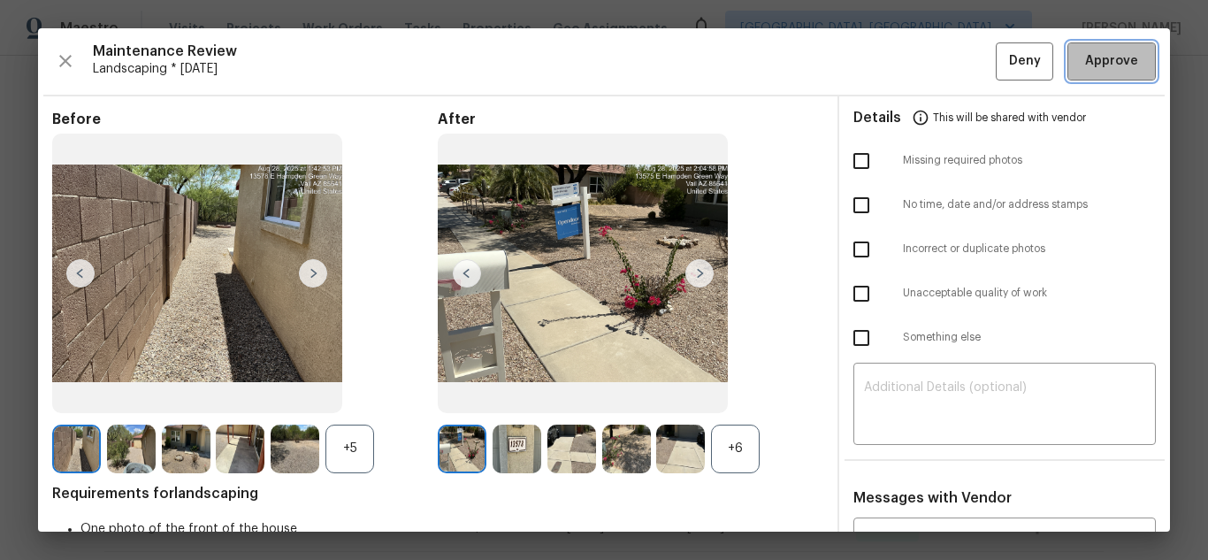
drag, startPoint x: 1085, startPoint y: 67, endPoint x: 988, endPoint y: 87, distance: 99.2
click at [1085, 67] on span "Approve" at bounding box center [1111, 61] width 53 height 22
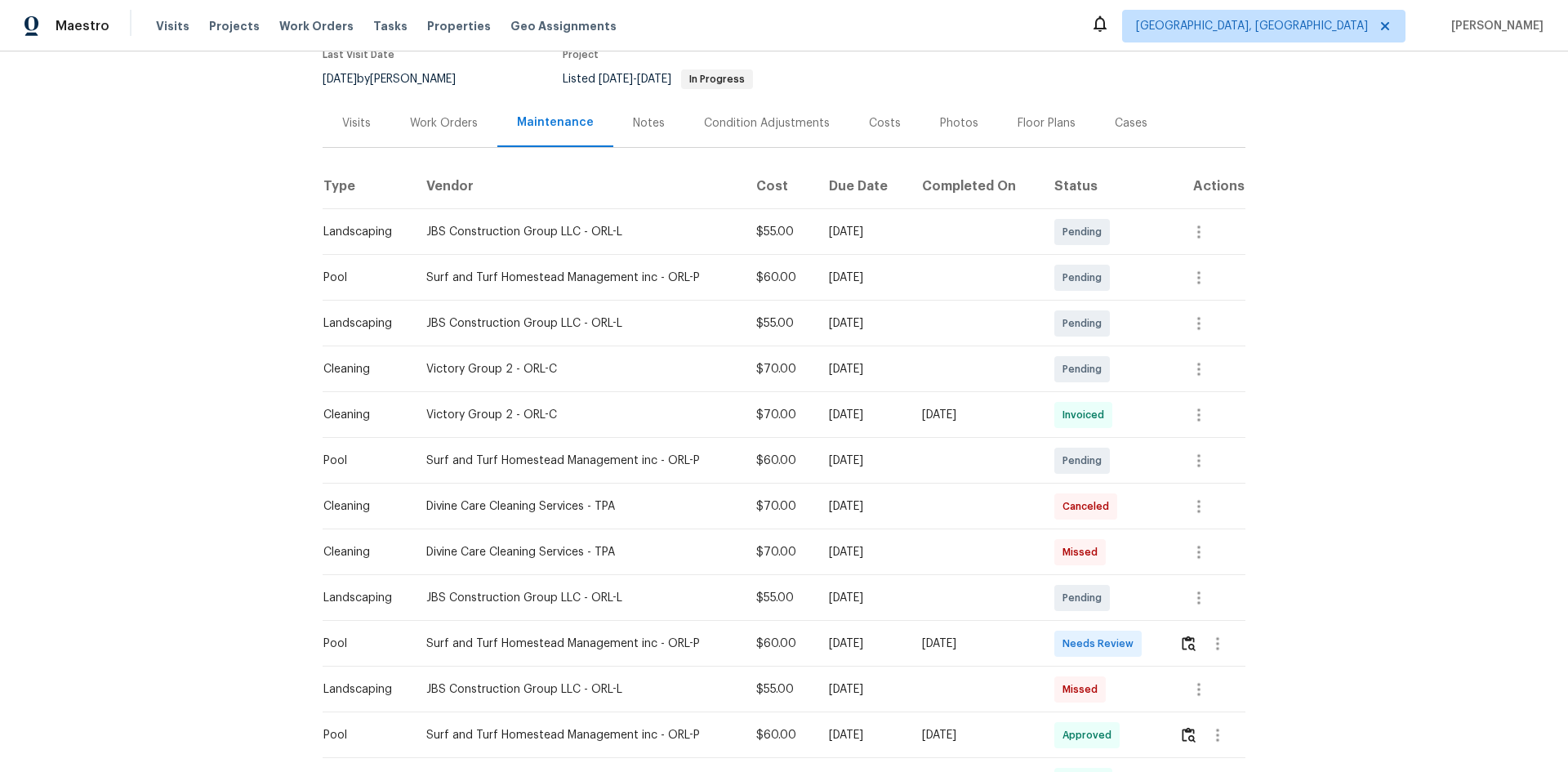
scroll to position [163, 0]
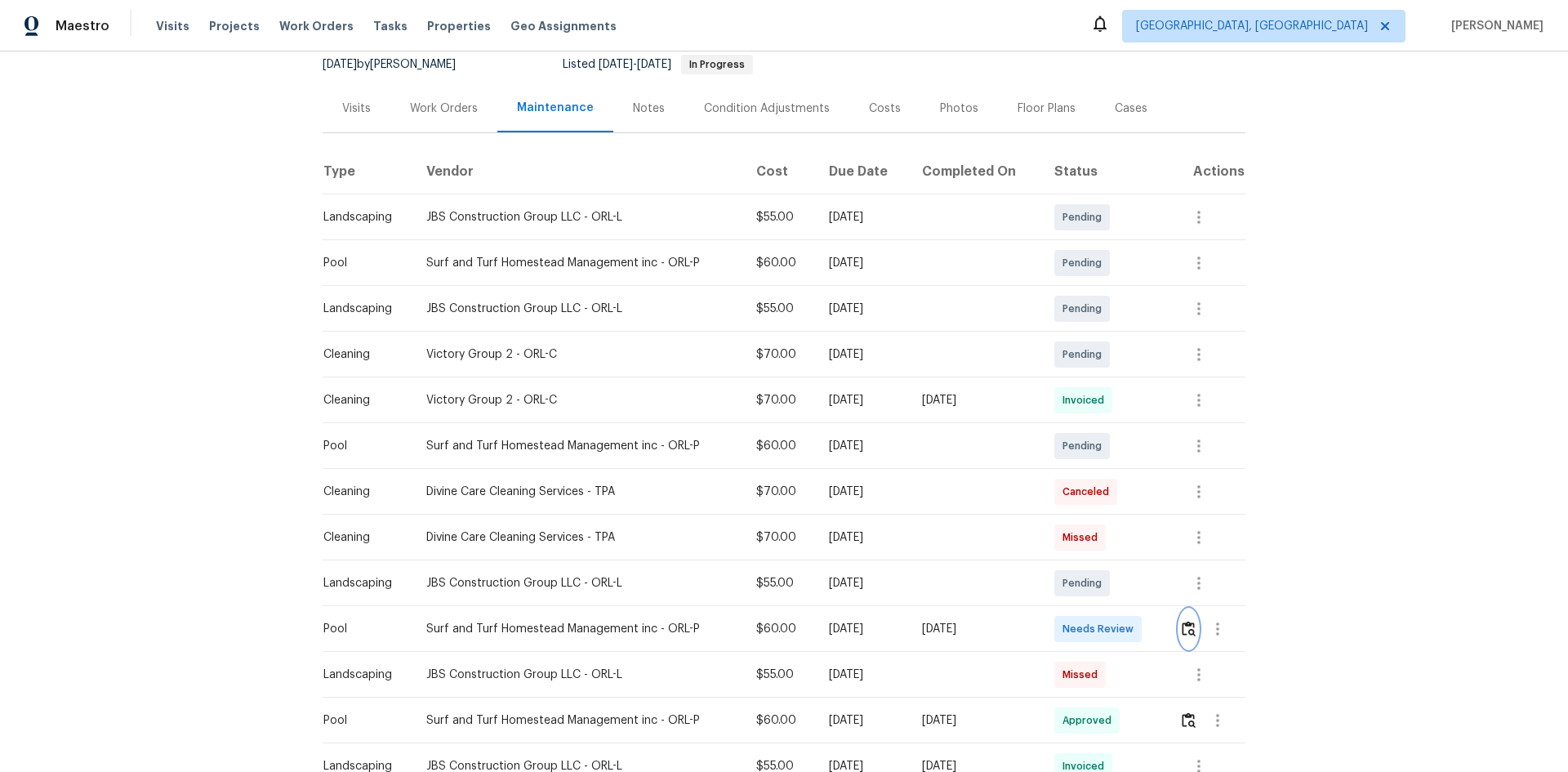
click at [1188, 638] on button "button" at bounding box center [1188, 629] width 18 height 39
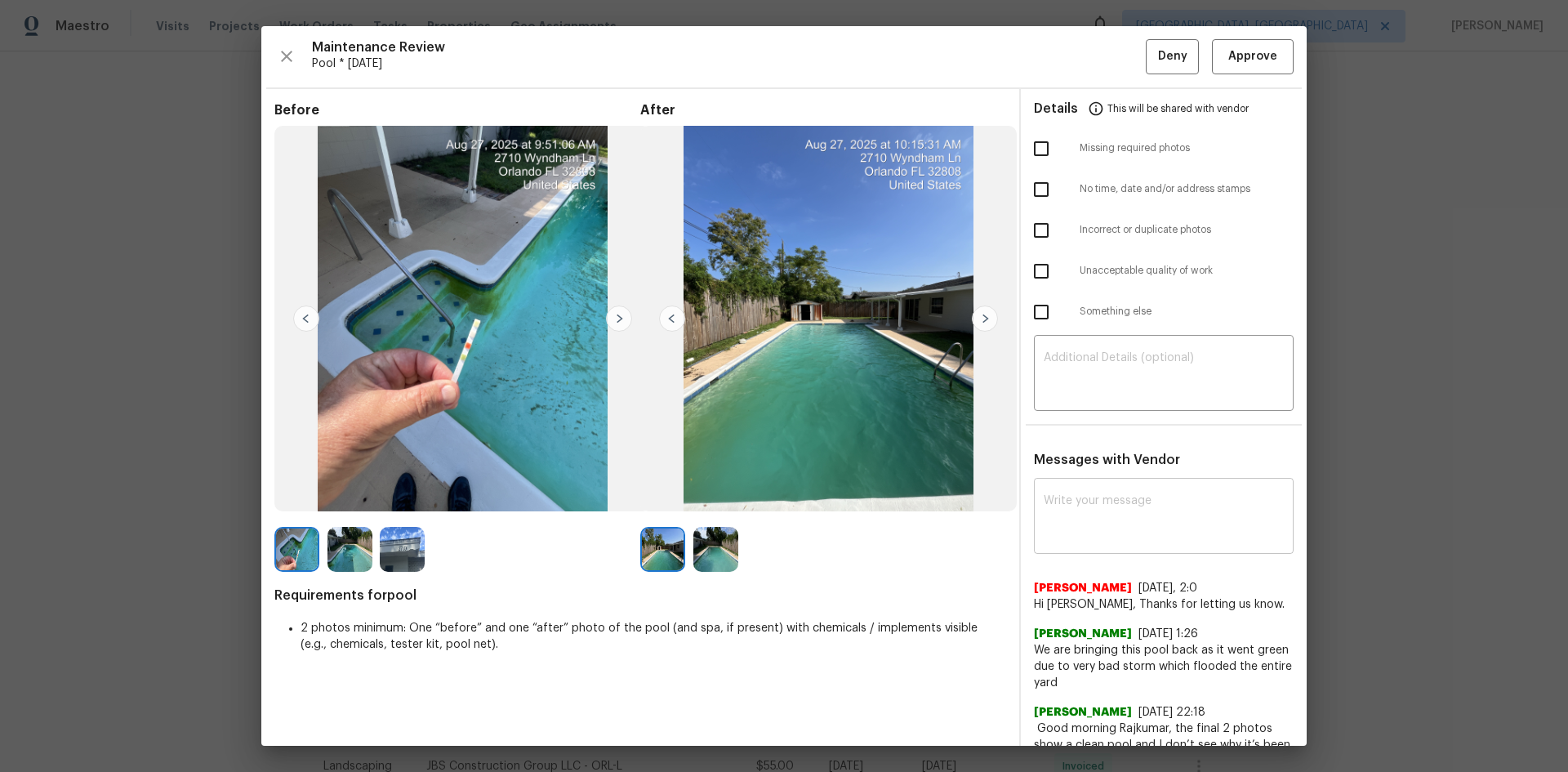
click at [1062, 544] on div "x ​" at bounding box center [1163, 518] width 259 height 72
paste textarea "Maintenance Audit Team: Hello! Unfortunately, this pool visit completed on [DAT…"
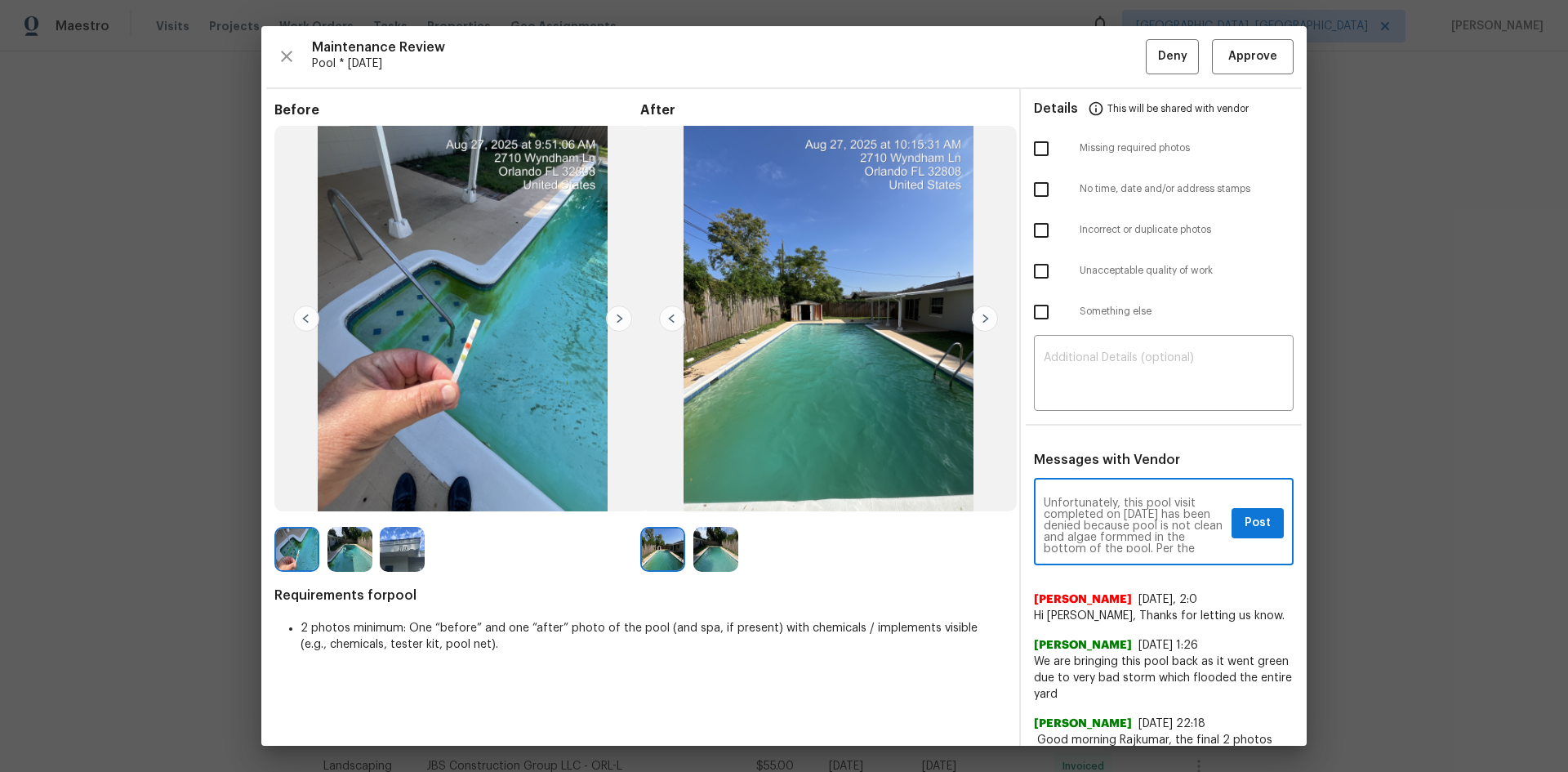
scroll to position [0, 0]
click at [1152, 547] on textarea "Maintenance Audit Team: Hello! Unfortunately, this pool visit completed on [DAT…" at bounding box center [1134, 524] width 181 height 57
click at [1151, 549] on textarea "Maintenance Audit Team: Hello! Unfortunately, this pool visit completed on [DAT…" at bounding box center [1134, 524] width 181 height 57
click at [1137, 523] on textarea "Maintenance Audit Team: Hello! Unfortunately, this pool visit completed on 08/2…" at bounding box center [1134, 524] width 181 height 57
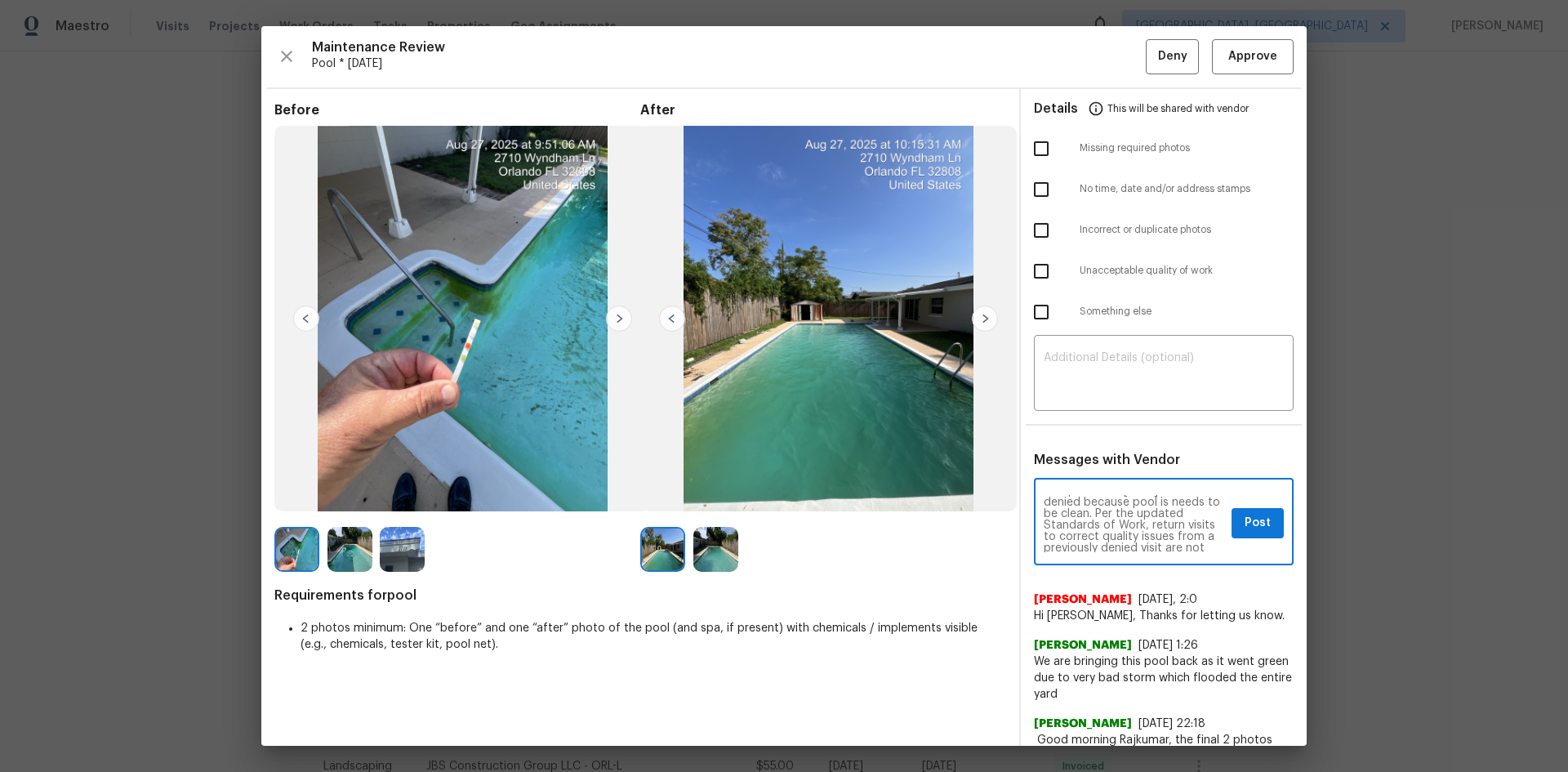
scroll to position [0, 0]
type textarea "Maintenance Audit Team: Hello! Unfortunately, this pool visit completed on 08/2…"
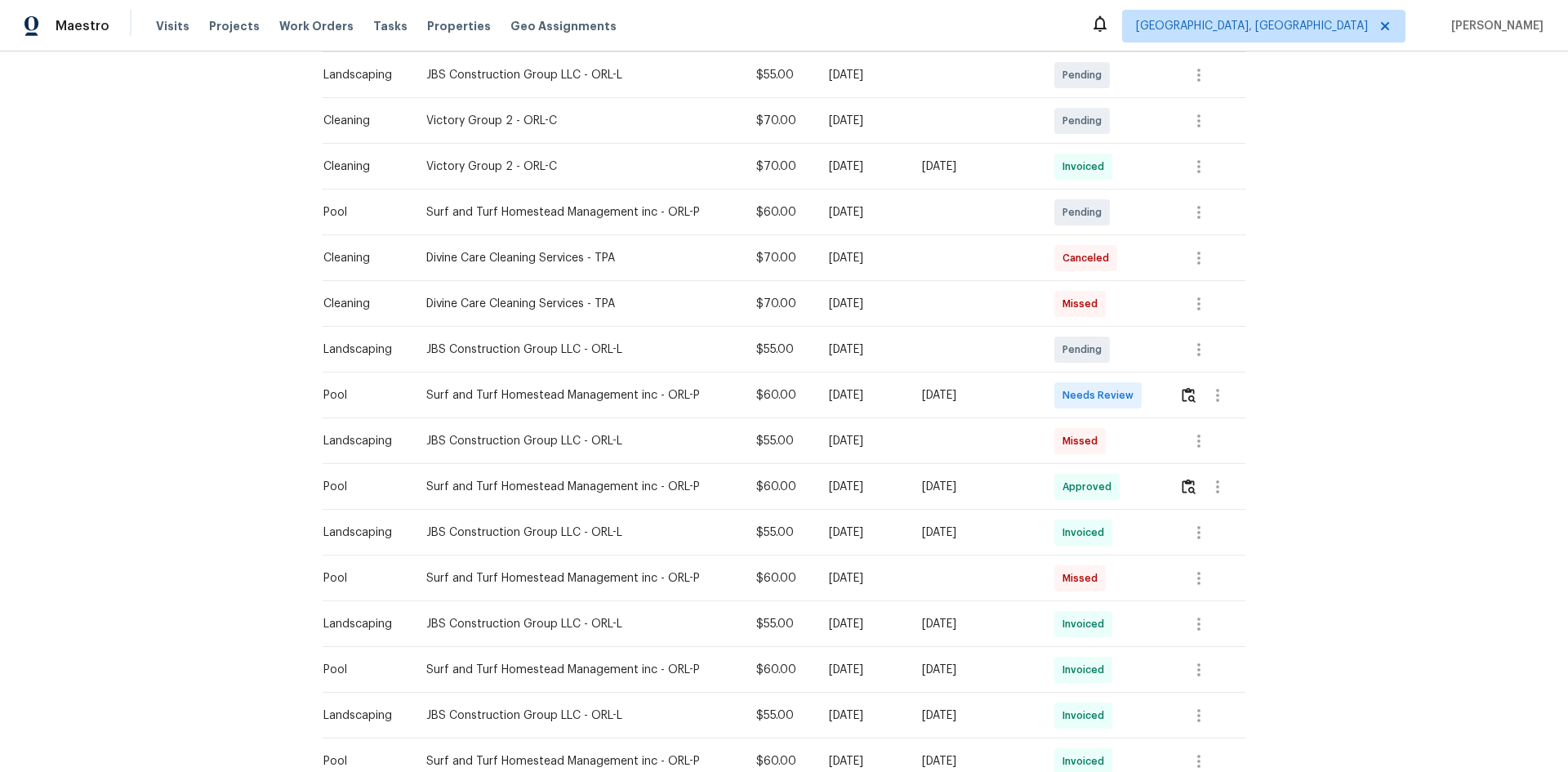
scroll to position [408, 0]
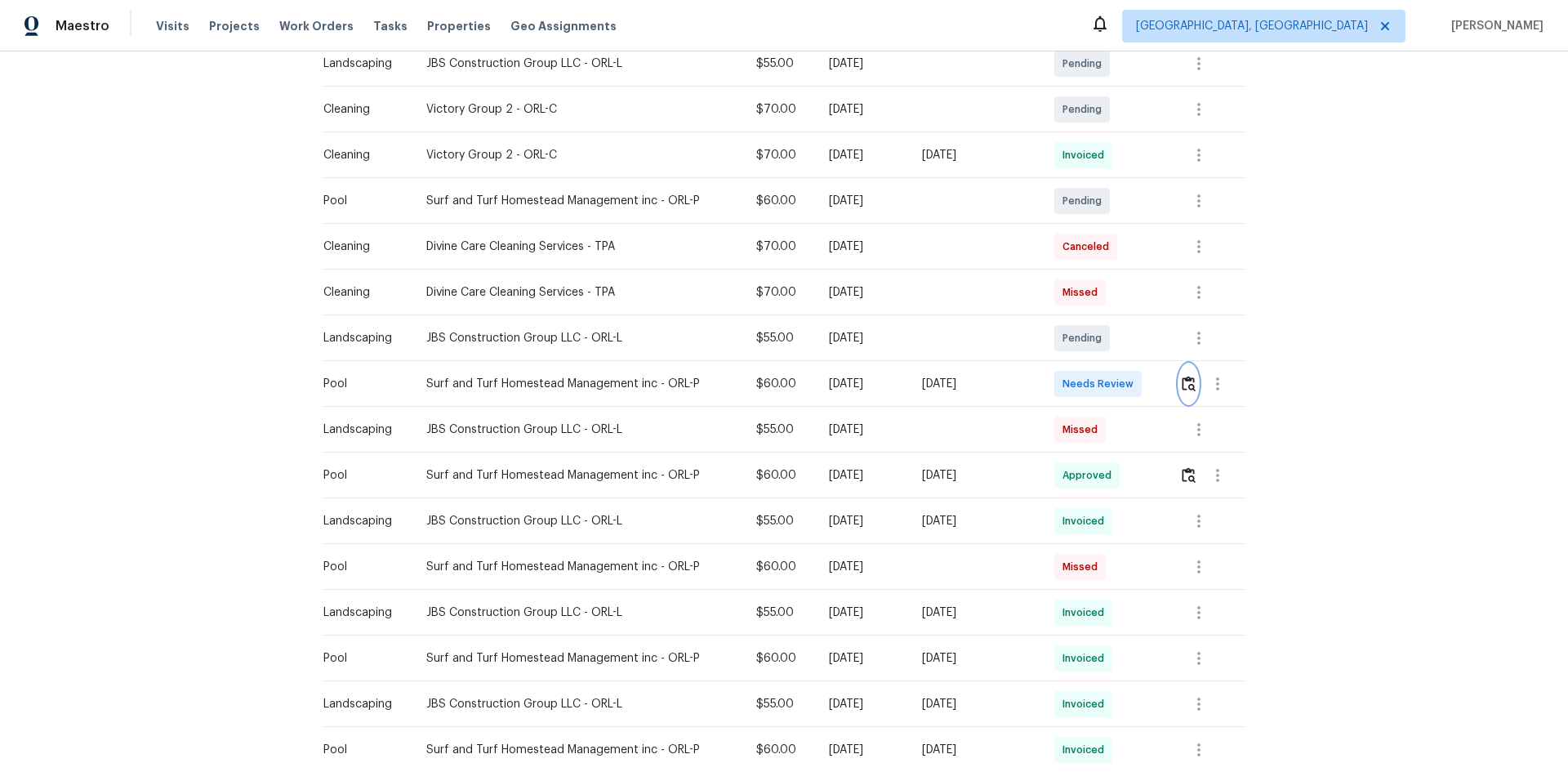
click at [1186, 390] on img "button" at bounding box center [1188, 383] width 14 height 16
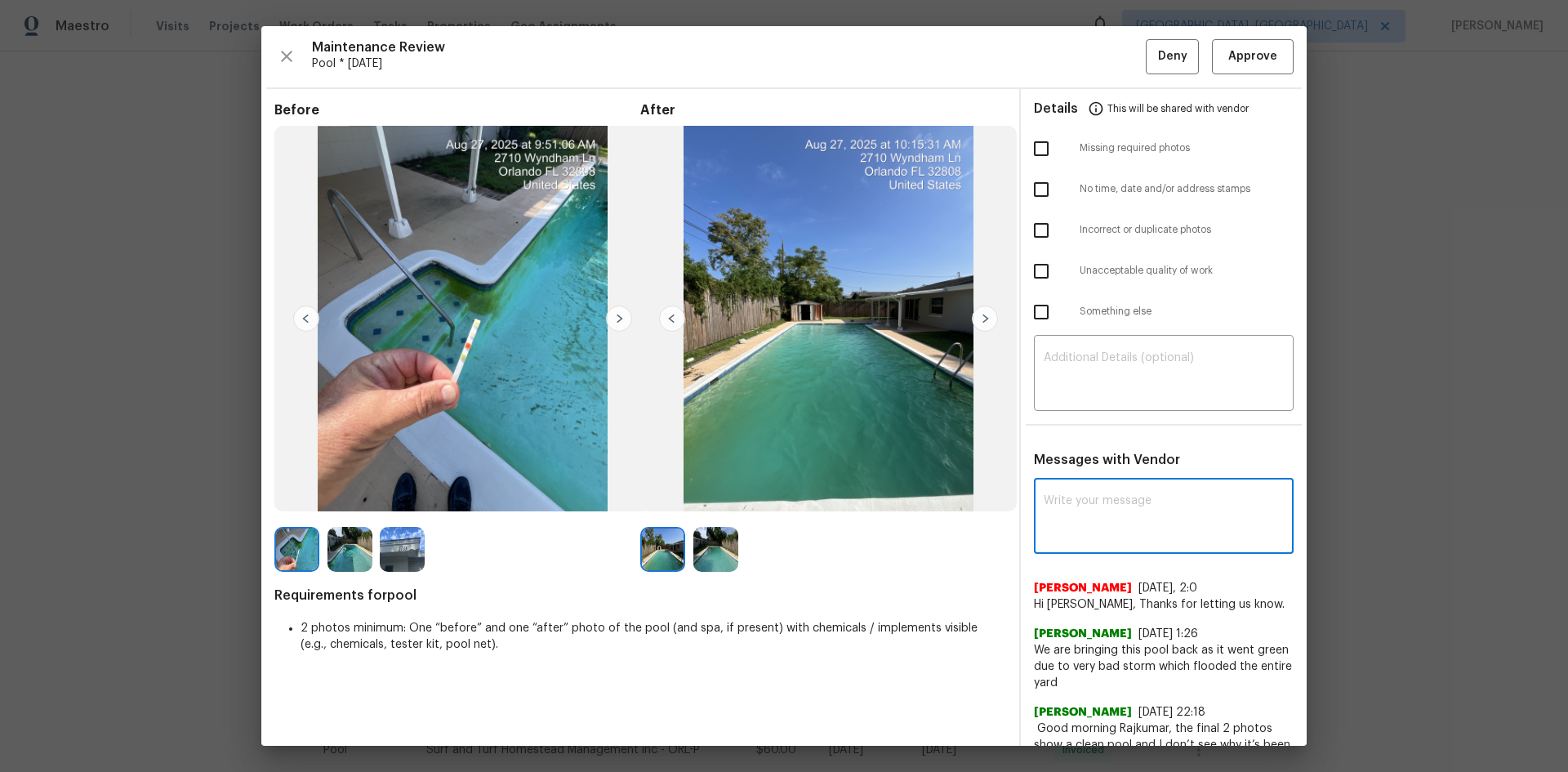
click at [1061, 506] on textarea at bounding box center [1164, 518] width 240 height 46
paste textarea "Maintenance Audit Team: Hello! Unfortunately, this pool visit completed on 08/2…"
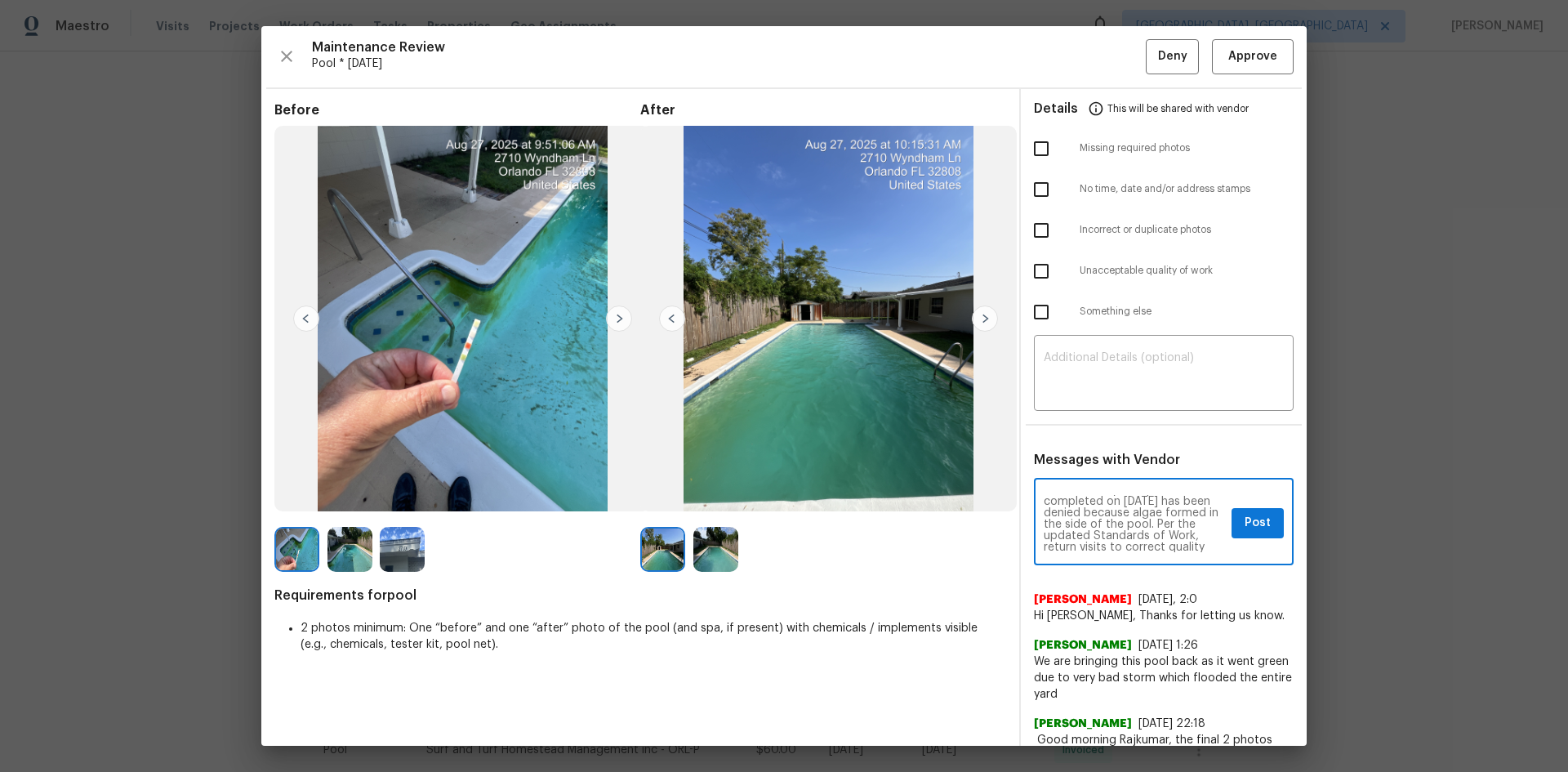
scroll to position [33, 0]
type textarea "Maintenance Audit Team: Hello! Unfortunately, this pool visit completed on 08/2…"
click at [1130, 394] on textarea at bounding box center [1164, 375] width 240 height 46
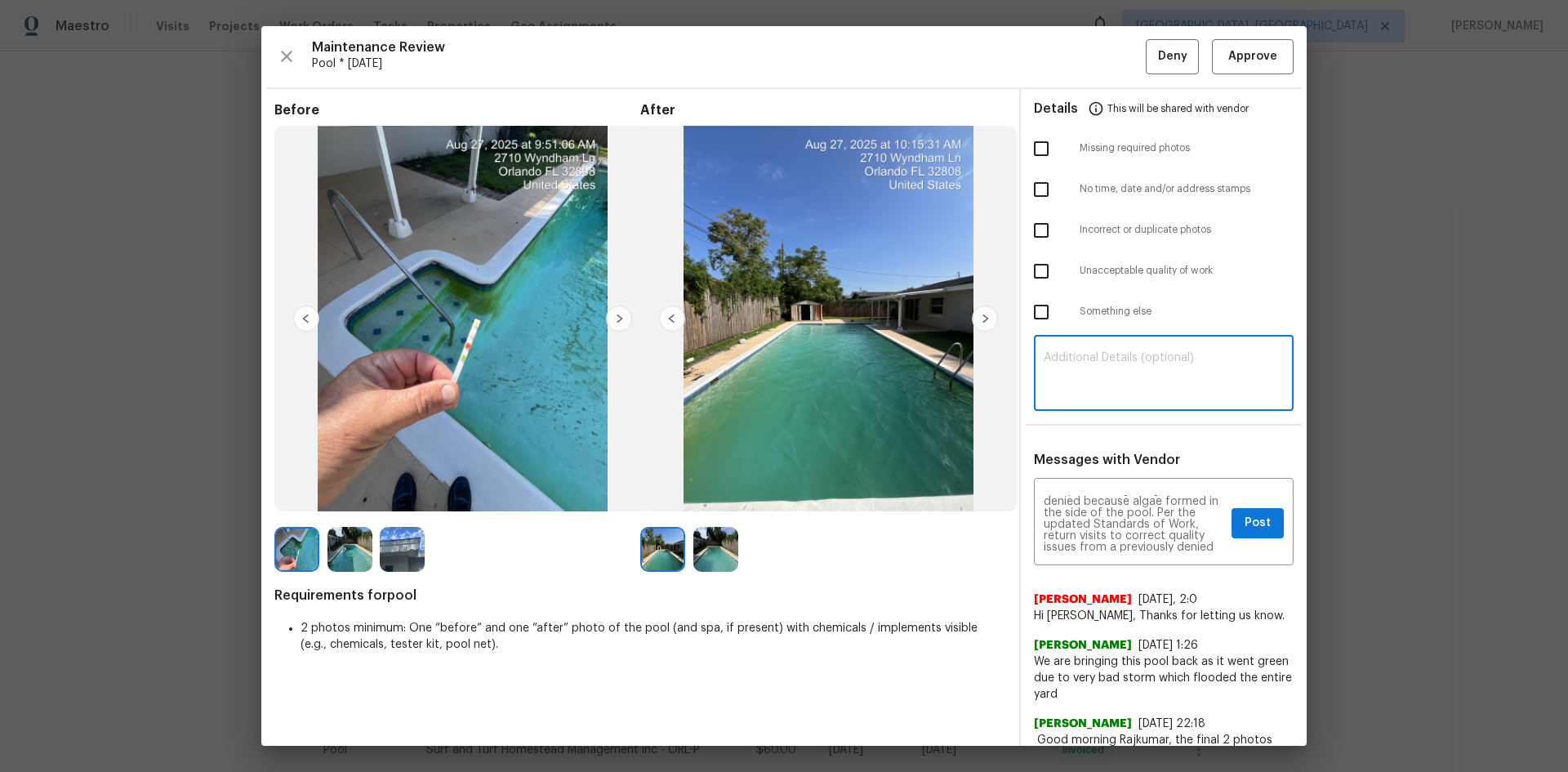
paste textarea "Maintenance Audit Team: Hello! Unfortunately, this pool visit completed on 08/2…"
type textarea "Maintenance Audit Team: Hello! Unfortunately, this pool visit completed on 08/2…"
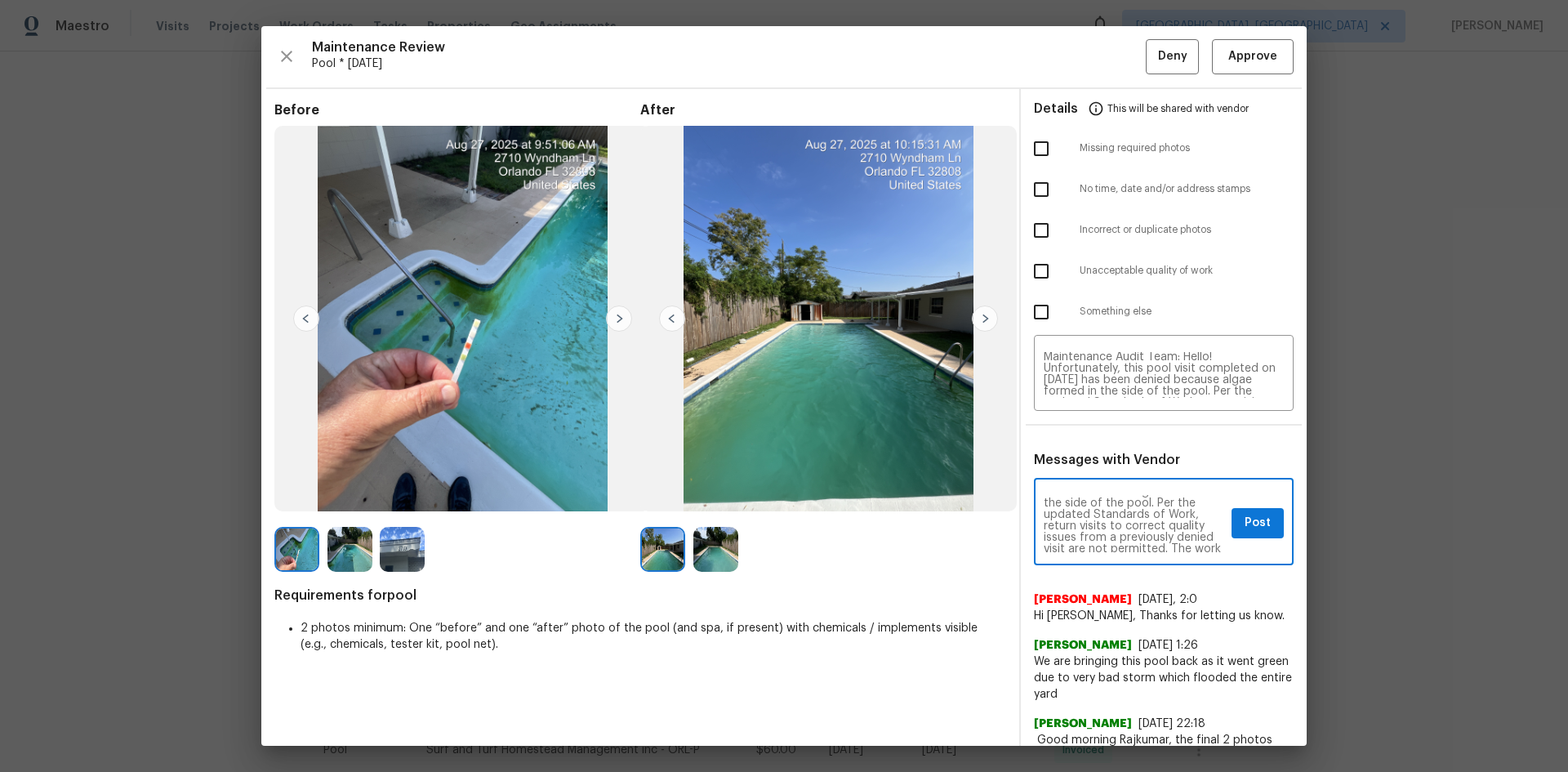
scroll to position [33, 0]
click at [1255, 523] on span "Post" at bounding box center [1257, 523] width 26 height 20
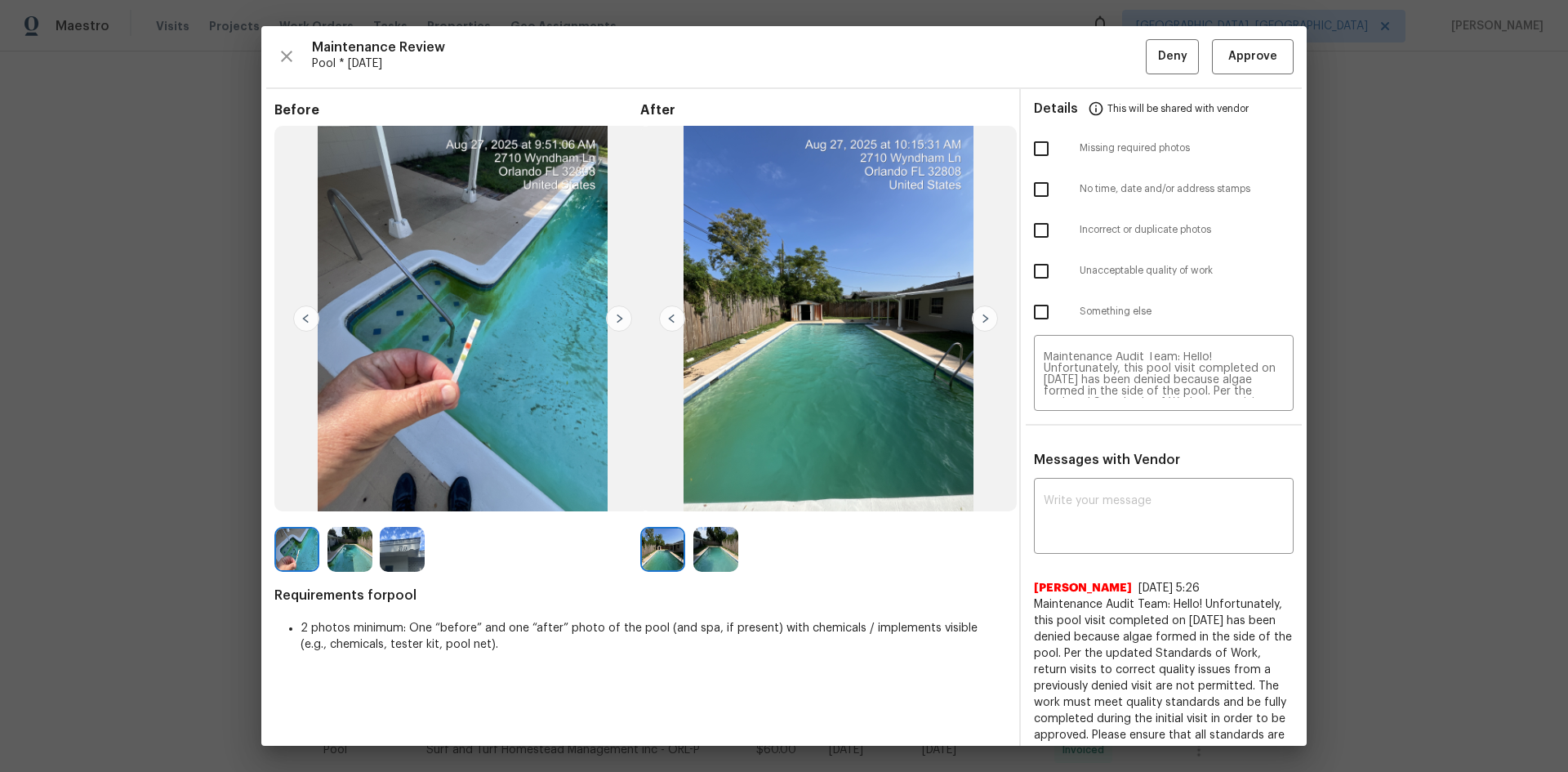
scroll to position [0, 0]
click at [1040, 270] on input "checkbox" at bounding box center [1041, 271] width 34 height 34
checkbox input "true"
click at [1158, 50] on span "Deny" at bounding box center [1173, 56] width 30 height 20
